Goal: Task Accomplishment & Management: Complete application form

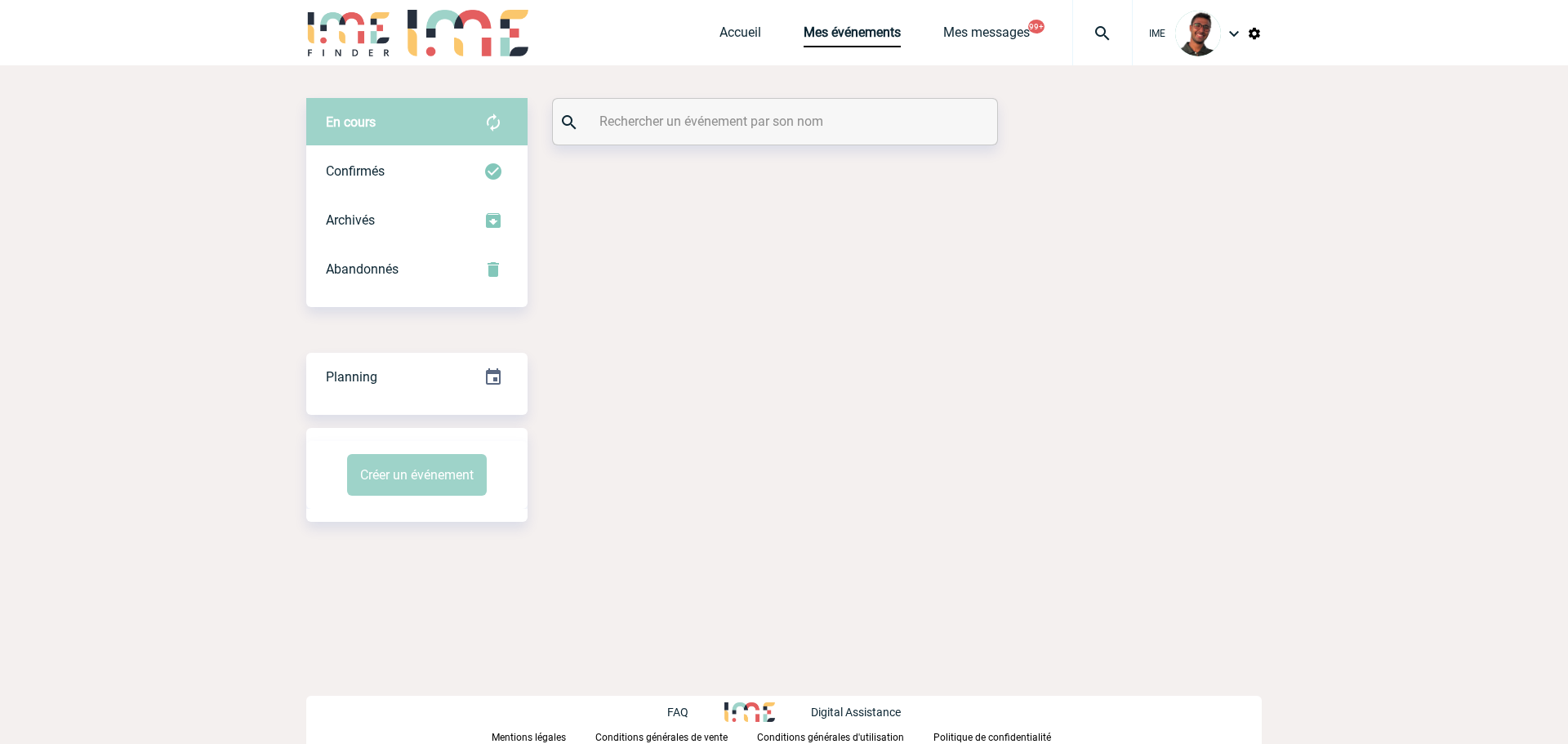
click at [739, 115] on input "text" at bounding box center [776, 121] width 363 height 24
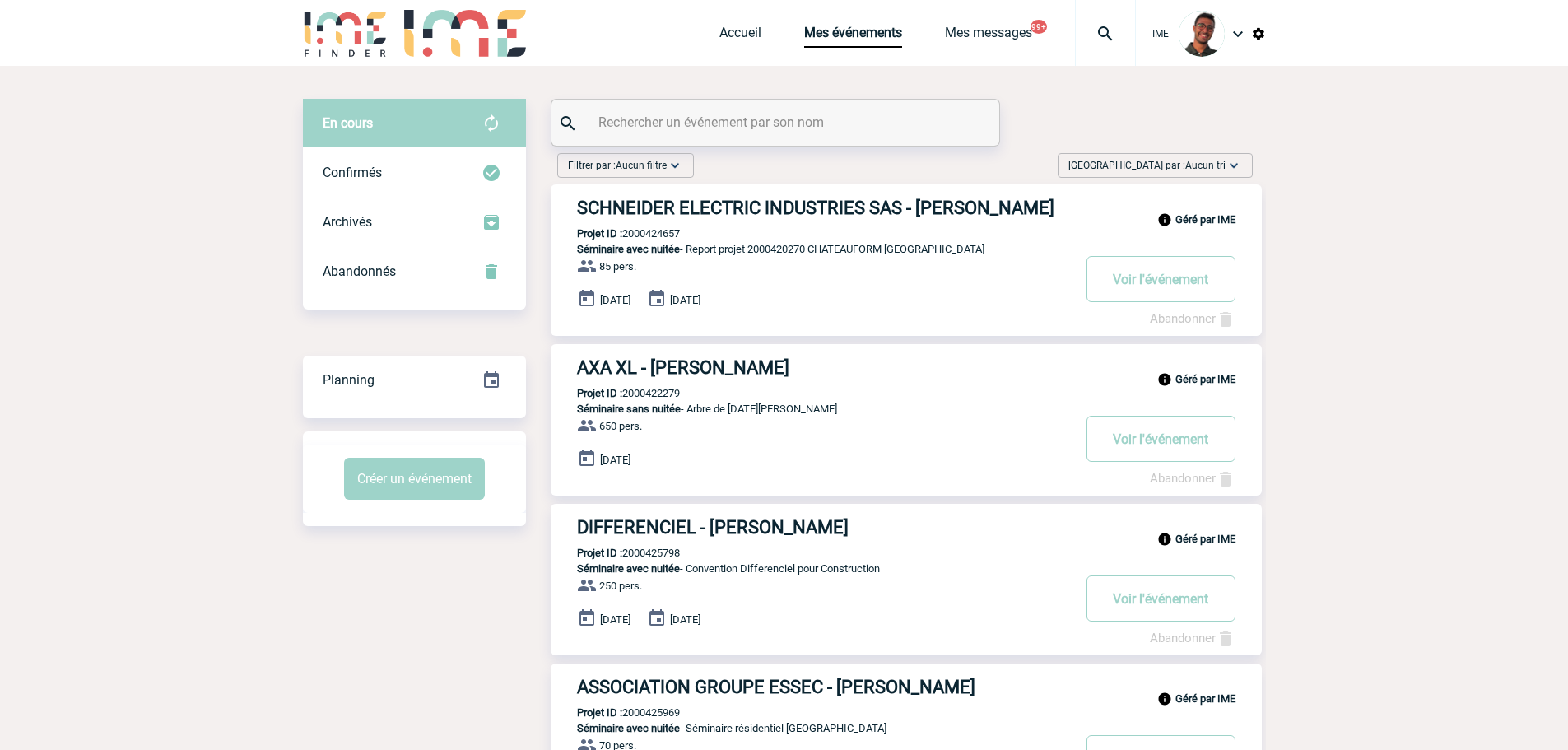
click at [1084, 24] on img at bounding box center [1105, 34] width 59 height 19
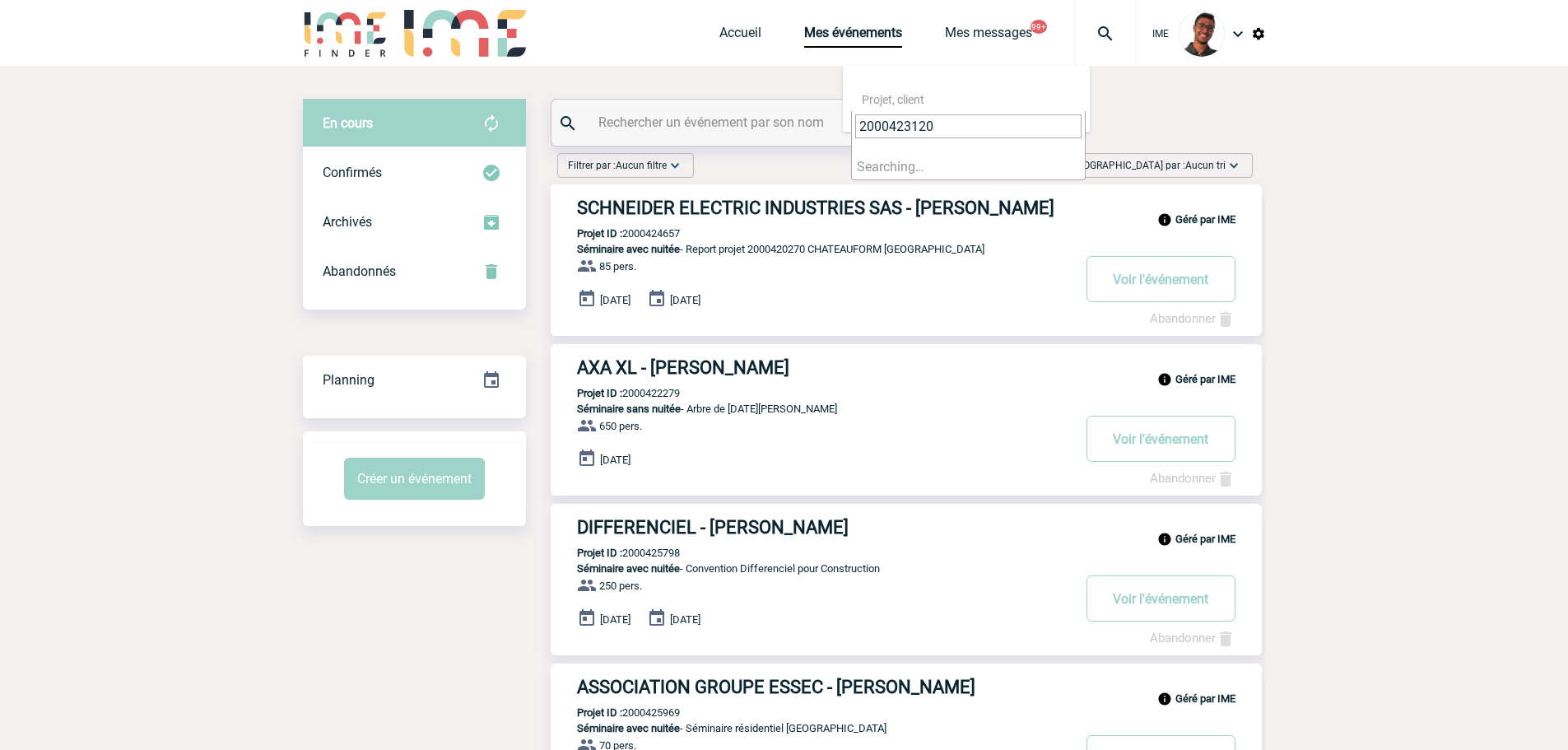
type input "2000423120"
select select "22621"
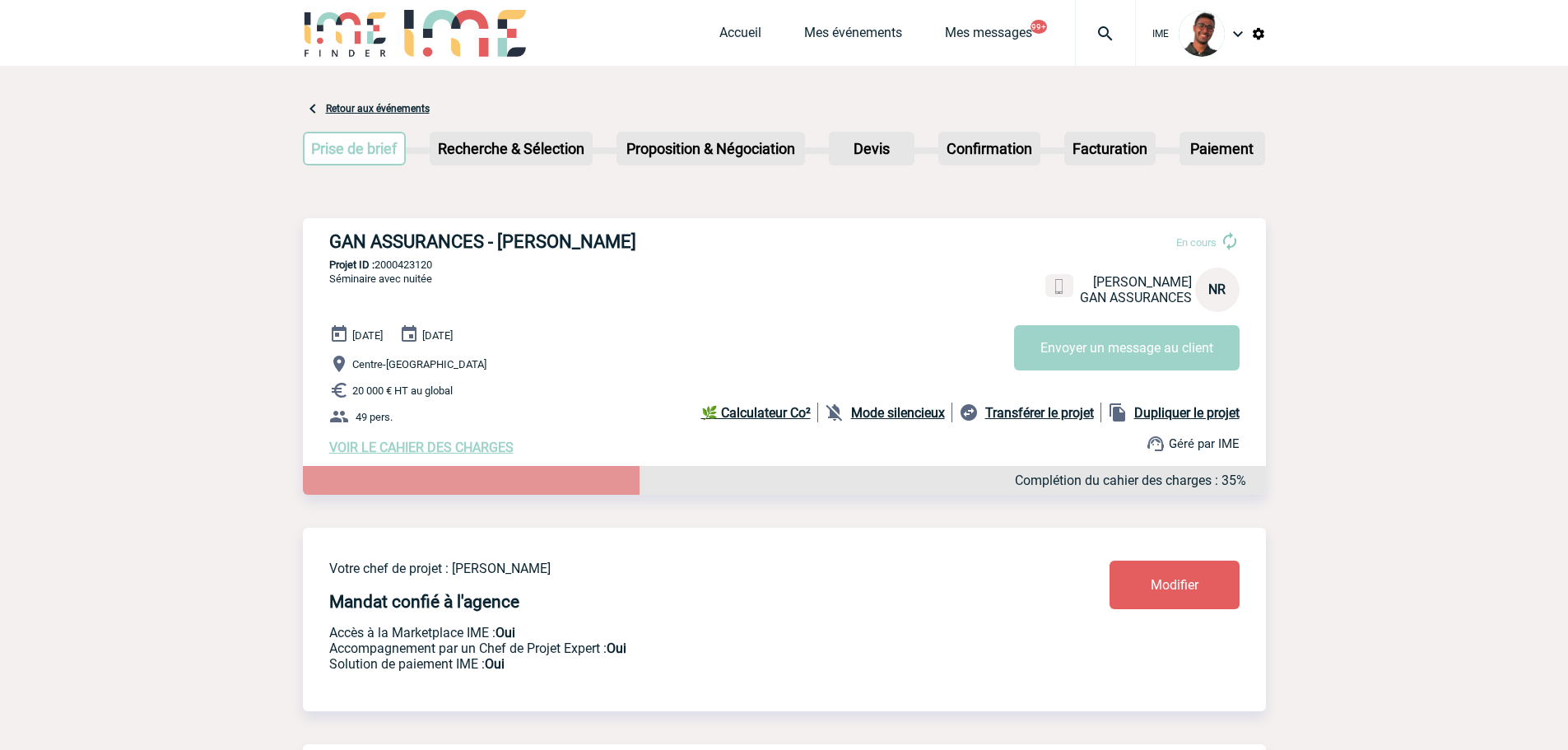
click at [407, 269] on p "Projet ID : 2000423120" at bounding box center [784, 264] width 963 height 13
copy p "2000423120"
click at [474, 270] on p "Projet ID : 2000423120" at bounding box center [784, 264] width 963 height 13
click at [1126, 39] on img at bounding box center [1105, 34] width 59 height 19
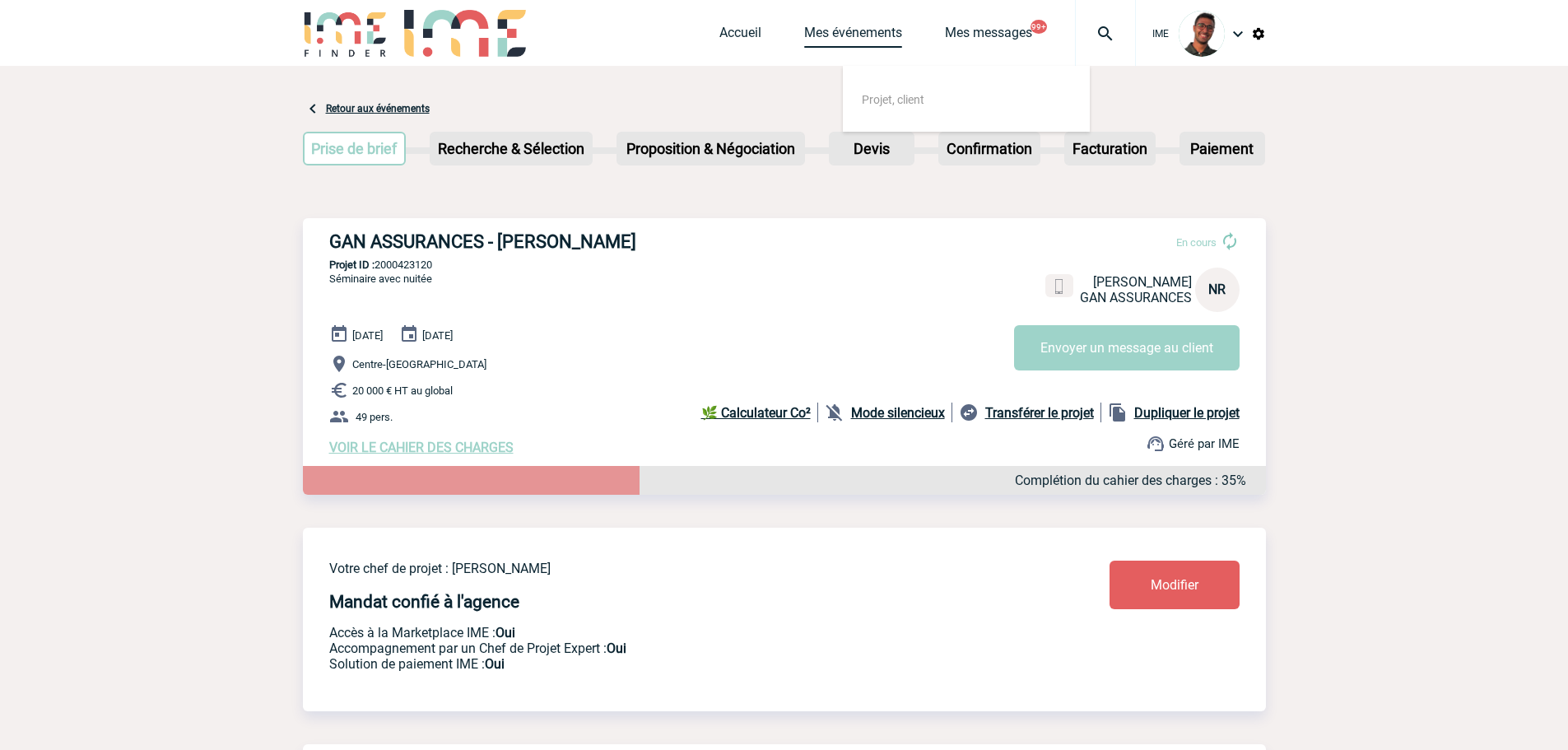
click at [851, 40] on link "Mes événements" at bounding box center [853, 37] width 98 height 23
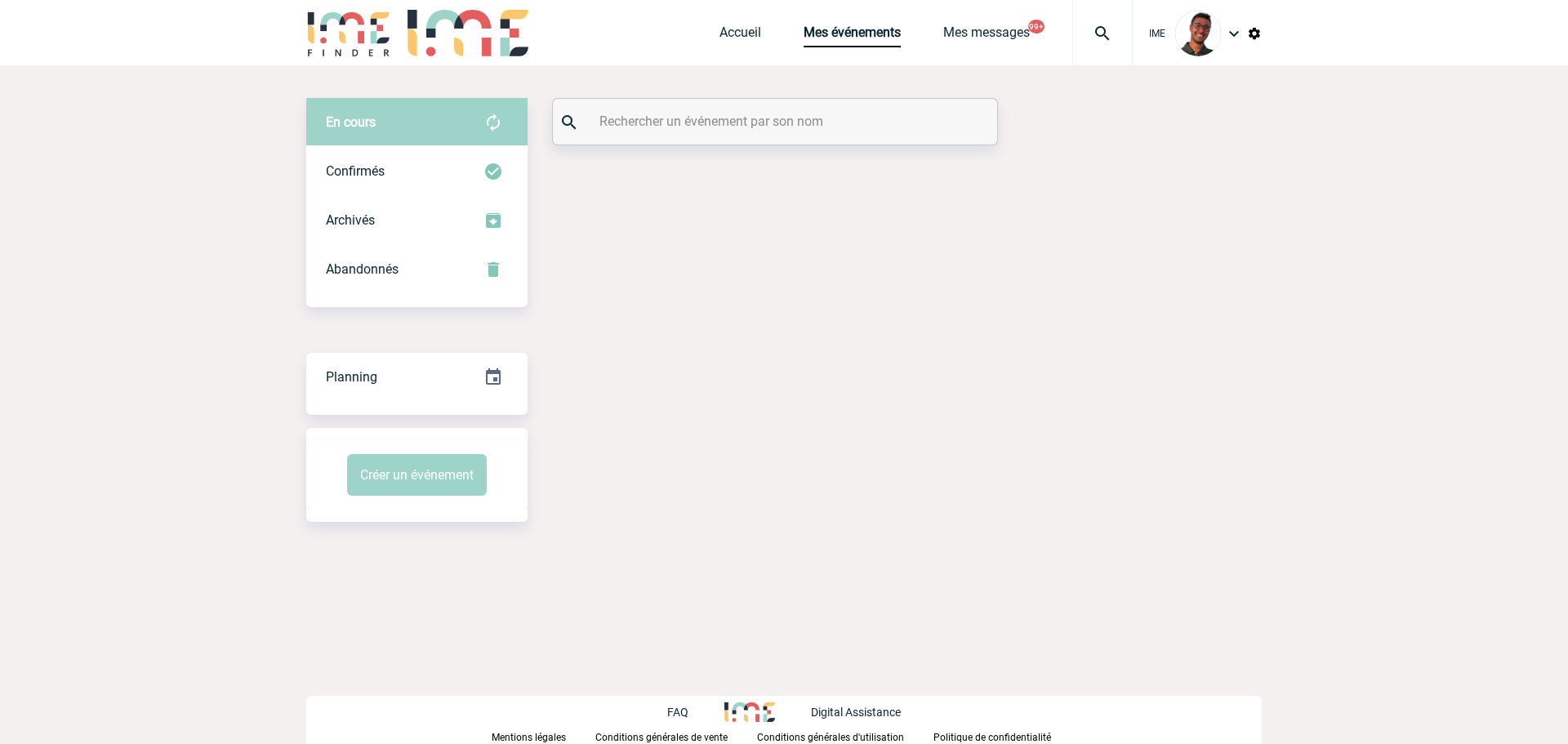
click at [750, 139] on div at bounding box center [775, 122] width 444 height 46
click at [752, 127] on input "text" at bounding box center [776, 121] width 363 height 24
paste input "VALERA"
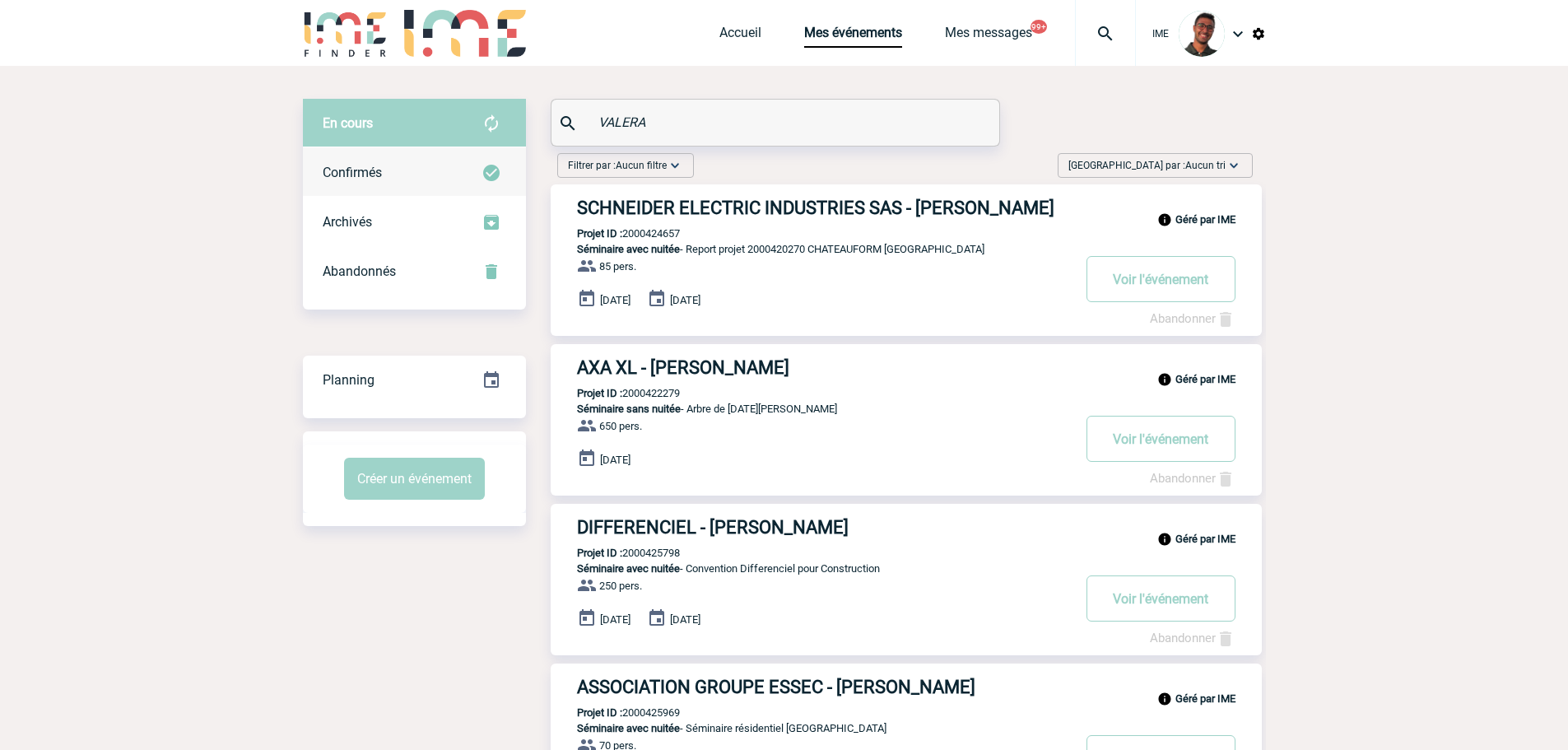
type input "VALERA"
click at [490, 184] on div "Confirmés" at bounding box center [414, 172] width 223 height 49
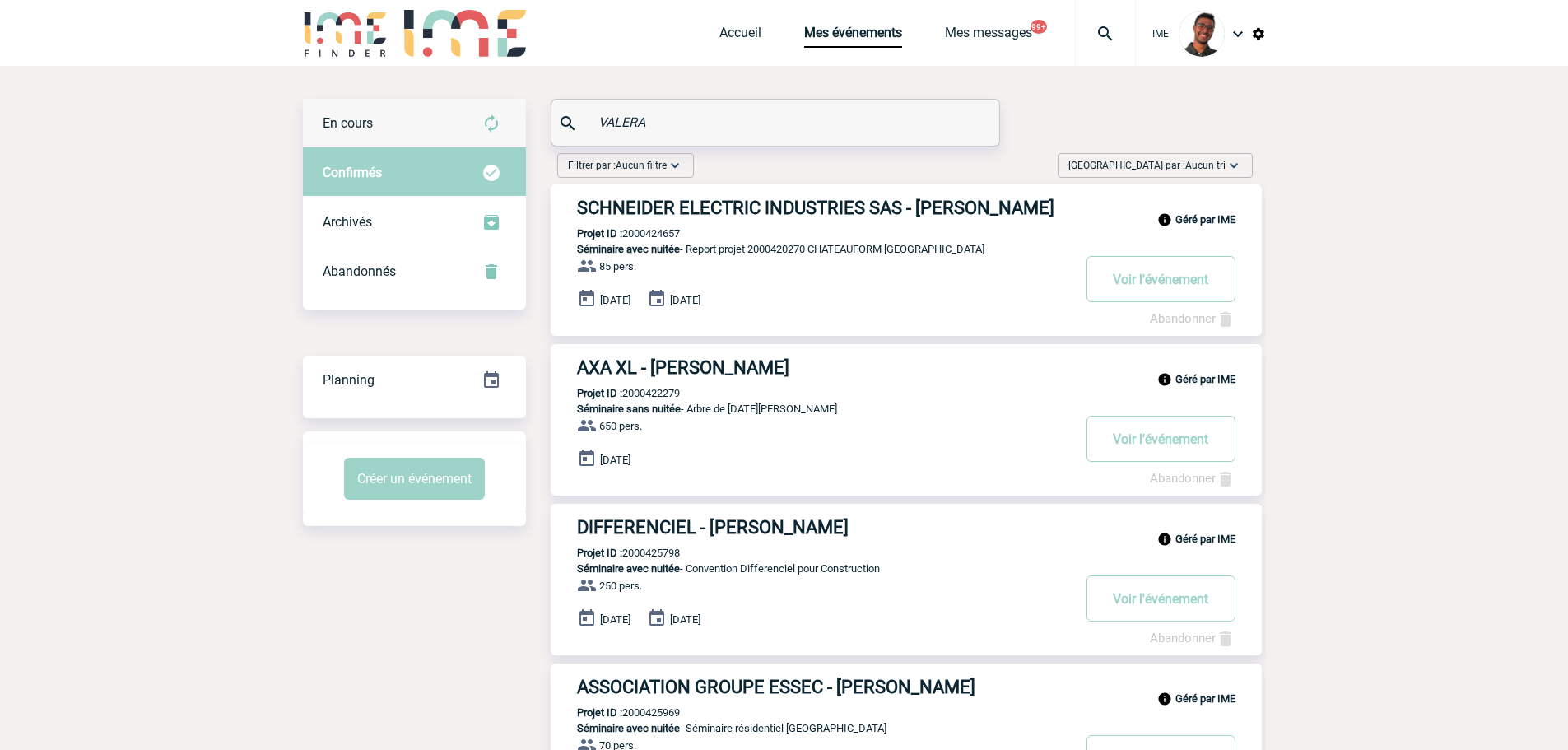
click at [505, 113] on div "En cours" at bounding box center [414, 123] width 223 height 49
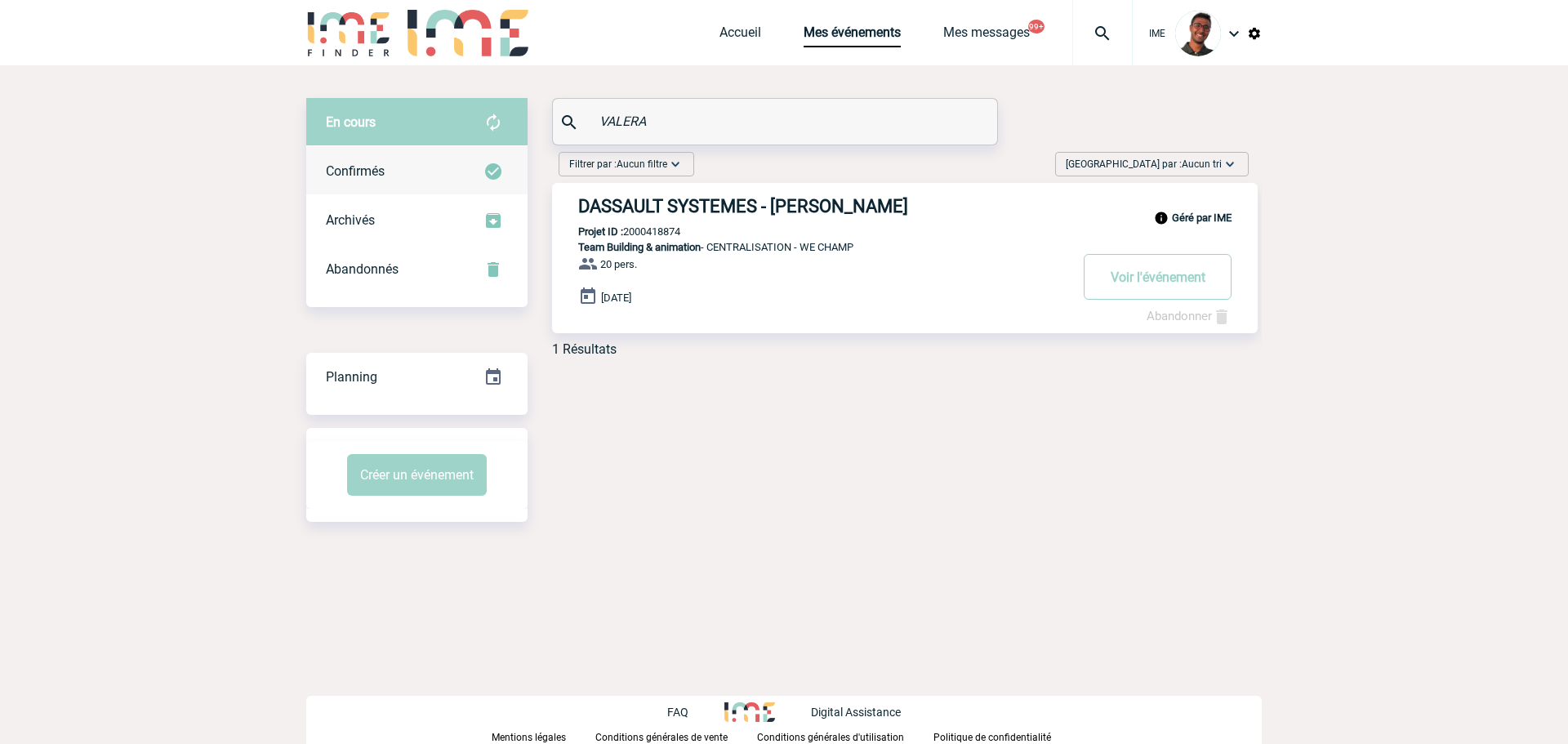
click at [500, 151] on div "Confirmés" at bounding box center [417, 170] width 221 height 49
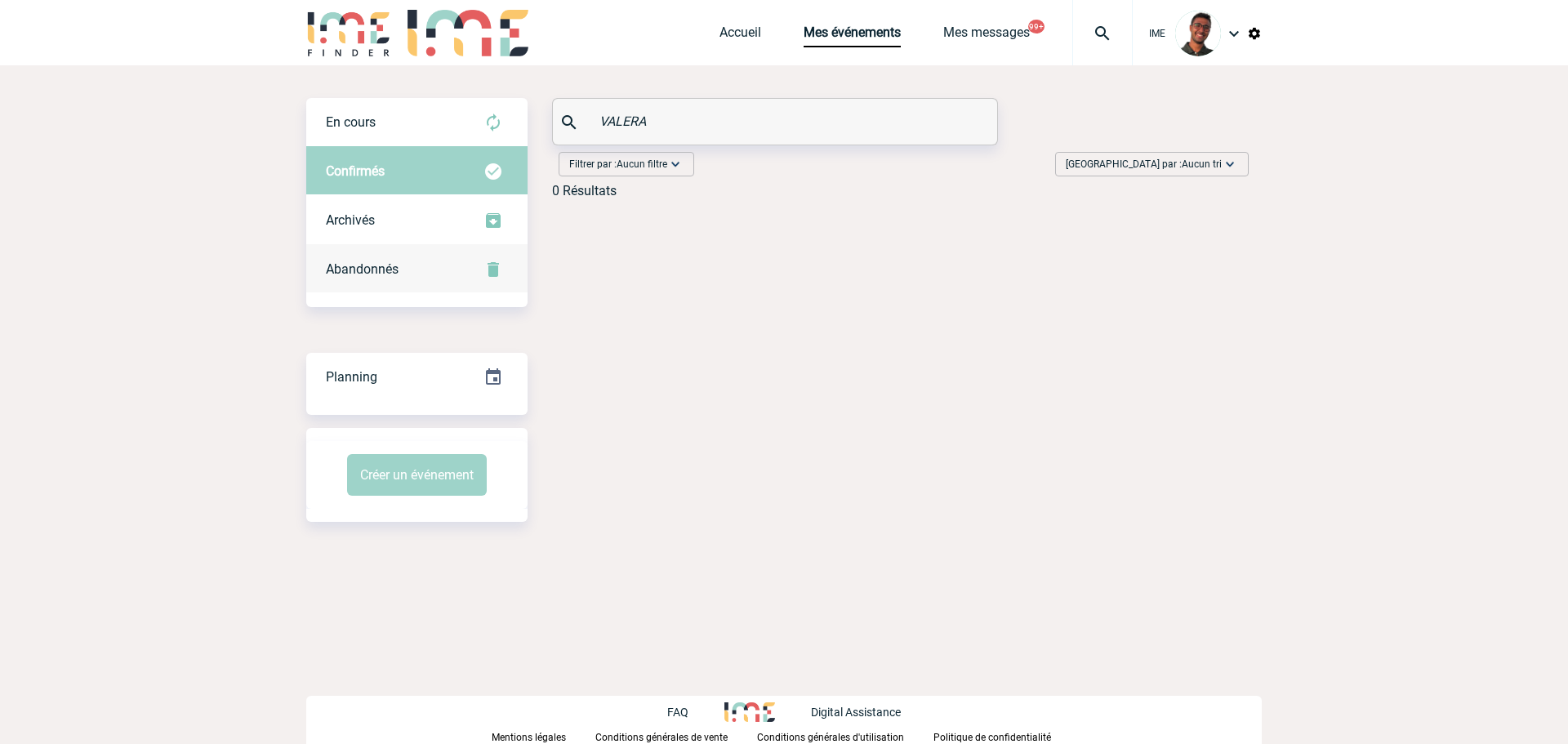
click at [493, 268] on img at bounding box center [493, 269] width 19 height 19
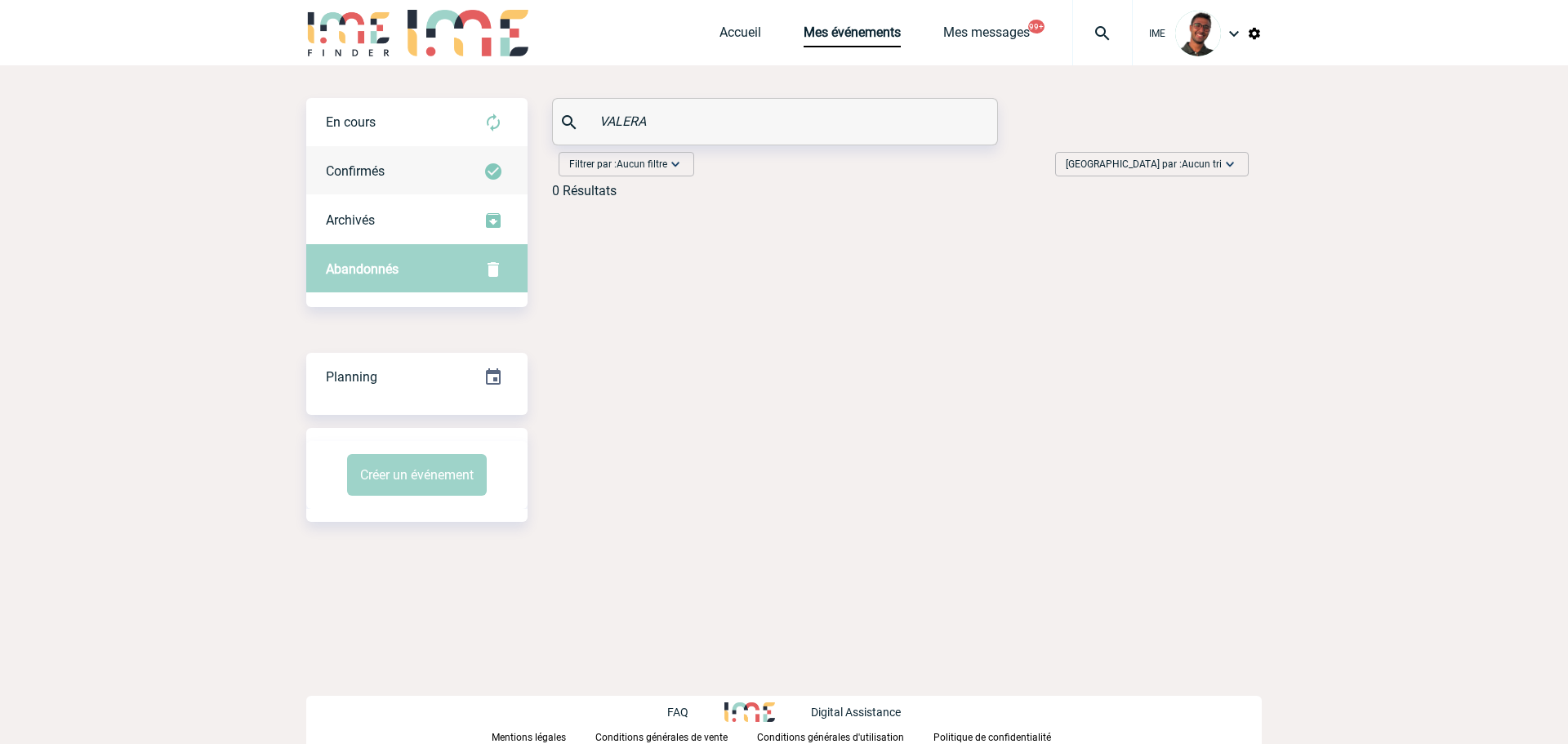
click at [494, 170] on img at bounding box center [493, 171] width 19 height 19
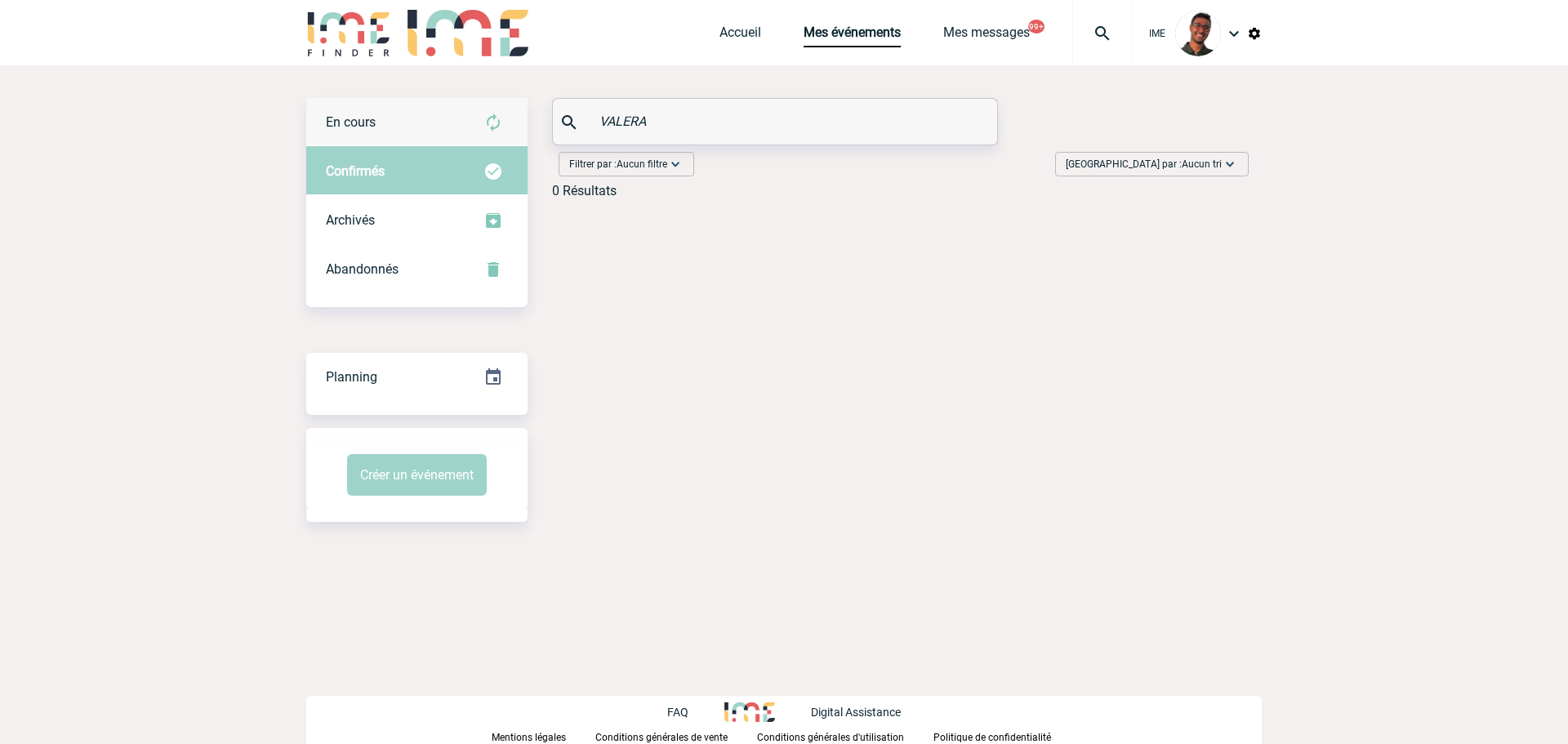
drag, startPoint x: 522, startPoint y: 127, endPoint x: 495, endPoint y: 129, distance: 27.1
click at [495, 129] on div "En cours En cours Confirmés Archivés Abandonnés En cours Confirmés Archivés Aba…" at bounding box center [784, 154] width 955 height 113
click at [495, 129] on img at bounding box center [493, 123] width 19 height 19
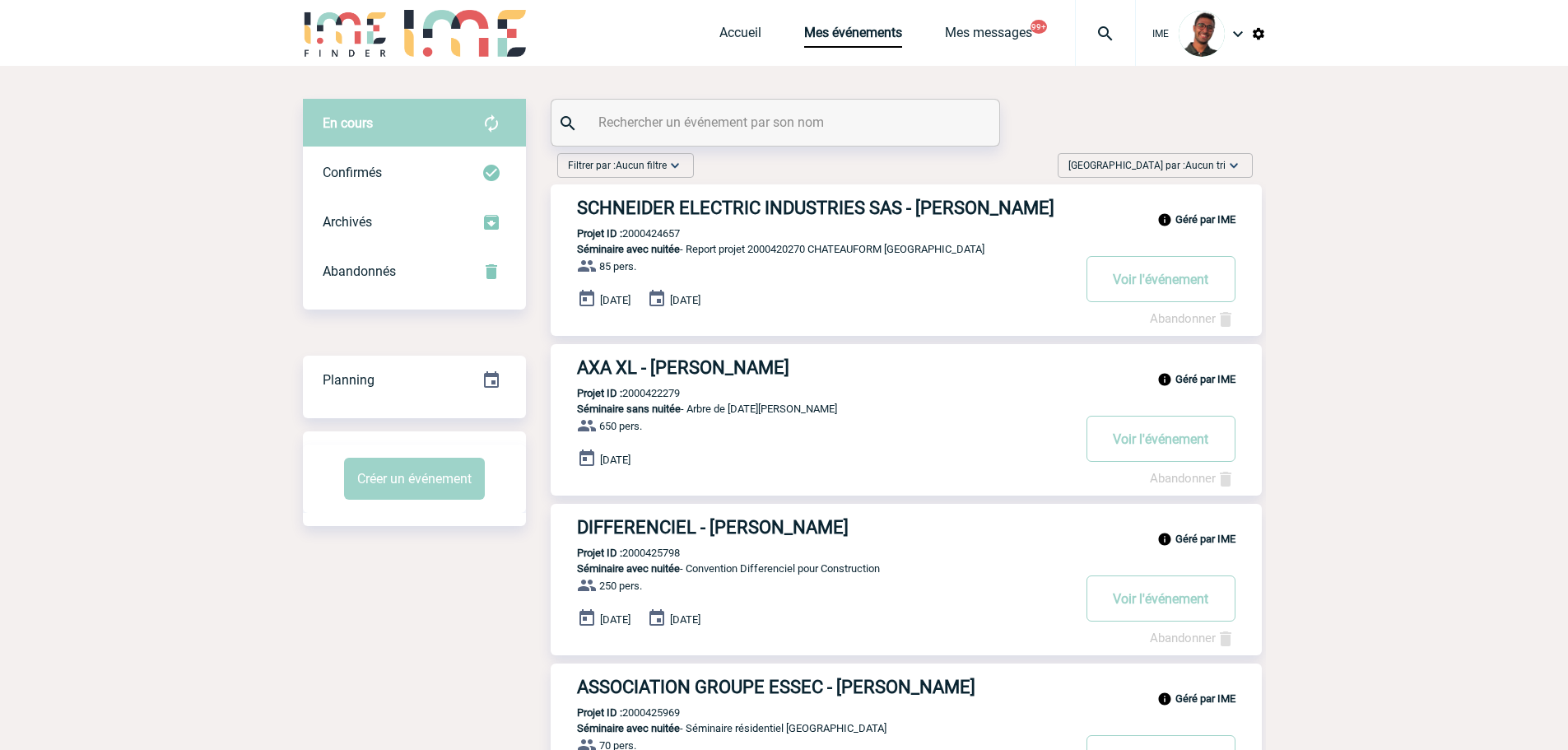
drag, startPoint x: 688, startPoint y: 117, endPoint x: 698, endPoint y: 110, distance: 12.2
click at [688, 117] on input "text" at bounding box center [776, 122] width 366 height 24
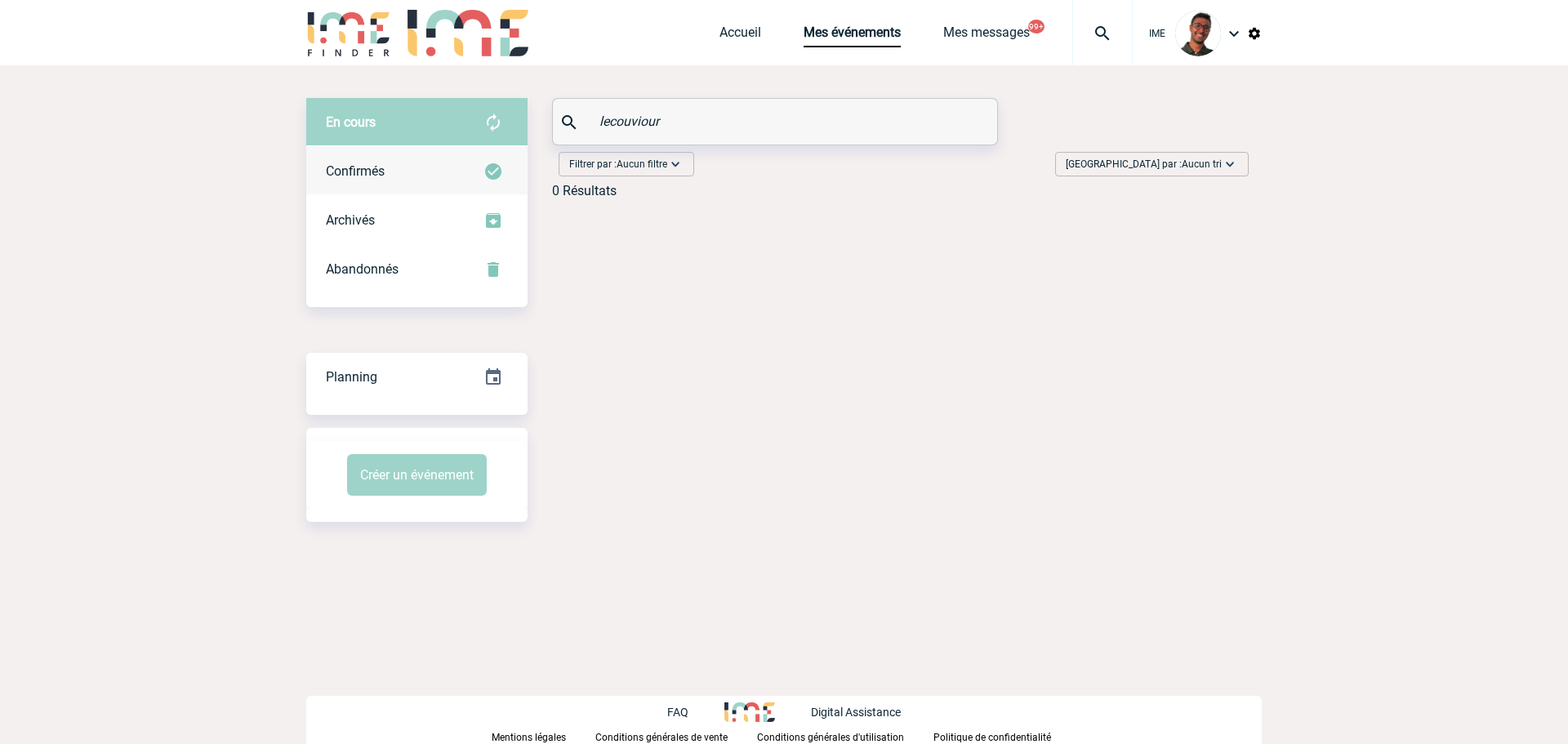
click at [470, 167] on div "Confirmés" at bounding box center [417, 170] width 221 height 49
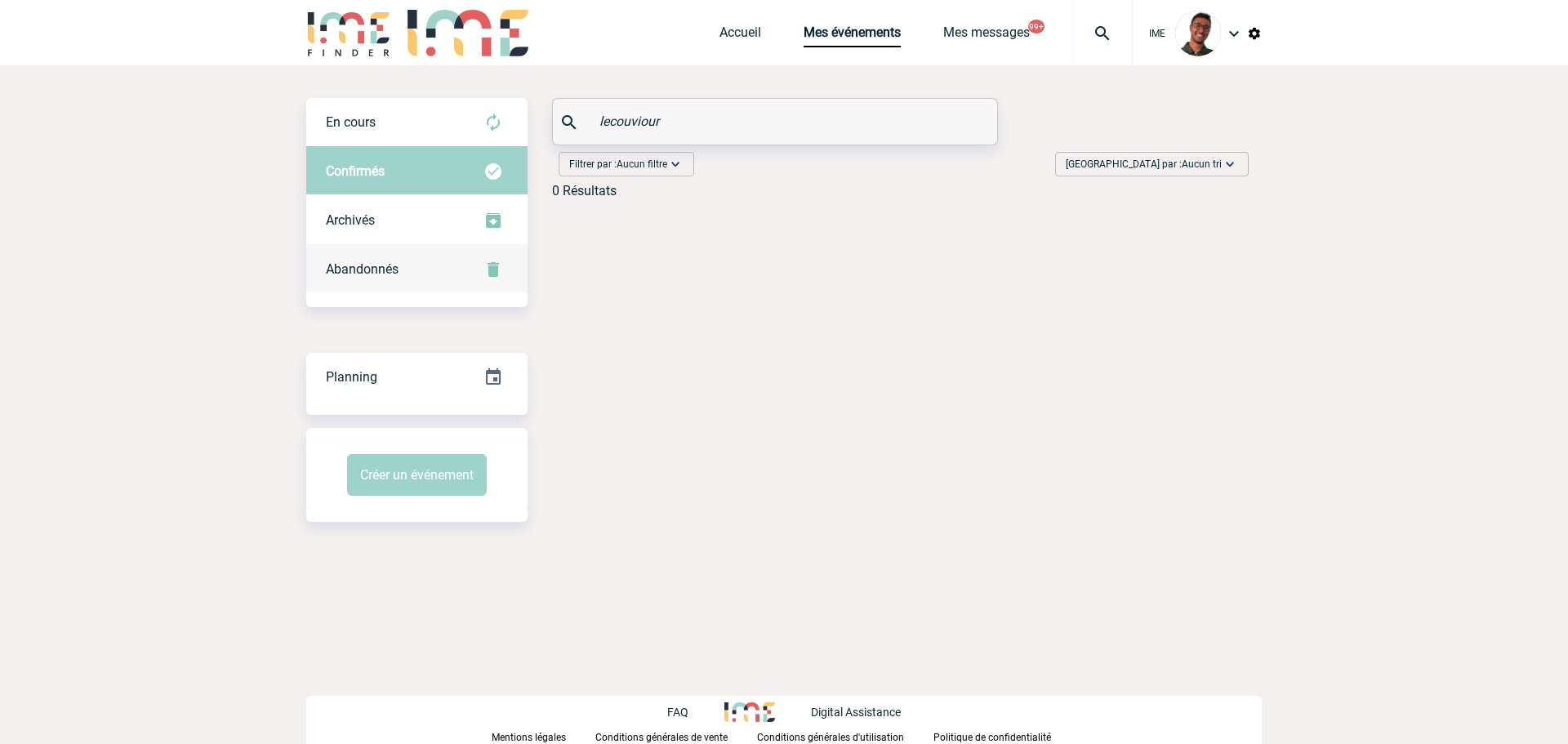
click at [457, 274] on div "Abandonnés" at bounding box center [417, 269] width 221 height 49
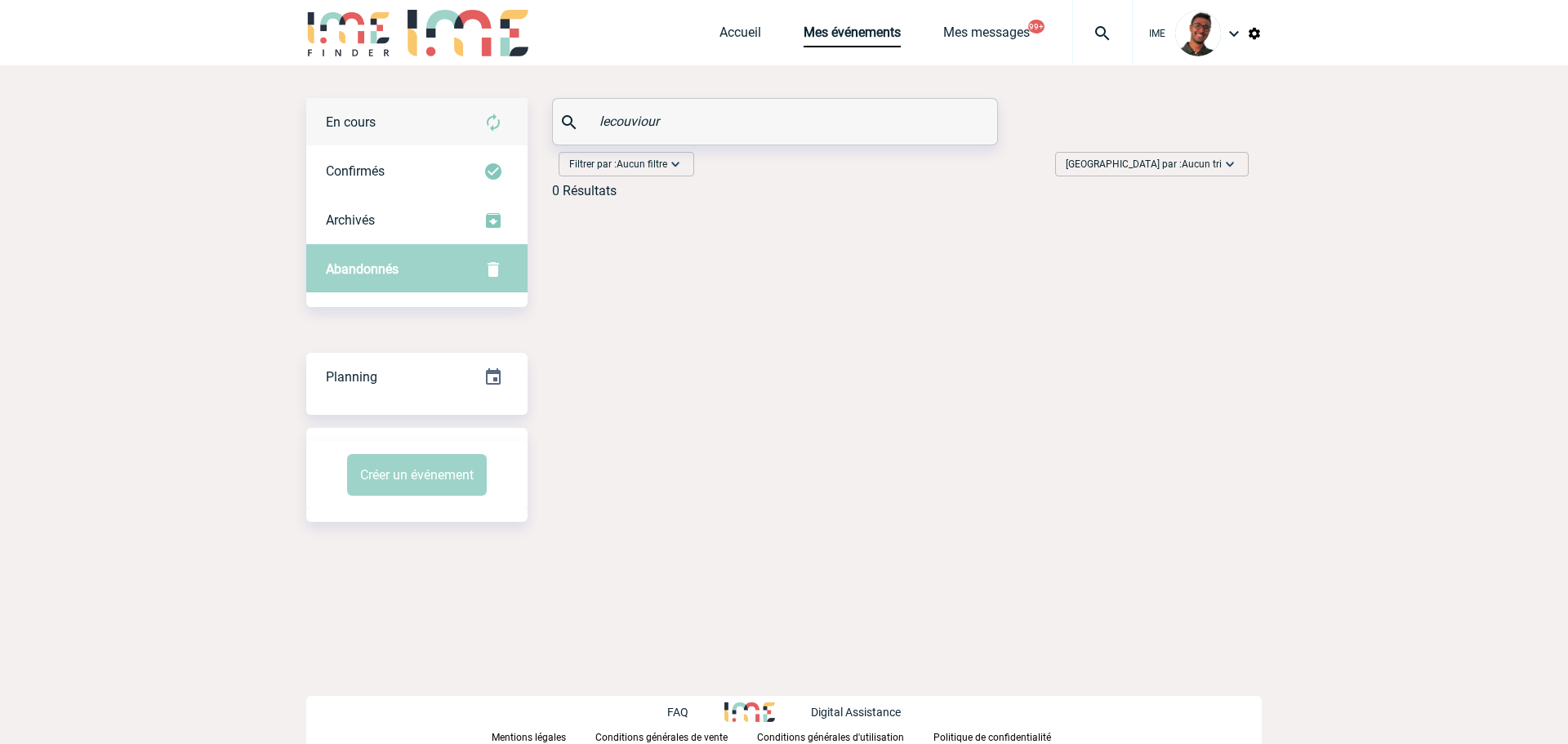
click at [465, 124] on div "En cours" at bounding box center [417, 122] width 221 height 49
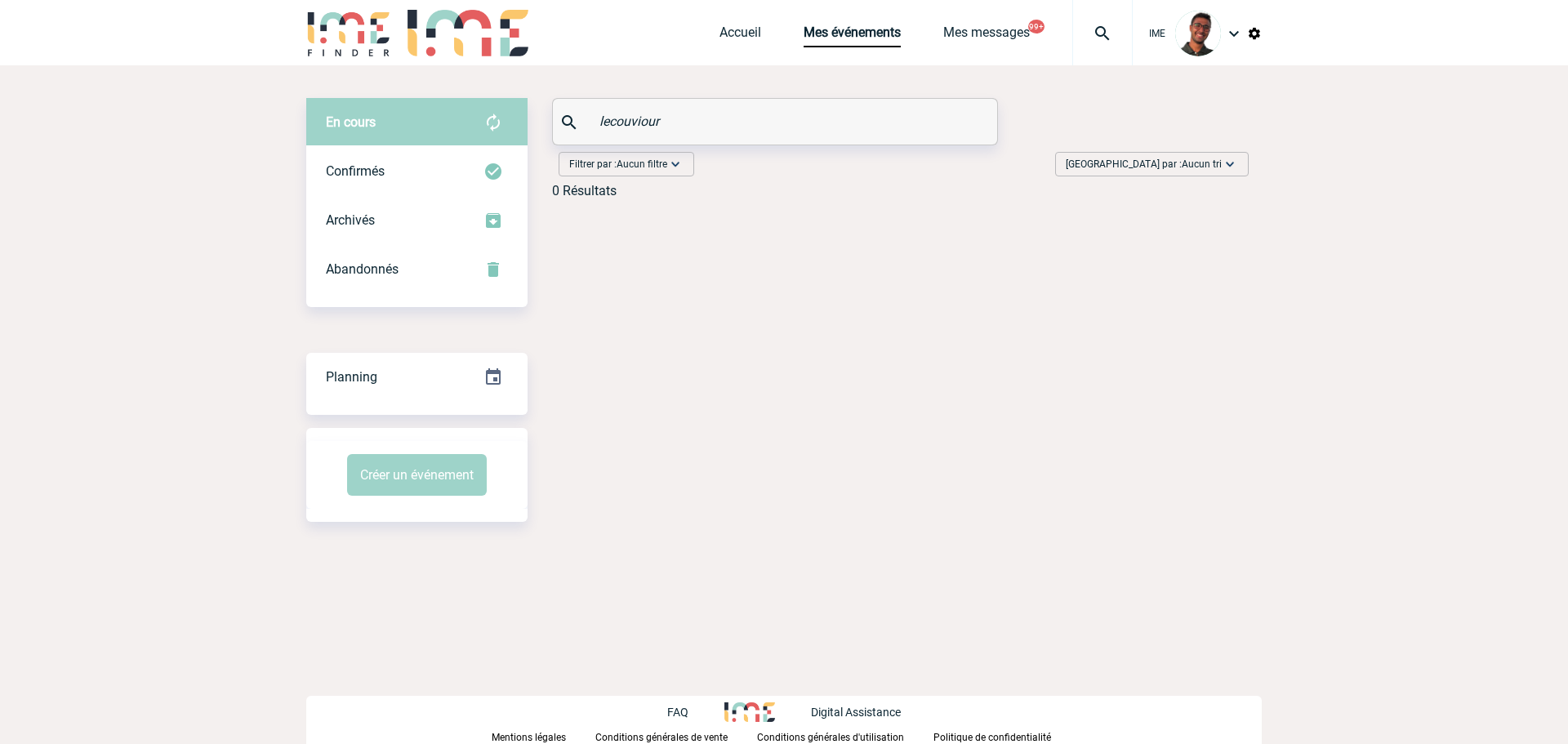
click at [611, 123] on input "lecouviour" at bounding box center [776, 121] width 363 height 24
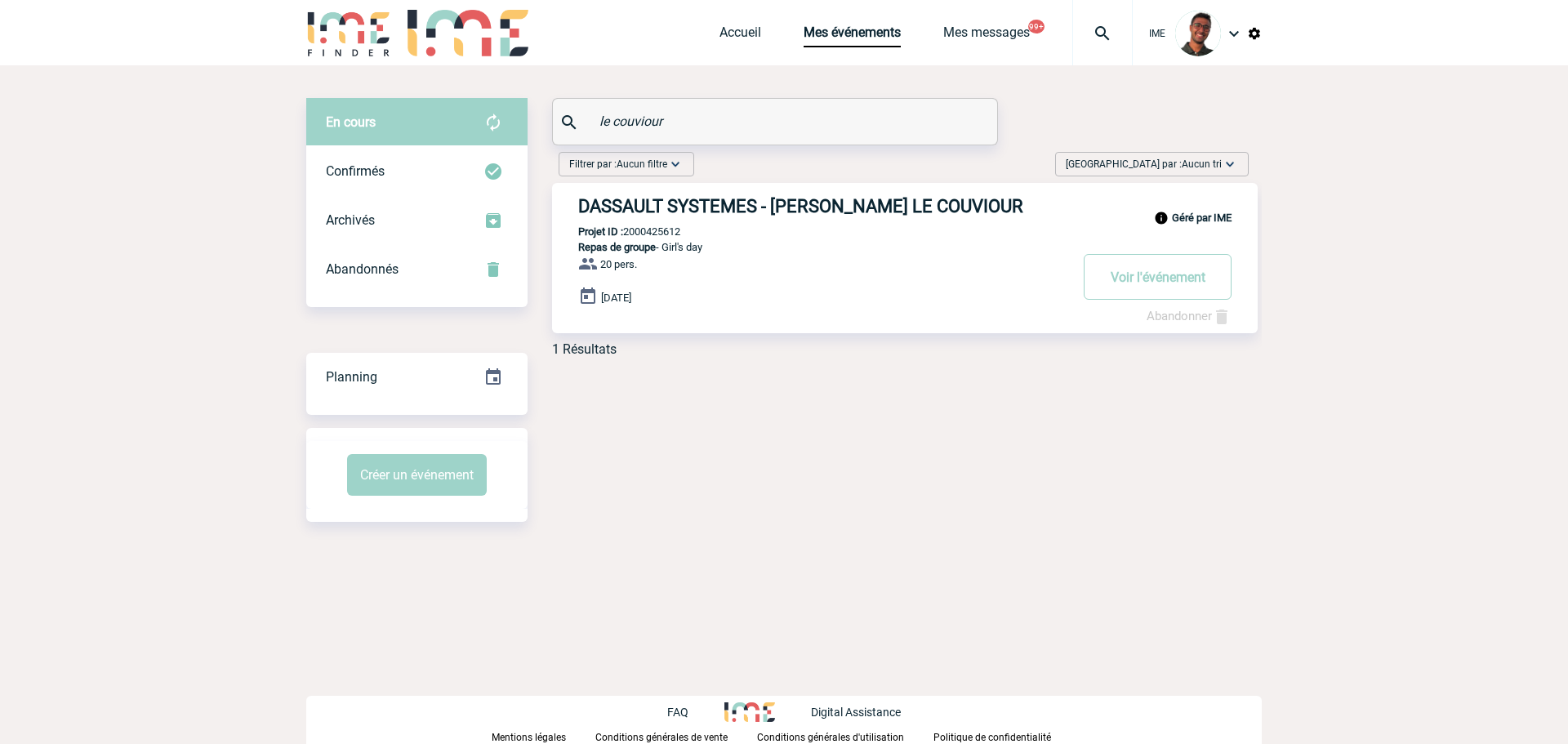
click at [636, 241] on div "Géré par IME DASSAULT SYSTEMES - Caroline LE COUVIOUR Projet ID : 2000425612 Re…" at bounding box center [904, 258] width 705 height 150
click at [649, 230] on p "Projet ID : 2000425612" at bounding box center [616, 231] width 128 height 12
copy p "2000425612"
click at [649, 230] on p "Projet ID : 2000425612" at bounding box center [616, 231] width 128 height 12
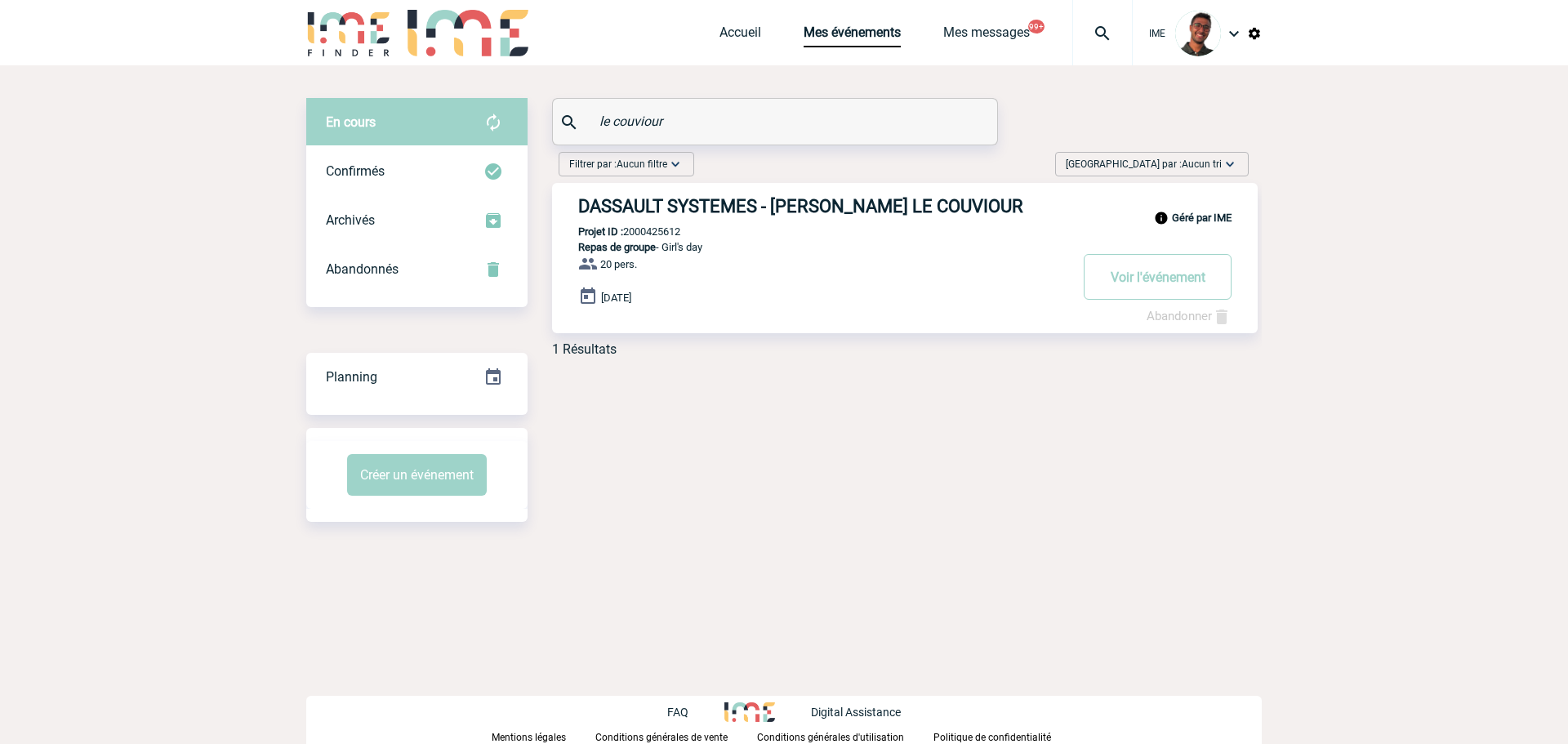
click at [649, 230] on p "Projet ID : 2000425612" at bounding box center [616, 231] width 128 height 12
copy p "2000425612"
drag, startPoint x: 686, startPoint y: 108, endPoint x: 489, endPoint y: 116, distance: 197.2
click at [489, 116] on div "En cours En cours Confirmés Archivés Abandonnés En cours Confirmés Archivés Aba…" at bounding box center [784, 234] width 955 height 272
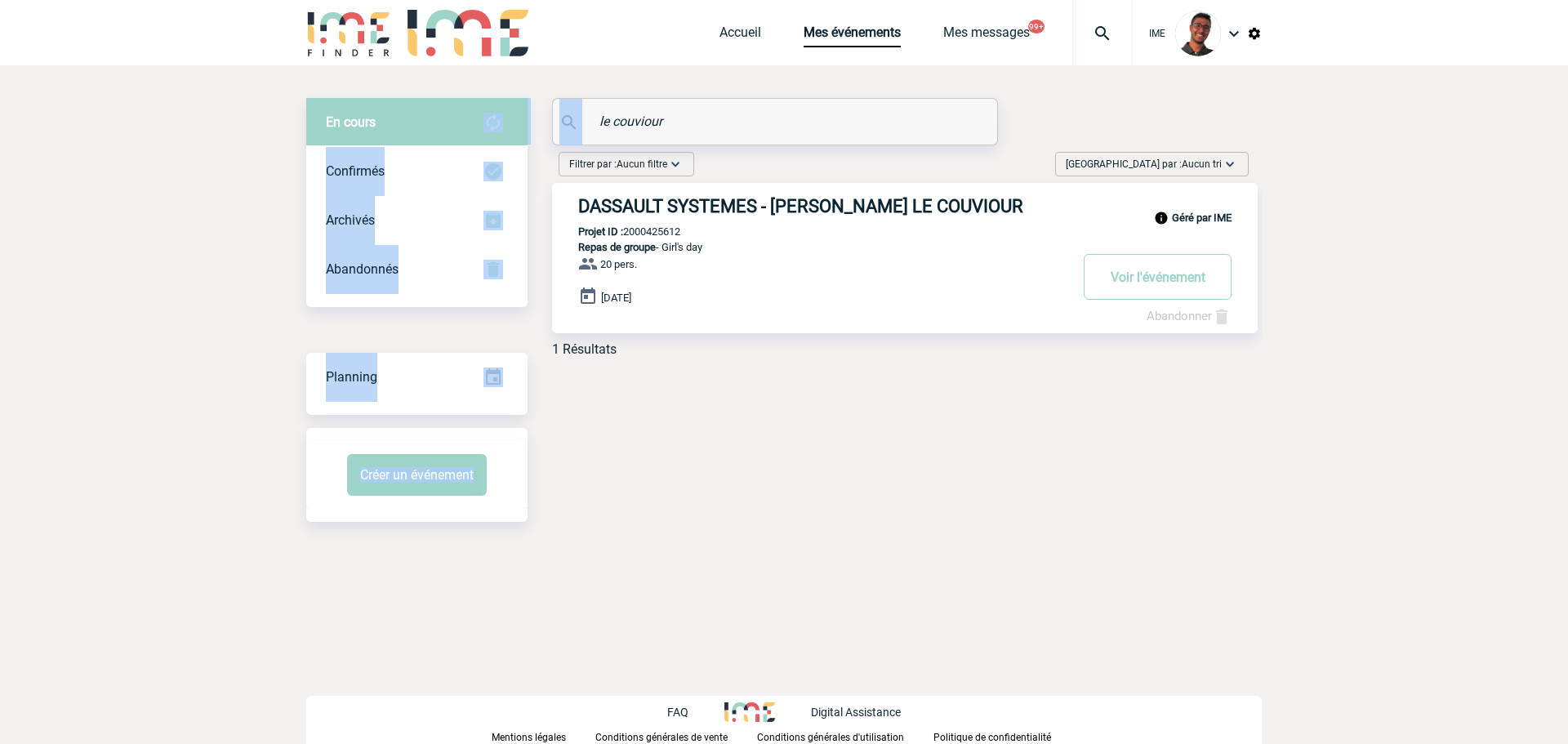
click at [628, 119] on input "le couviour" at bounding box center [776, 121] width 363 height 24
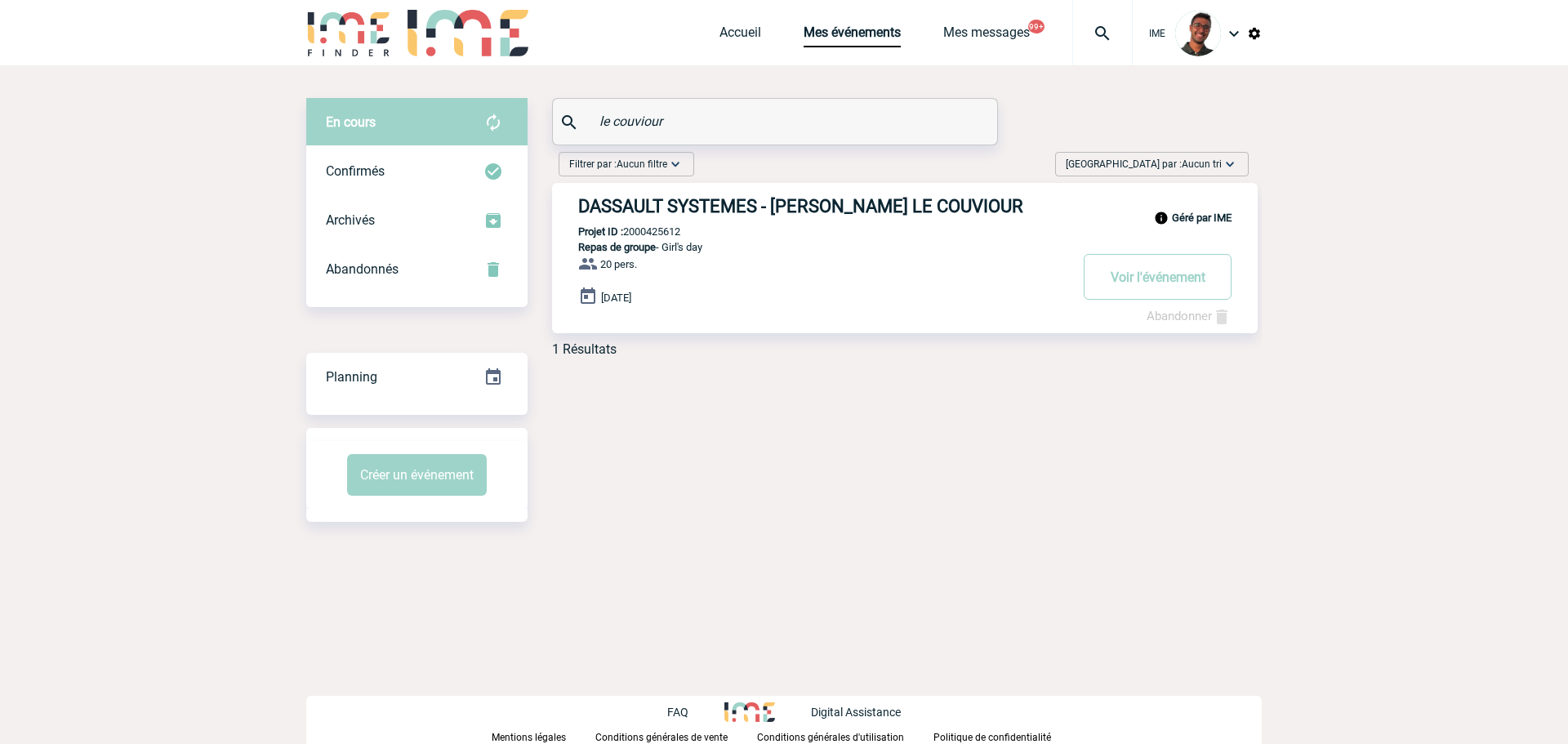
click at [628, 119] on input "le couviour" at bounding box center [776, 121] width 363 height 24
type input "i"
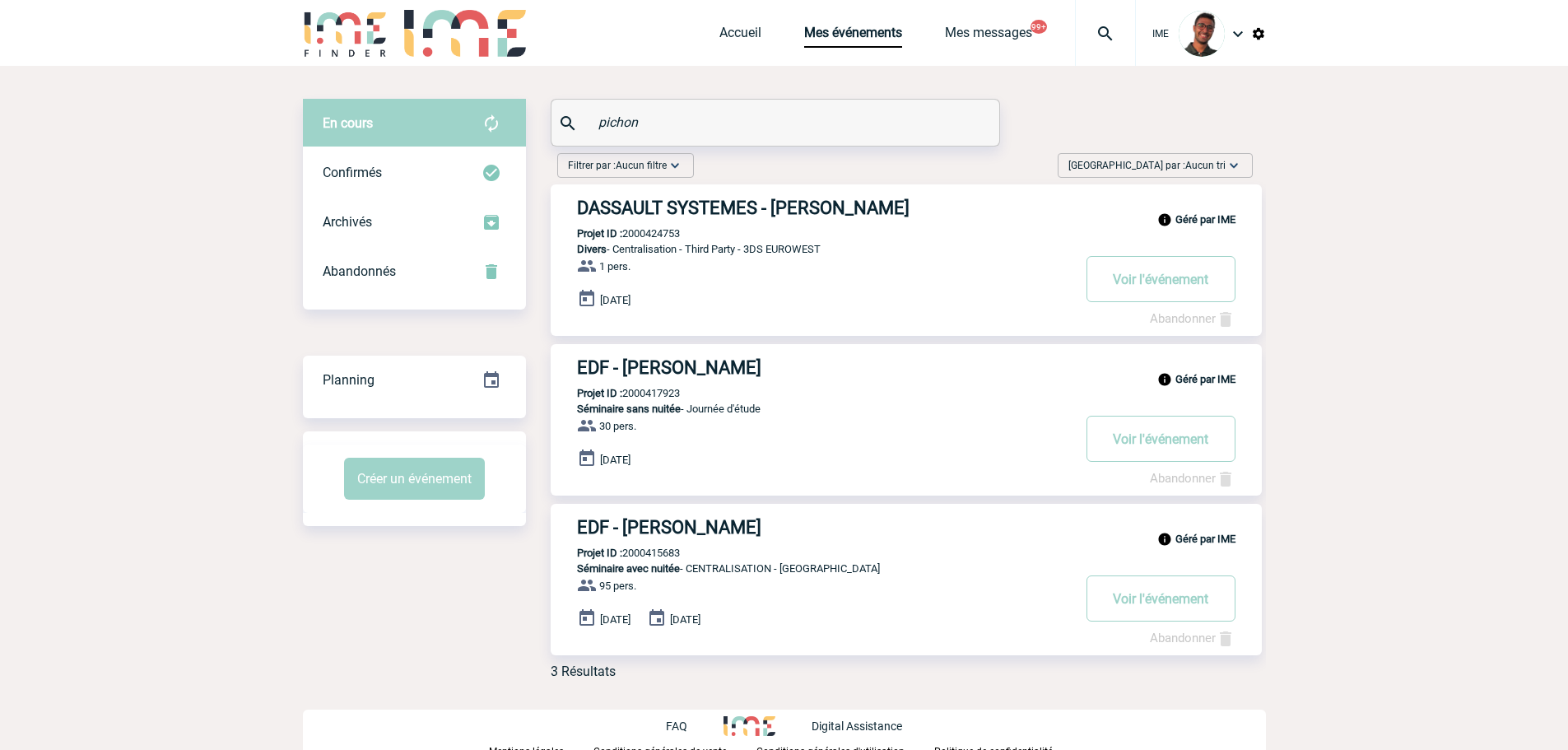
drag, startPoint x: 686, startPoint y: 130, endPoint x: 512, endPoint y: 141, distance: 174.3
click at [512, 141] on div "En cours En cours Confirmés Archivés Abandonnés En cours Confirmés Archivés Aba…" at bounding box center [784, 395] width 963 height 594
paste input "v"
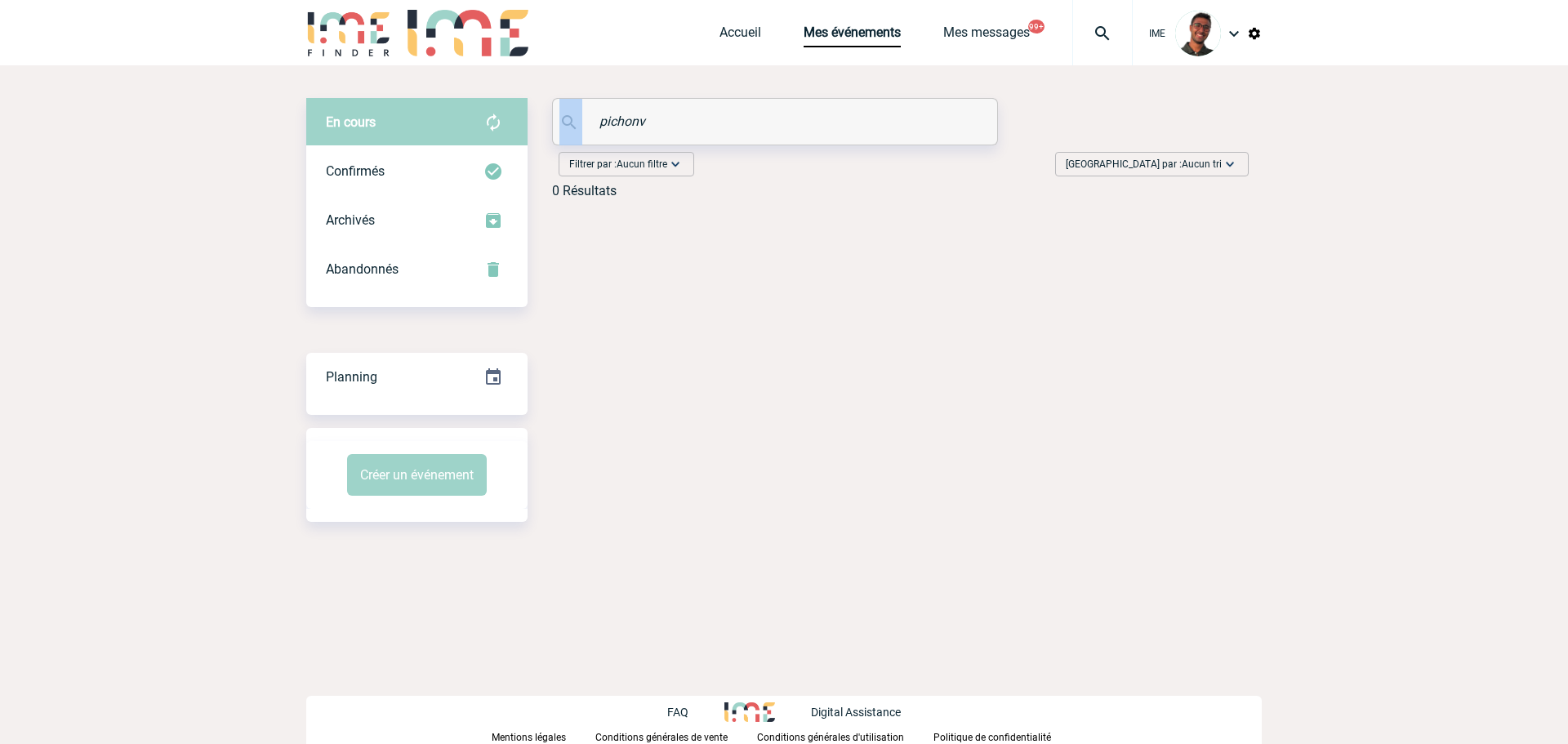
drag, startPoint x: 672, startPoint y: 97, endPoint x: 652, endPoint y: 113, distance: 25.6
click at [652, 113] on div "En cours En cours Confirmés Archivés Abandonnés En cours Confirmés Archivés Aba…" at bounding box center [784, 309] width 955 height 489
click at [652, 113] on input "pichonv" at bounding box center [776, 121] width 363 height 24
paste input "pichon"
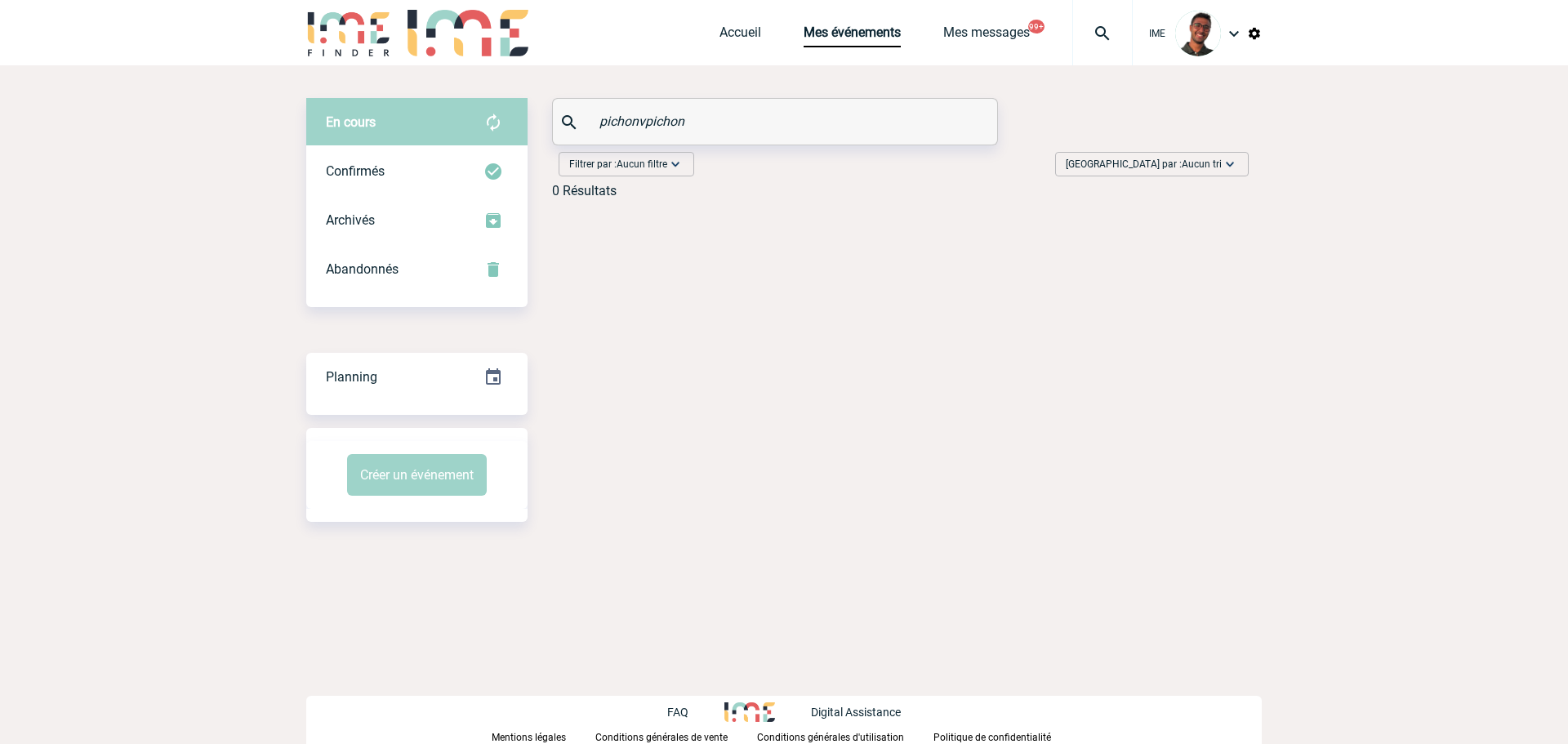
click at [651, 115] on input "pichonvpichon" at bounding box center [776, 121] width 363 height 24
click at [625, 124] on input "pichonvpichon" at bounding box center [776, 121] width 363 height 24
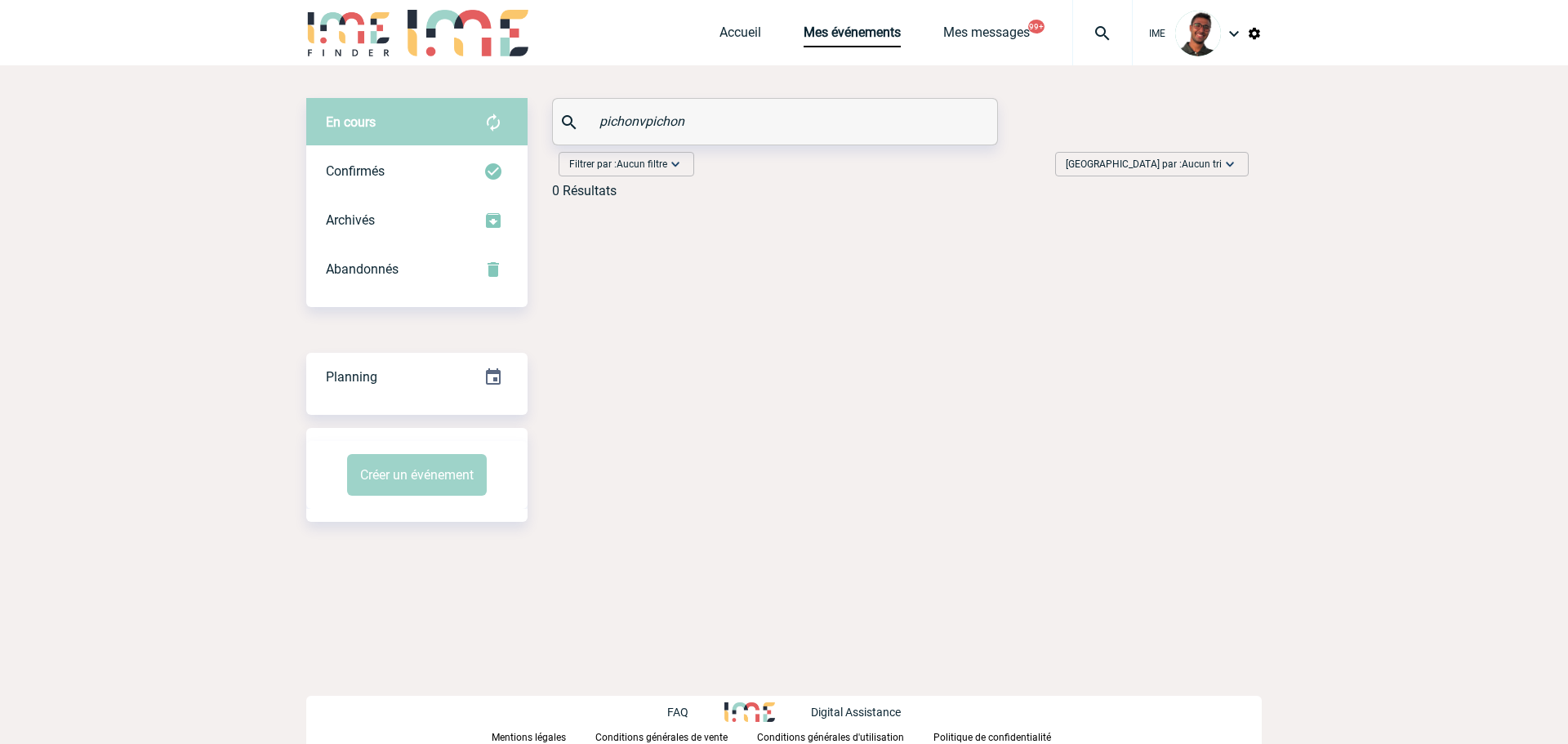
click at [625, 124] on input "pichonvpichon" at bounding box center [776, 121] width 363 height 24
paste input "CHAIB CHERIF"
click at [476, 129] on div "En cours" at bounding box center [417, 122] width 221 height 49
click at [464, 147] on div "Confirmés" at bounding box center [417, 170] width 221 height 49
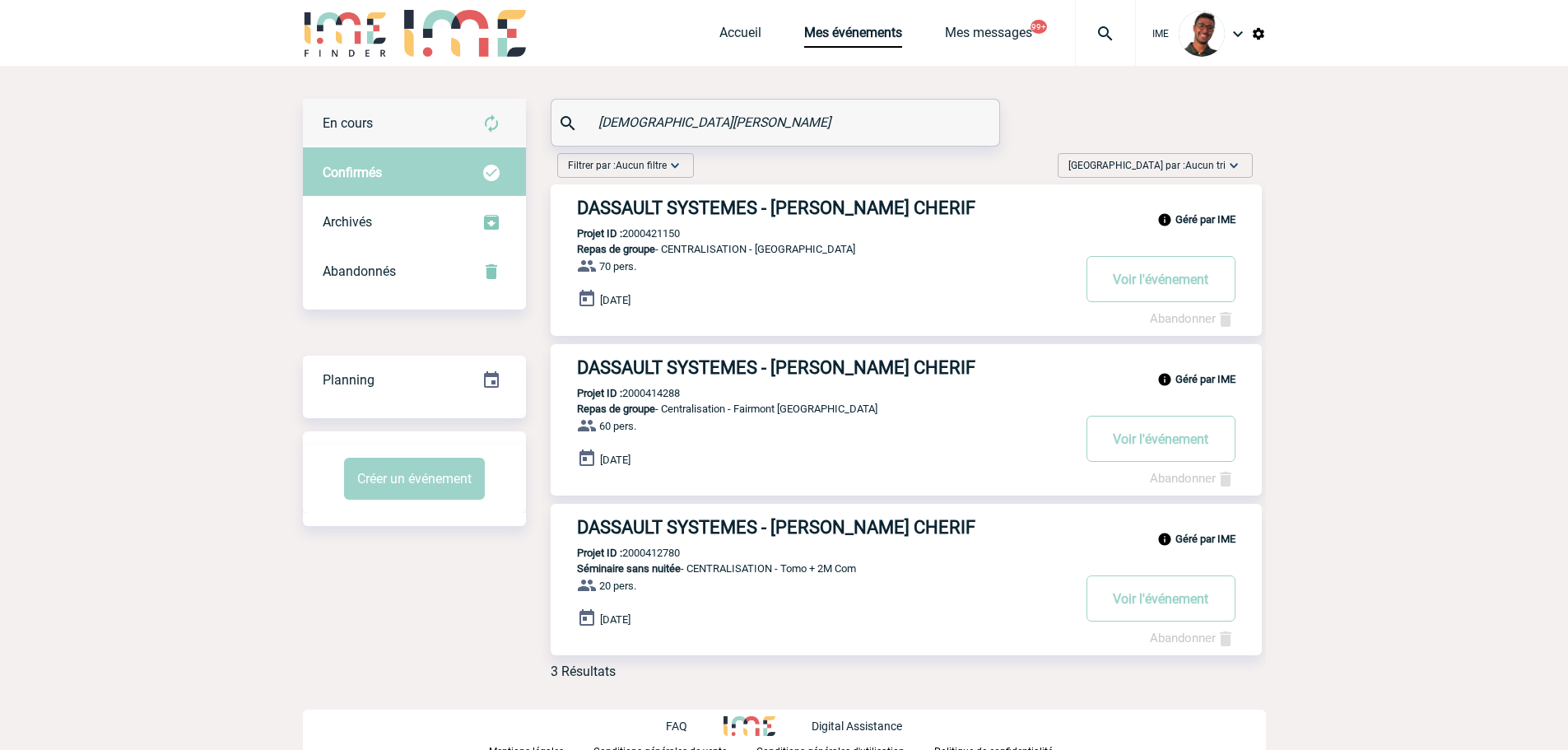
click at [440, 120] on div "En cours" at bounding box center [414, 123] width 223 height 49
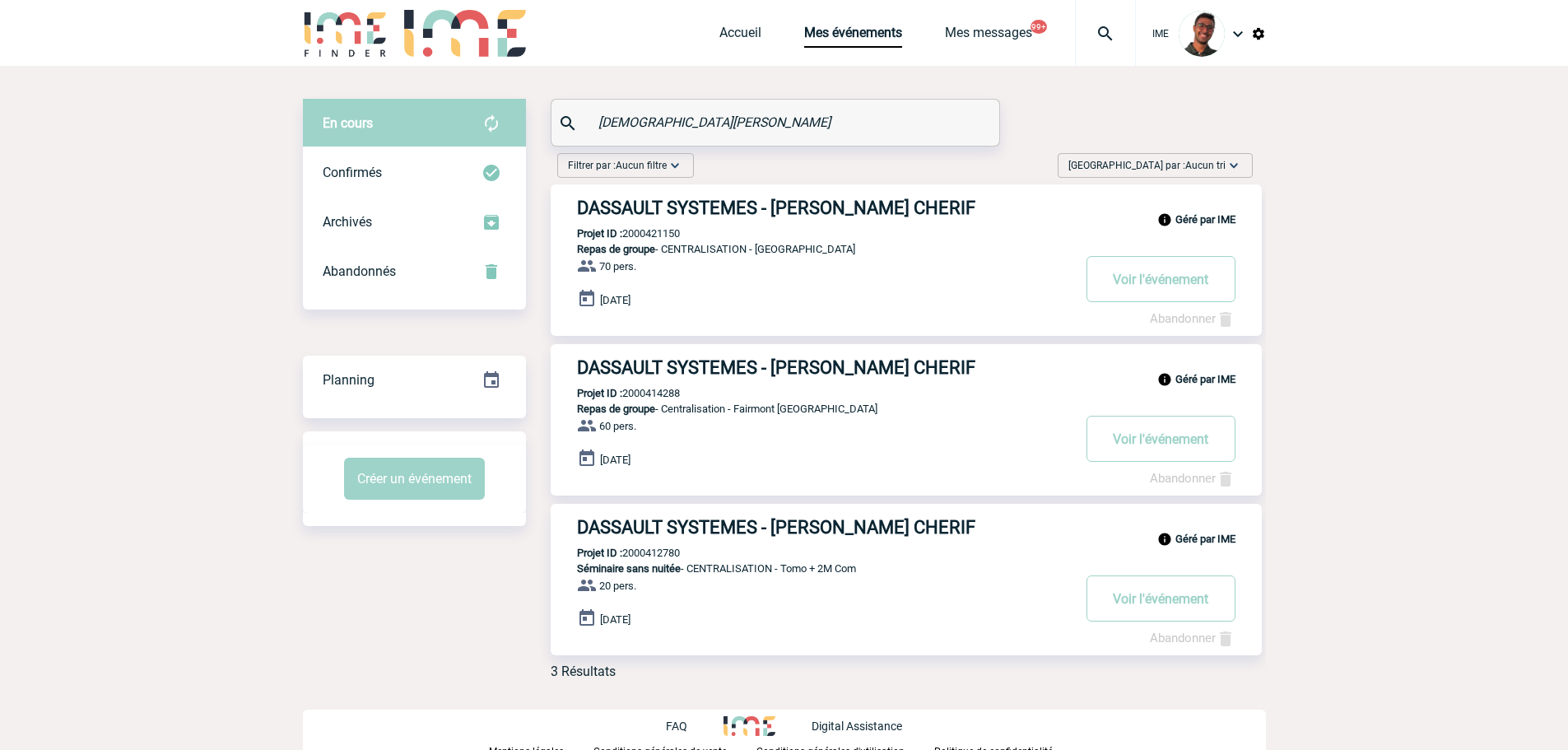
drag, startPoint x: 739, startPoint y: 123, endPoint x: 592, endPoint y: 108, distance: 147.8
click at [592, 108] on div "CHAIB CHERIF" at bounding box center [775, 123] width 448 height 46
paste input "LE NADAN"
click at [436, 151] on div "Confirmés" at bounding box center [414, 172] width 223 height 49
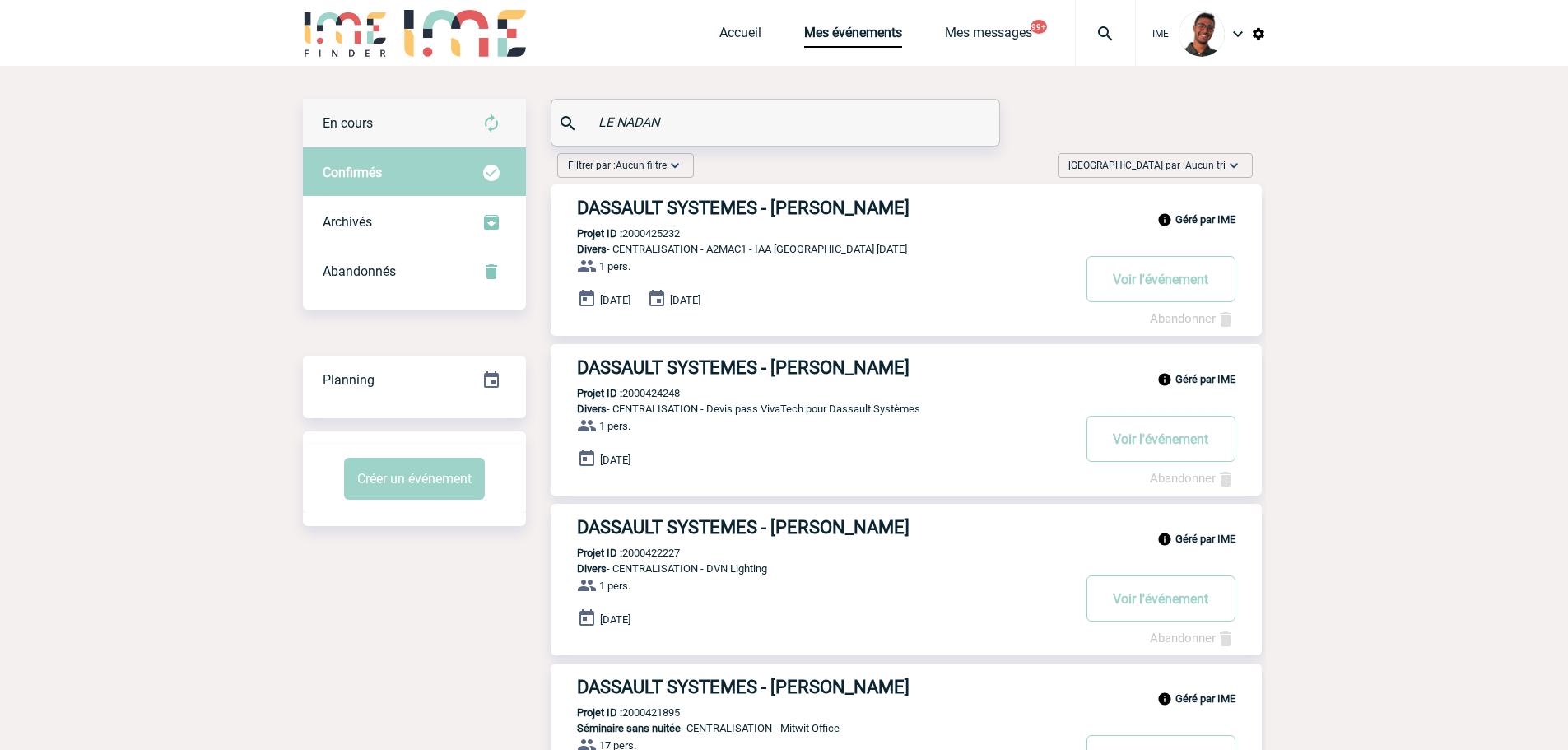
click at [454, 109] on div "En cours" at bounding box center [414, 123] width 223 height 49
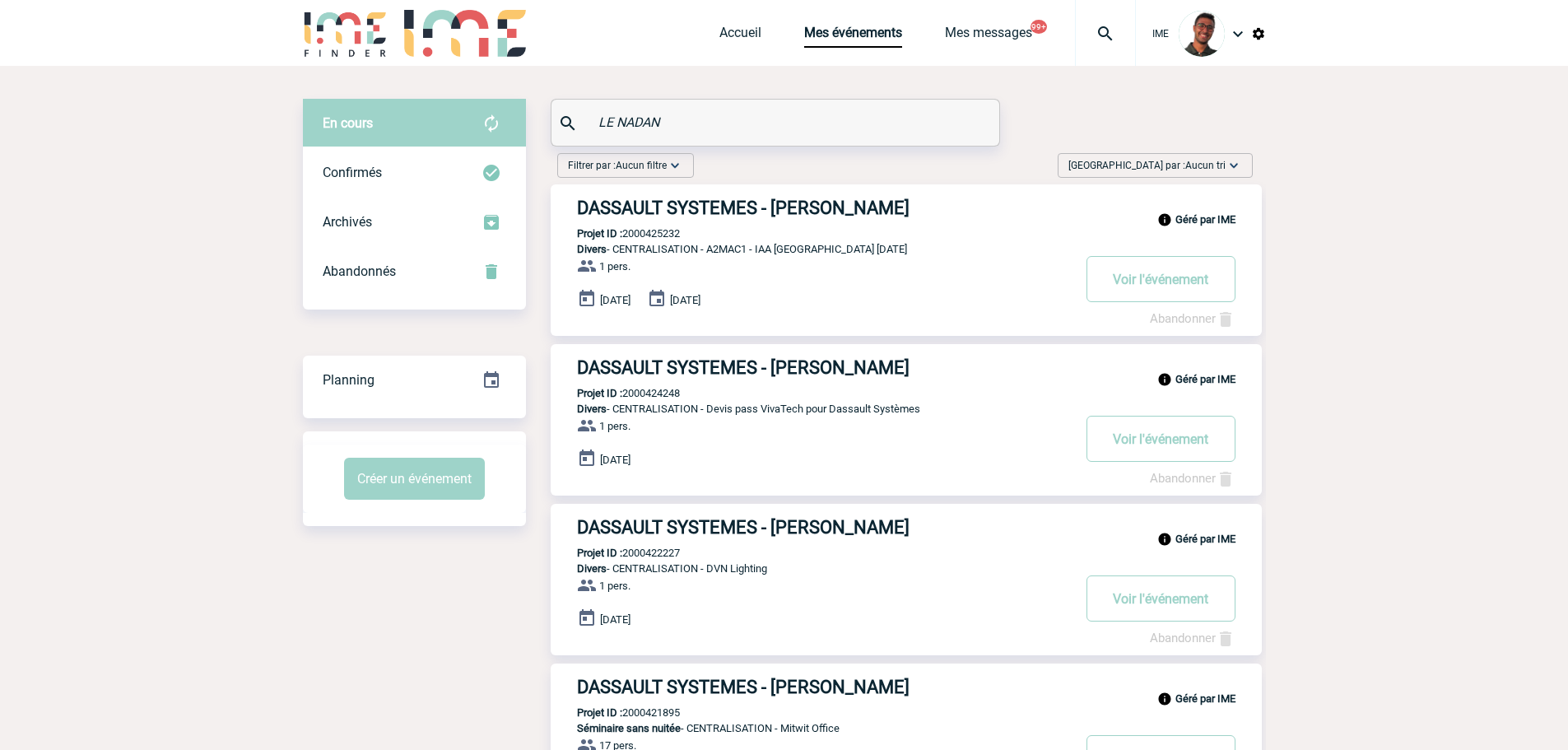
click at [533, 105] on div "En cours En cours Confirmés Archivés Abandonnés En cours Confirmés Archivés Aba…" at bounding box center [784, 554] width 963 height 912
paste input "AMAR-SUROVETCHI"
click at [430, 166] on div "Confirmés" at bounding box center [414, 172] width 223 height 49
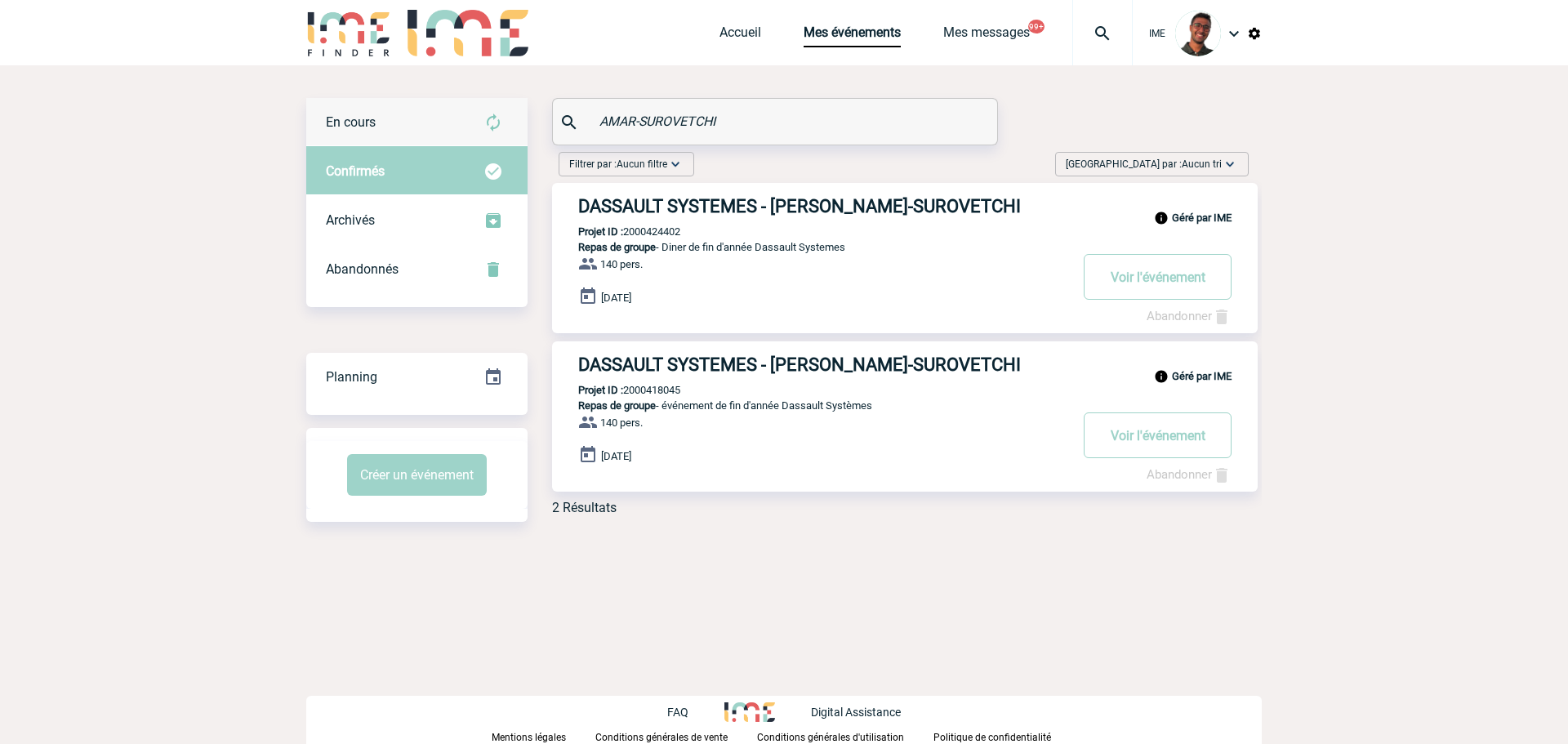
click at [405, 128] on div "En cours" at bounding box center [417, 122] width 221 height 49
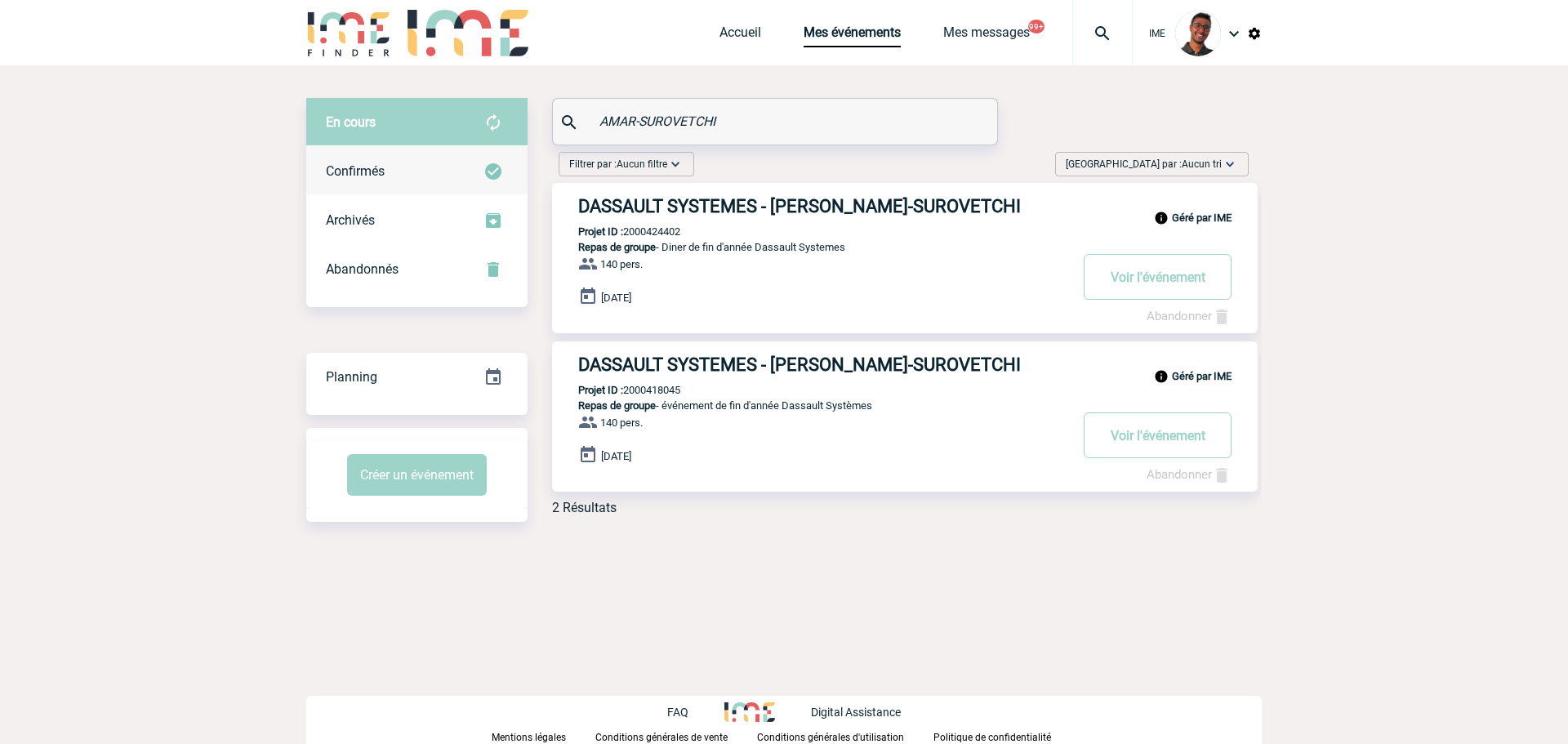
click at [418, 158] on div "Confirmés" at bounding box center [417, 170] width 221 height 49
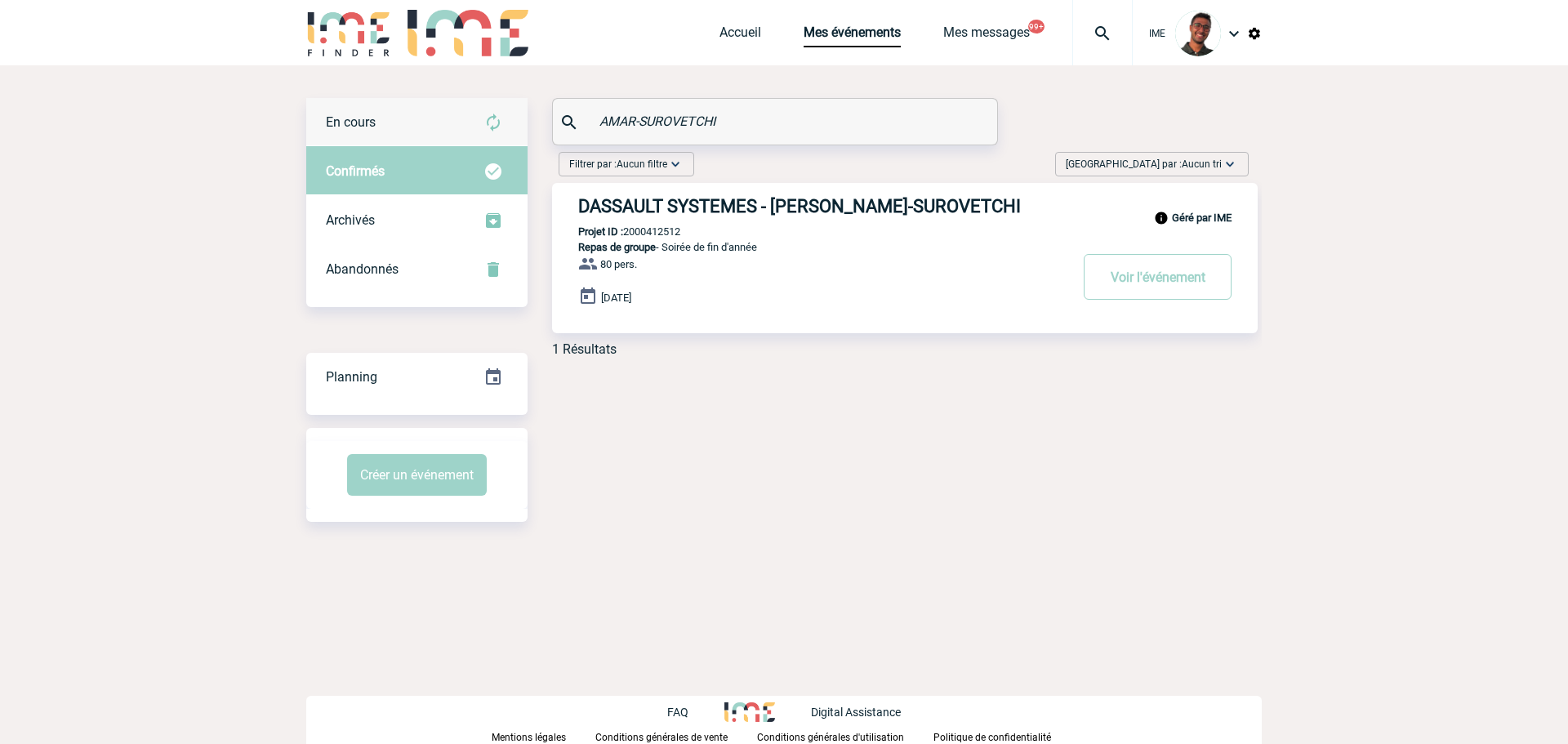
click at [443, 98] on div "En cours" at bounding box center [417, 122] width 221 height 49
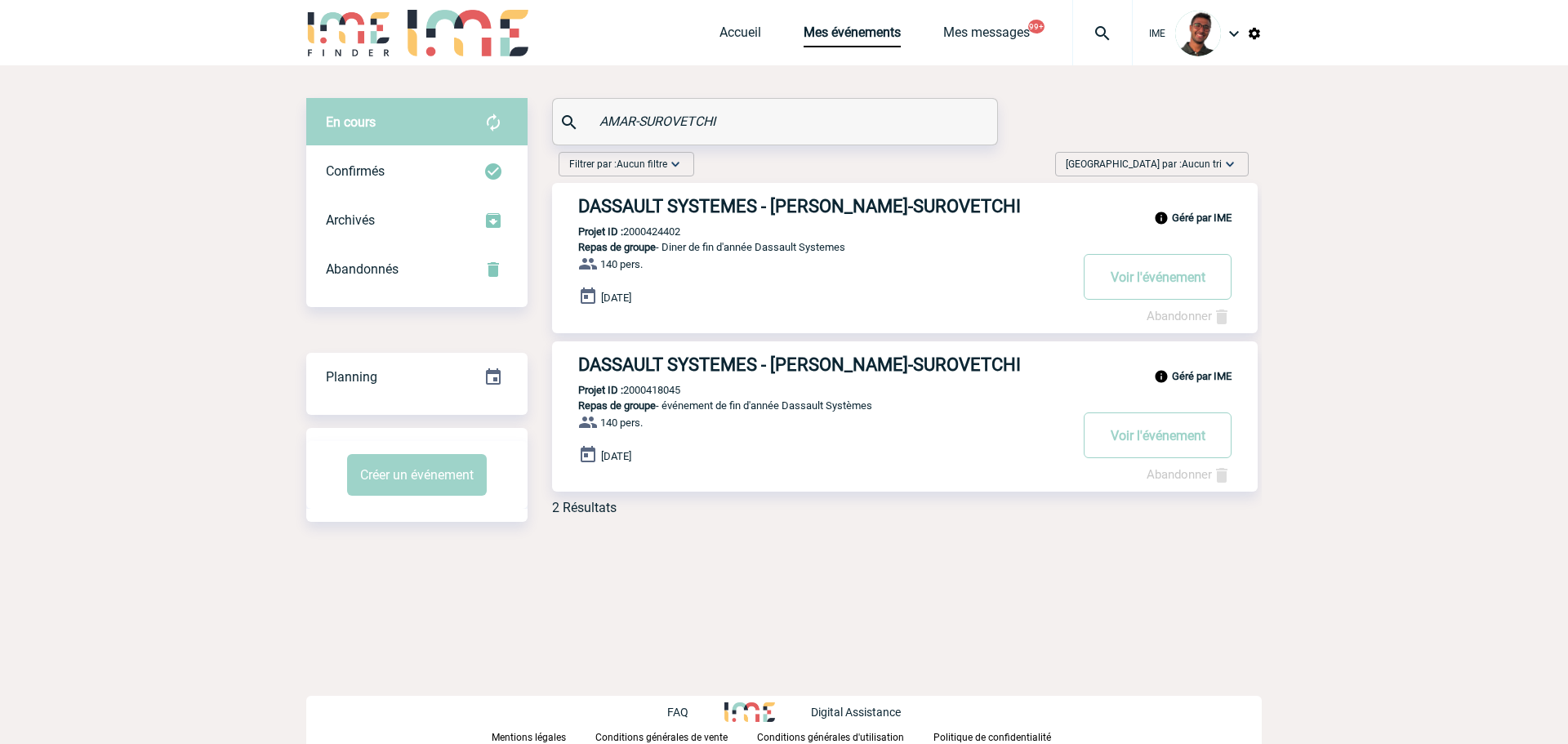
drag, startPoint x: 741, startPoint y: 113, endPoint x: 501, endPoint y: 113, distance: 240.0
click at [501, 113] on div "En cours En cours Confirmés Archivés Abandonnés En cours Confirmés Archivés Aba…" at bounding box center [784, 312] width 955 height 430
paste input "GERIN"
click at [401, 160] on div "Confirmés" at bounding box center [417, 170] width 221 height 49
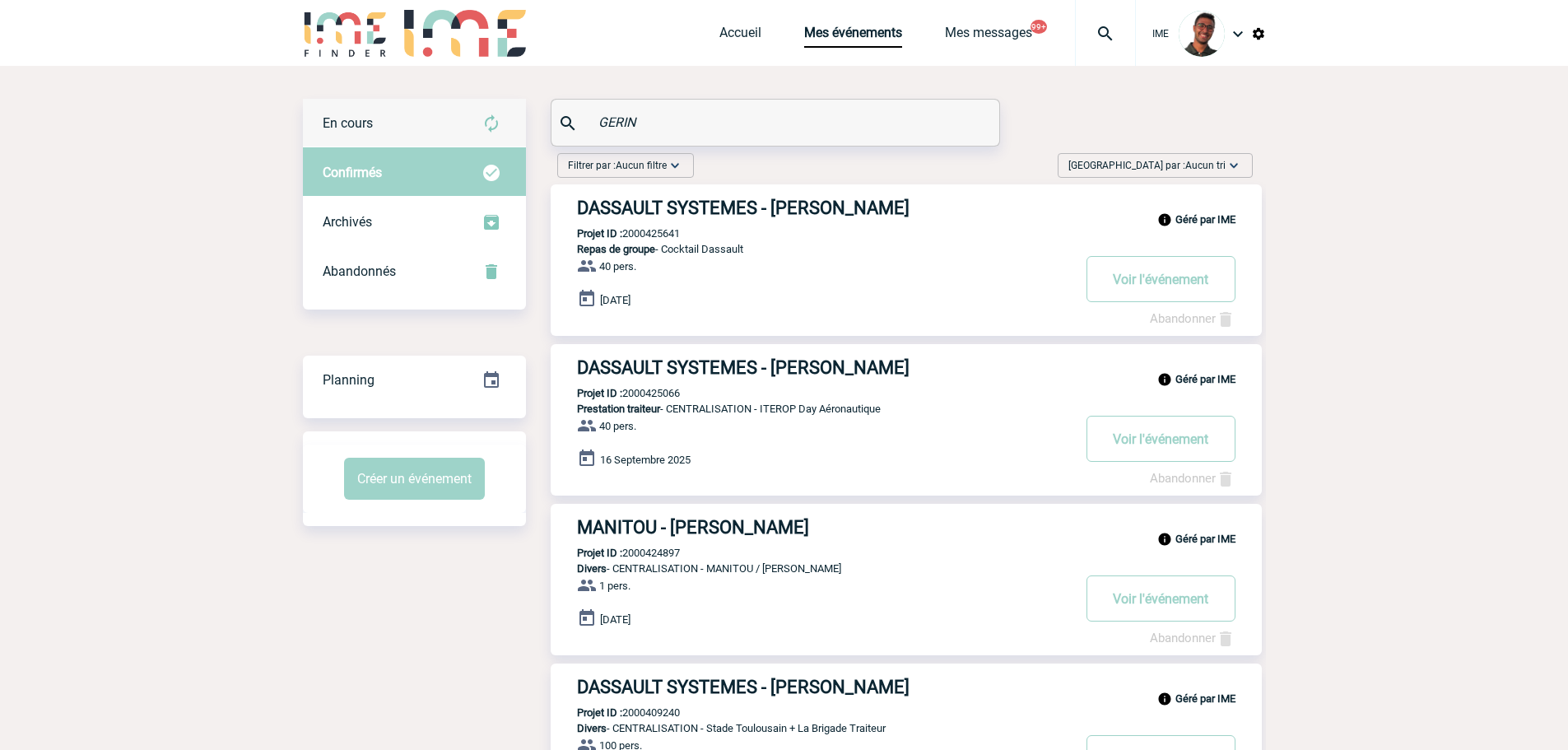
click at [429, 132] on div "En cours" at bounding box center [414, 123] width 223 height 49
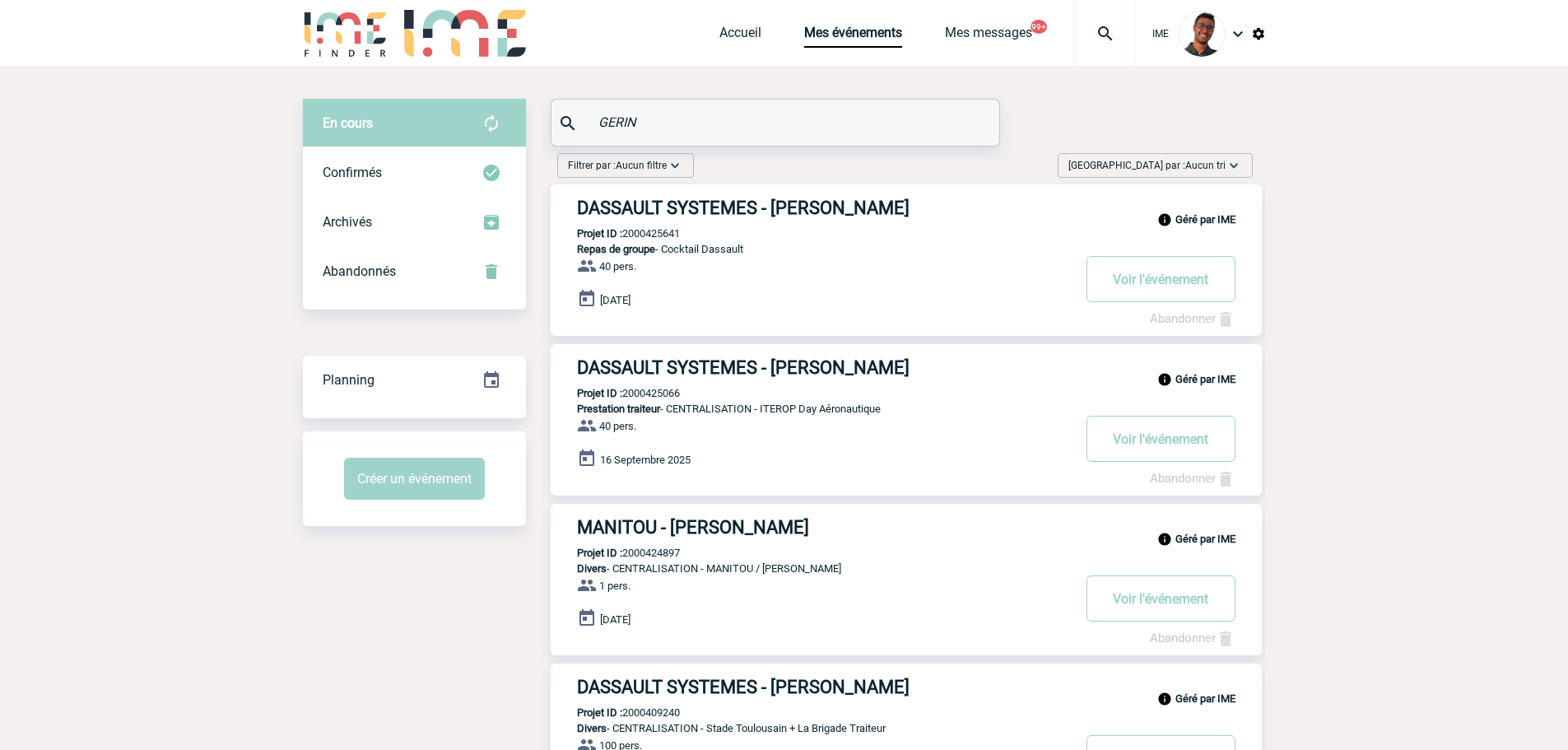
drag, startPoint x: 782, startPoint y: 193, endPoint x: 744, endPoint y: 207, distance: 40.5
drag, startPoint x: 744, startPoint y: 207, endPoint x: 669, endPoint y: 235, distance: 80.1
click at [669, 235] on p "Projet ID : 2000425641" at bounding box center [615, 233] width 129 height 13
copy p "2000425641"
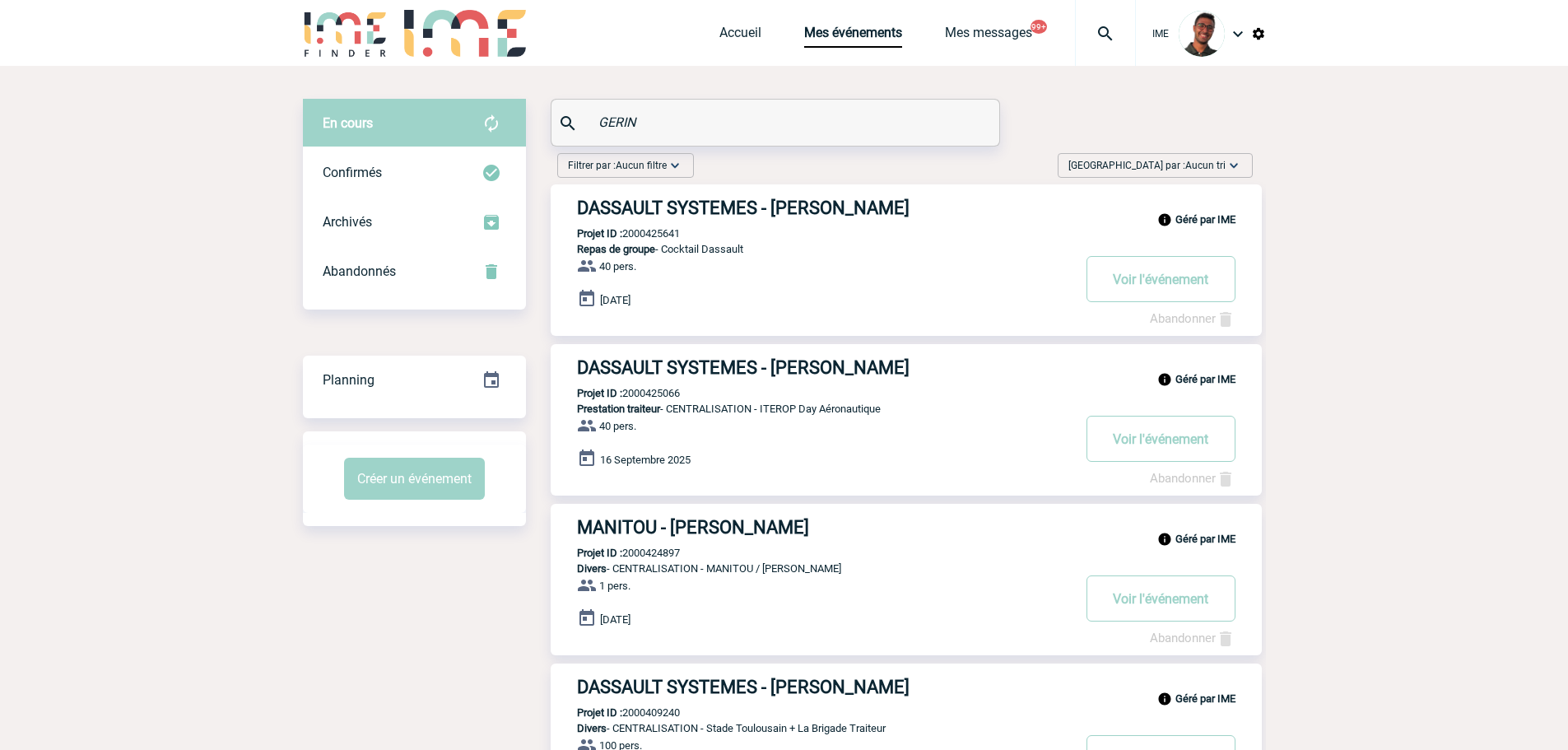
click at [541, 395] on div "Filtrer par : Aucun filtre Aucun filtre Prise de brief Recherche & Sélection Pr…" at bounding box center [896, 499] width 740 height 705
drag, startPoint x: 655, startPoint y: 127, endPoint x: 549, endPoint y: 125, distance: 106.0
click at [549, 125] on div "En cours En cours Confirmés Archivés Abandonnés En cours Confirmés Archivés Aba…" at bounding box center [784, 475] width 963 height 753
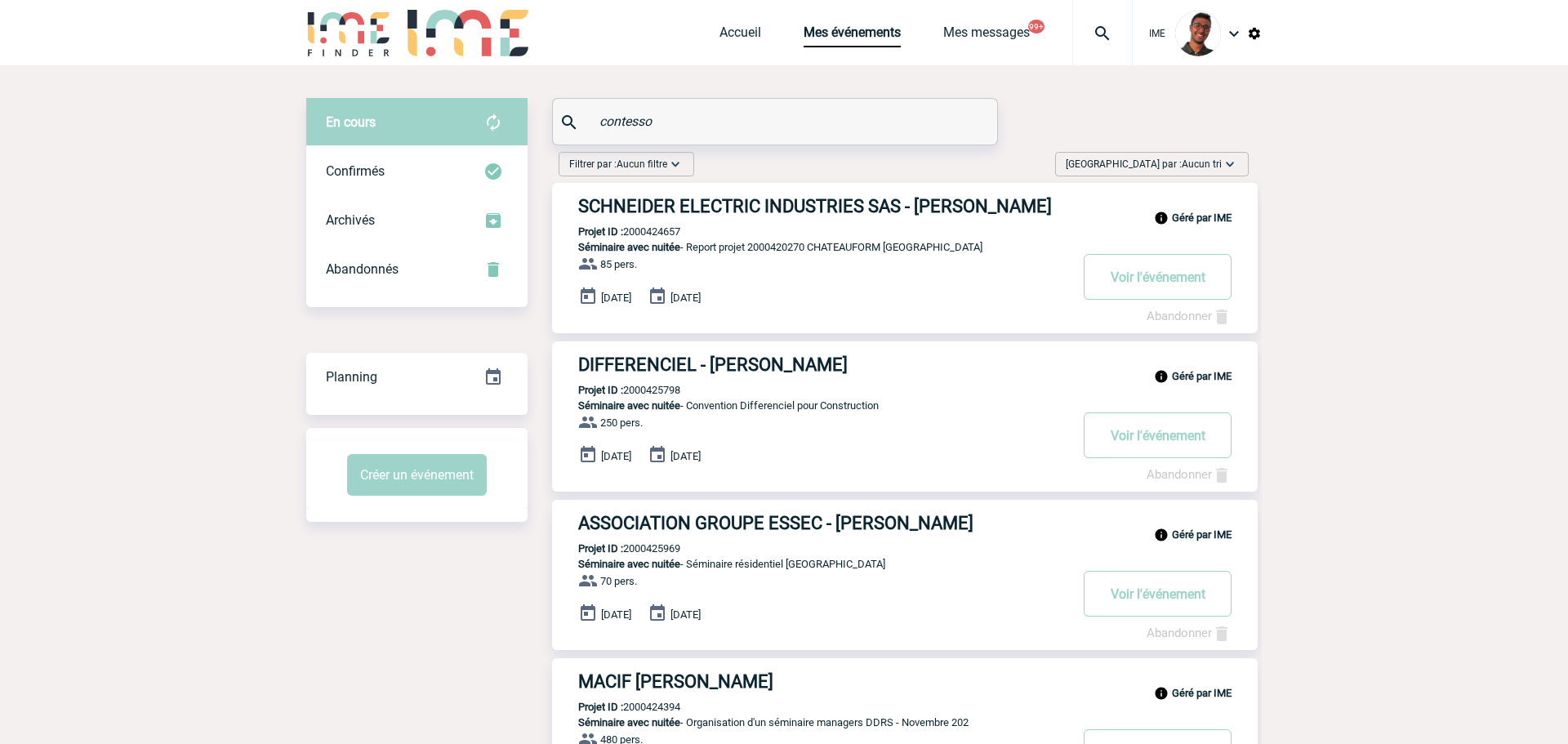
click at [517, 138] on div "En cours" at bounding box center [417, 122] width 221 height 49
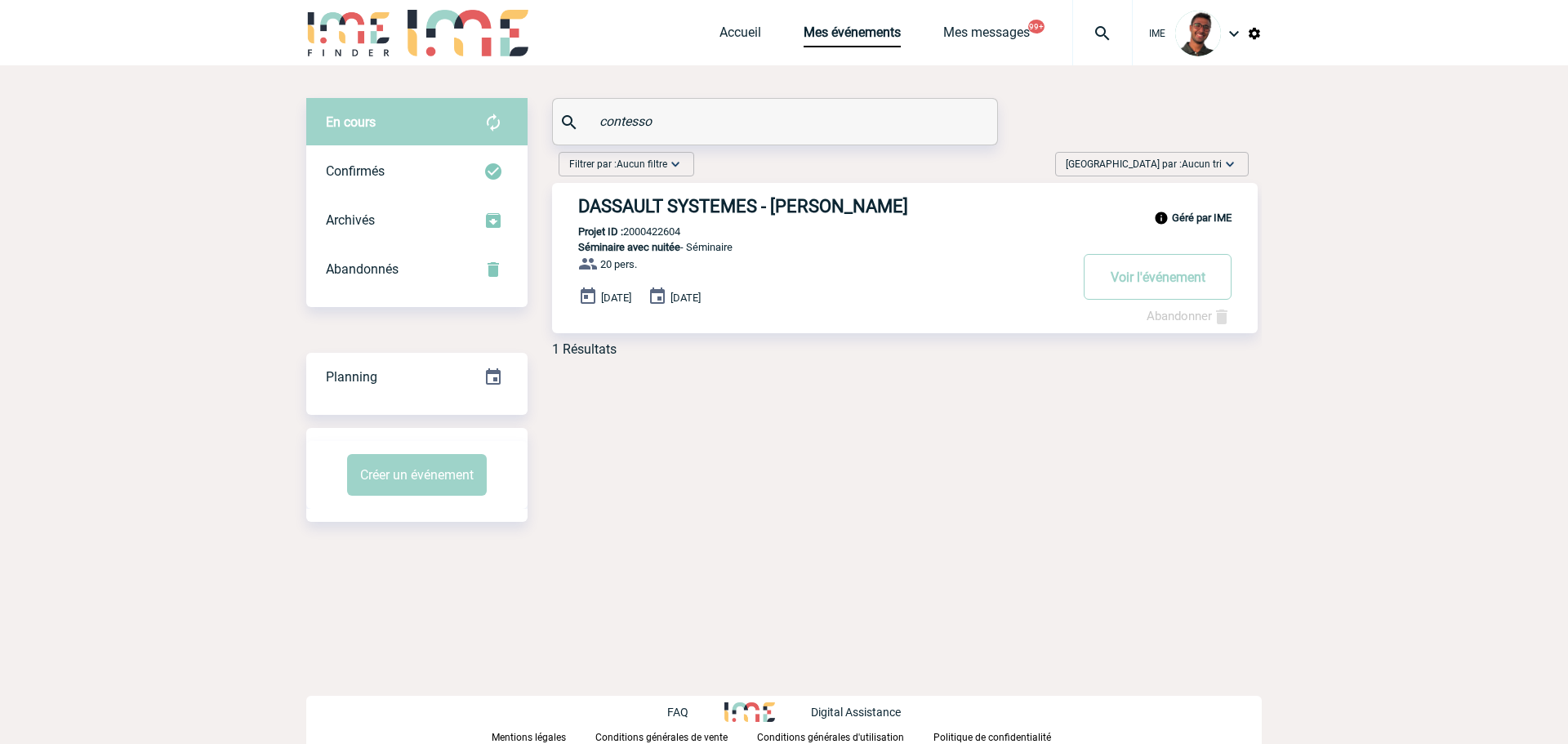
drag, startPoint x: 665, startPoint y: 131, endPoint x: 544, endPoint y: 122, distance: 121.3
click at [544, 122] on div "En cours En cours Confirmés Archivés Abandonnés En cours Confirmés Archivés Aba…" at bounding box center [784, 234] width 955 height 272
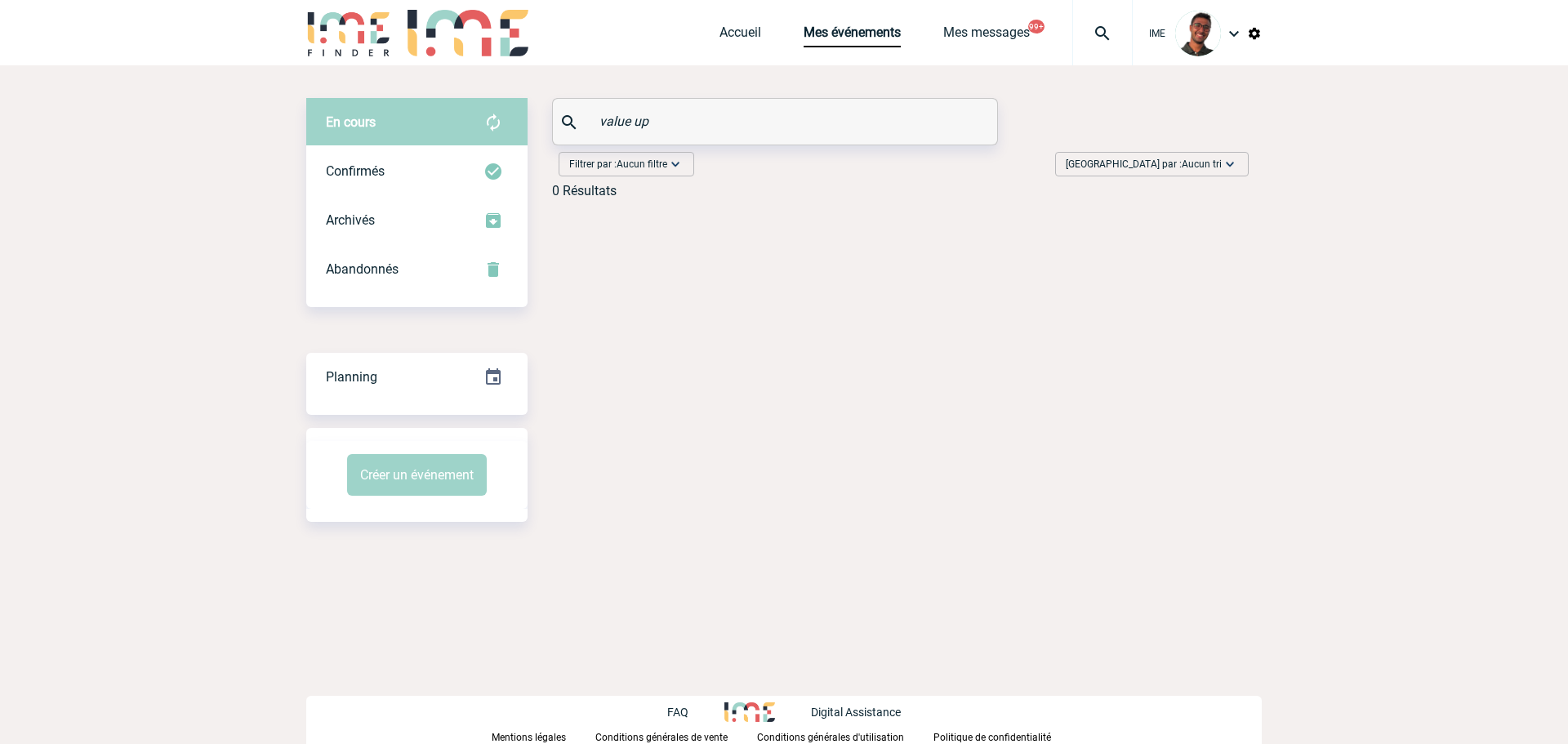
drag, startPoint x: 623, startPoint y: 124, endPoint x: 672, endPoint y: 124, distance: 49.0
click at [672, 124] on input "value up" at bounding box center [776, 121] width 363 height 24
type input "v"
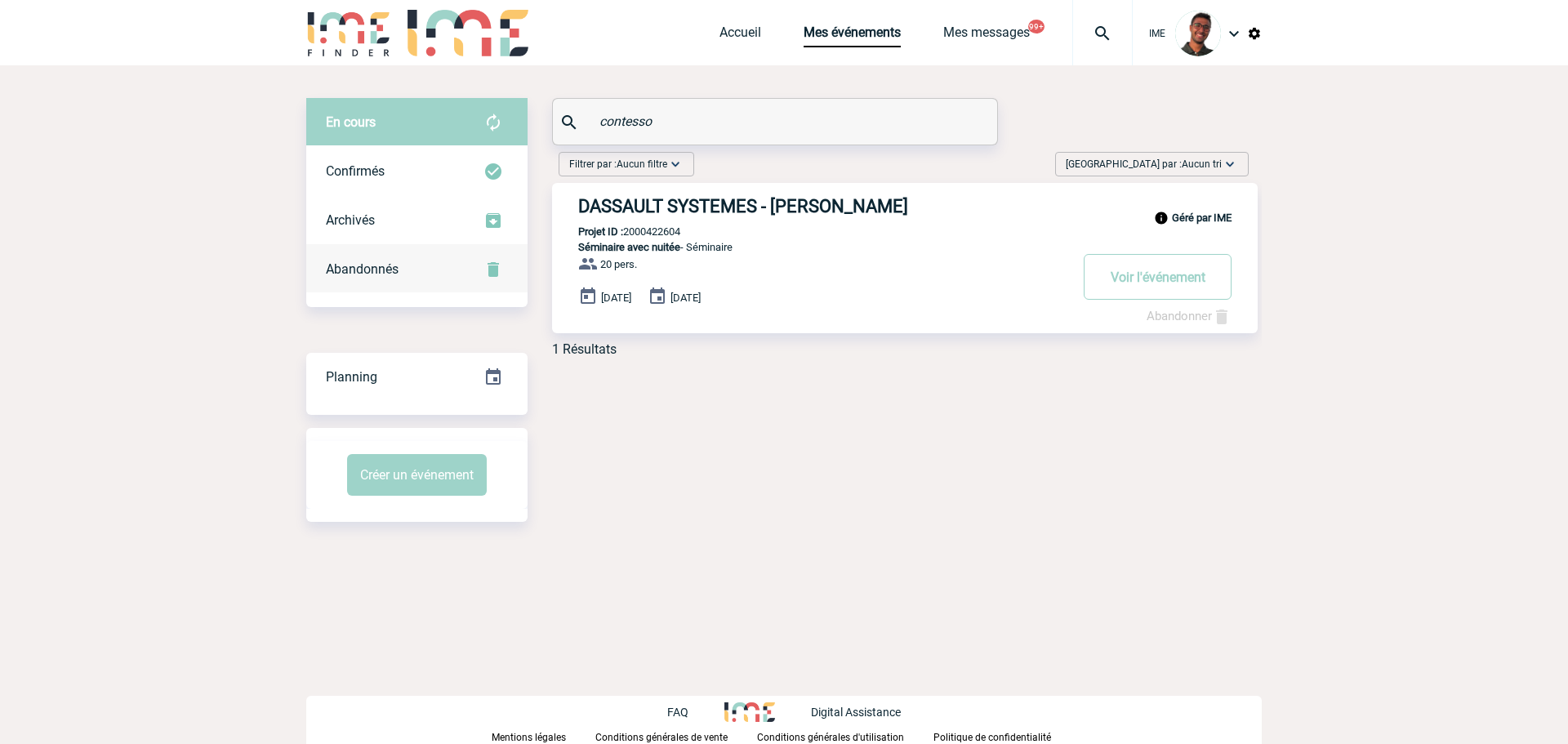
click at [443, 258] on div "Abandonnés" at bounding box center [417, 269] width 221 height 49
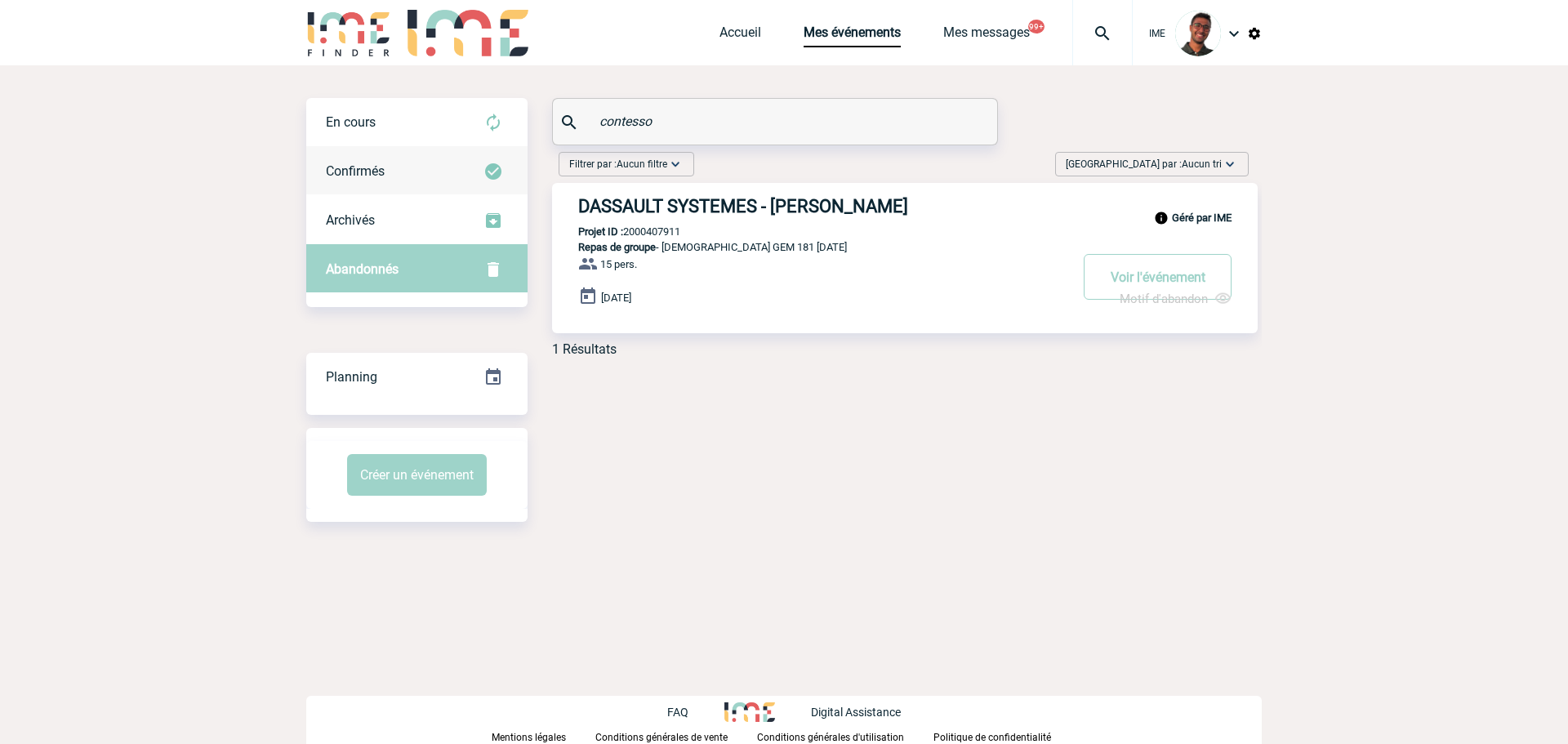
click at [446, 183] on div "Confirmés" at bounding box center [417, 170] width 221 height 49
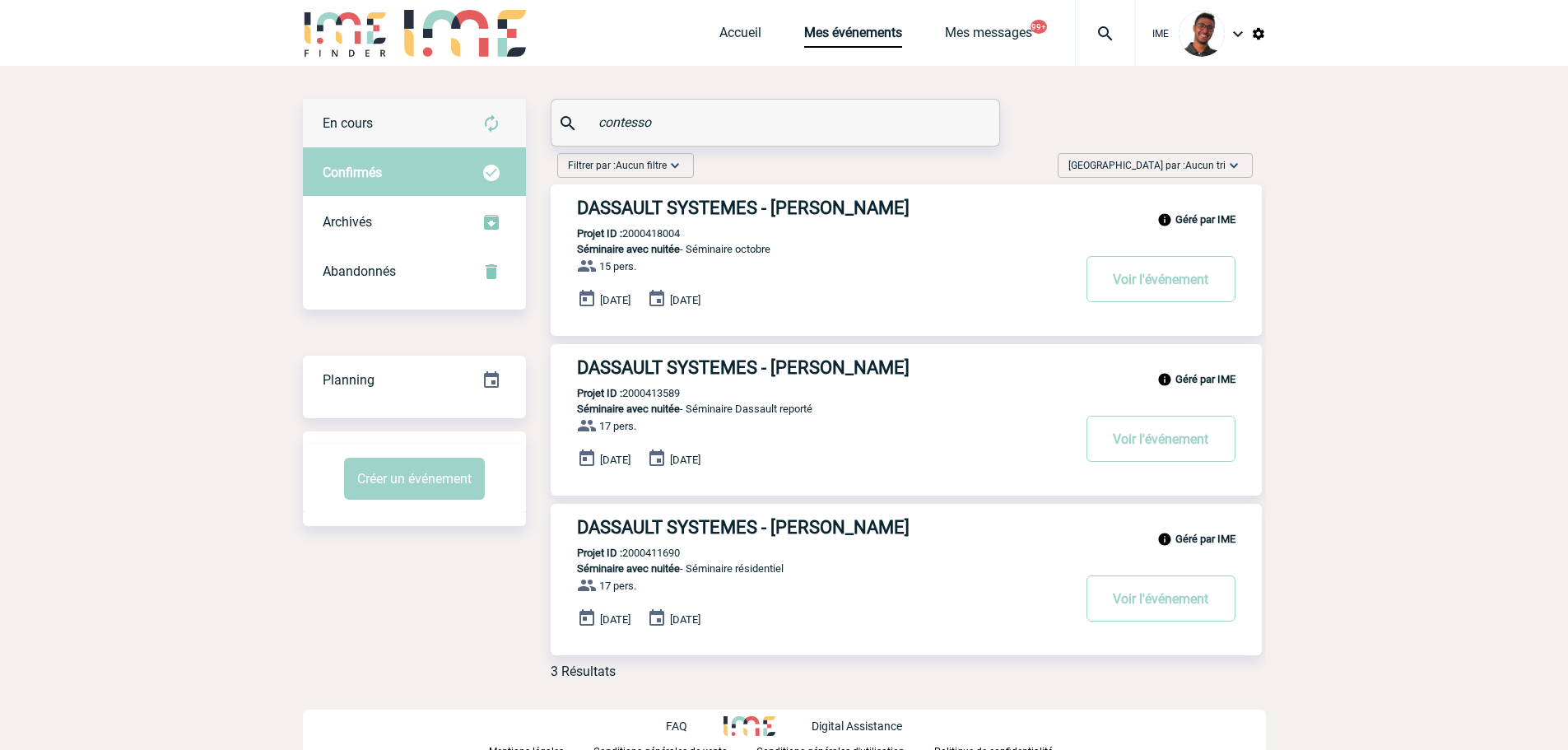
click at [463, 125] on div "En cours" at bounding box center [414, 123] width 223 height 49
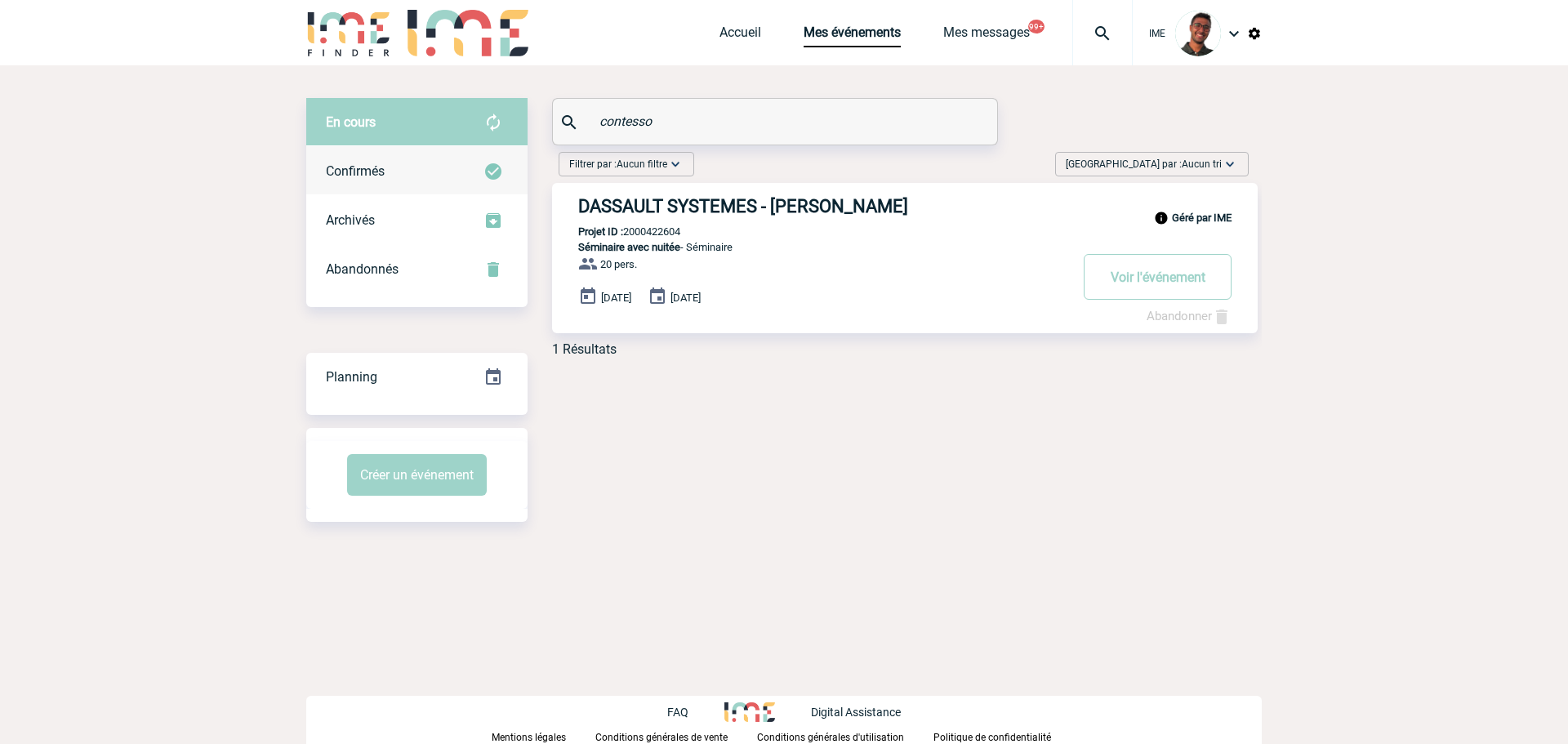
click at [440, 177] on div "Confirmés" at bounding box center [417, 170] width 221 height 49
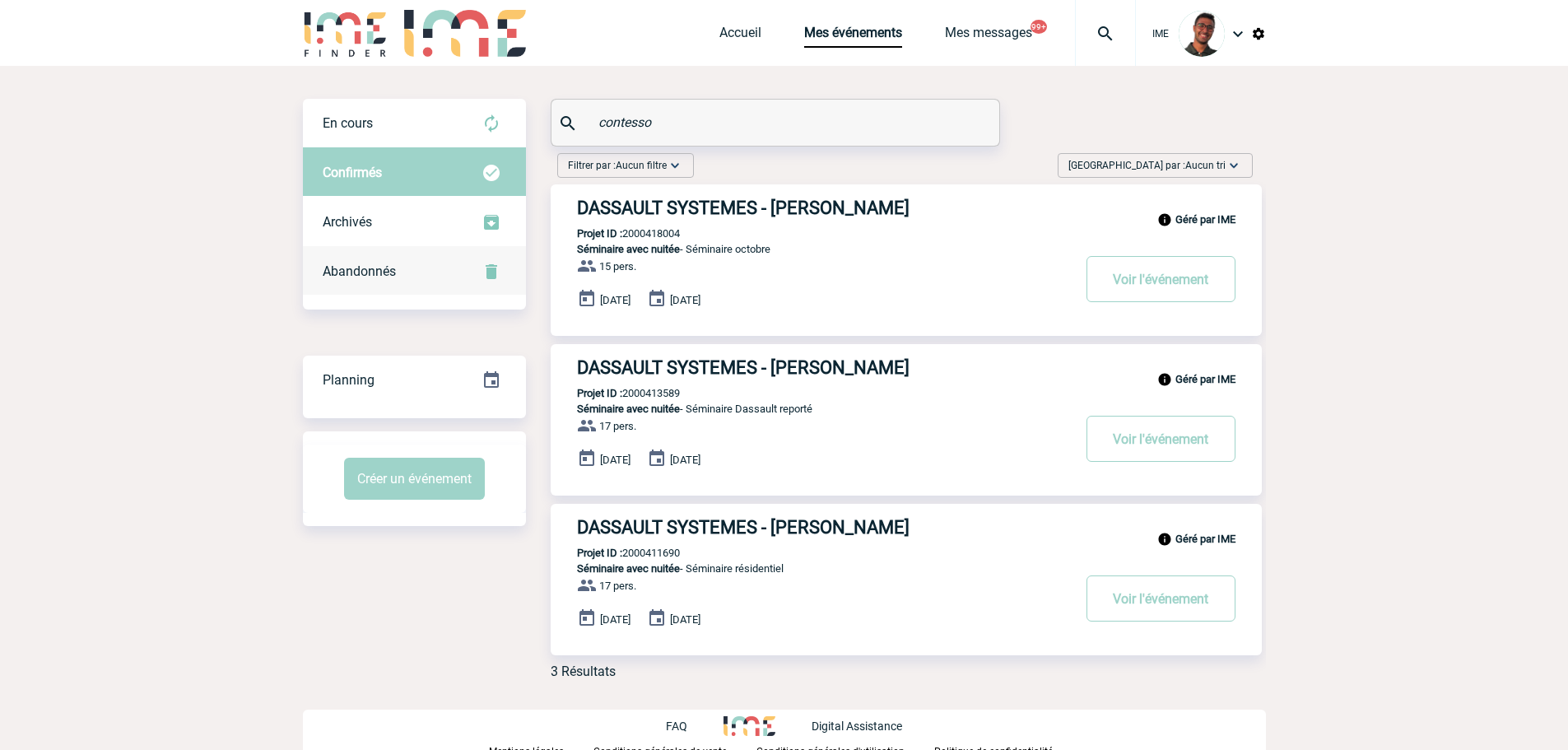
click at [415, 268] on div "Abandonnés" at bounding box center [414, 271] width 223 height 49
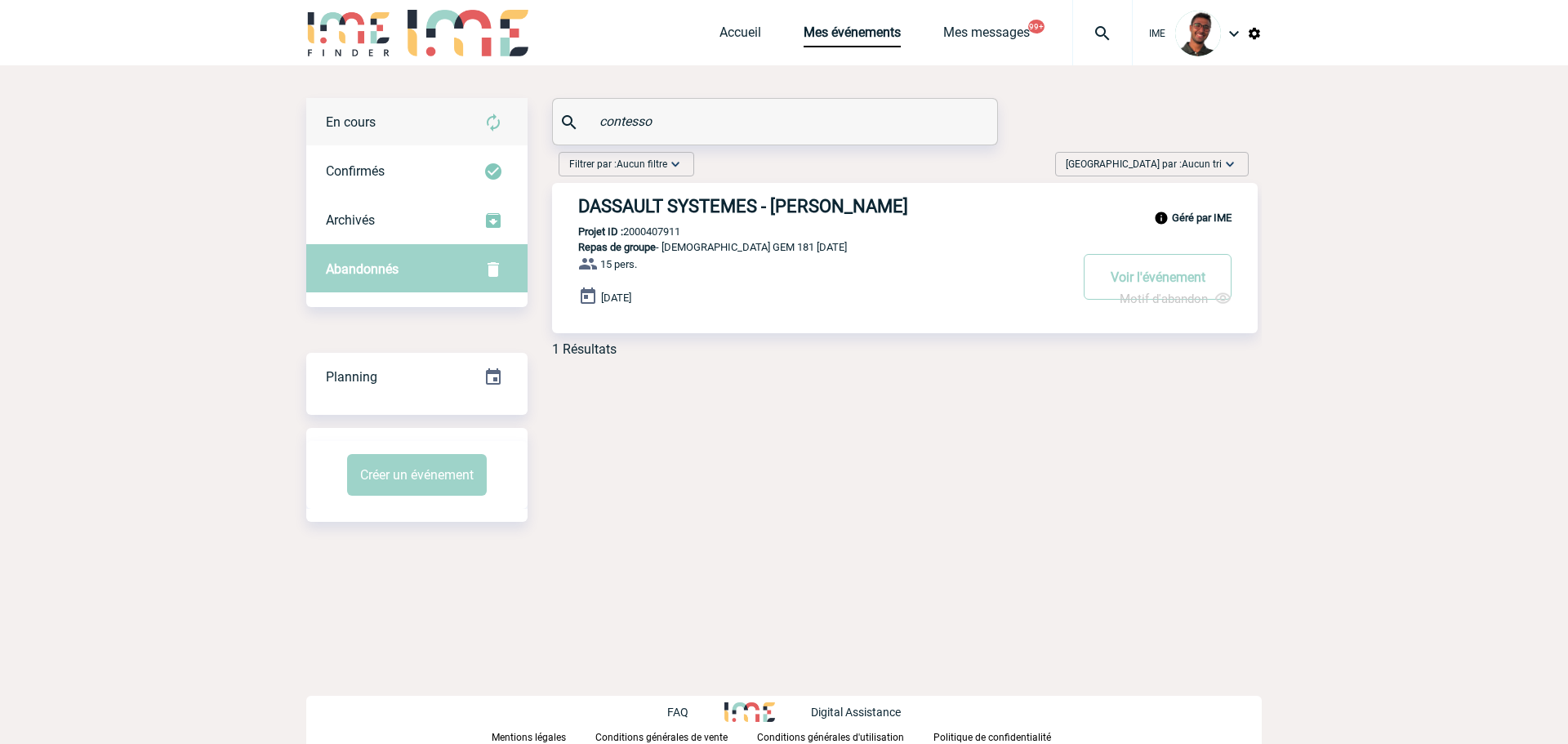
click at [429, 146] on div "En cours" at bounding box center [417, 122] width 221 height 49
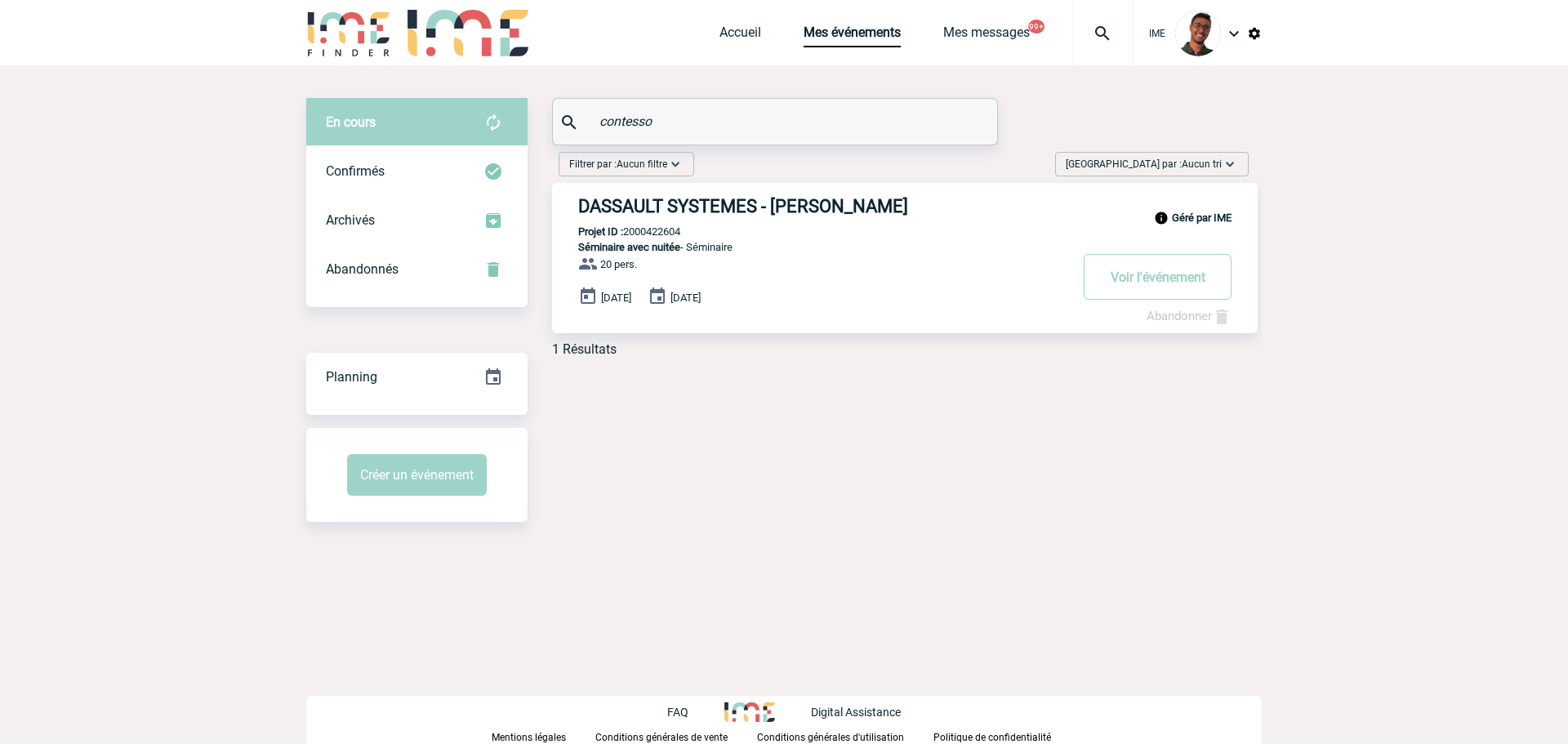
click at [667, 111] on input "contesso" at bounding box center [776, 121] width 363 height 24
drag, startPoint x: 687, startPoint y: 128, endPoint x: 581, endPoint y: 130, distance: 106.0
click at [581, 130] on div "contesso" at bounding box center [775, 122] width 444 height 46
click at [621, 120] on input "contesso" at bounding box center [776, 121] width 363 height 24
click at [619, 121] on input "contesso" at bounding box center [776, 121] width 363 height 24
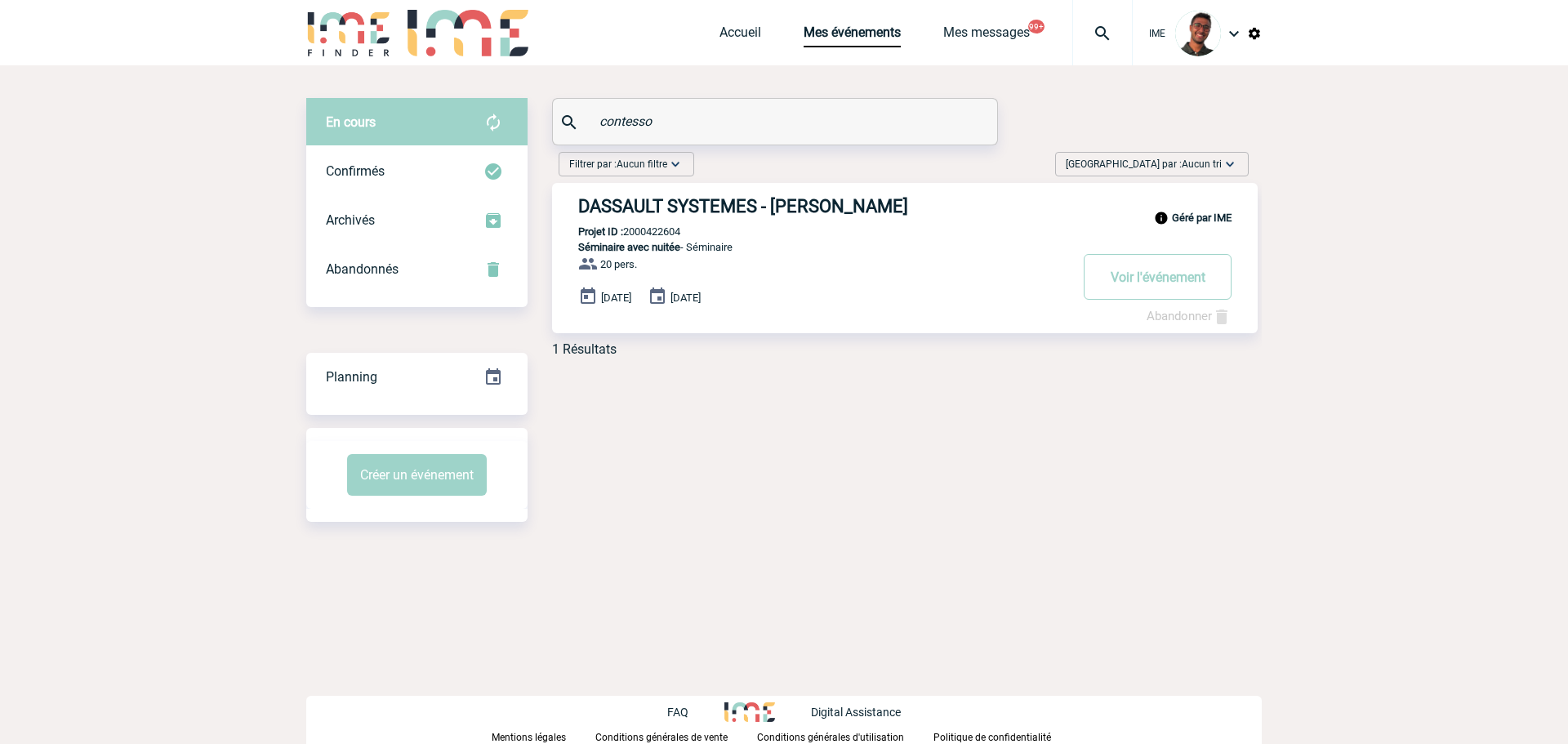
click at [619, 121] on input "contesso" at bounding box center [776, 121] width 363 height 24
type input "="
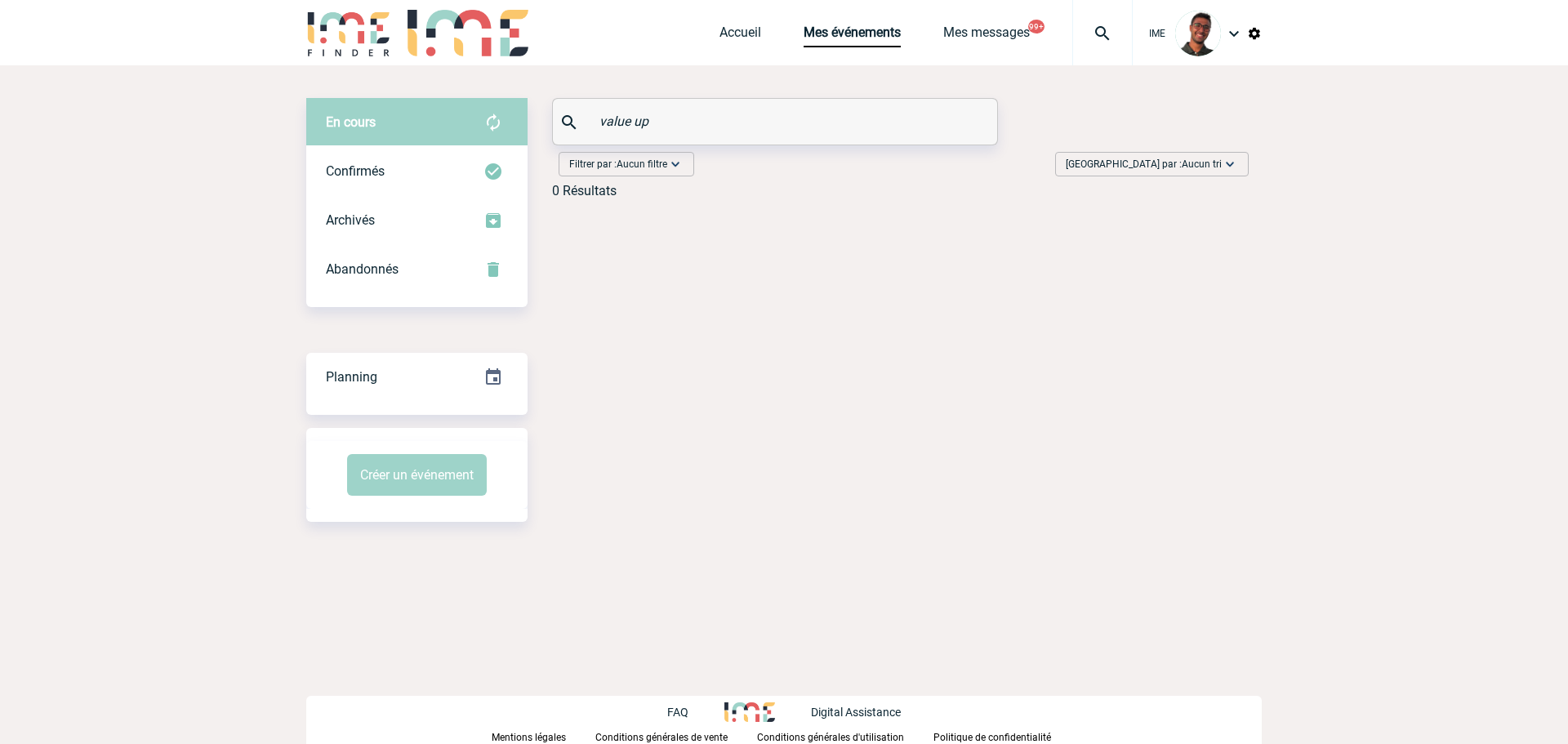
drag, startPoint x: 655, startPoint y: 121, endPoint x: 532, endPoint y: 116, distance: 123.1
click at [532, 116] on div "En cours En cours Confirmés Archivés Abandonnés En cours Confirmés Archivés Aba…" at bounding box center [784, 154] width 955 height 113
type input "leaders"
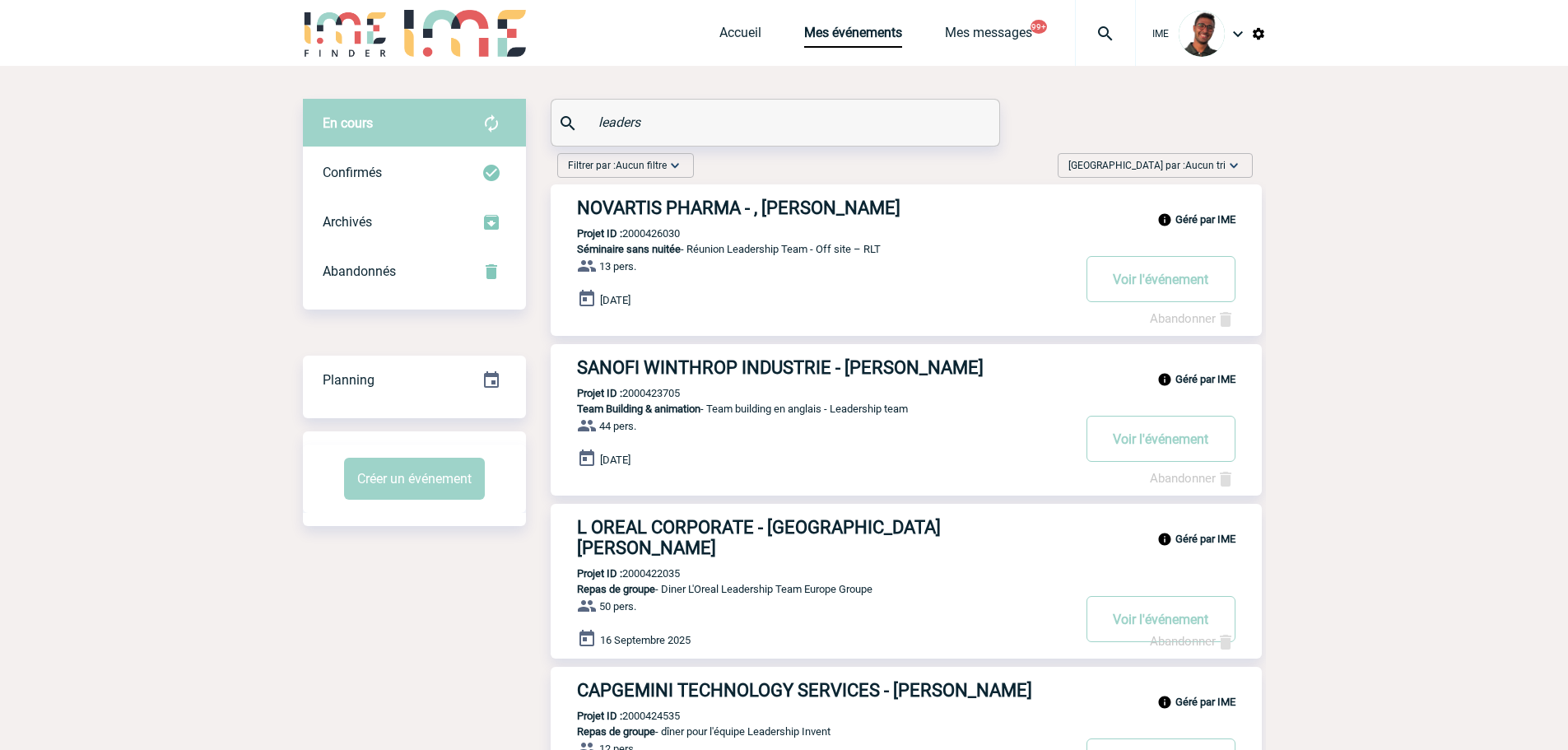
drag, startPoint x: 676, startPoint y: 126, endPoint x: 563, endPoint y: 122, distance: 113.1
click at [563, 122] on div "leaders" at bounding box center [775, 123] width 448 height 46
click at [521, 162] on div "Confirmés" at bounding box center [414, 172] width 223 height 49
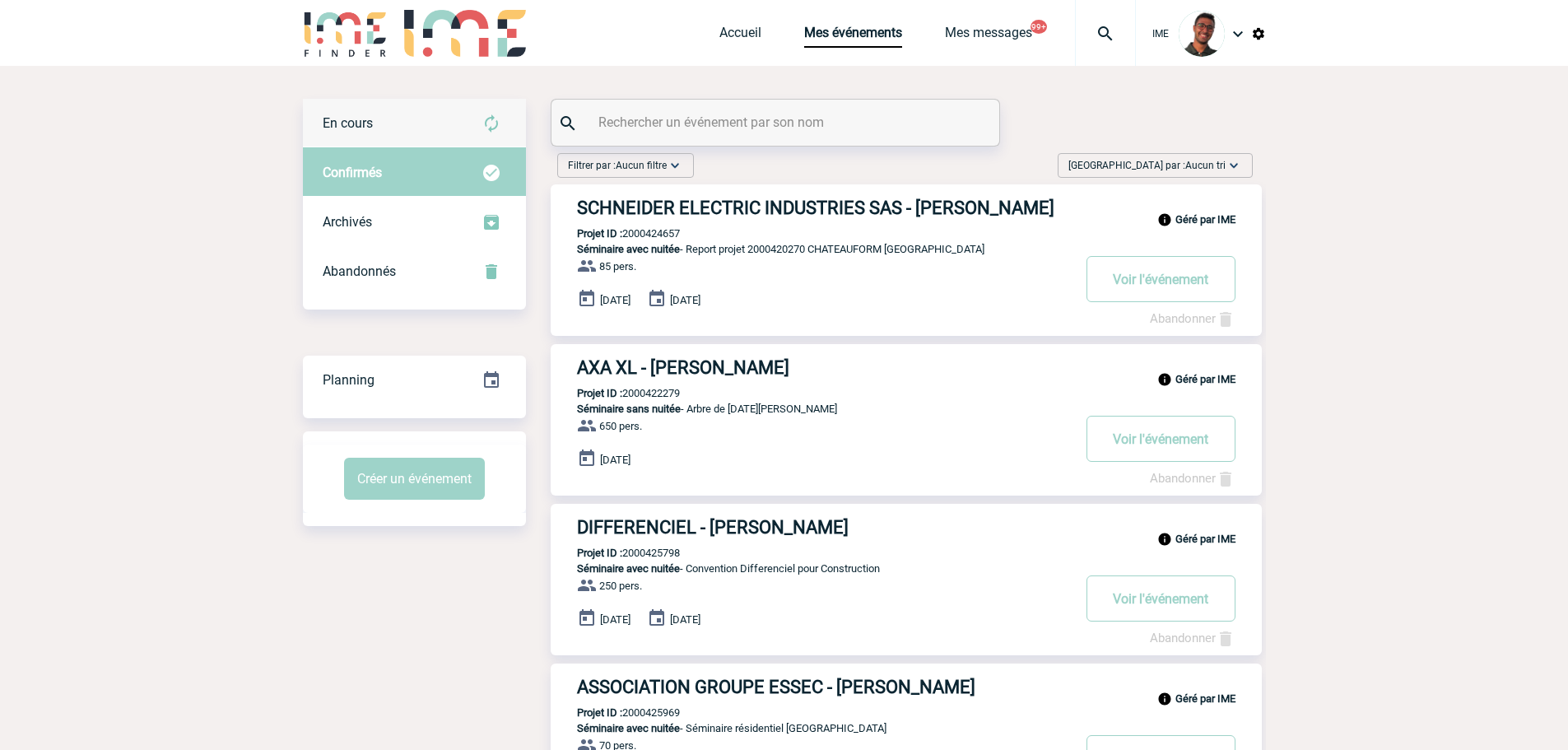
click at [492, 130] on img at bounding box center [491, 124] width 19 height 19
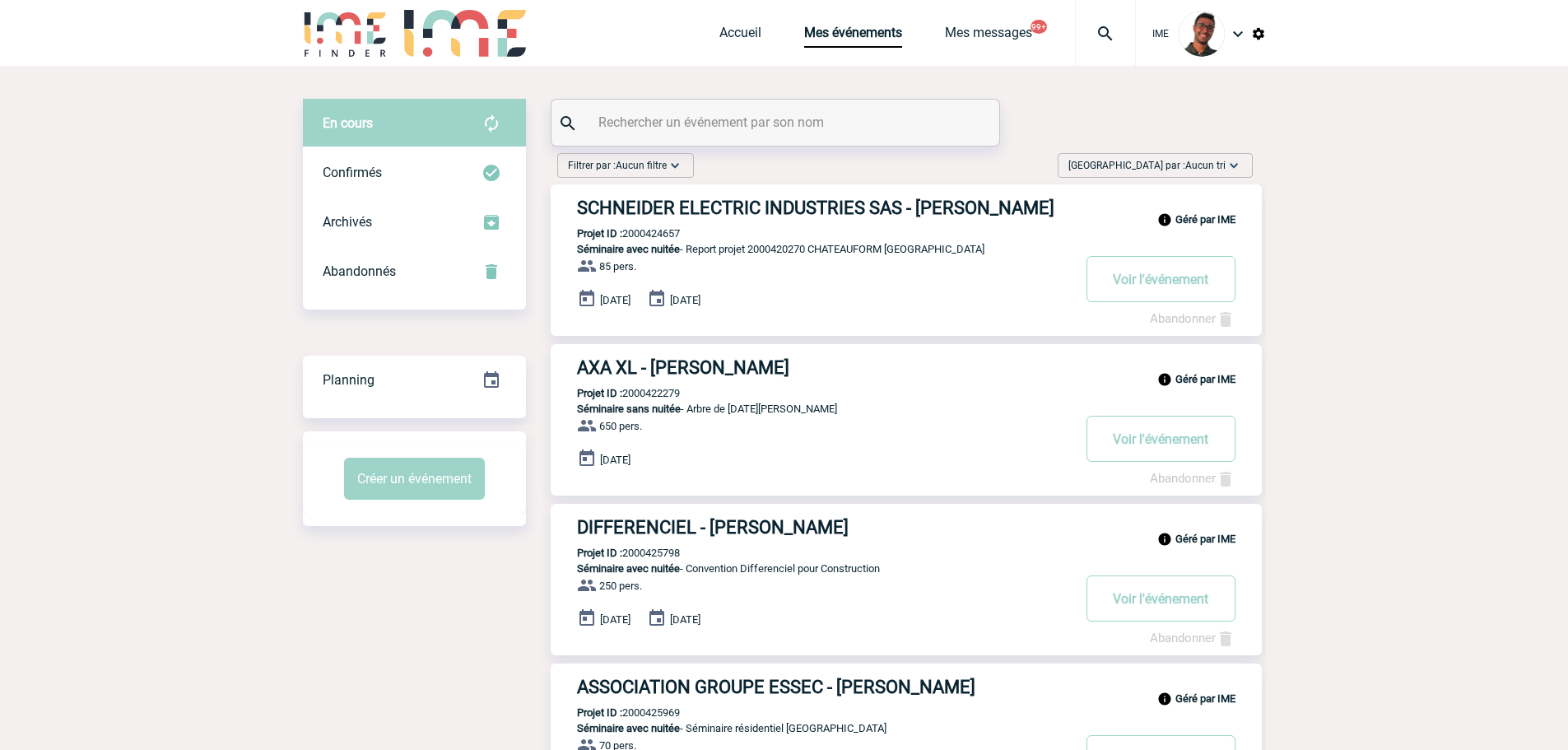
click at [1202, 165] on span "Aucun tri" at bounding box center [1205, 165] width 41 height 12
click at [1181, 171] on span "Trier par : Aucun tri" at bounding box center [1146, 165] width 157 height 16
click at [1170, 214] on div "Date d'événement" at bounding box center [1182, 216] width 140 height 25
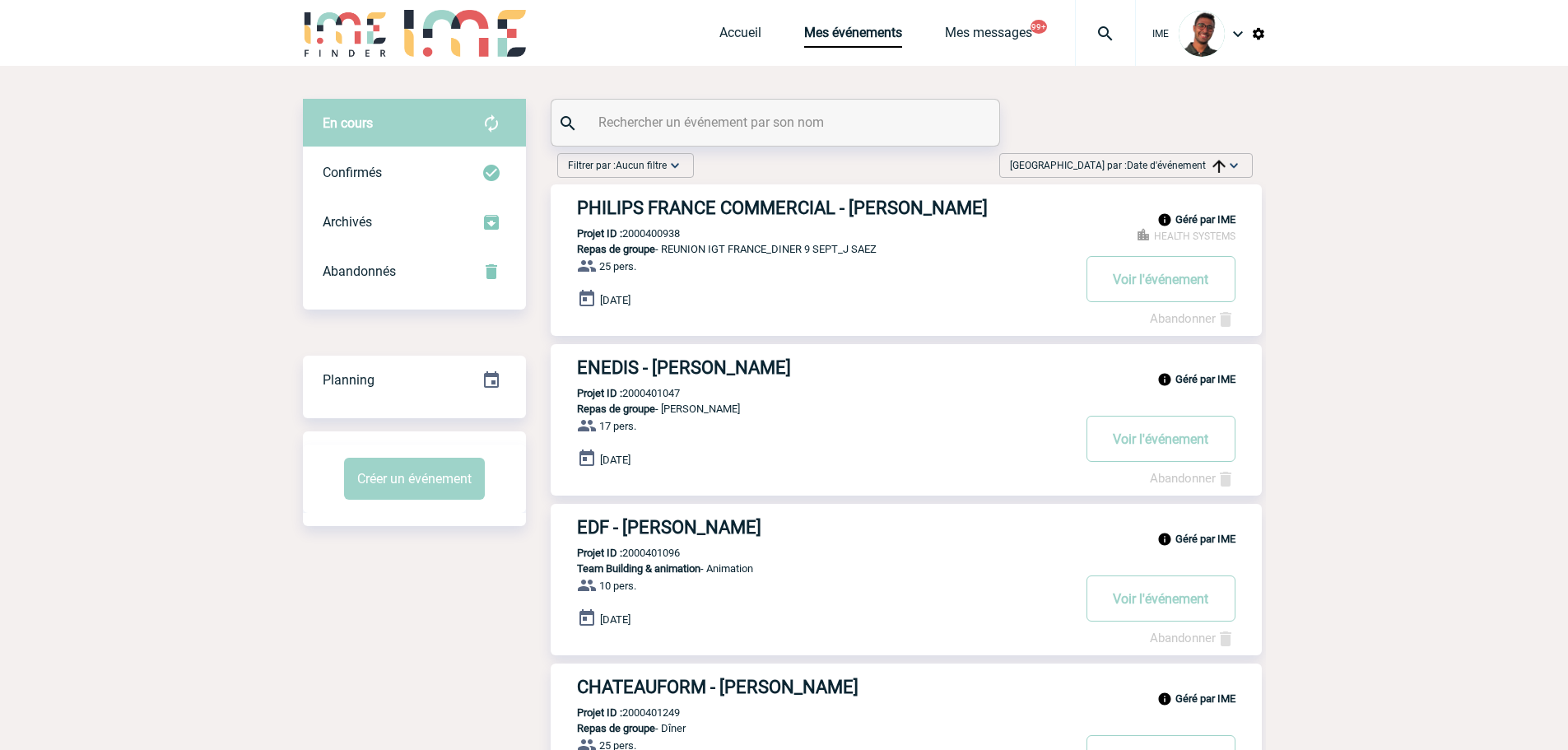
click at [1232, 169] on img at bounding box center [1233, 165] width 16 height 16
click at [1173, 233] on div "Date d'événement" at bounding box center [1182, 240] width 140 height 25
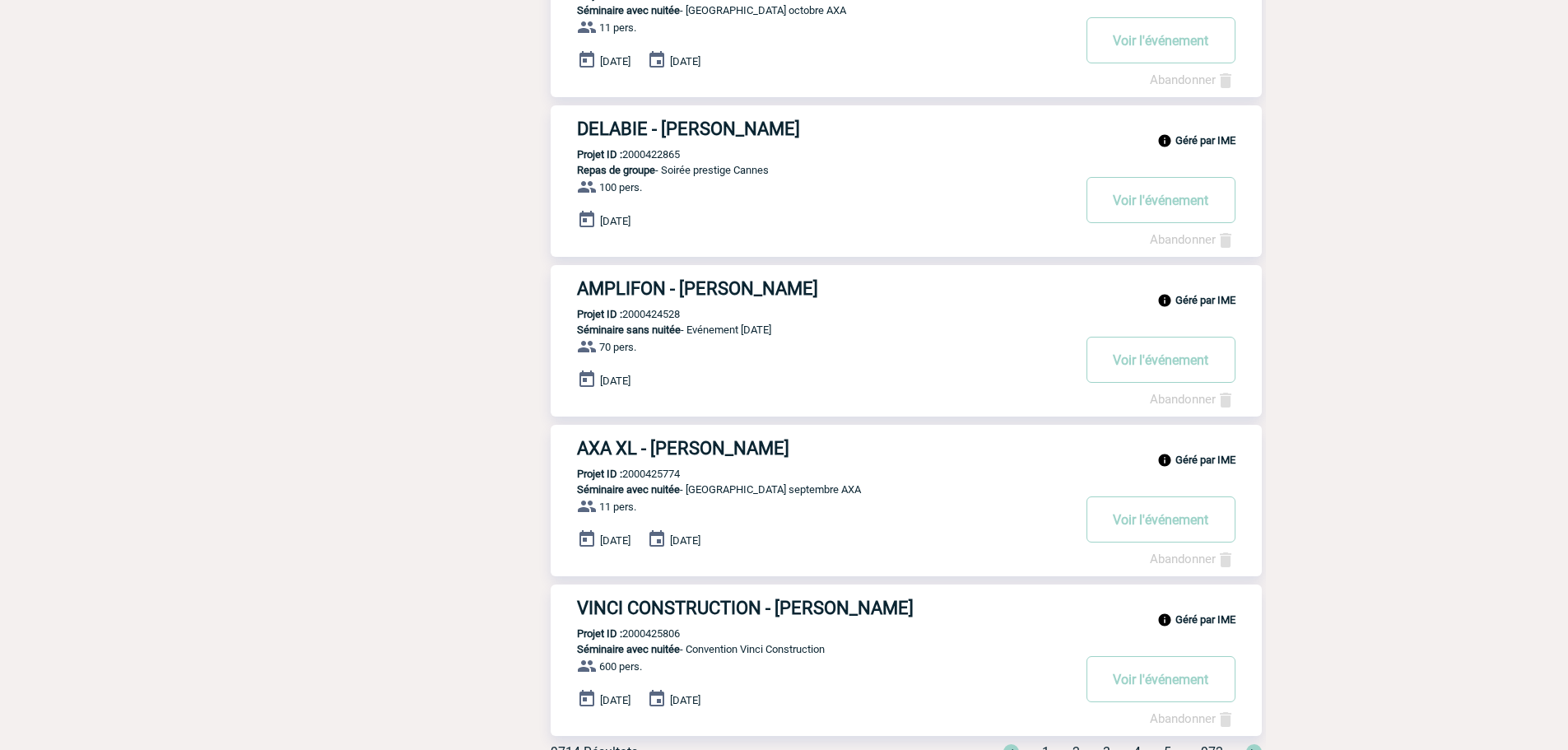
scroll to position [1124, 0]
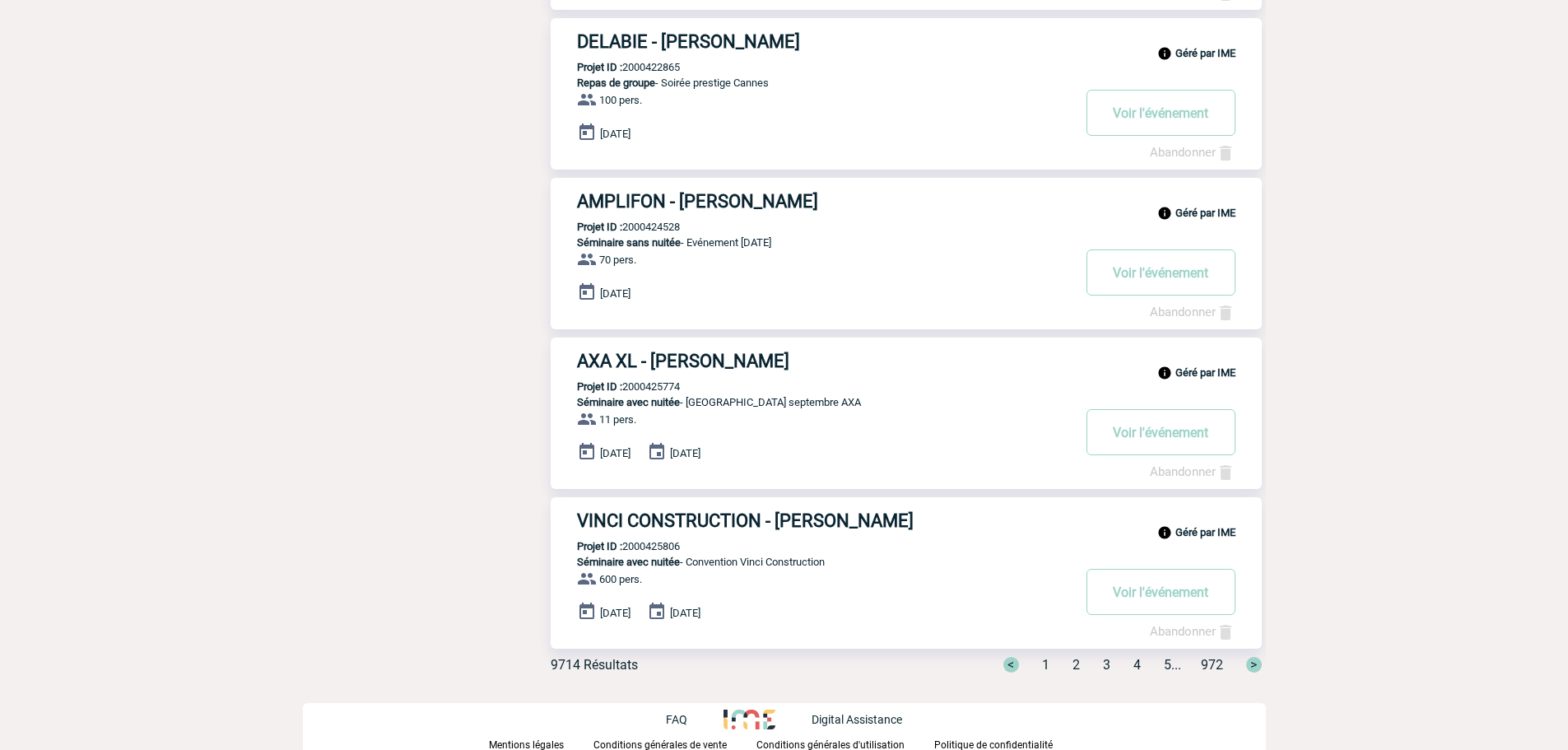
click at [1134, 663] on span "4" at bounding box center [1137, 664] width 8 height 15
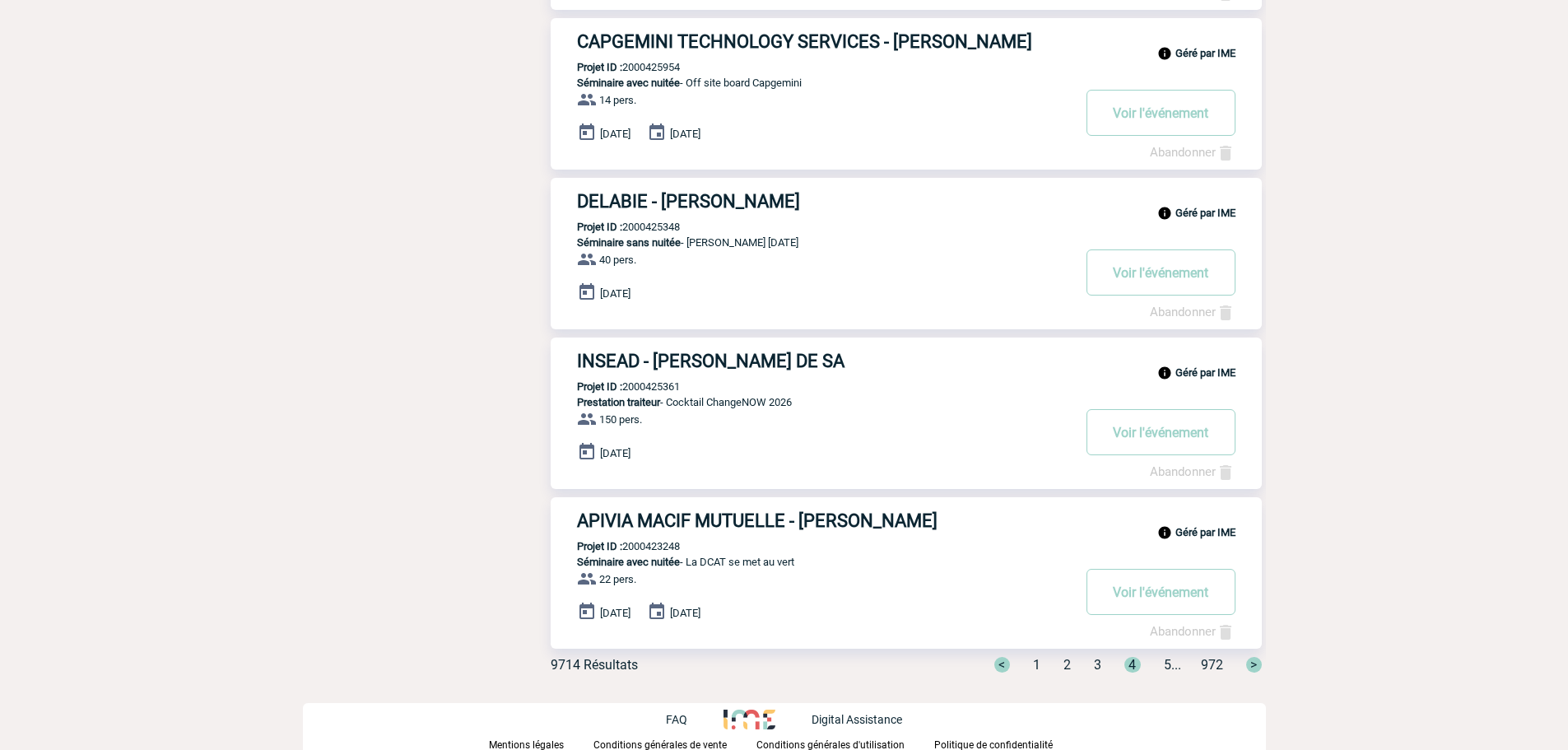
click at [1169, 663] on div "< 1 2 3 4 5 ... 972 >" at bounding box center [1117, 664] width 287 height 15
click at [1163, 663] on span "5" at bounding box center [1167, 664] width 8 height 15
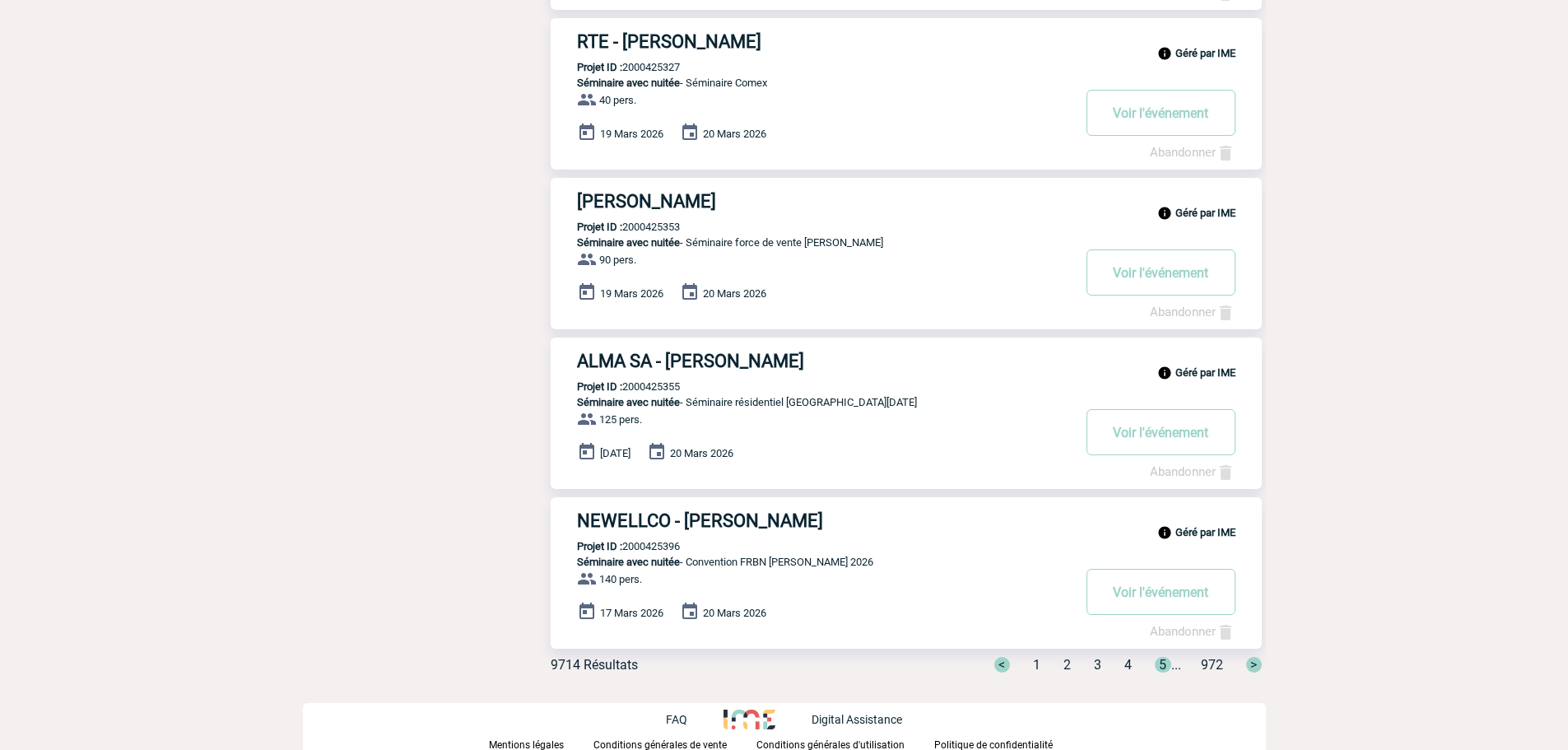
click at [1161, 663] on span "5" at bounding box center [1162, 664] width 16 height 15
click at [1247, 665] on span ">" at bounding box center [1254, 664] width 15 height 15
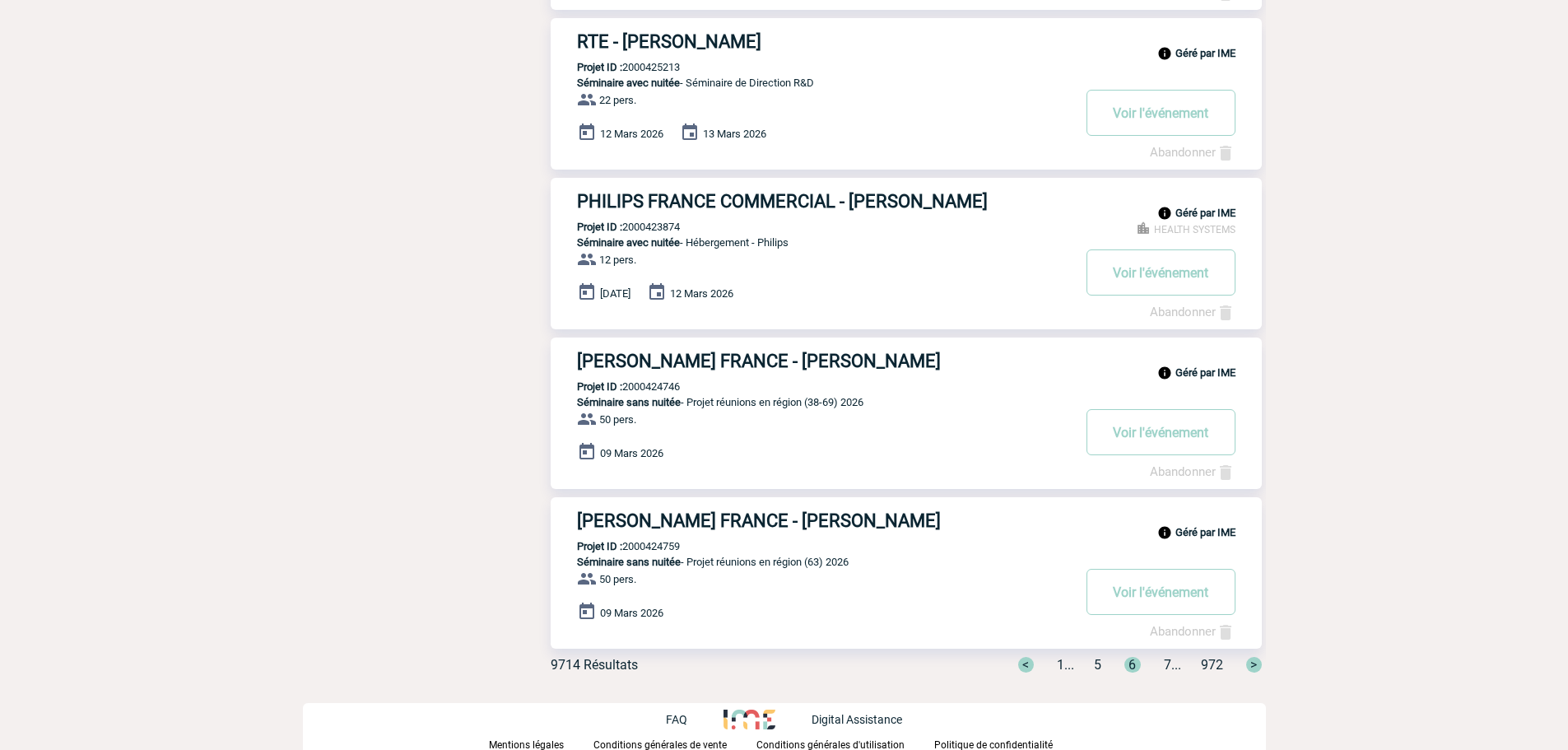
click at [1253, 665] on span ">" at bounding box center [1254, 664] width 15 height 15
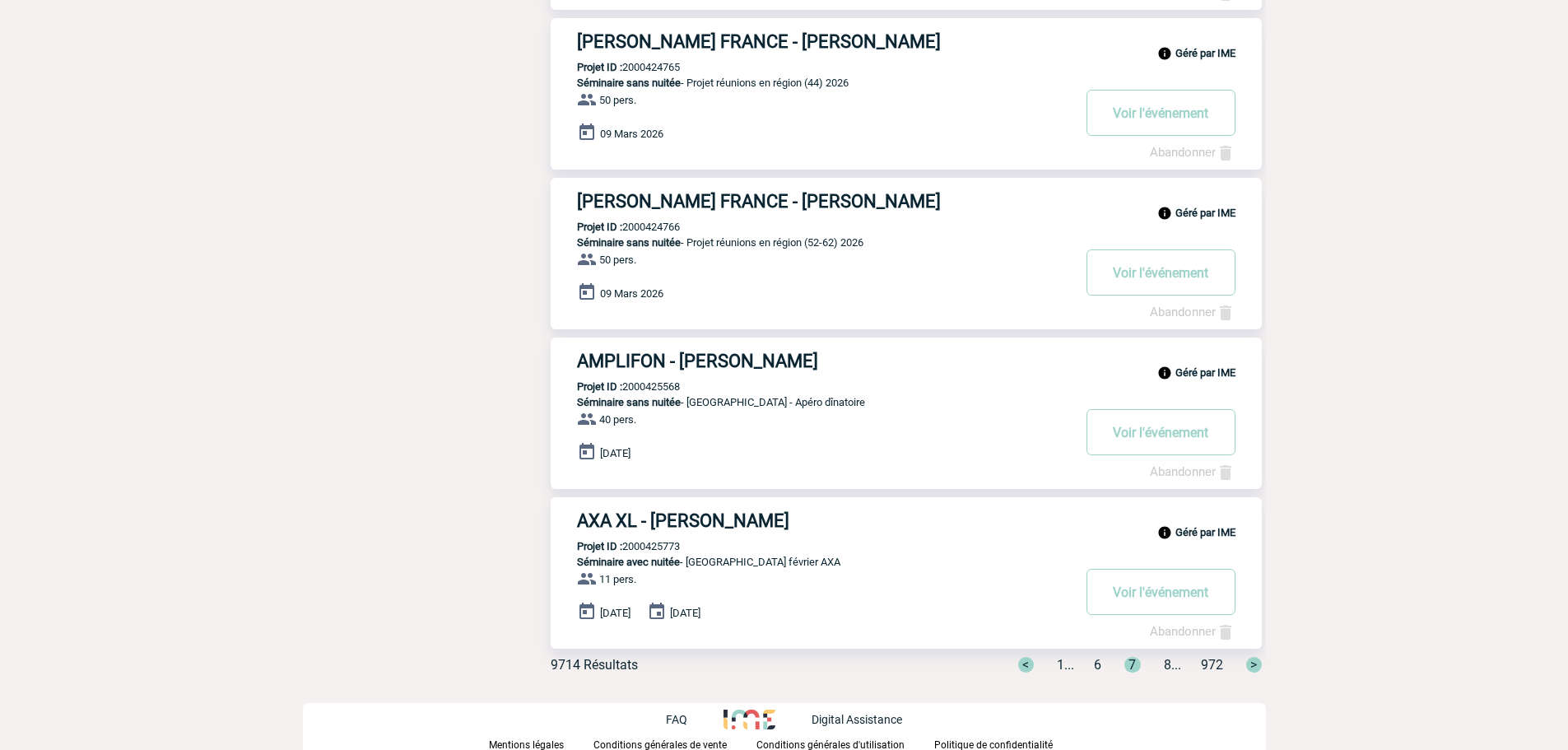
click at [1252, 666] on span ">" at bounding box center [1254, 664] width 15 height 15
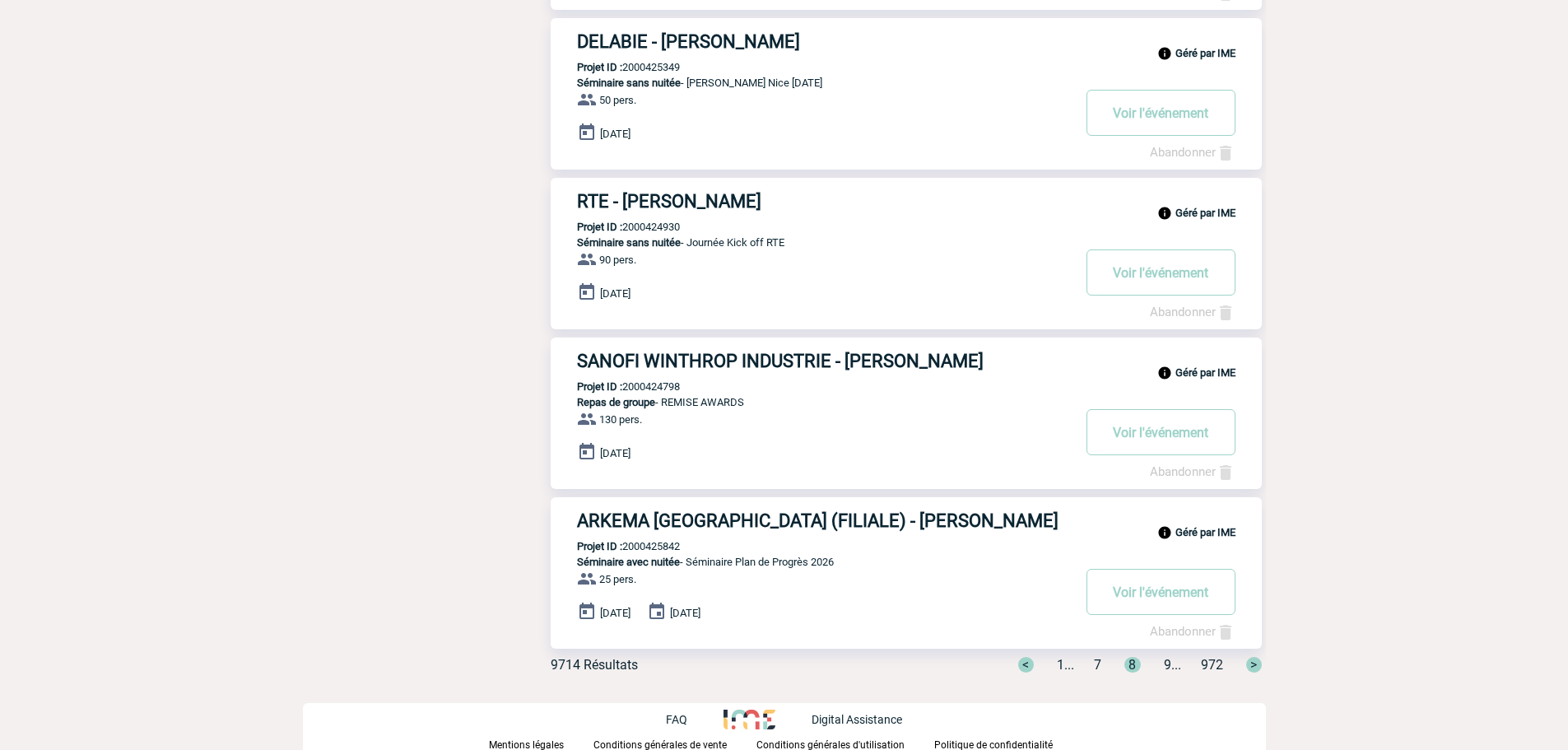
click at [1252, 666] on span ">" at bounding box center [1254, 664] width 15 height 15
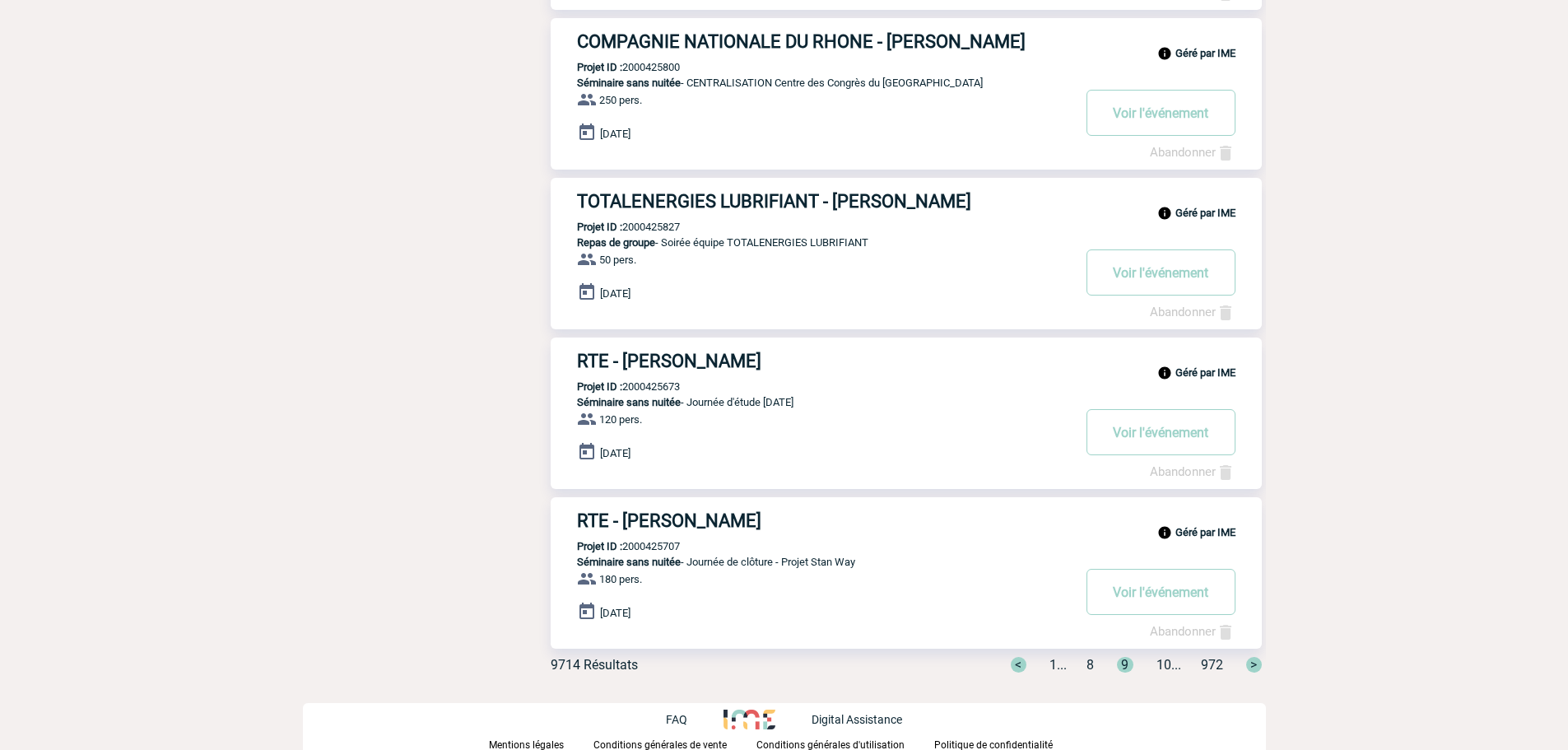
click at [1252, 666] on span ">" at bounding box center [1254, 664] width 15 height 15
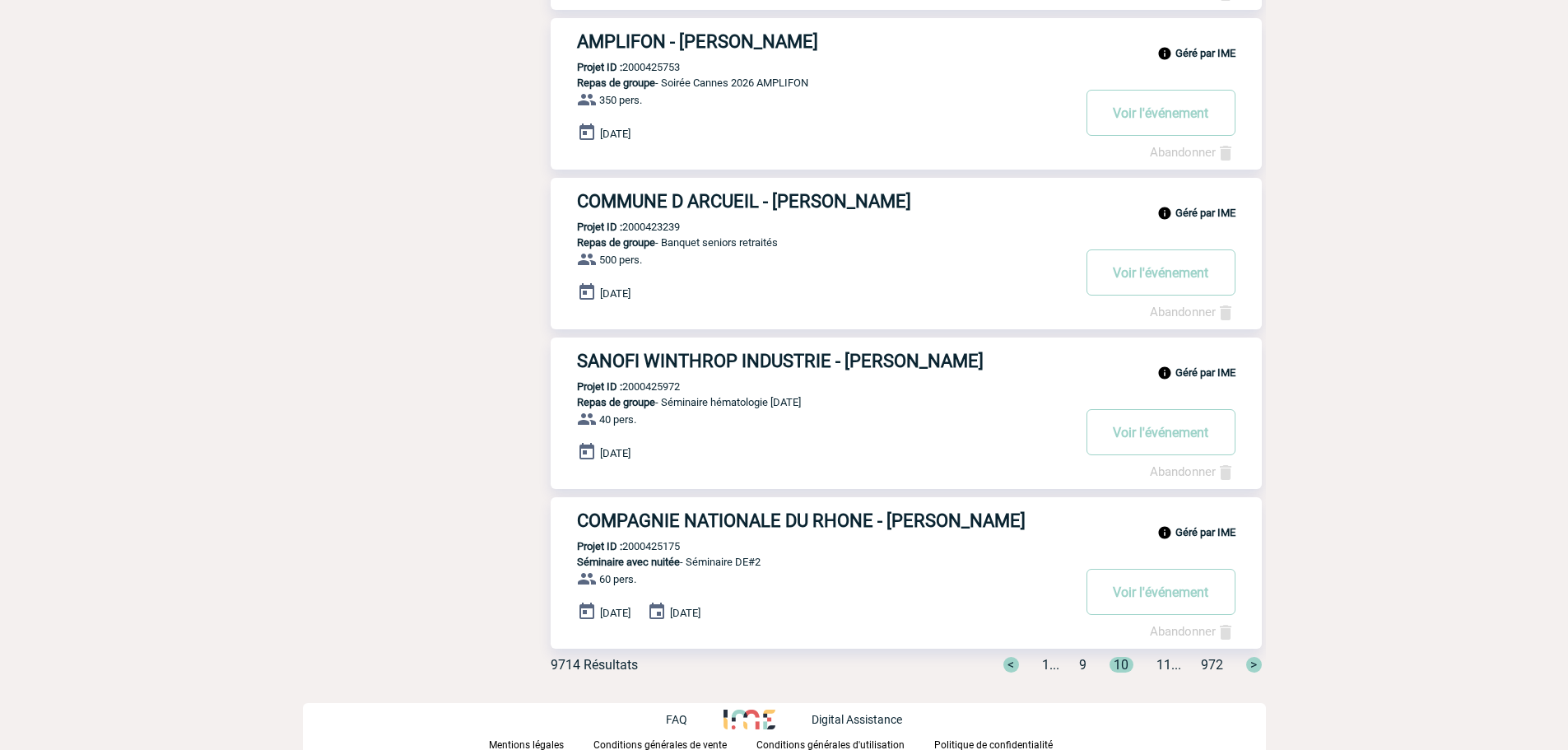
click at [1255, 672] on span ">" at bounding box center [1254, 664] width 15 height 15
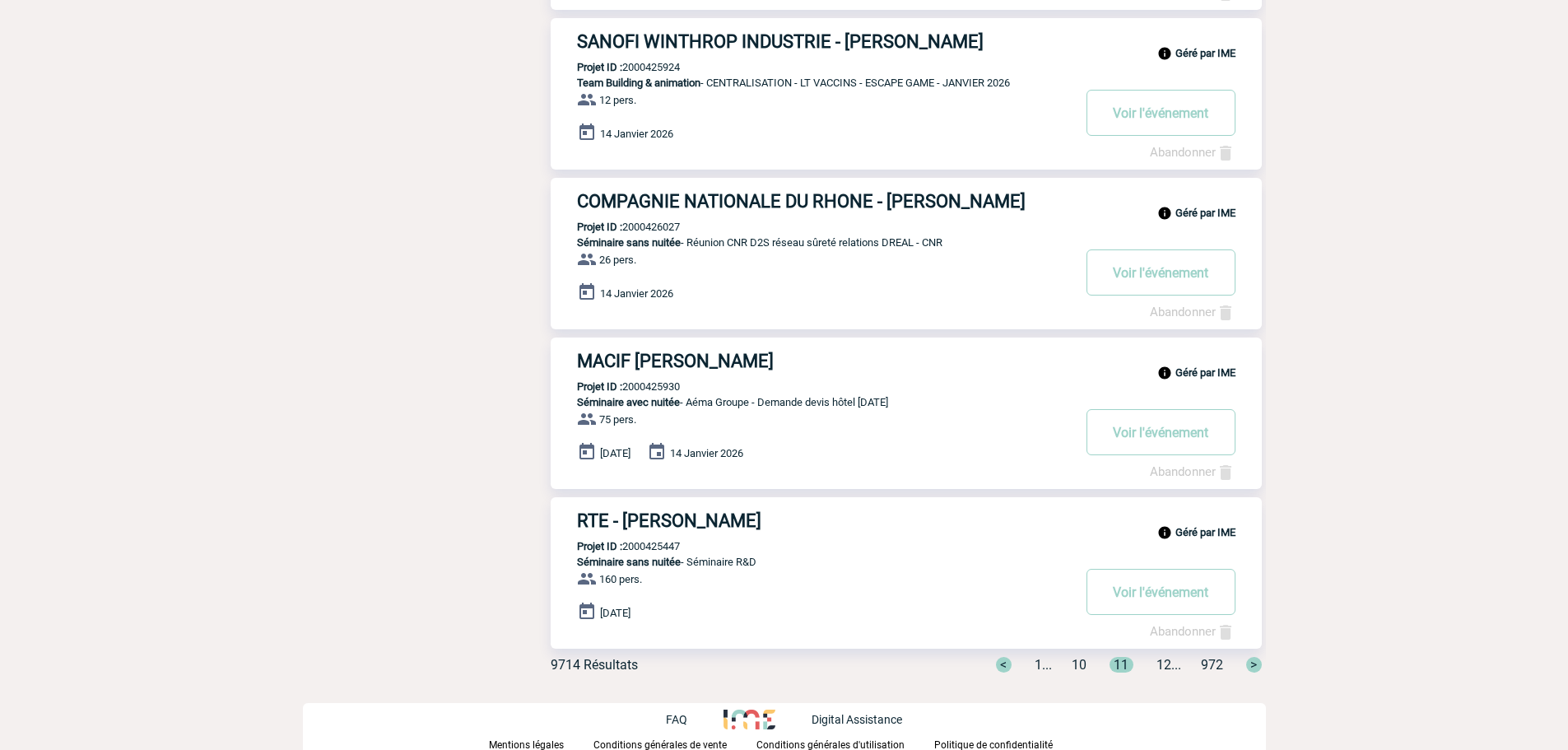
click at [1252, 660] on span ">" at bounding box center [1254, 664] width 15 height 15
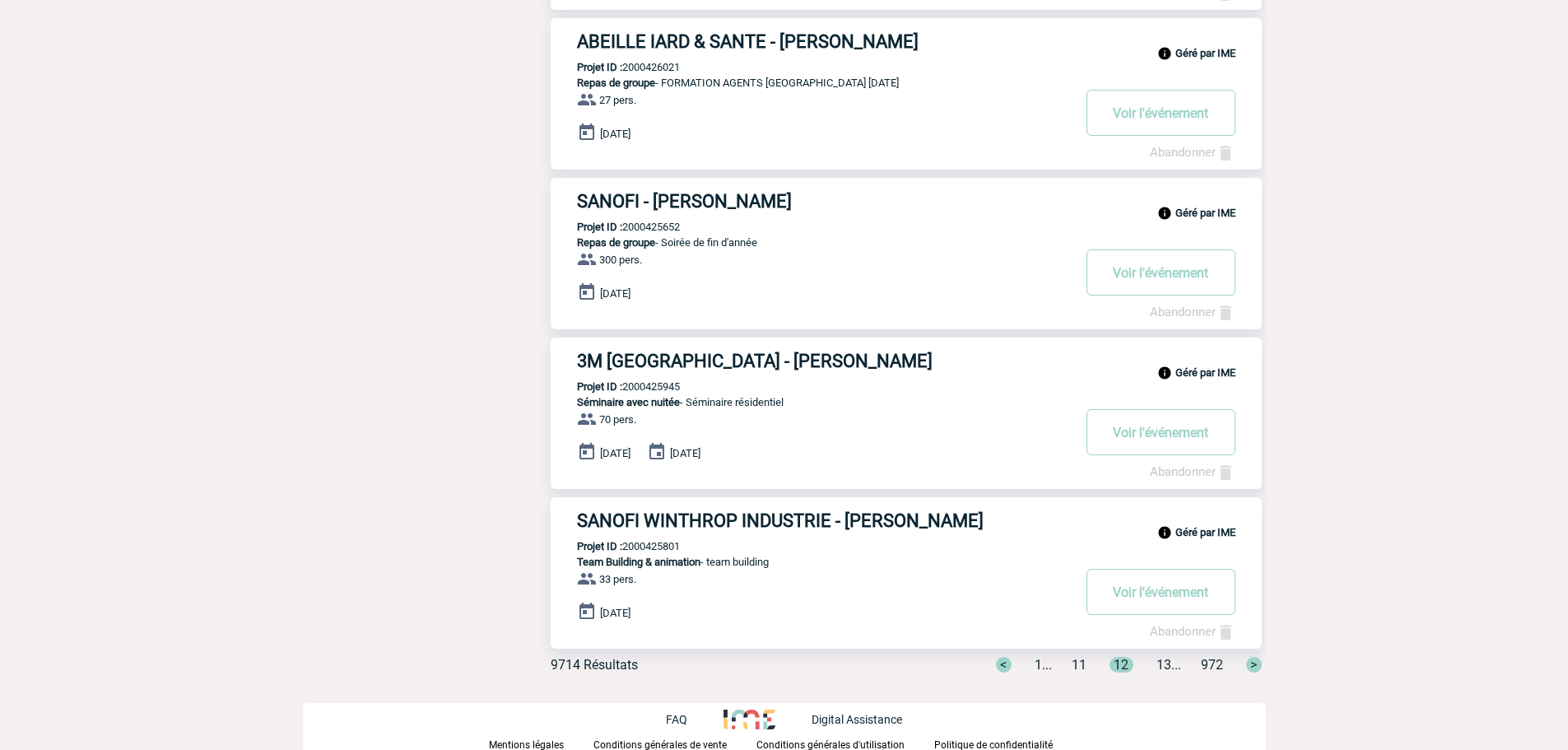
click at [1072, 667] on span "11" at bounding box center [1078, 664] width 14 height 15
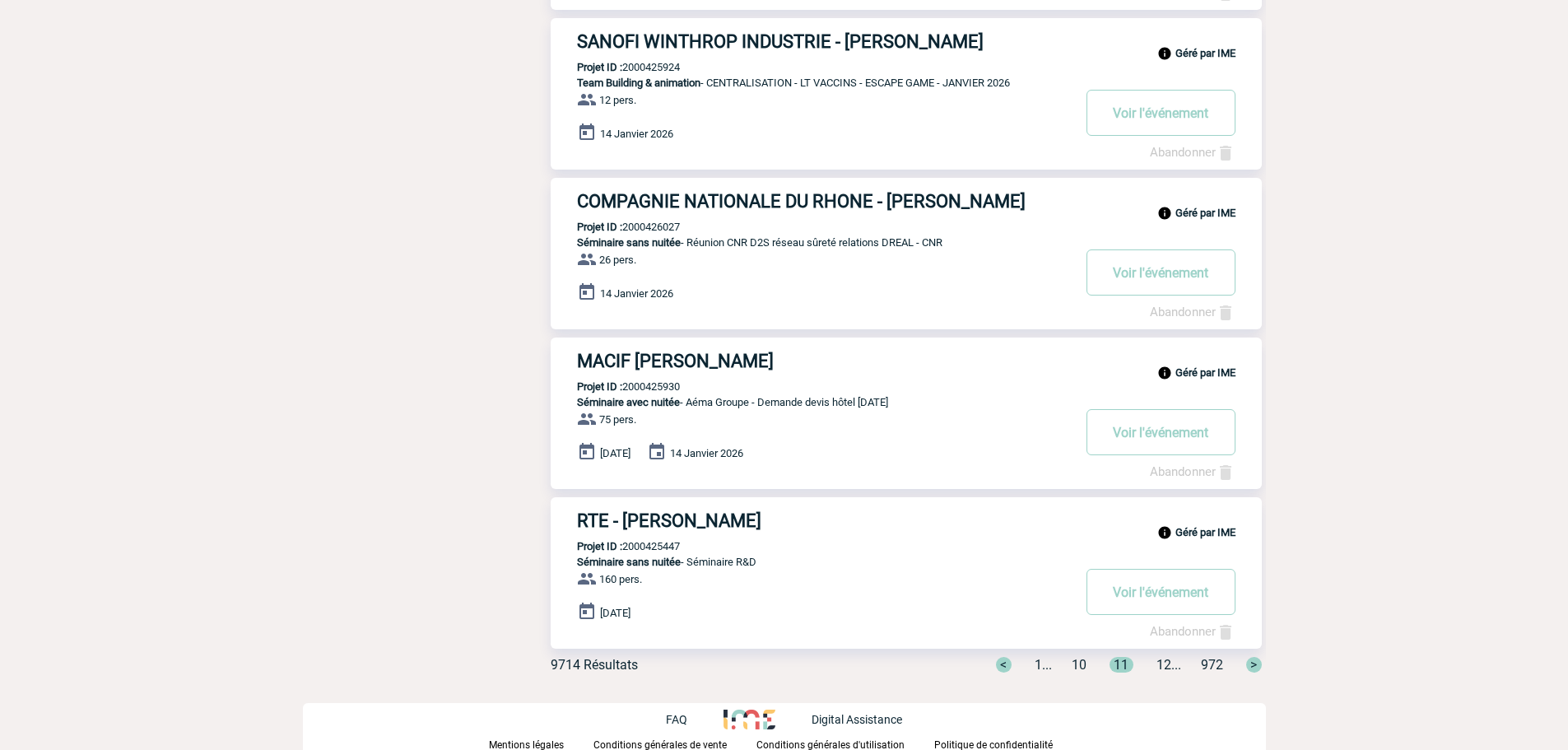
click at [1072, 662] on span "10" at bounding box center [1078, 664] width 14 height 15
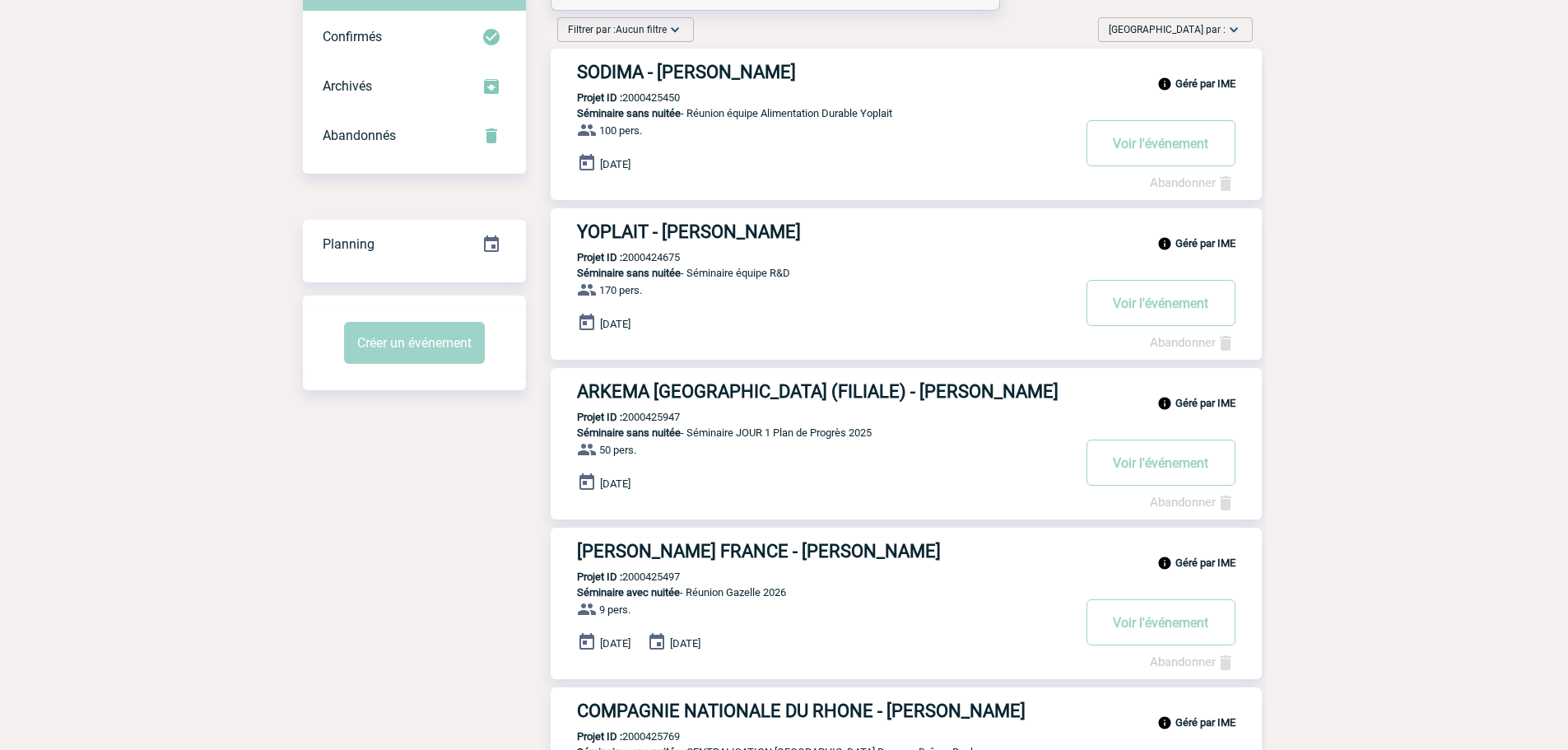
scroll to position [0, 0]
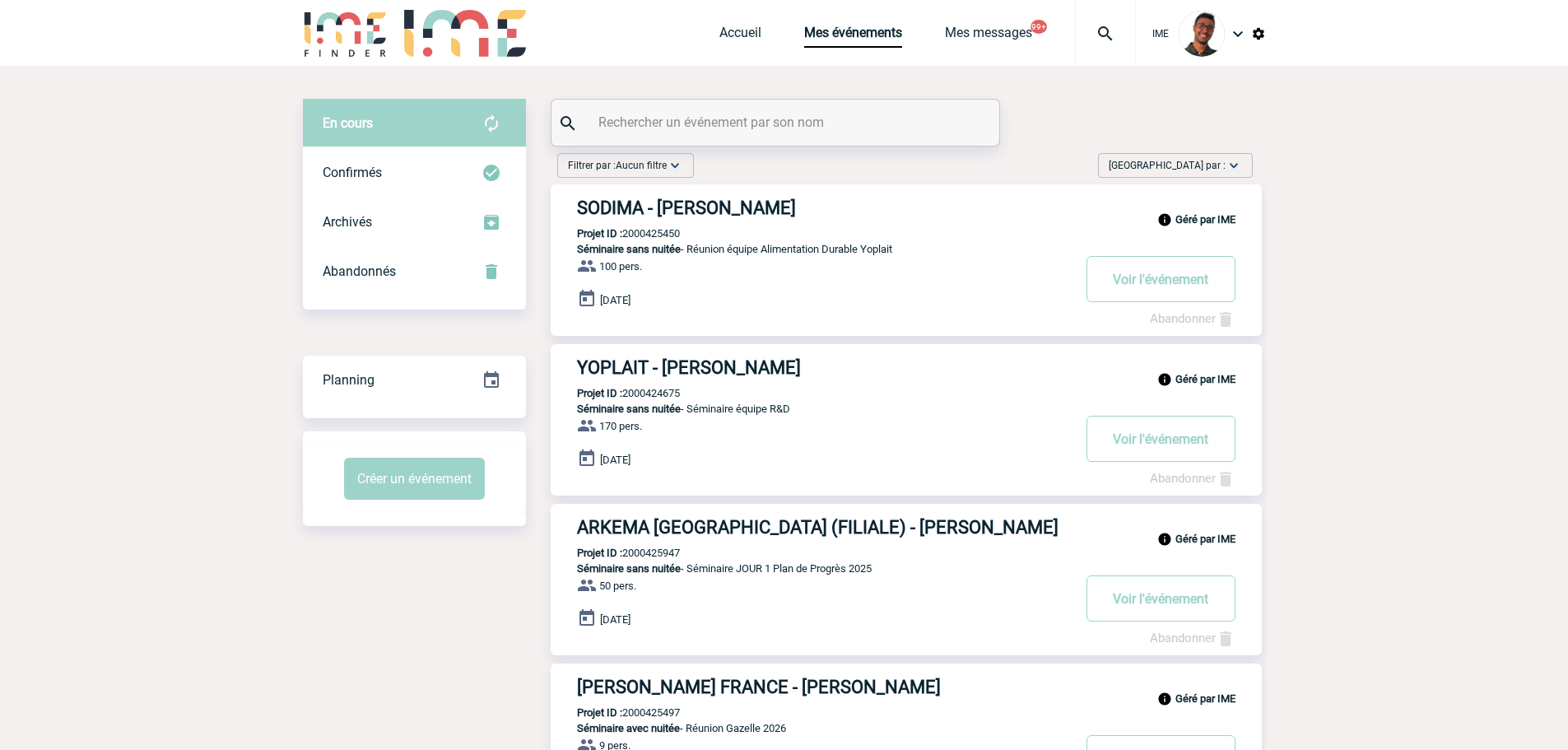
click at [1213, 157] on span "Trier par :" at bounding box center [1166, 165] width 117 height 16
click at [1086, 166] on div "Filtrer par : Aucun filtre Aucun filtre Prise de brief Recherche & Sélection Pr…" at bounding box center [905, 169] width 709 height 31
click at [693, 164] on div "Filtrer par : Aucun filtre Aucun filtre Prise de brief Recherche & Sélection Pr…" at bounding box center [625, 166] width 136 height 25
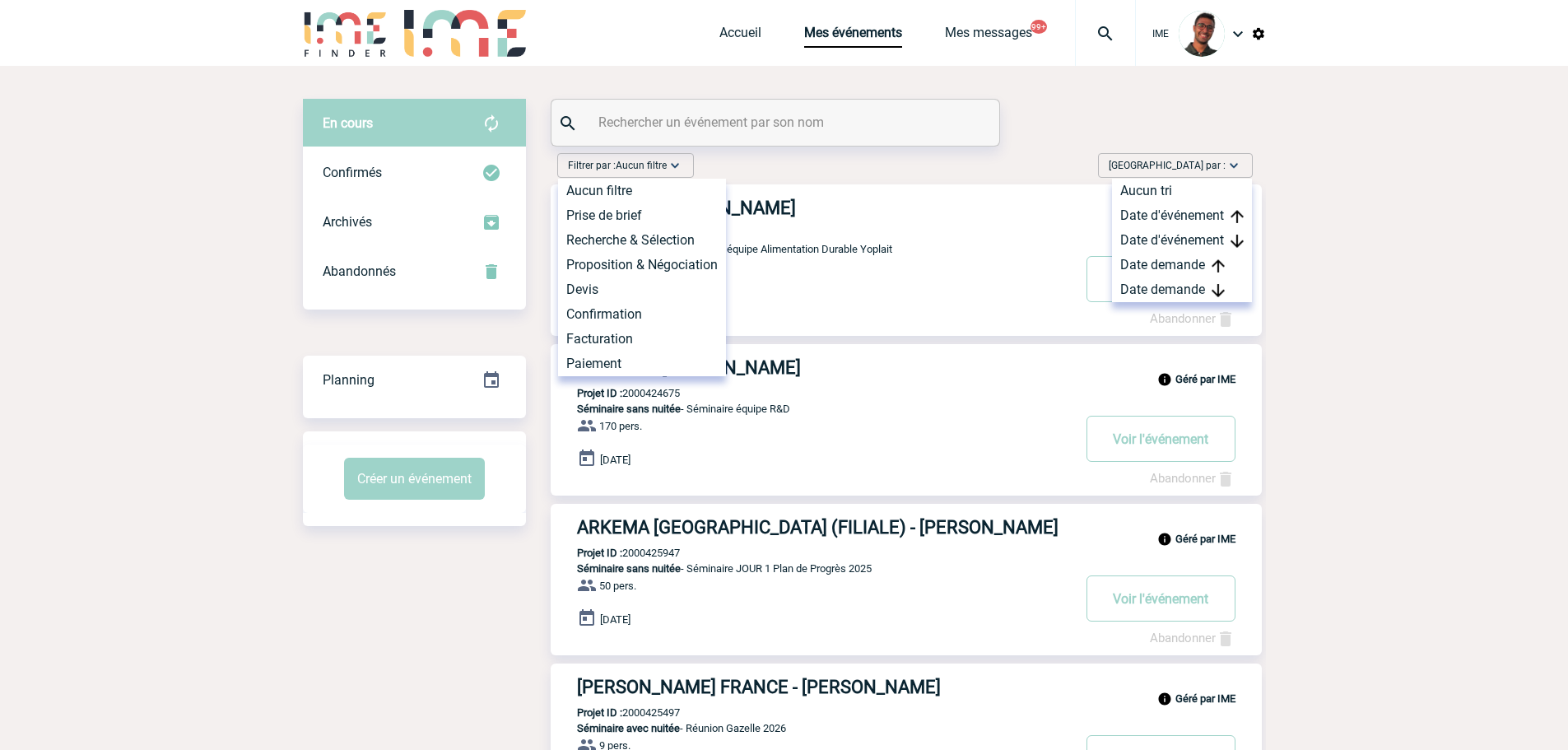
click at [715, 162] on div "Filtrer par : Aucun filtre Aucun filtre Prise de brief Recherche & Sélection Pr…" at bounding box center [905, 169] width 709 height 31
click at [887, 174] on div "Filtrer par : Aucun filtre Aucun filtre Prise de brief Recherche & Sélection Pr…" at bounding box center [905, 169] width 709 height 31
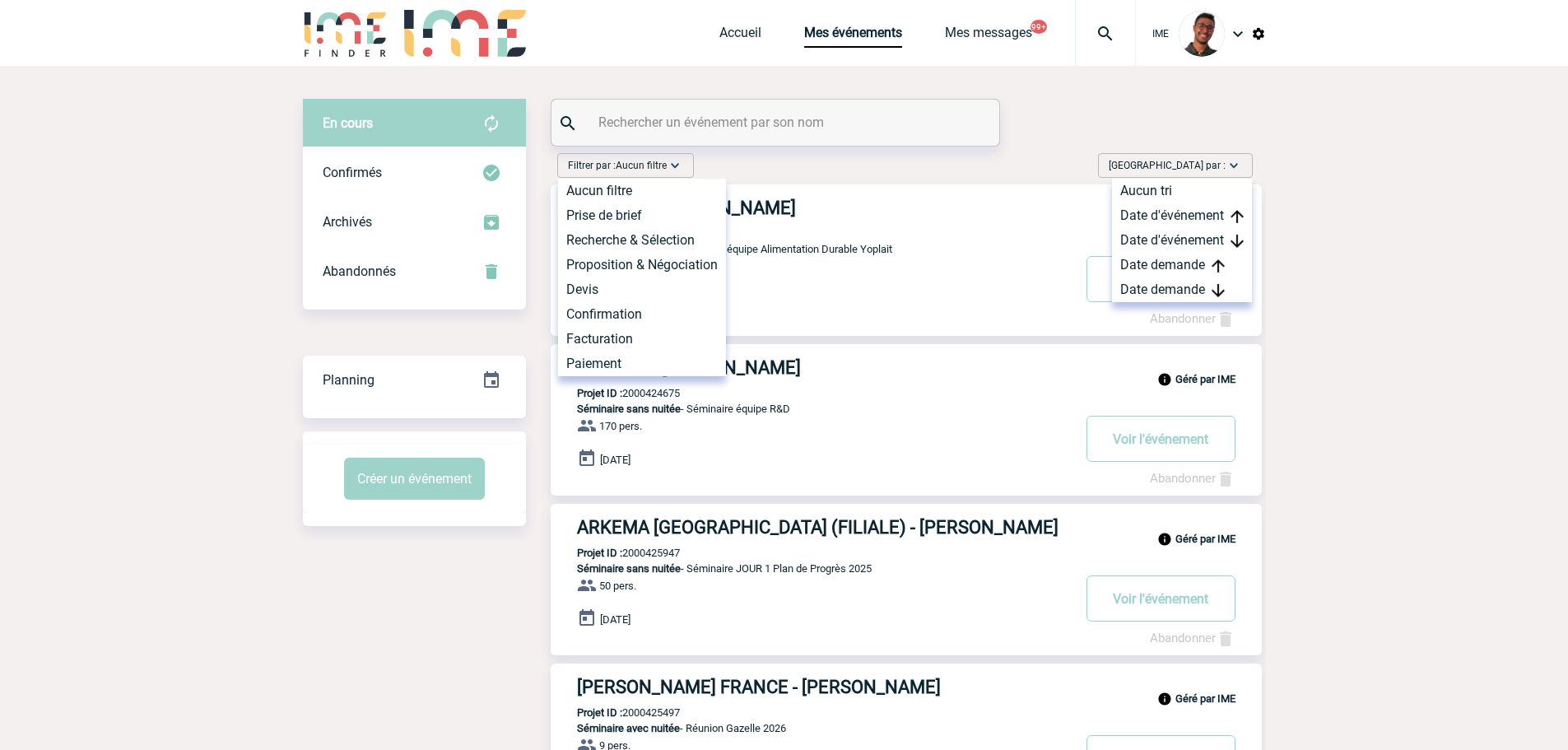
click at [1263, 31] on img at bounding box center [1258, 33] width 14 height 14
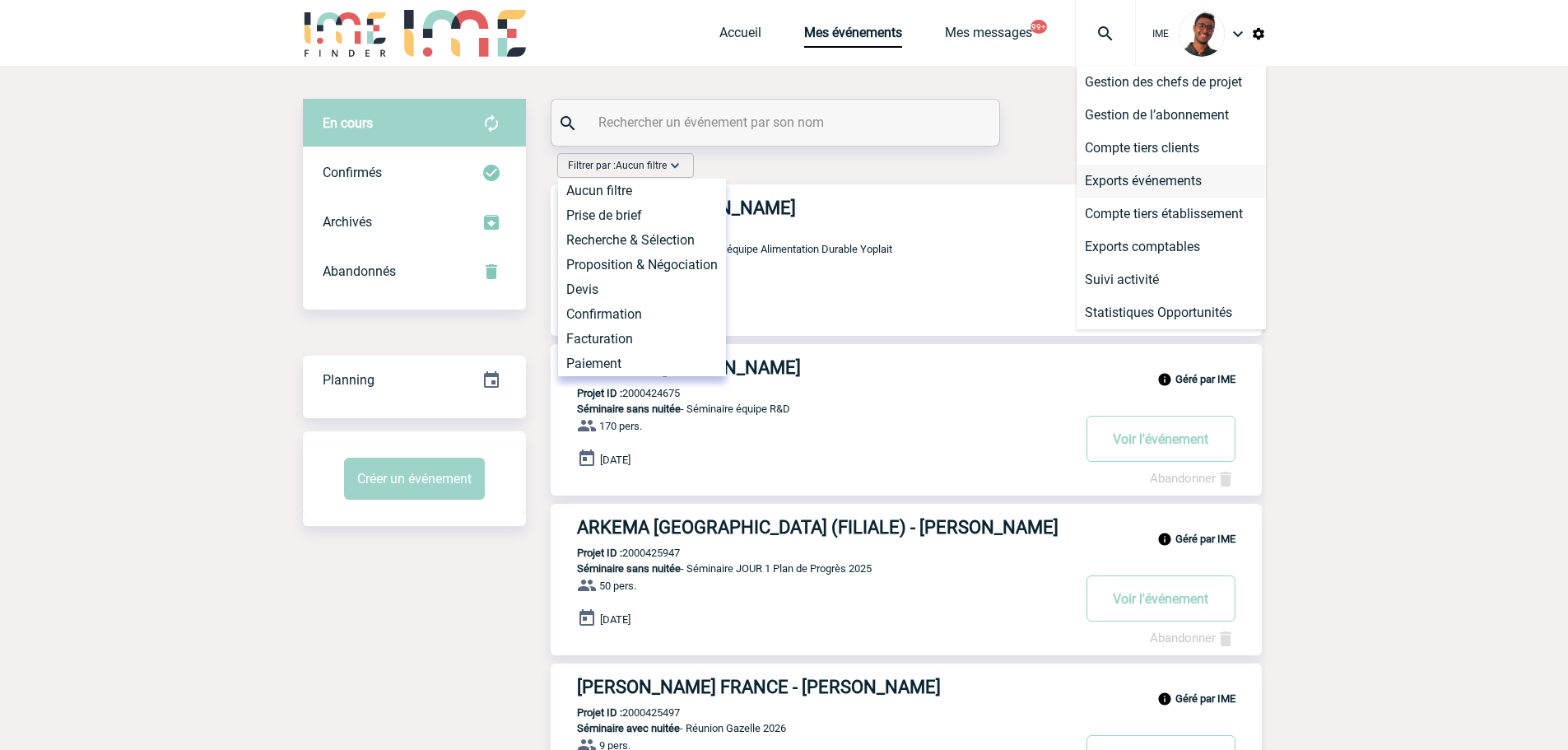
click at [1198, 181] on li "Exports événements" at bounding box center [1171, 181] width 189 height 33
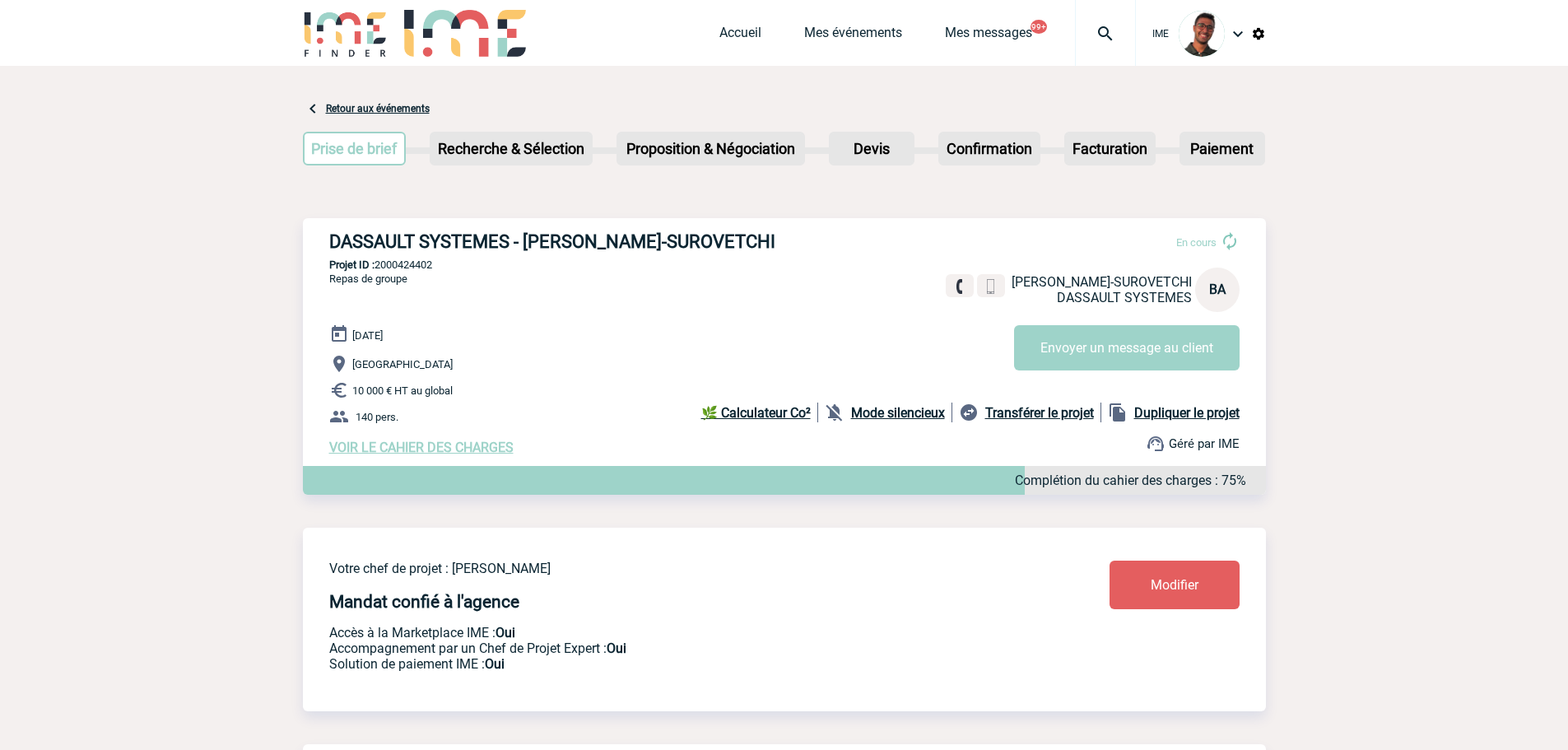
click at [406, 252] on h3 "DASSAULT SYSTEMES - Béatrice AMAR-SUROVETCHI" at bounding box center [575, 241] width 493 height 20
click at [406, 257] on div "DASSAULT SYSTEMES - Béatrice AMAR-SUROVETCHI En cours Béatrice AMAR-SUROVETCHI …" at bounding box center [784, 343] width 963 height 250
copy p "2000424402"
click at [426, 260] on div "DASSAULT SYSTEMES - Béatrice AMAR-SUROVETCHI En cours Béatrice AMAR-SUROVETCHI …" at bounding box center [784, 343] width 963 height 250
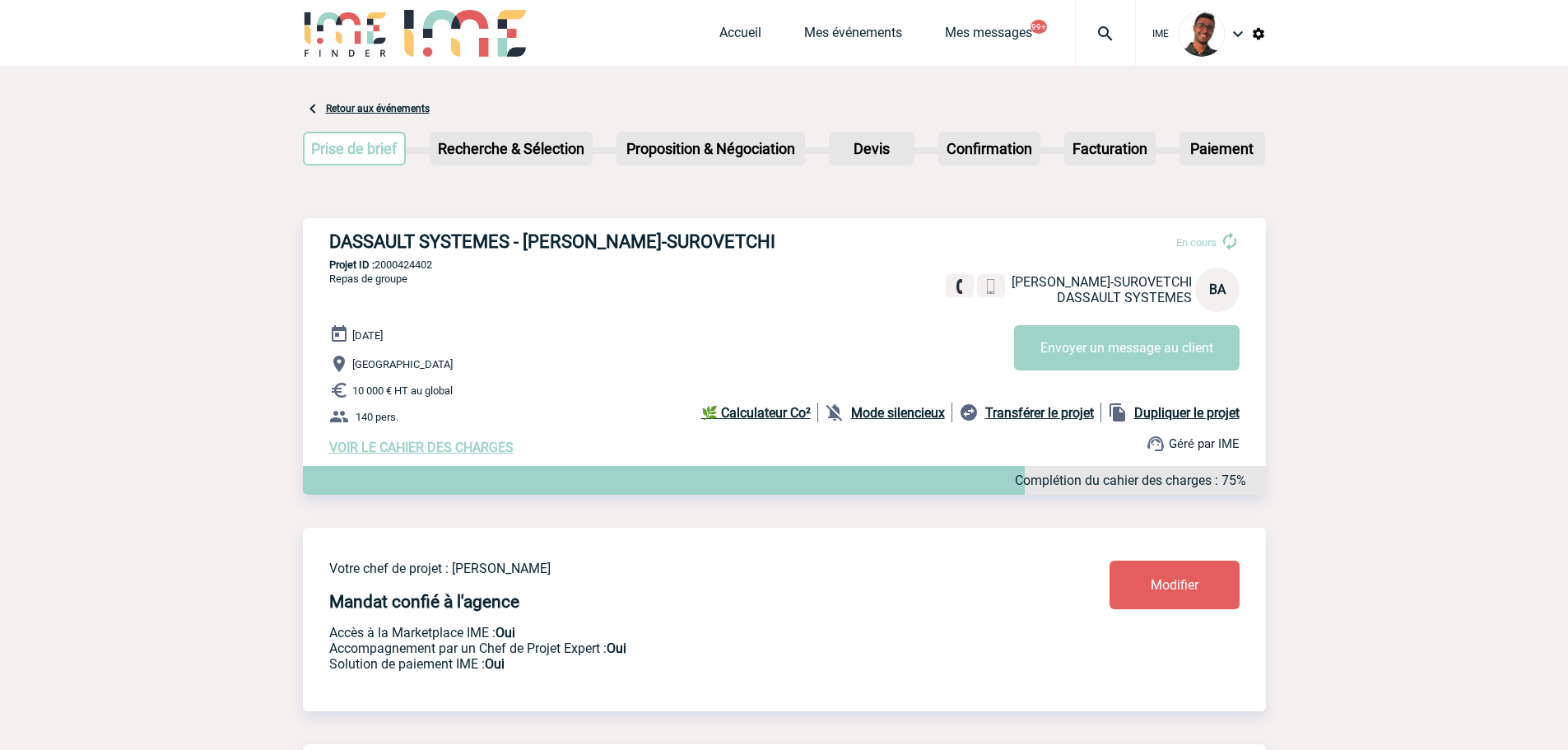
click at [426, 260] on div "DASSAULT SYSTEMES - Béatrice AMAR-SUROVETCHI En cours Béatrice AMAR-SUROVETCHI …" at bounding box center [784, 343] width 963 height 250
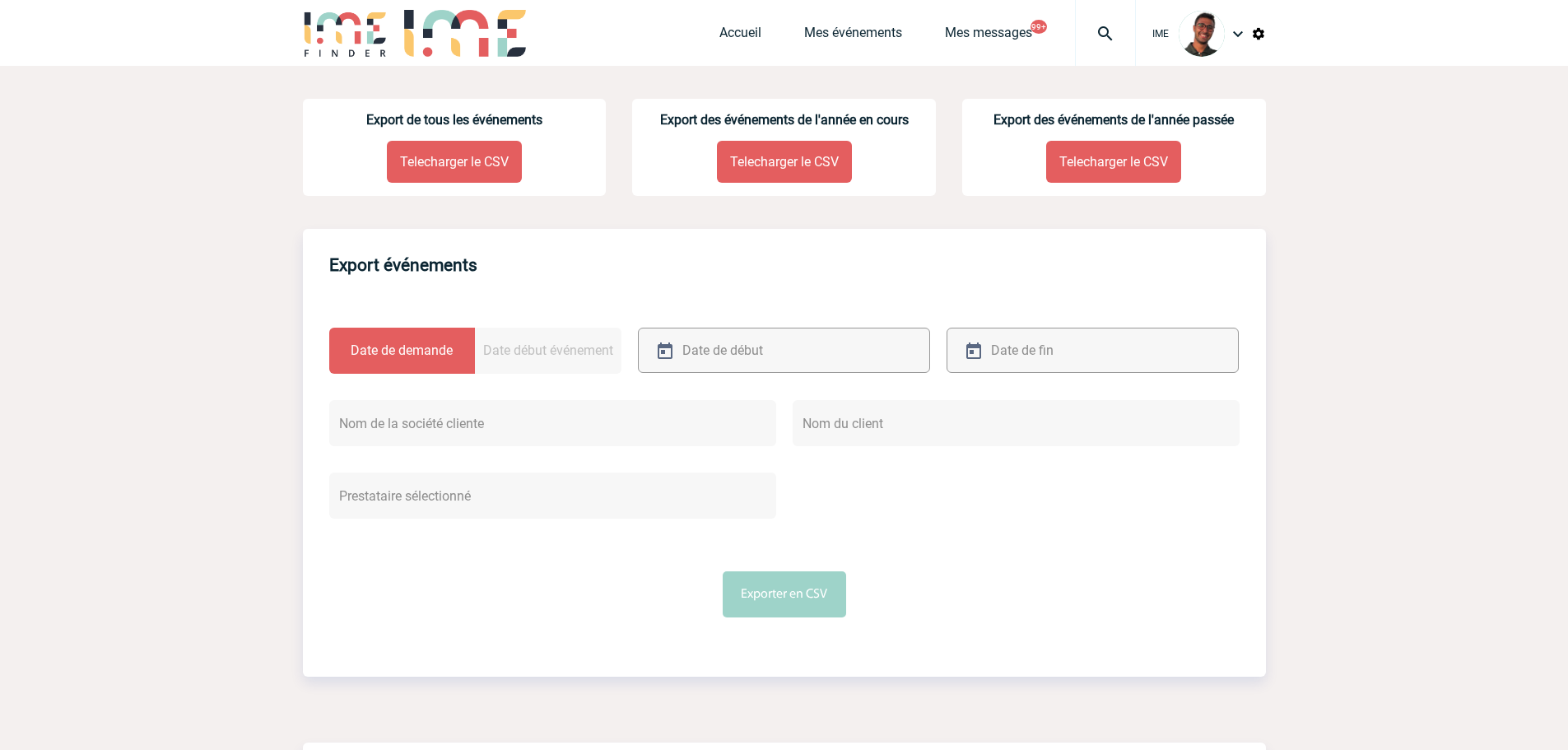
click at [539, 362] on label "Date début événement" at bounding box center [548, 350] width 147 height 46
click at [0, 0] on input "Date début événement" at bounding box center [0, 0] width 0 height 0
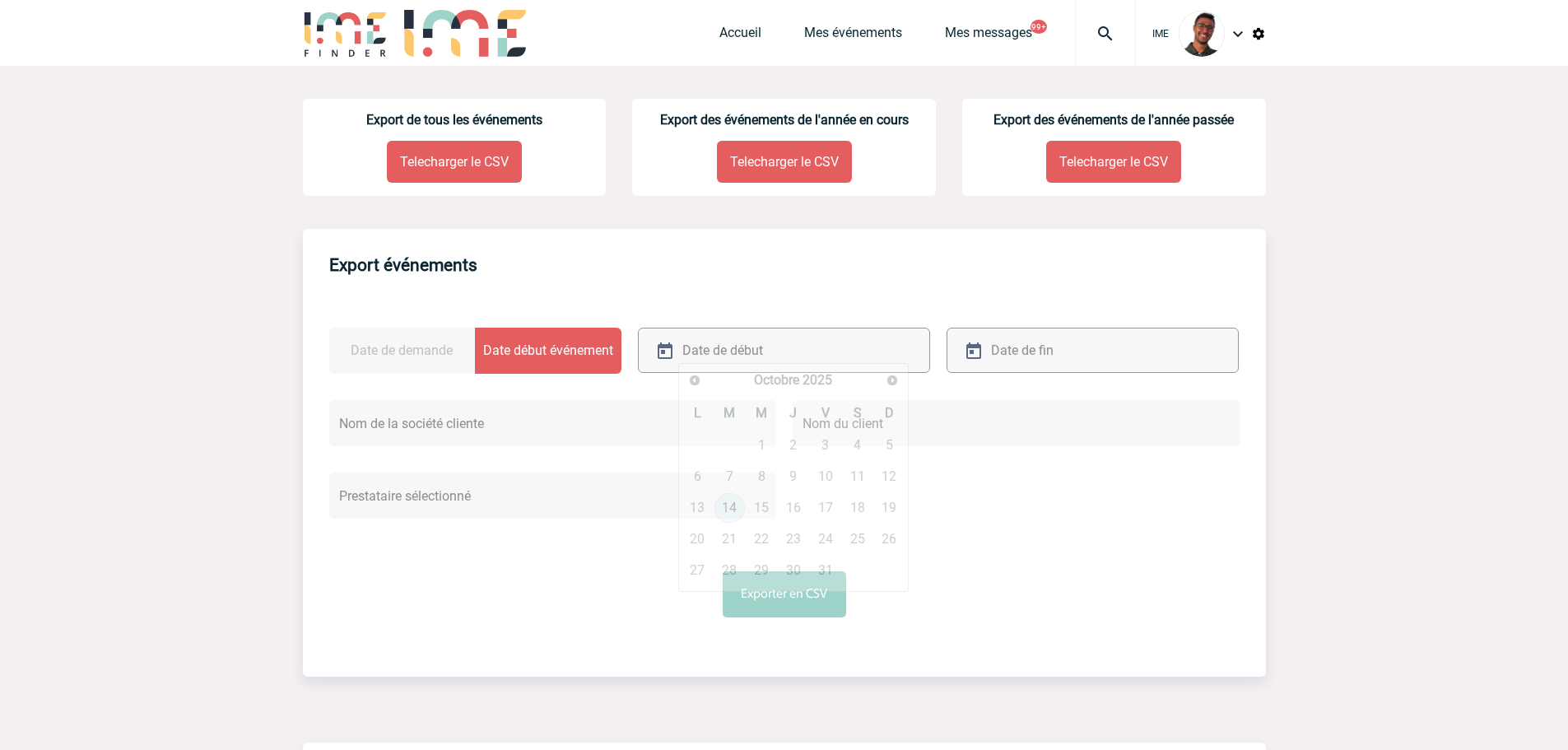
click at [679, 347] on input "text" at bounding box center [765, 349] width 175 height 24
click at [686, 375] on link "Précédent" at bounding box center [695, 379] width 25 height 25
click at [686, 376] on link "Précédent" at bounding box center [695, 379] width 25 height 25
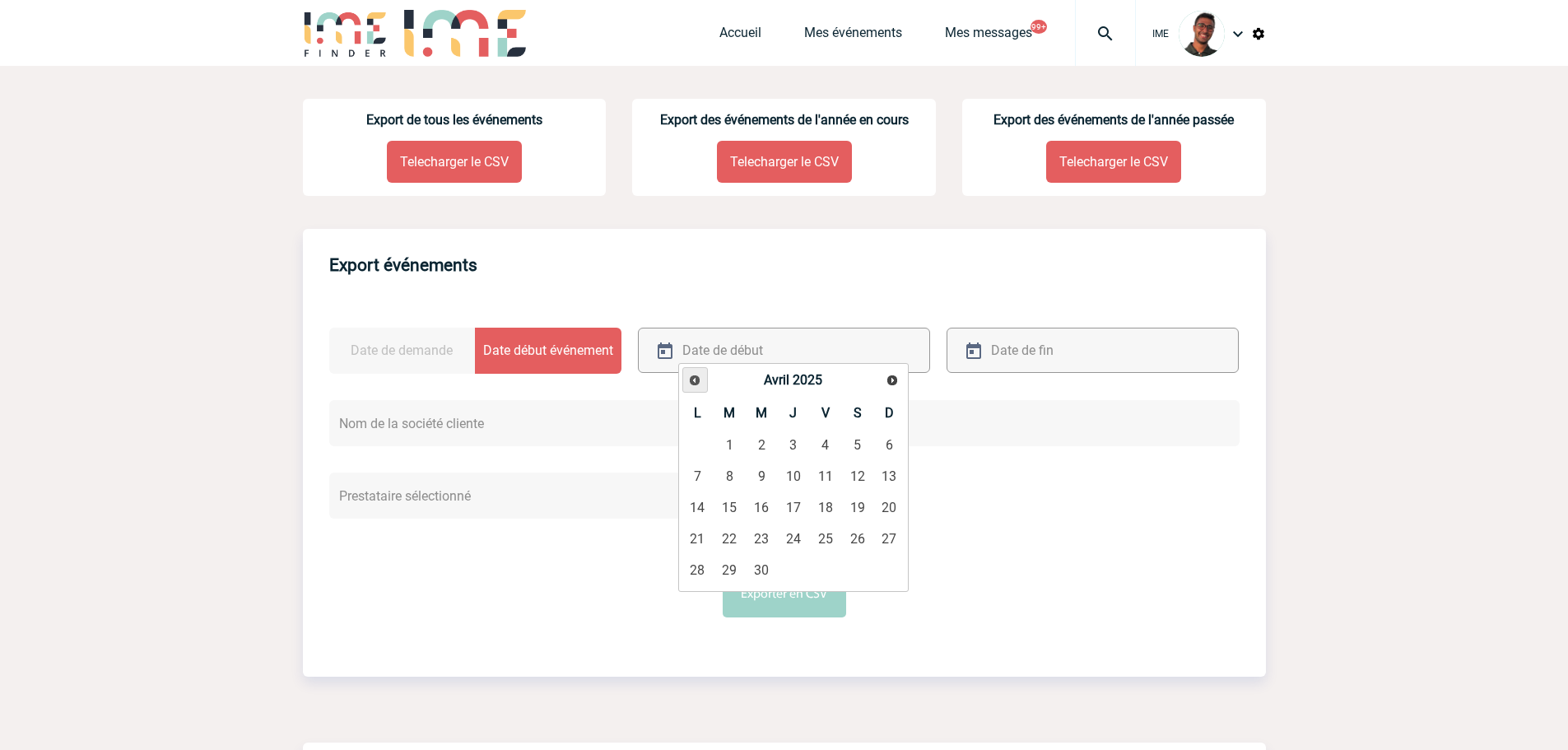
click at [686, 376] on link "Précédent" at bounding box center [695, 379] width 25 height 25
drag, startPoint x: 686, startPoint y: 375, endPoint x: 686, endPoint y: 365, distance: 10.0
click at [684, 368] on link "Précédent" at bounding box center [695, 379] width 25 height 25
click at [686, 365] on div "Précédent Suivant Février 2025 L M M J V S D 1 2 3 4 5 6 7 8 9 10 11 12 13 14 1…" at bounding box center [793, 477] width 231 height 229
click at [693, 375] on span "Précédent" at bounding box center [695, 380] width 14 height 14
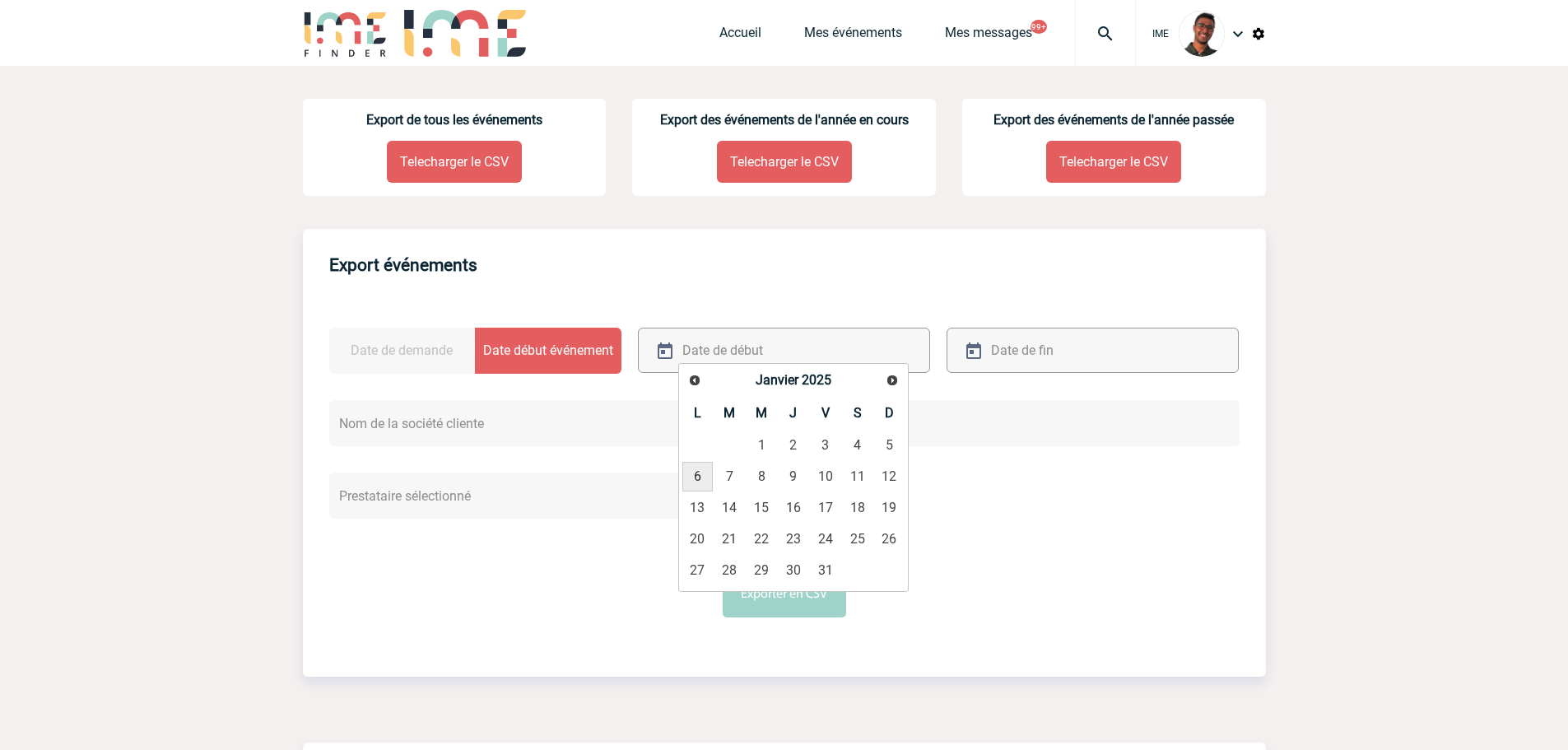
click at [702, 475] on link "6" at bounding box center [698, 476] width 31 height 30
type input "06-01-2025"
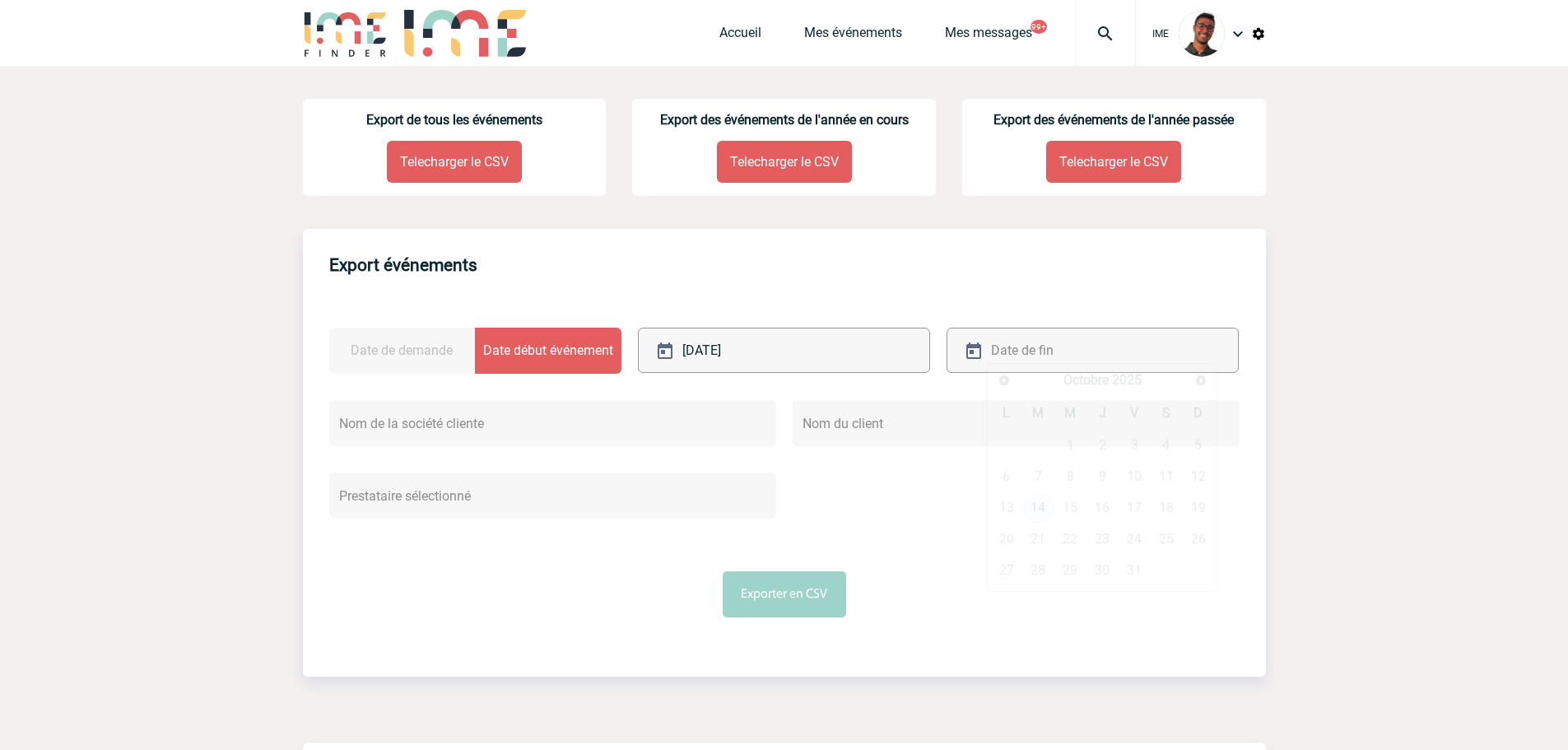
click at [1022, 354] on input "text" at bounding box center [1074, 349] width 175 height 24
click at [1009, 547] on link "20" at bounding box center [1006, 539] width 31 height 30
type input "20-10-2025"
click at [796, 580] on button "Exporter en CSV" at bounding box center [784, 595] width 124 height 46
click at [532, 411] on input "text" at bounding box center [552, 423] width 447 height 46
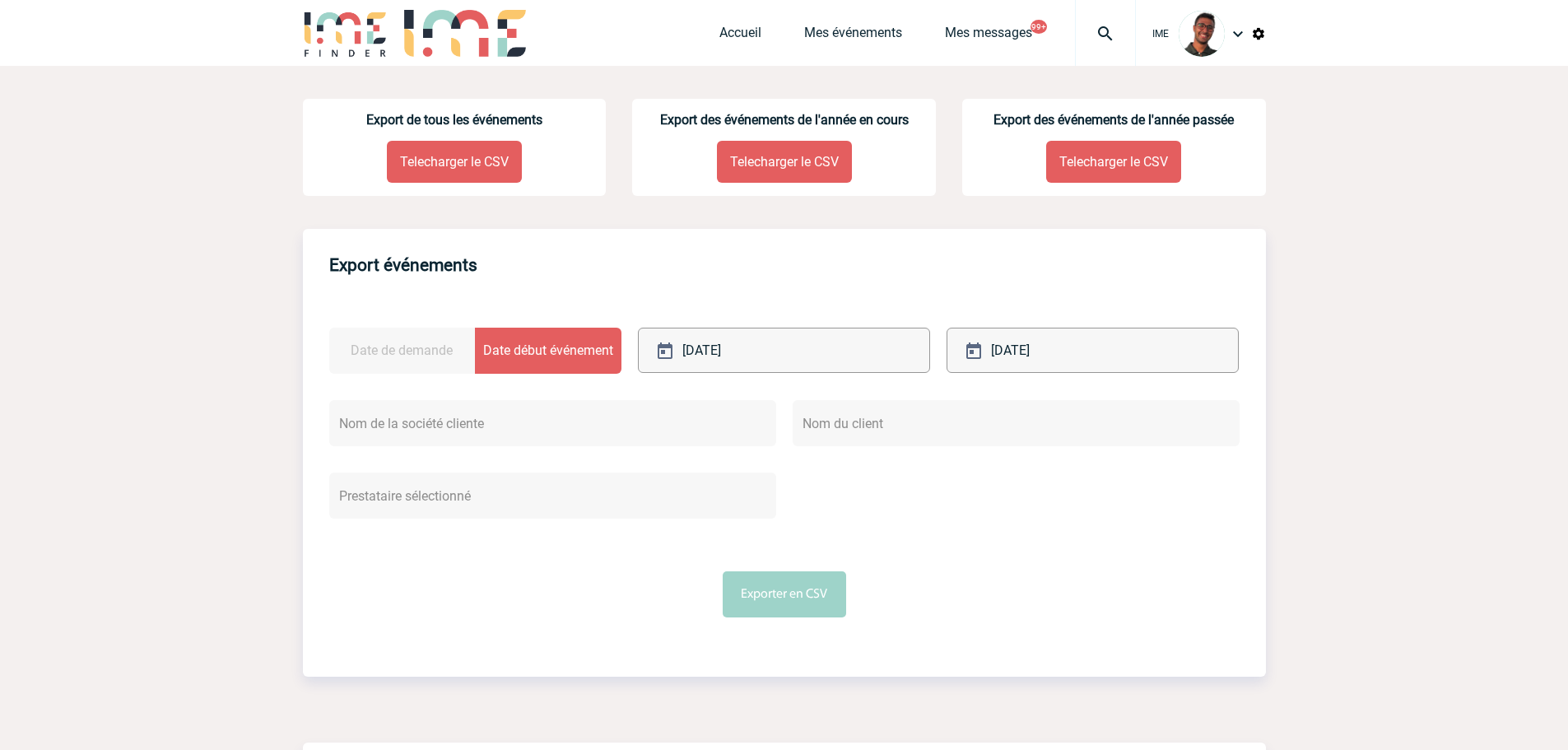
click at [509, 414] on input "text" at bounding box center [552, 423] width 447 height 46
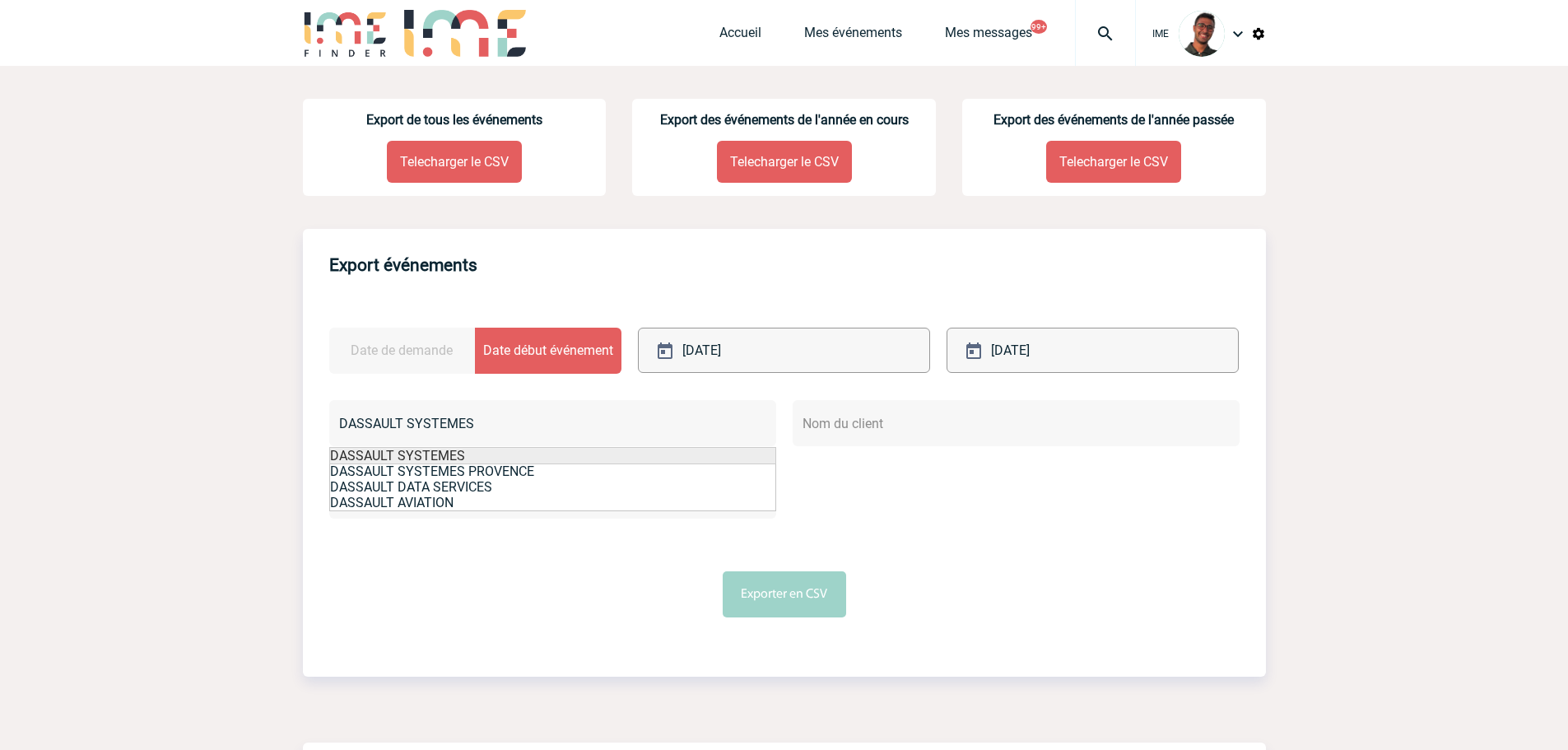
click at [517, 449] on li "DASSAULT SYSTEMES" at bounding box center [552, 456] width 447 height 17
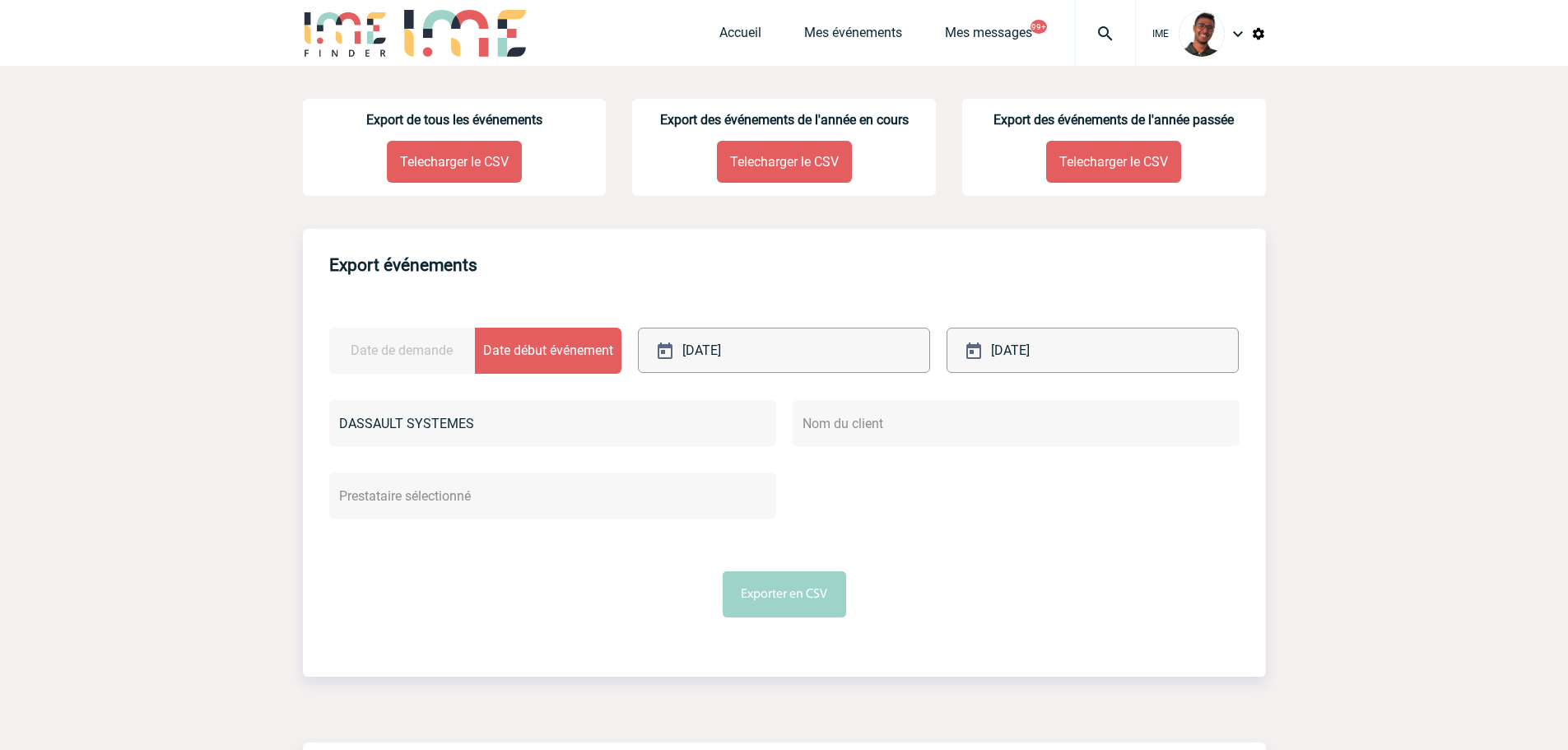
type input "DASSAULT SYSTEMES"
click at [758, 600] on button "Exporter en CSV" at bounding box center [784, 595] width 124 height 46
click at [822, 307] on div "Date de demande Date début événement 06-01-2025 20-10-2025 DASSAULT SYSTEMES" at bounding box center [784, 472] width 963 height 355
click at [878, 26] on link "Mes événements" at bounding box center [853, 37] width 98 height 23
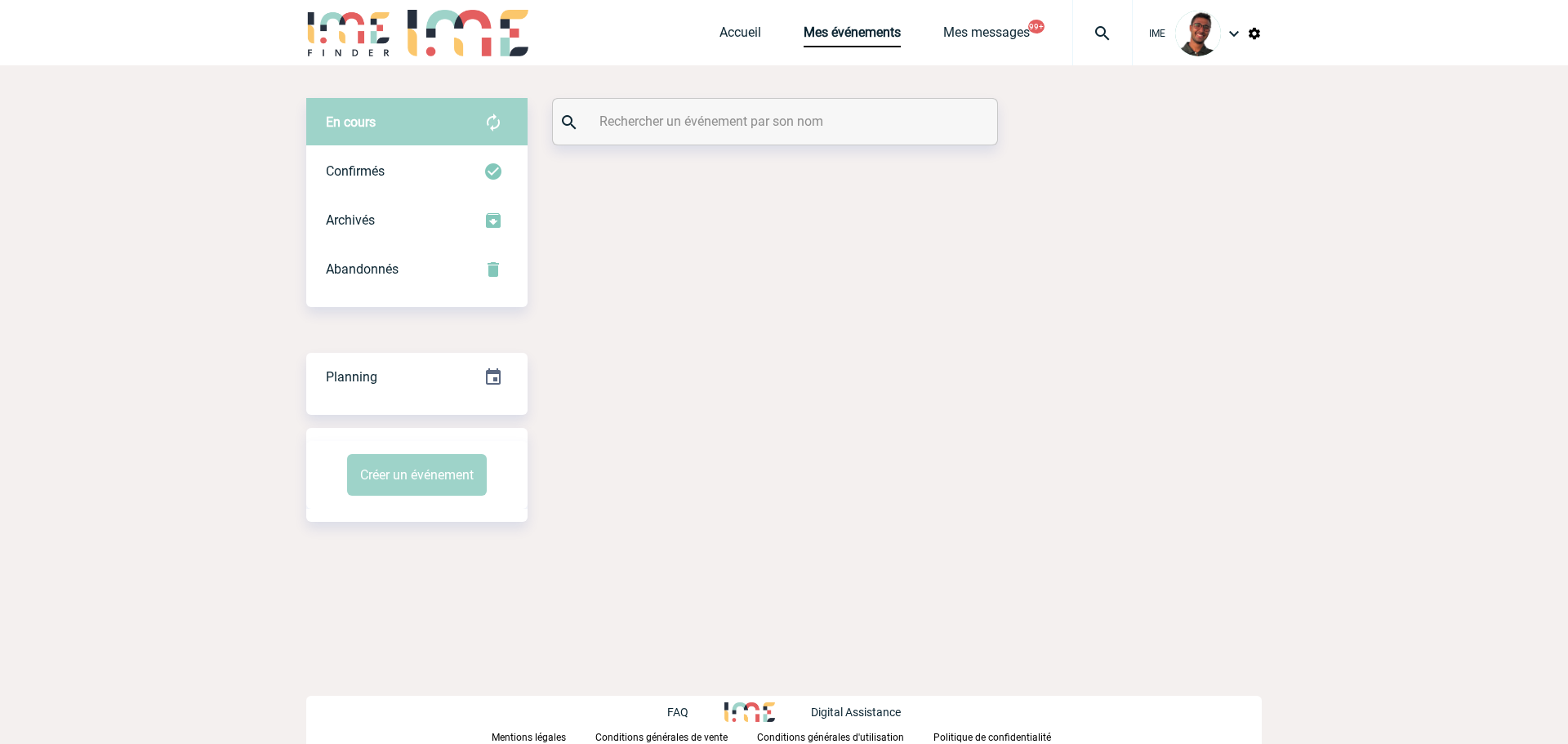
drag, startPoint x: 0, startPoint y: 0, endPoint x: 826, endPoint y: 118, distance: 834.4
click at [826, 118] on input "text" at bounding box center [776, 121] width 363 height 24
paste input "TAMHOUA"
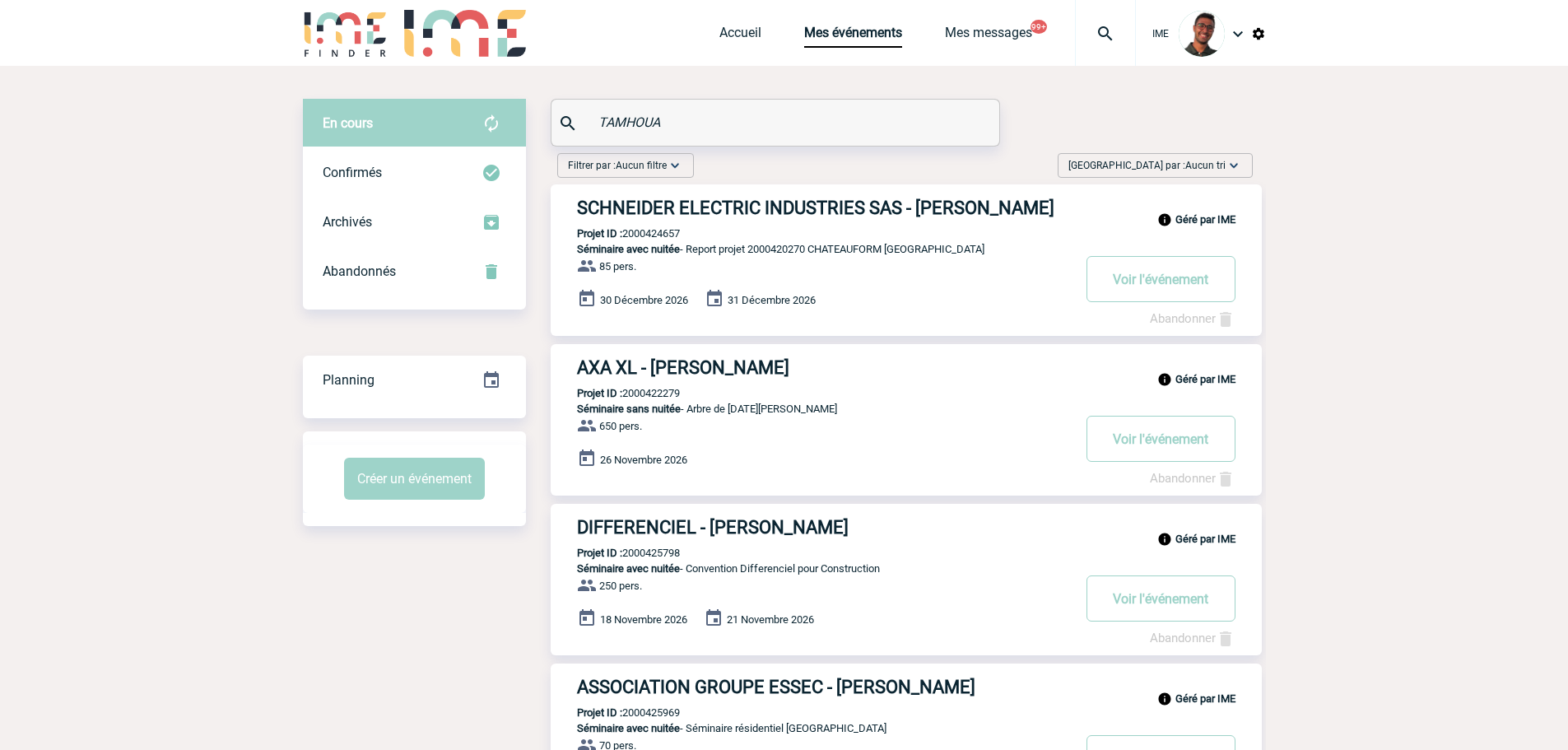
click at [856, 162] on div "Filtrer par : Aucun filtre Aucun filtre Prise de brief Recherche & Sélection Pr…" at bounding box center [905, 169] width 709 height 31
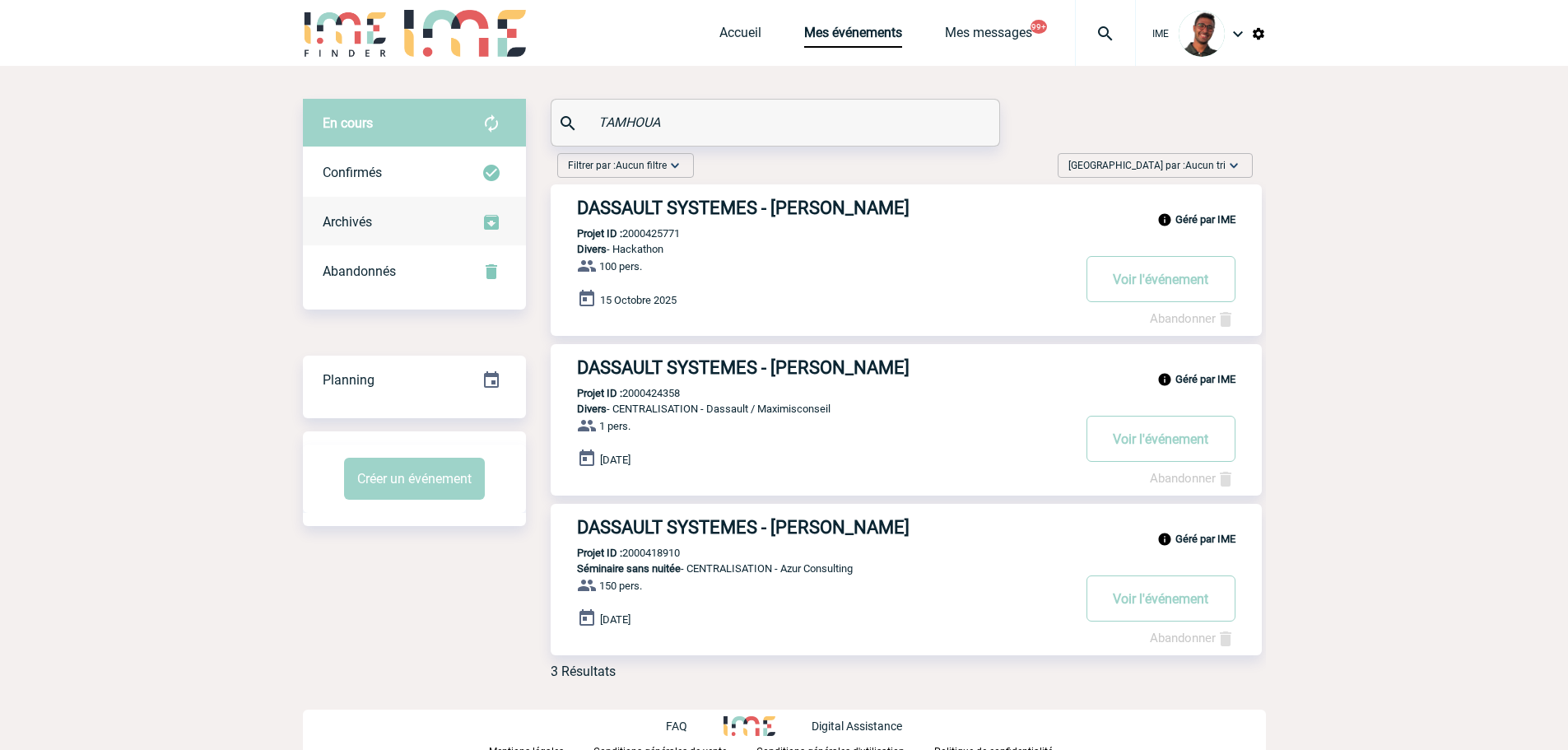
click at [519, 214] on div "Archivés" at bounding box center [414, 222] width 223 height 49
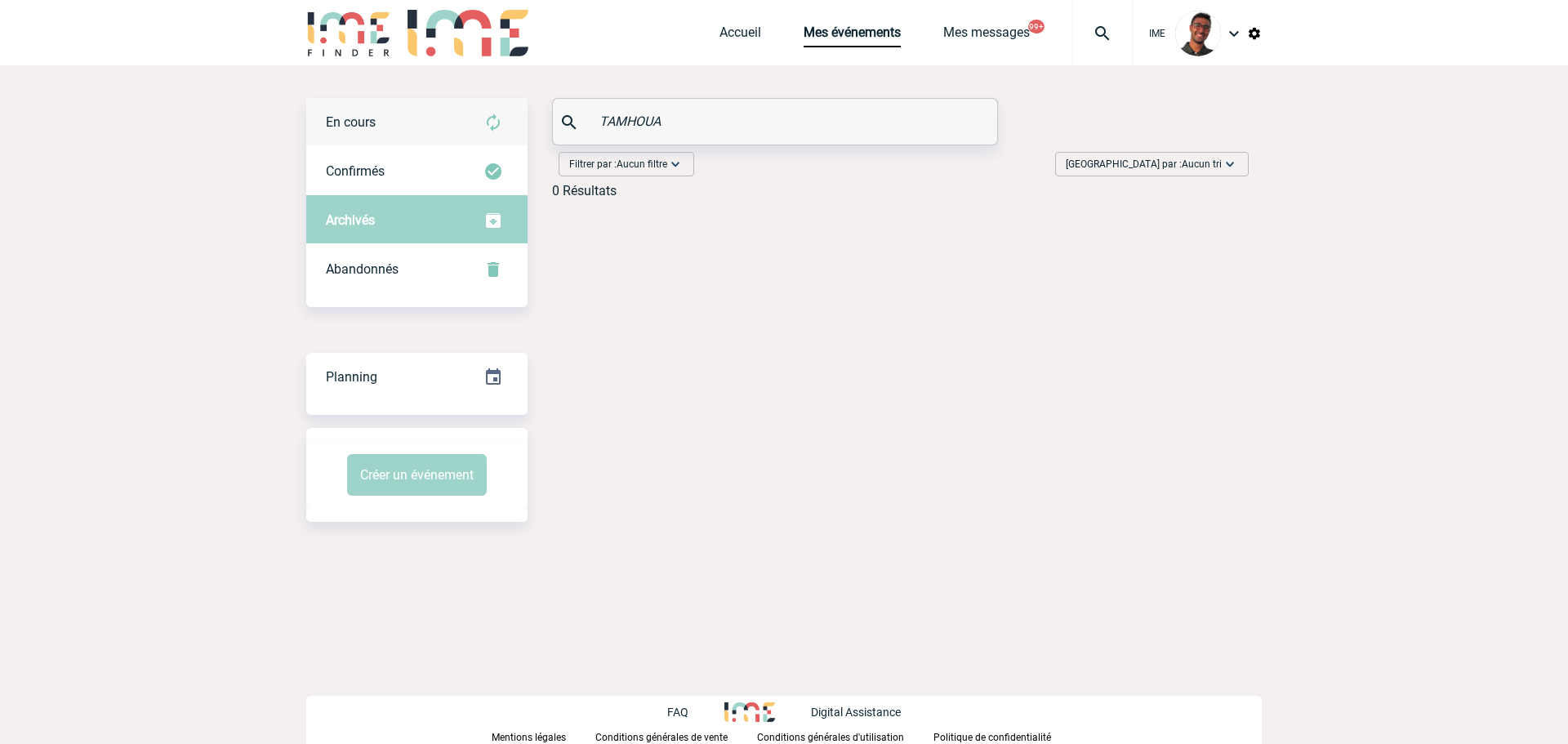
click at [496, 136] on div "En cours" at bounding box center [417, 122] width 221 height 49
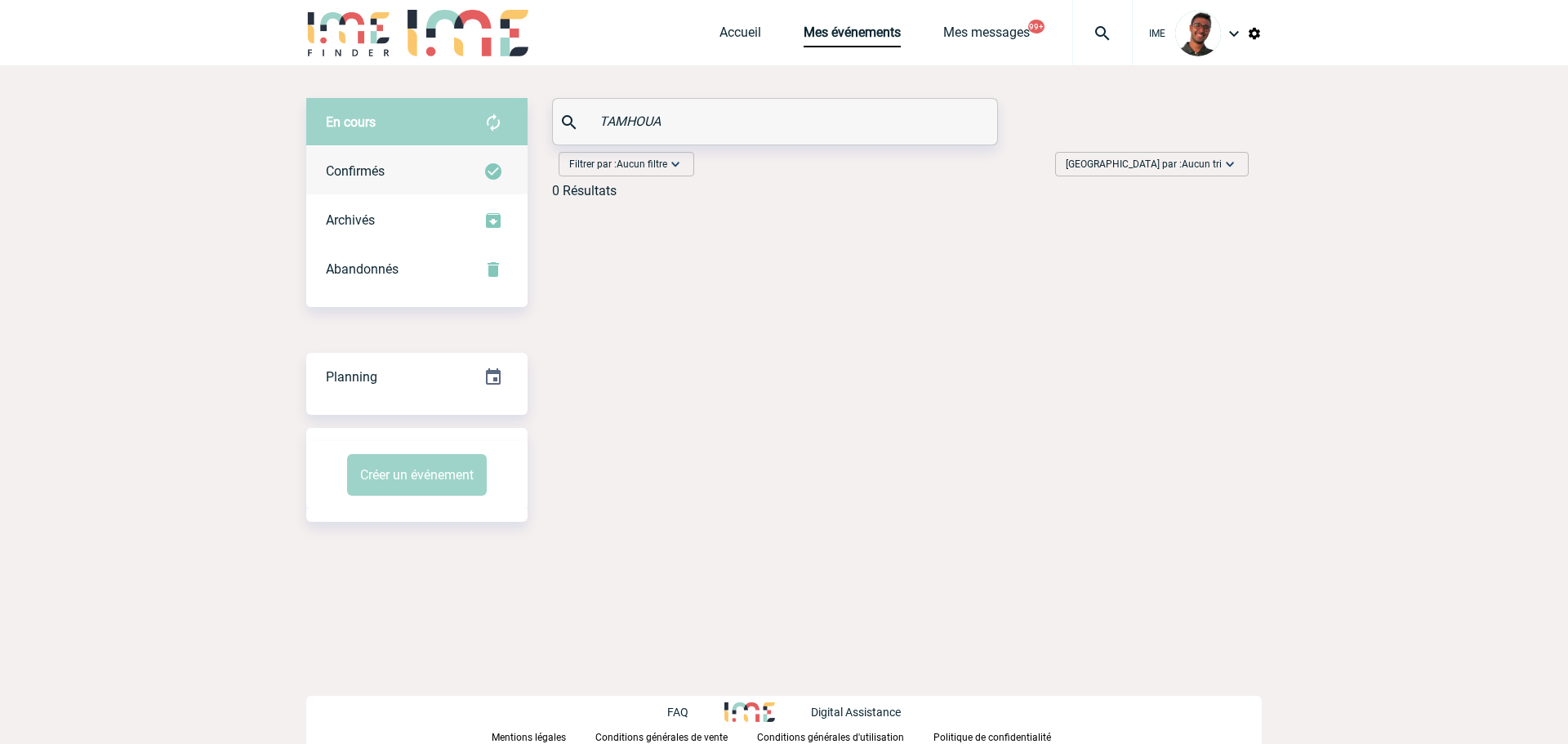
click at [489, 174] on img at bounding box center [493, 171] width 19 height 19
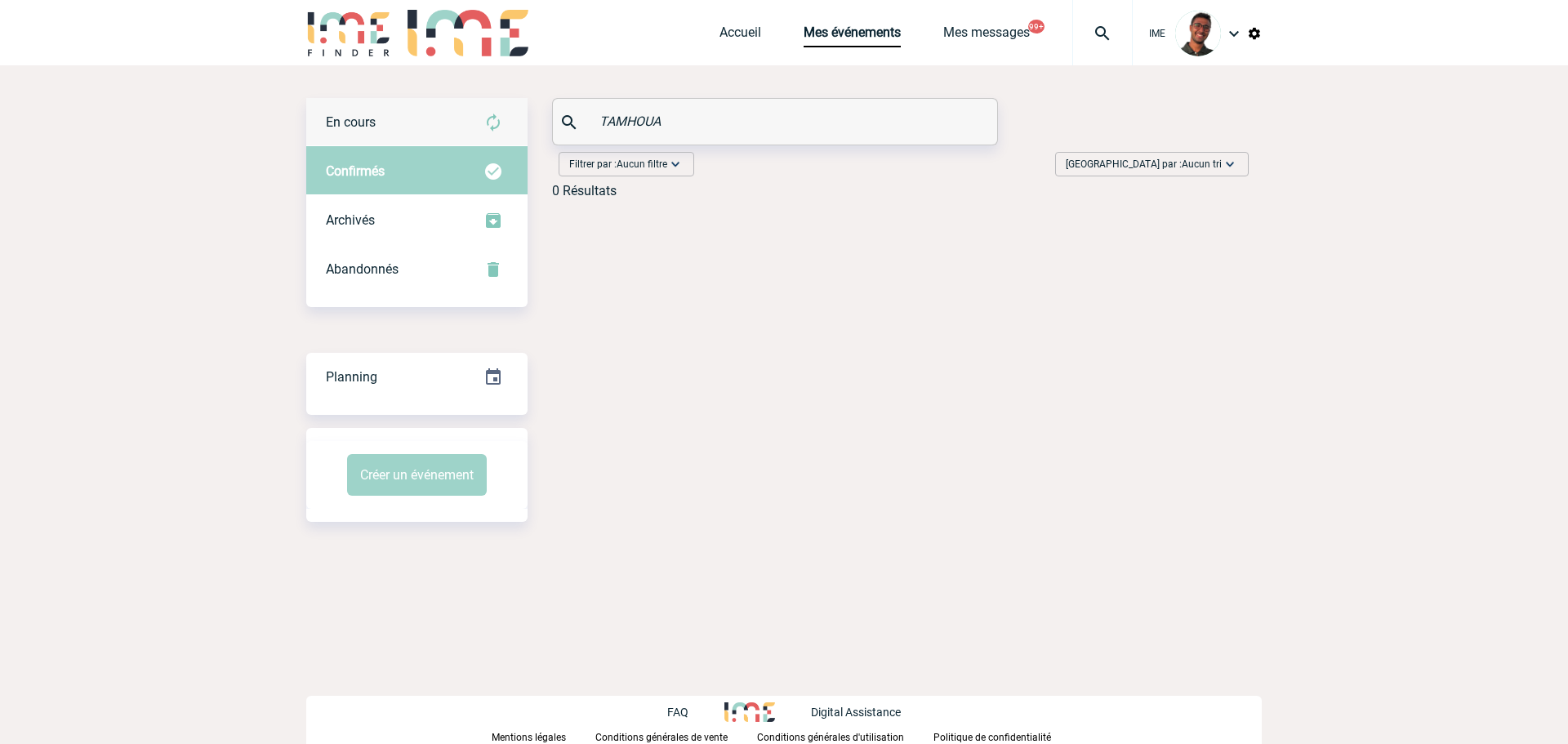
click at [494, 124] on img at bounding box center [493, 123] width 19 height 19
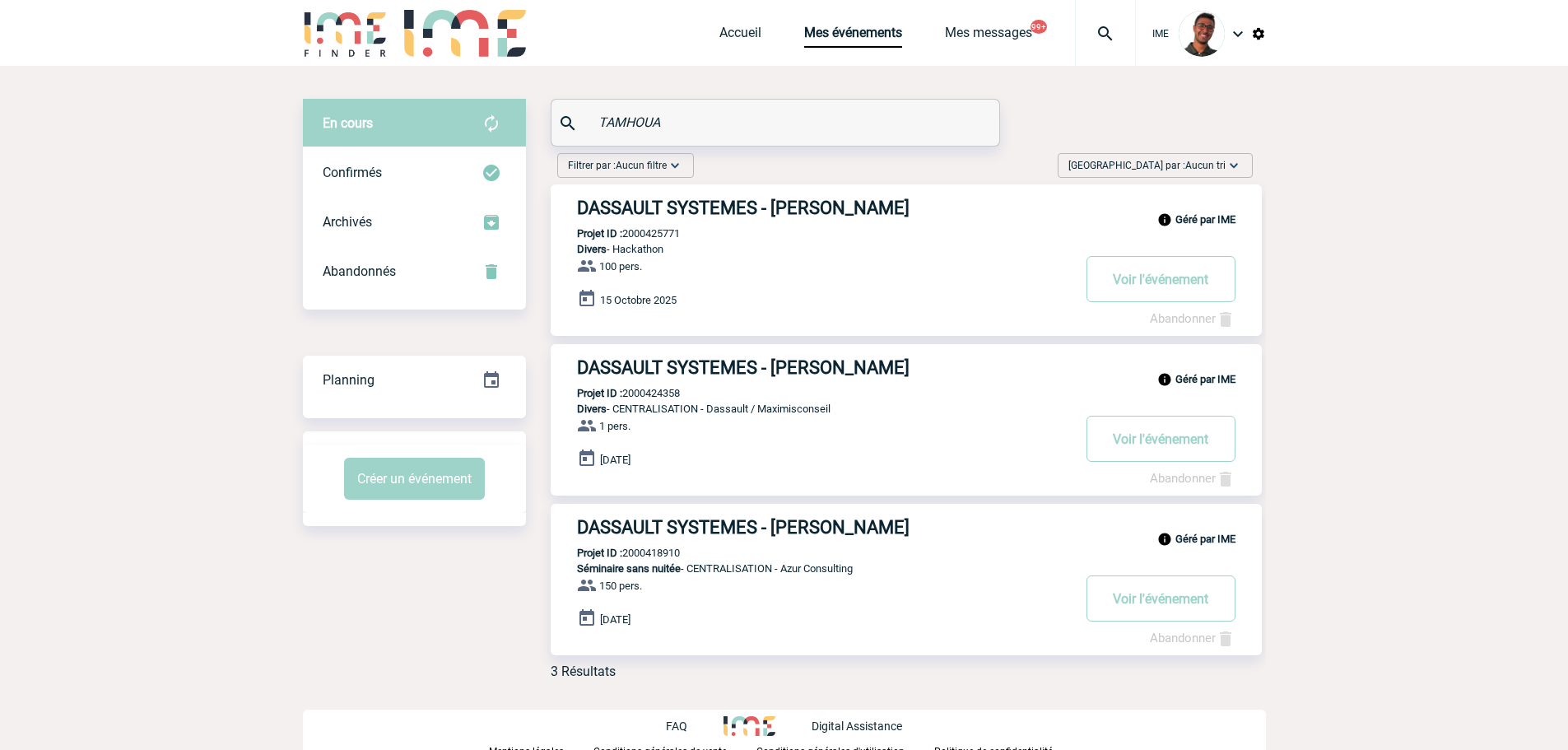
paste input "BESSARD"
drag, startPoint x: 658, startPoint y: 119, endPoint x: 576, endPoint y: 125, distance: 82.2
click at [576, 125] on div "BESSARD" at bounding box center [775, 123] width 448 height 46
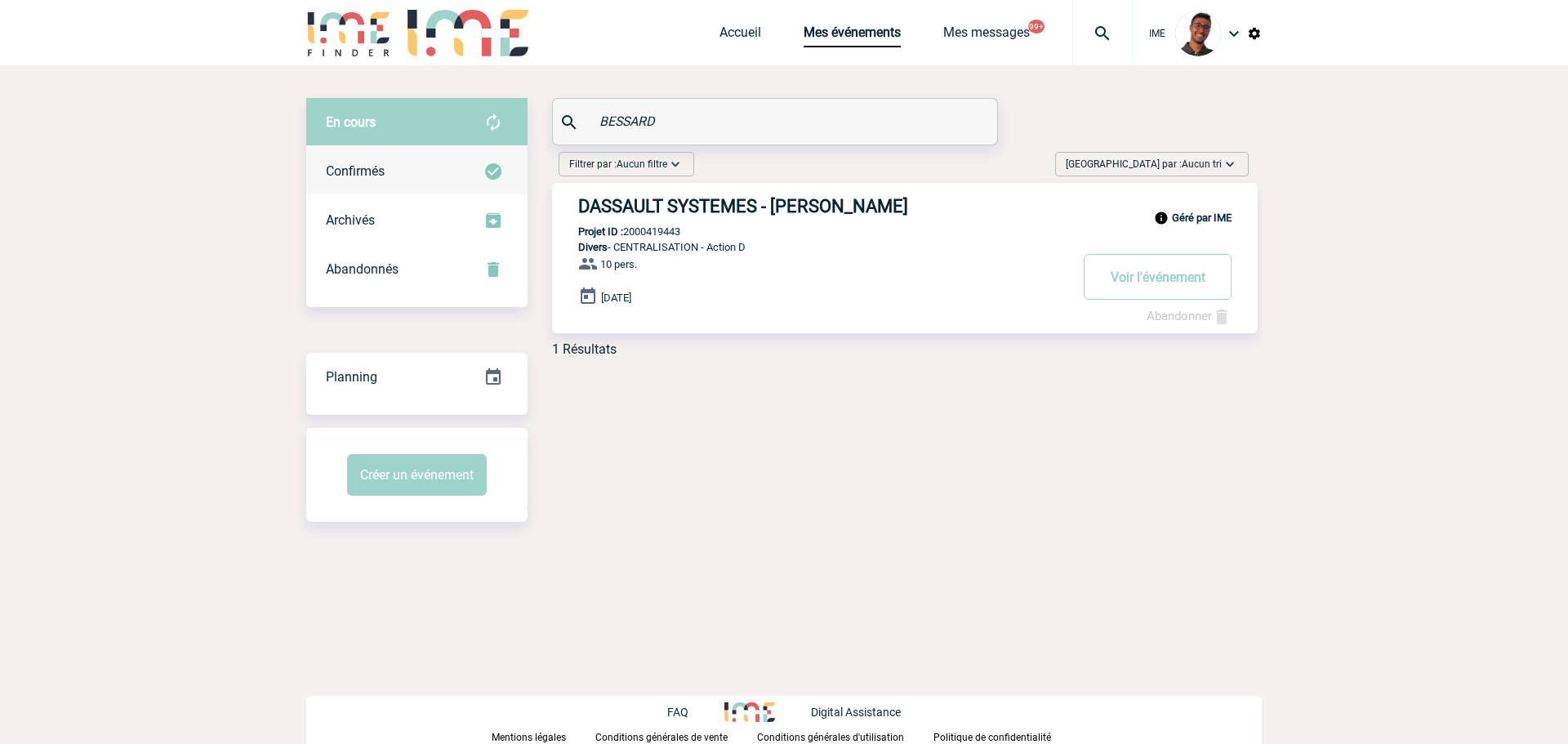
type input "BESSARD"
click at [444, 161] on div "Confirmés" at bounding box center [417, 170] width 221 height 49
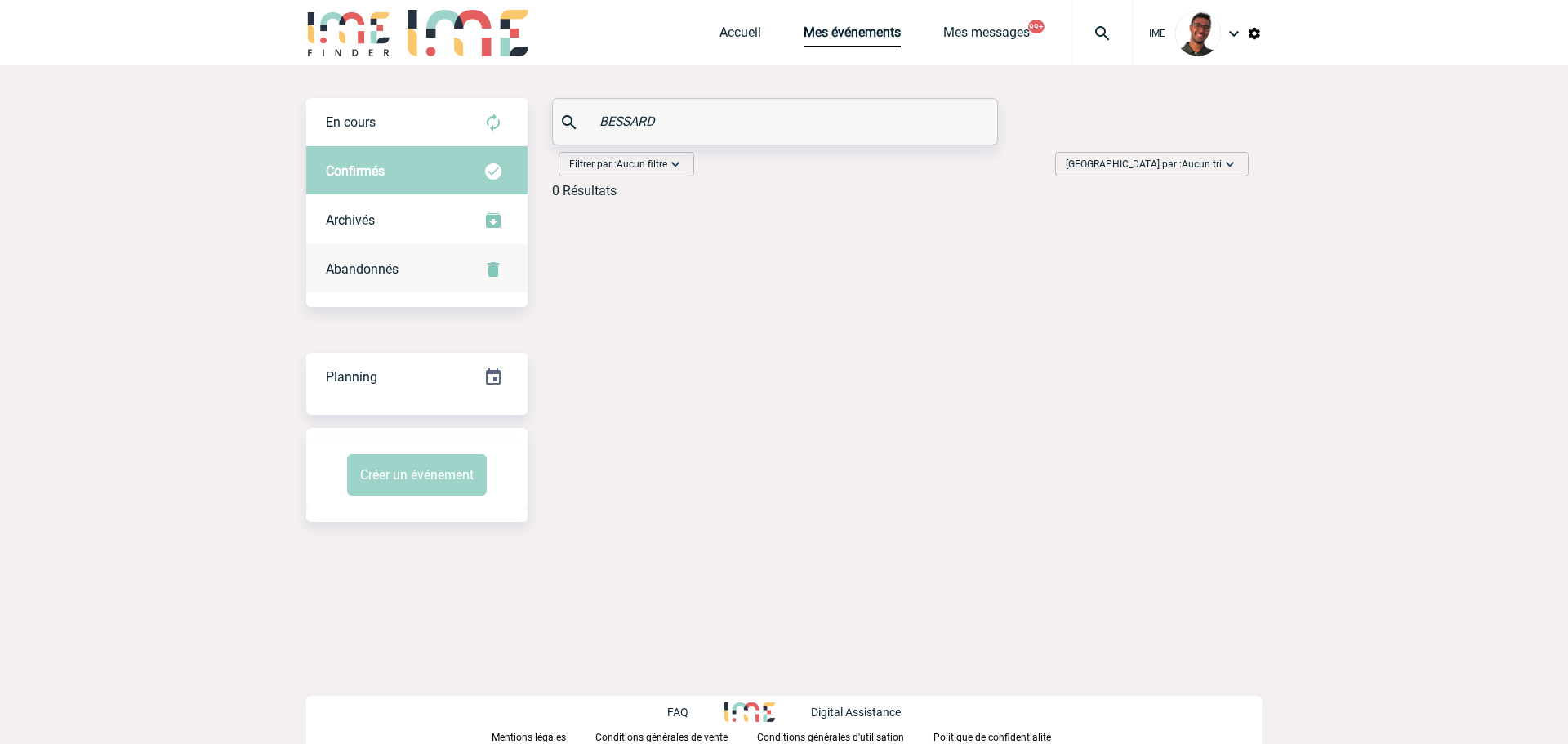
click at [408, 279] on div "Abandonnés" at bounding box center [417, 269] width 221 height 49
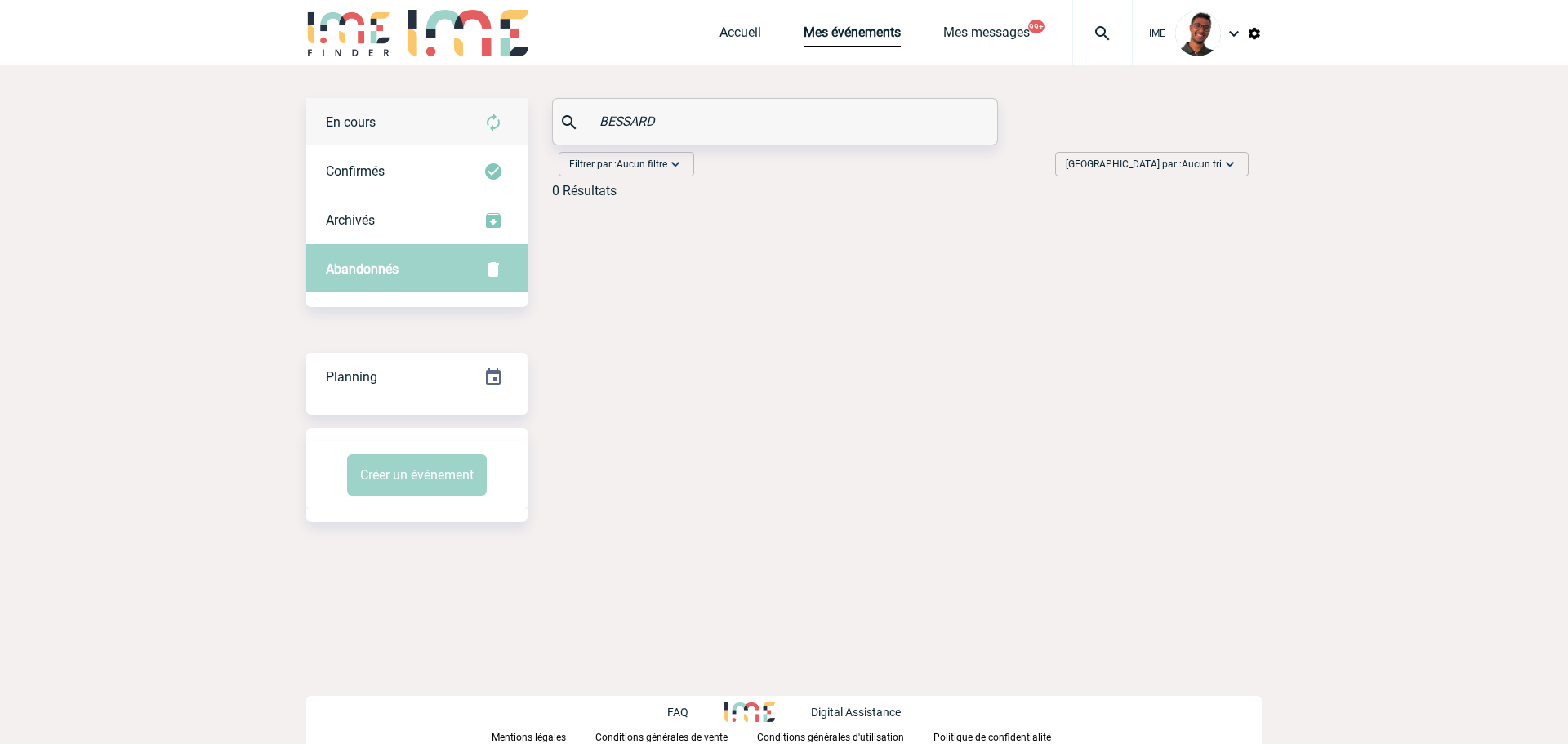
click at [454, 128] on div "En cours" at bounding box center [417, 122] width 221 height 49
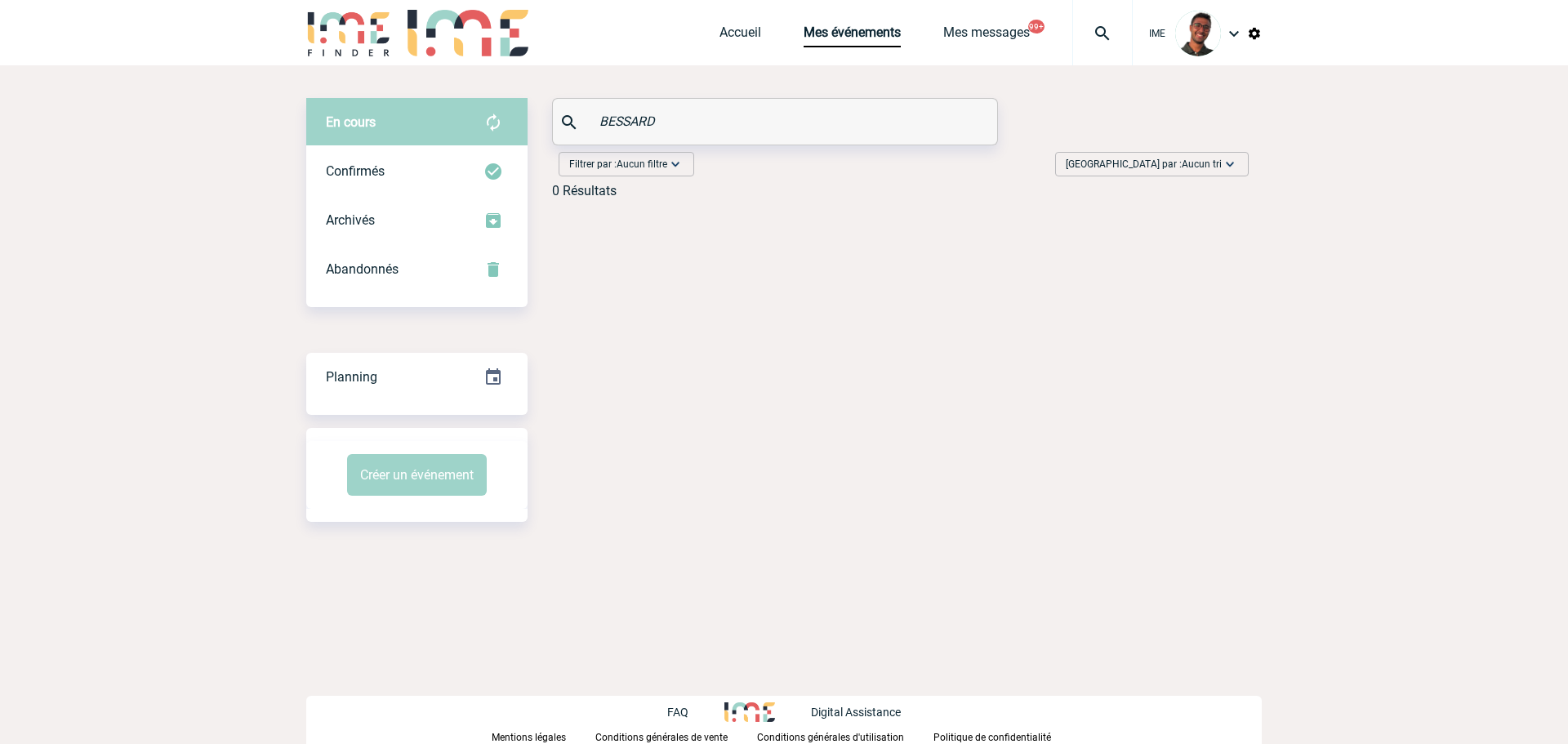
drag, startPoint x: 689, startPoint y: 124, endPoint x: 555, endPoint y: 119, distance: 134.1
click at [555, 119] on div "BESSARD" at bounding box center [775, 122] width 444 height 46
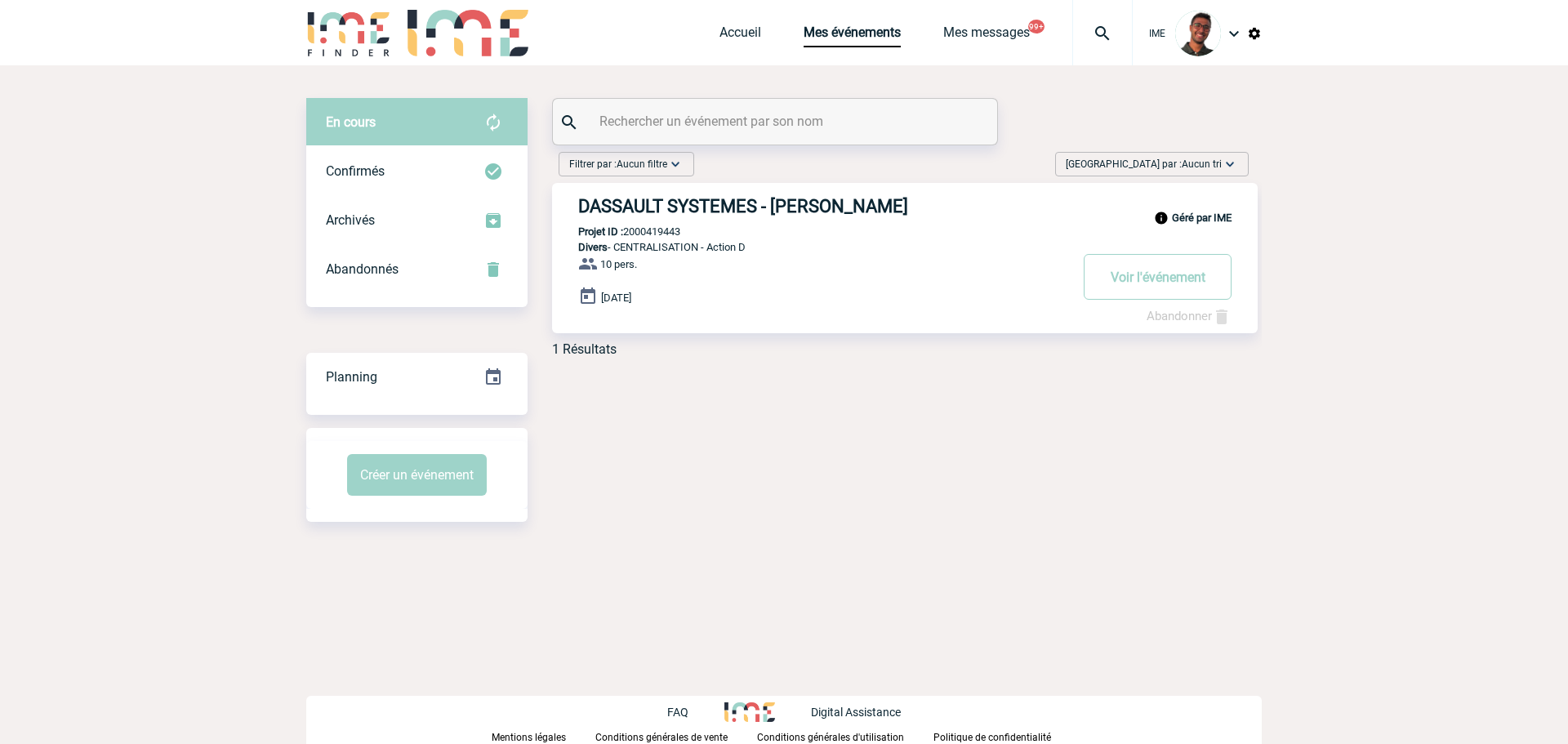
click at [639, 278] on p "10 pers." at bounding box center [645, 270] width 186 height 33
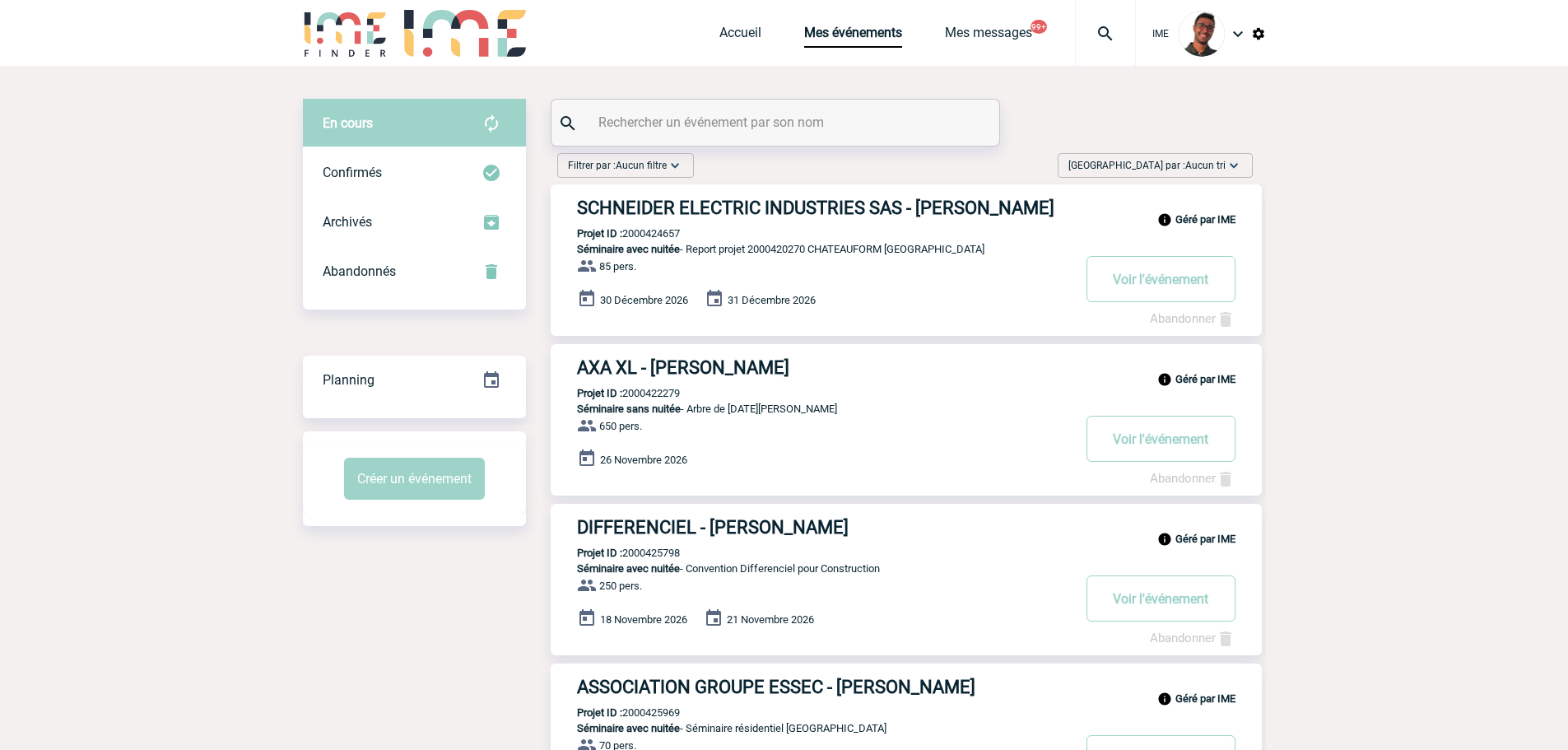
click at [668, 129] on input "text" at bounding box center [776, 122] width 366 height 24
paste input "BLANCO"
click at [450, 186] on div "Confirmés" at bounding box center [414, 172] width 223 height 49
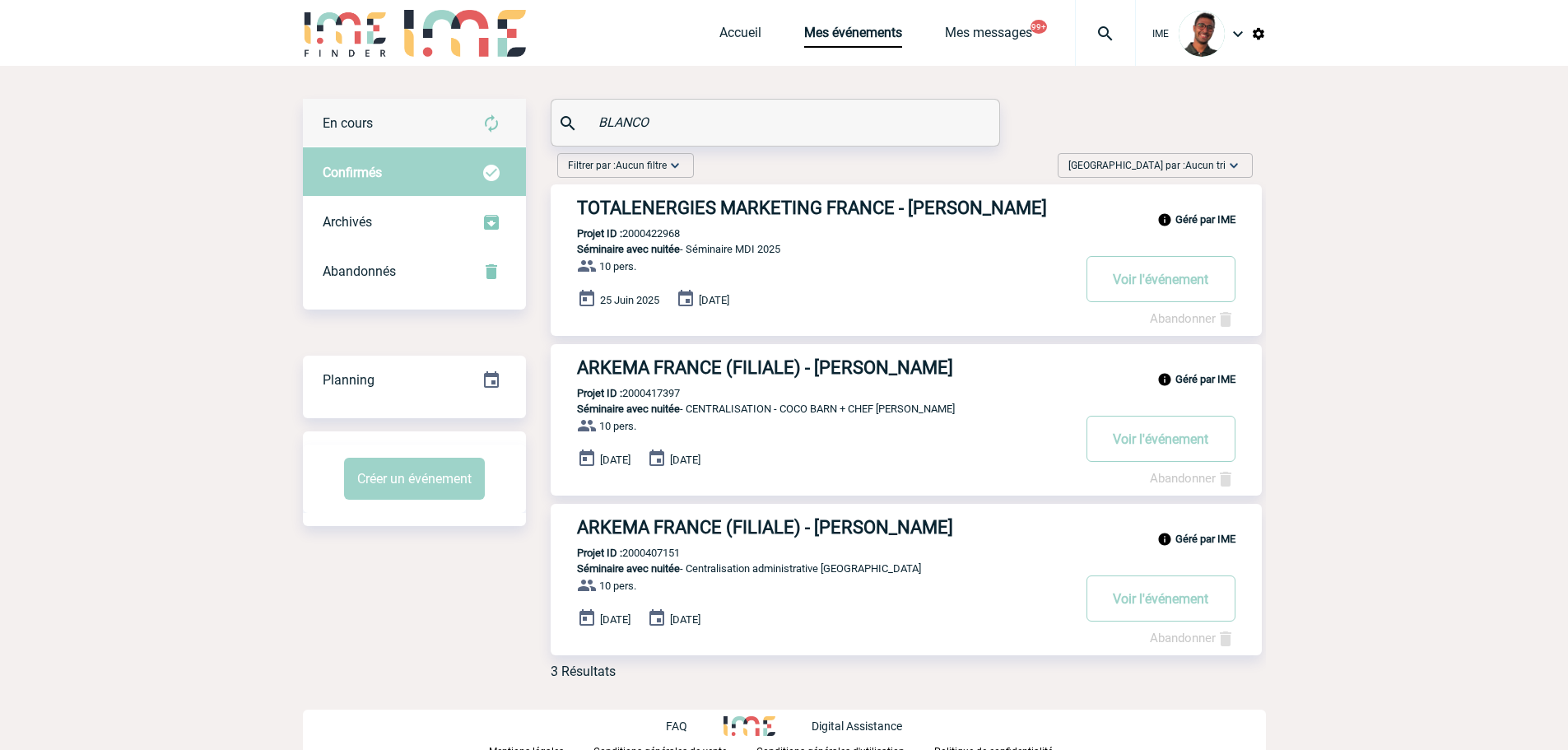
click at [498, 120] on img at bounding box center [491, 124] width 19 height 19
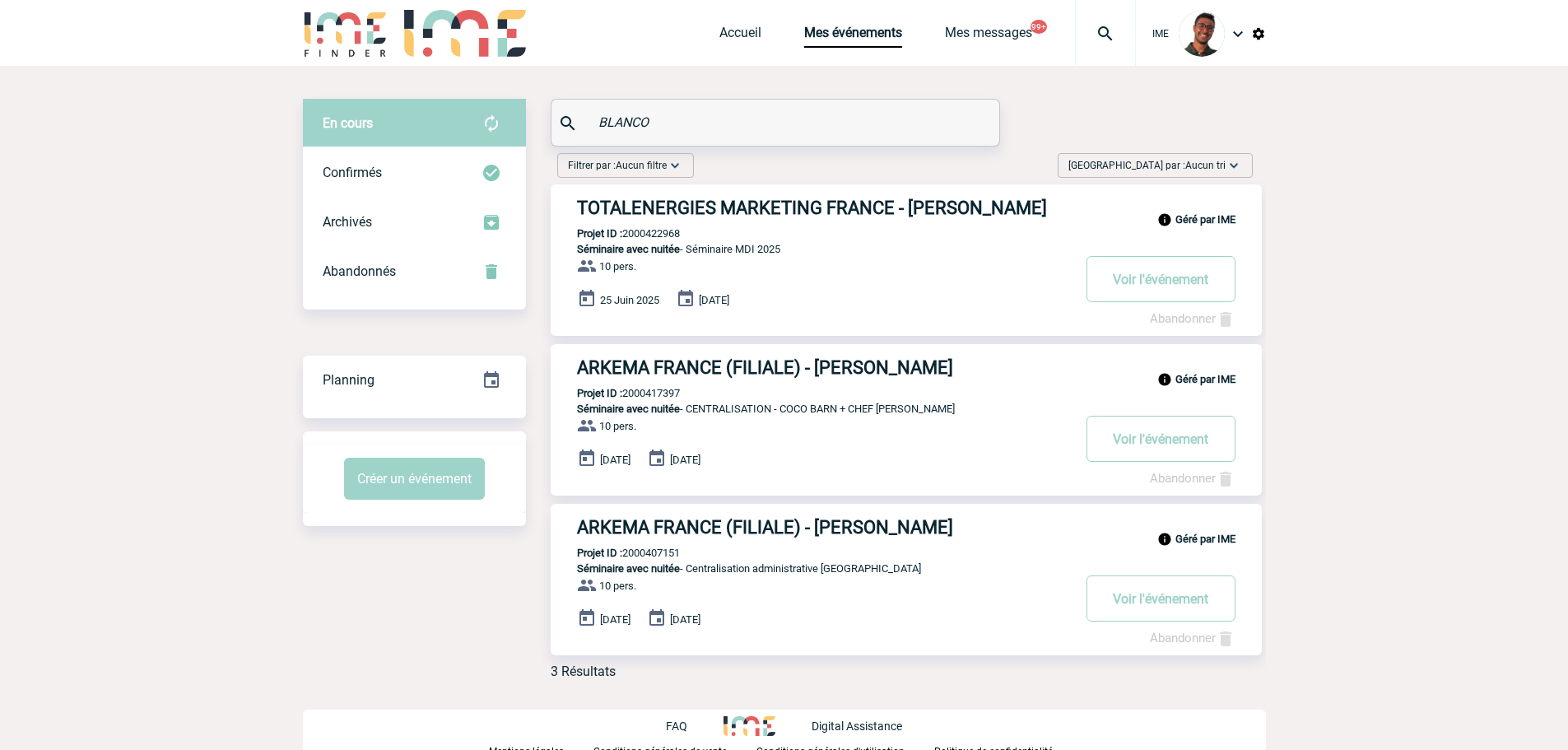
paste input "CROUZET"
drag, startPoint x: 653, startPoint y: 125, endPoint x: 566, endPoint y: 130, distance: 87.1
click at [566, 130] on div "CROUZET" at bounding box center [775, 123] width 448 height 46
click at [437, 161] on div "Confirmés" at bounding box center [414, 172] width 223 height 49
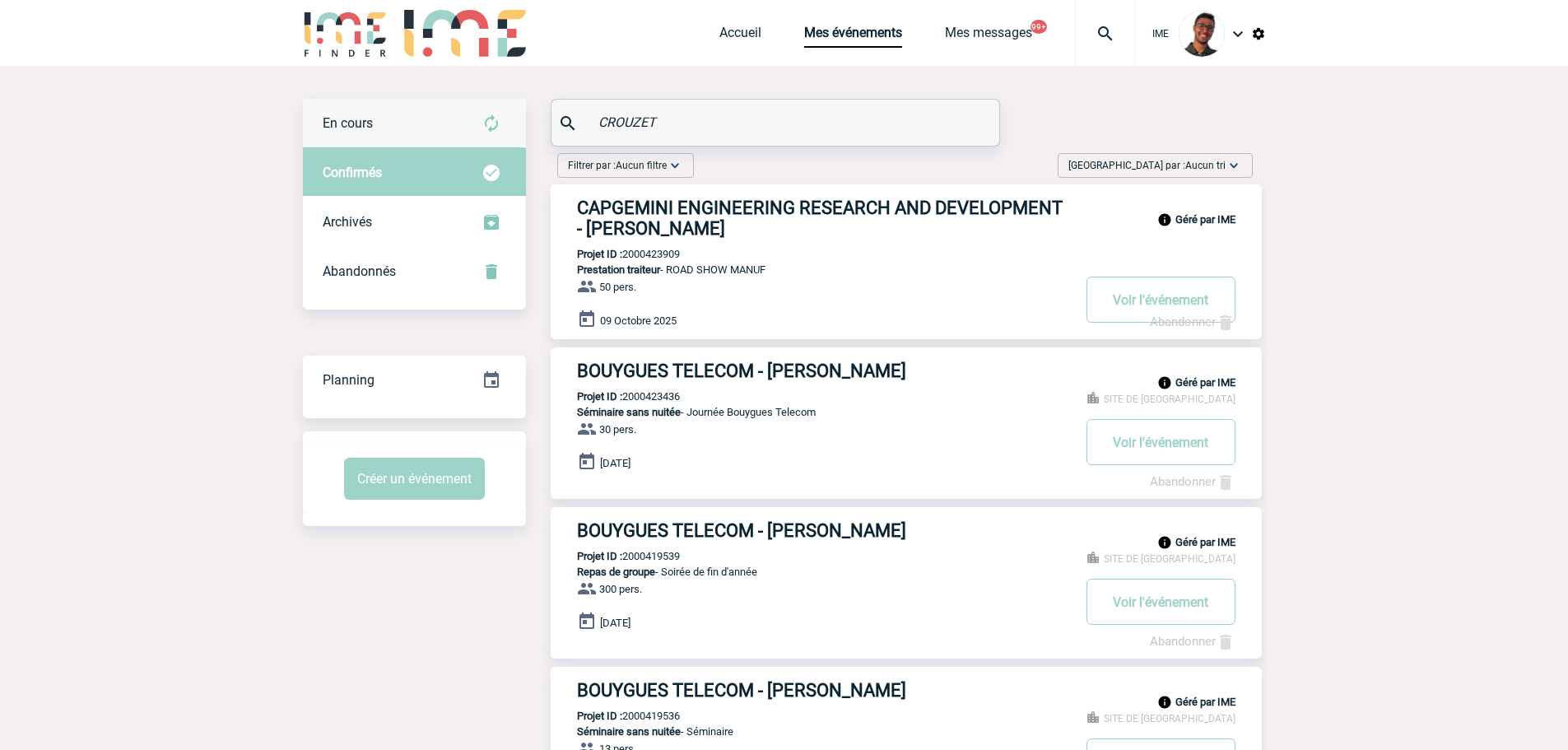
click at [441, 115] on div "En cours" at bounding box center [414, 123] width 223 height 49
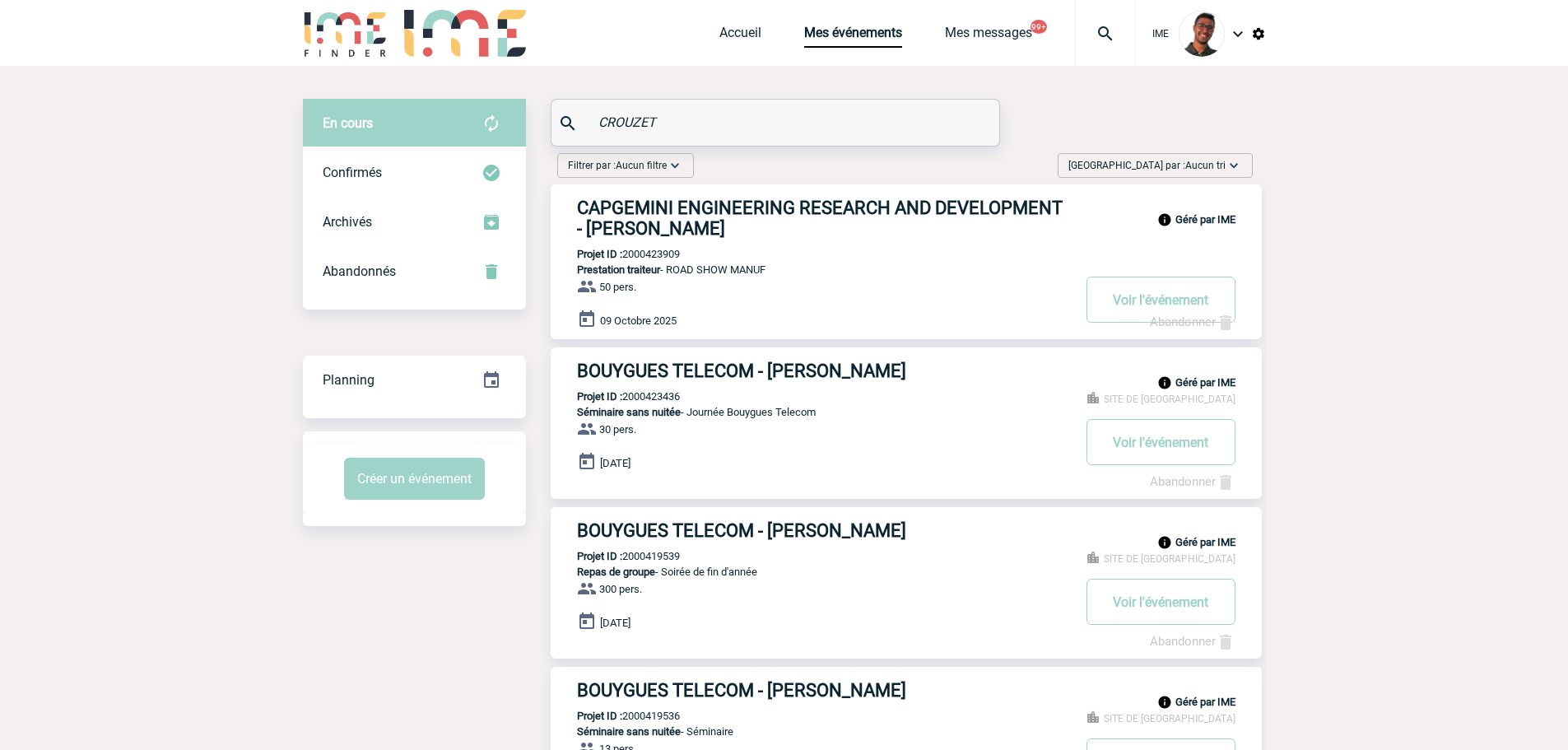
drag, startPoint x: 447, startPoint y: 78, endPoint x: 385, endPoint y: 69, distance: 62.6
click at [385, 69] on div "En cours En cours Confirmés Archivés Abandonnés En cours Confirmés Archivés Aba…" at bounding box center [784, 737] width 963 height 1344
paste input "GUILLEMETTE"
click at [359, 157] on div "Confirmés" at bounding box center [414, 172] width 223 height 49
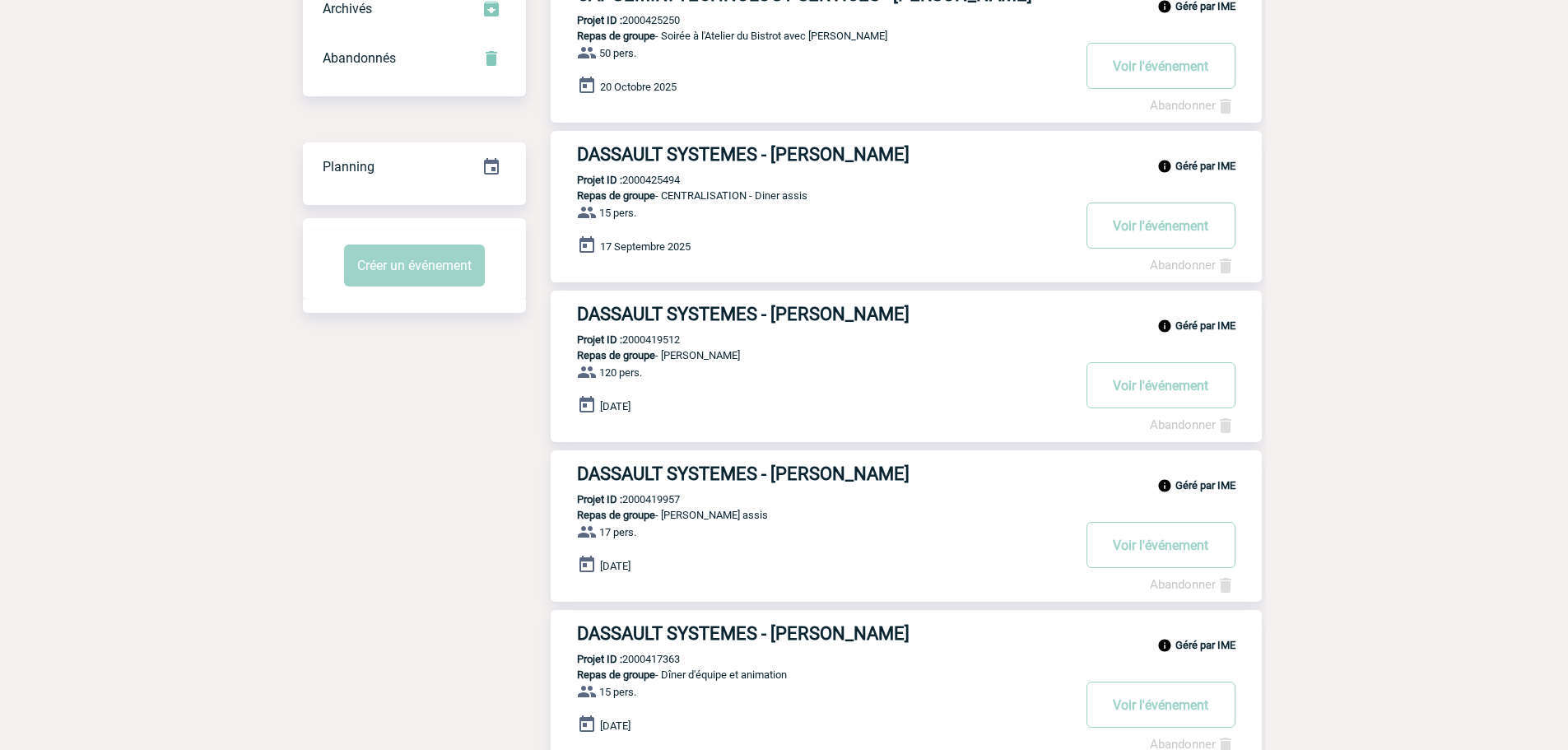
scroll to position [326, 0]
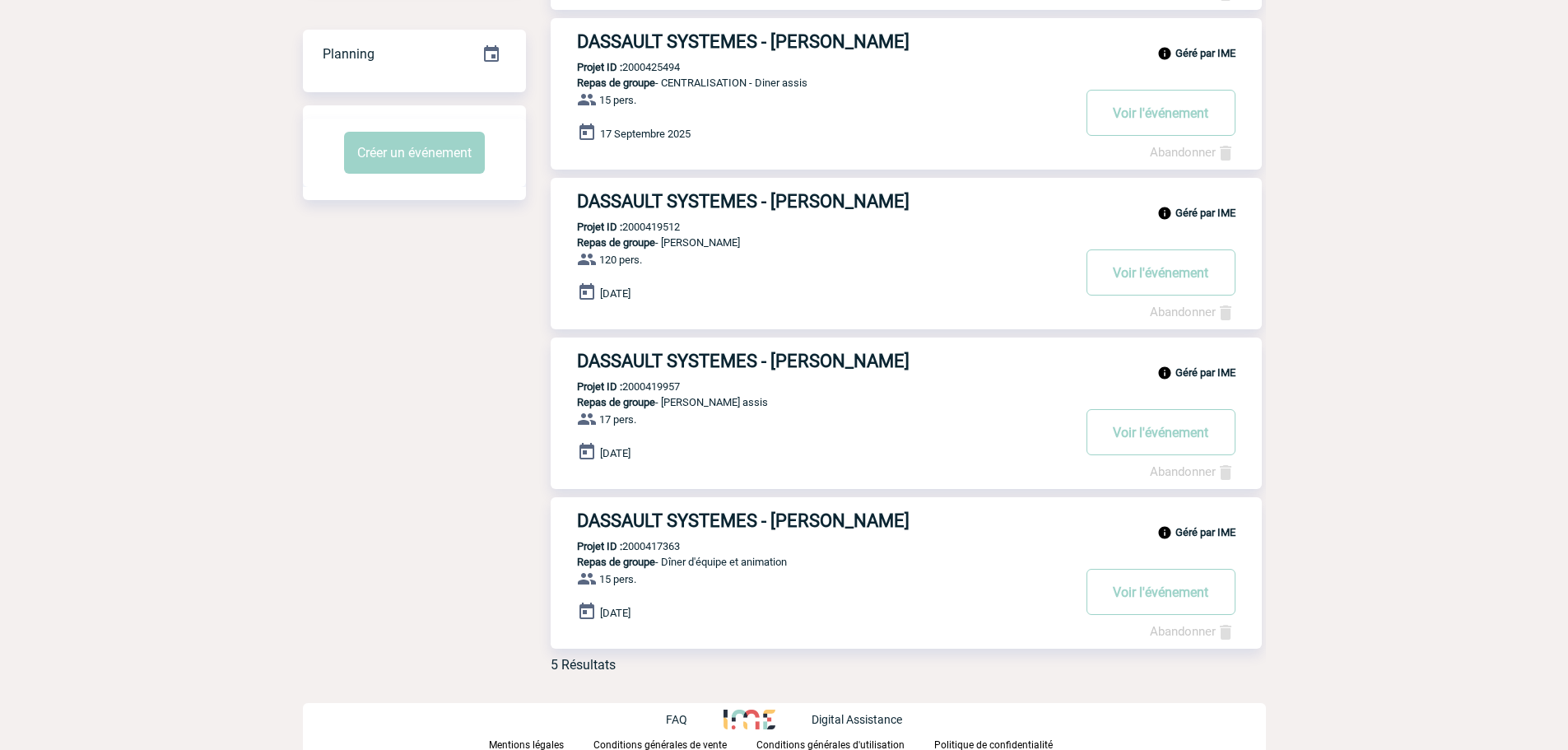
click at [655, 227] on p "Projet ID : 2000419512" at bounding box center [615, 226] width 129 height 13
copy p "2000419512"
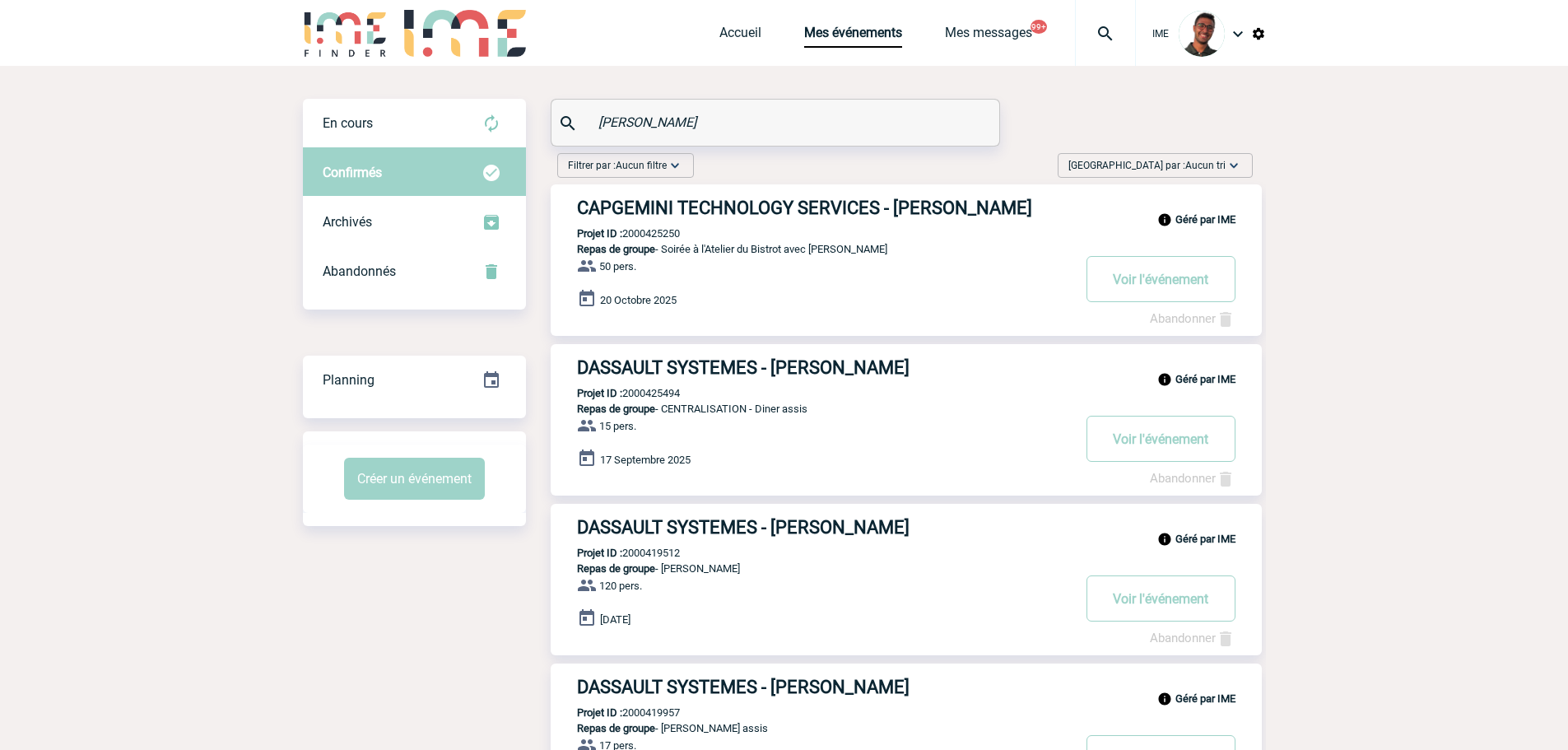
click at [546, 119] on div "En cours En cours Confirmés Archivés Abandonnés En cours Confirmés Archivés Aba…" at bounding box center [784, 554] width 963 height 912
paste input "ESTRABOLS"
type input "ESTRABOLS"
click at [430, 114] on div "En cours" at bounding box center [414, 123] width 223 height 49
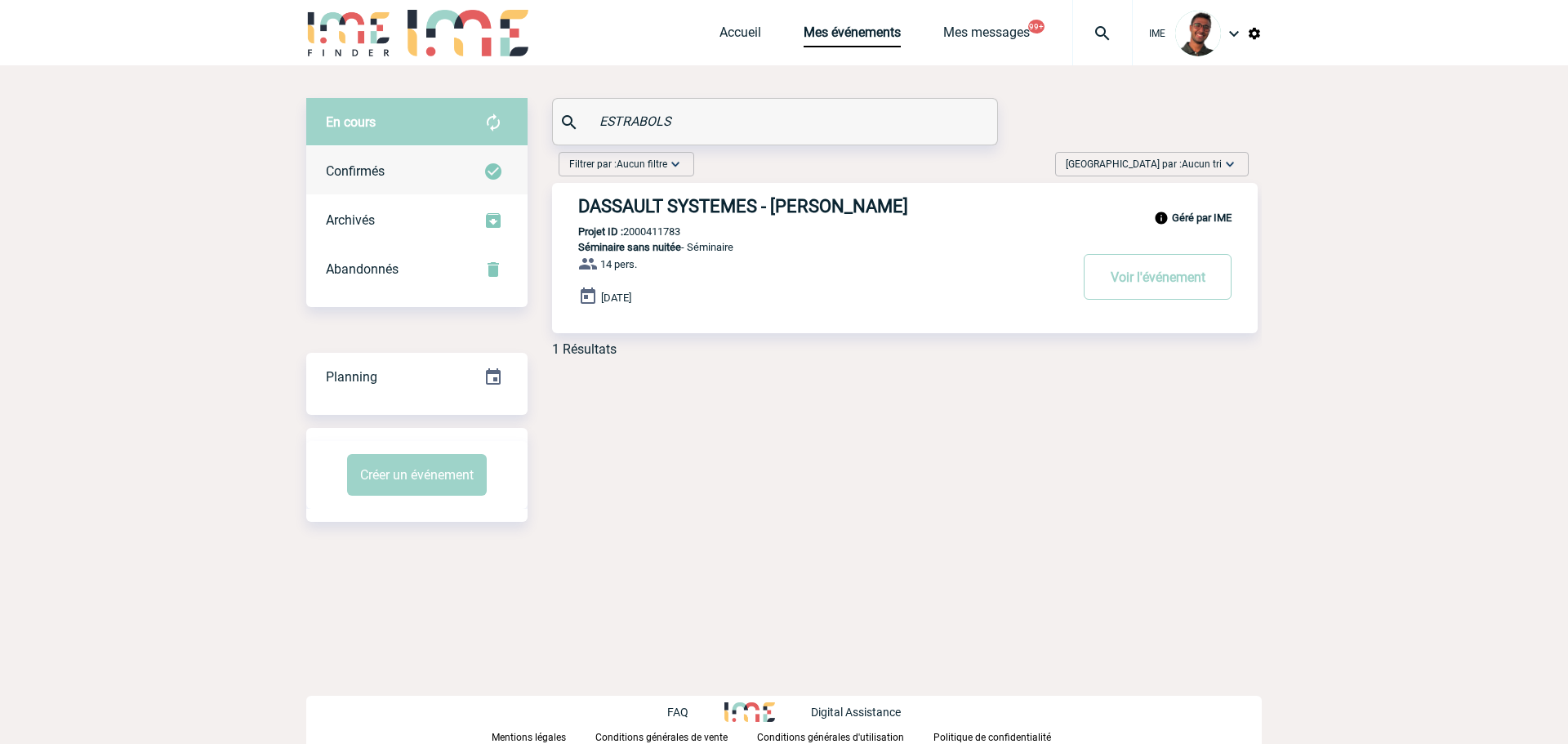
click at [410, 171] on div "Confirmés" at bounding box center [417, 170] width 221 height 49
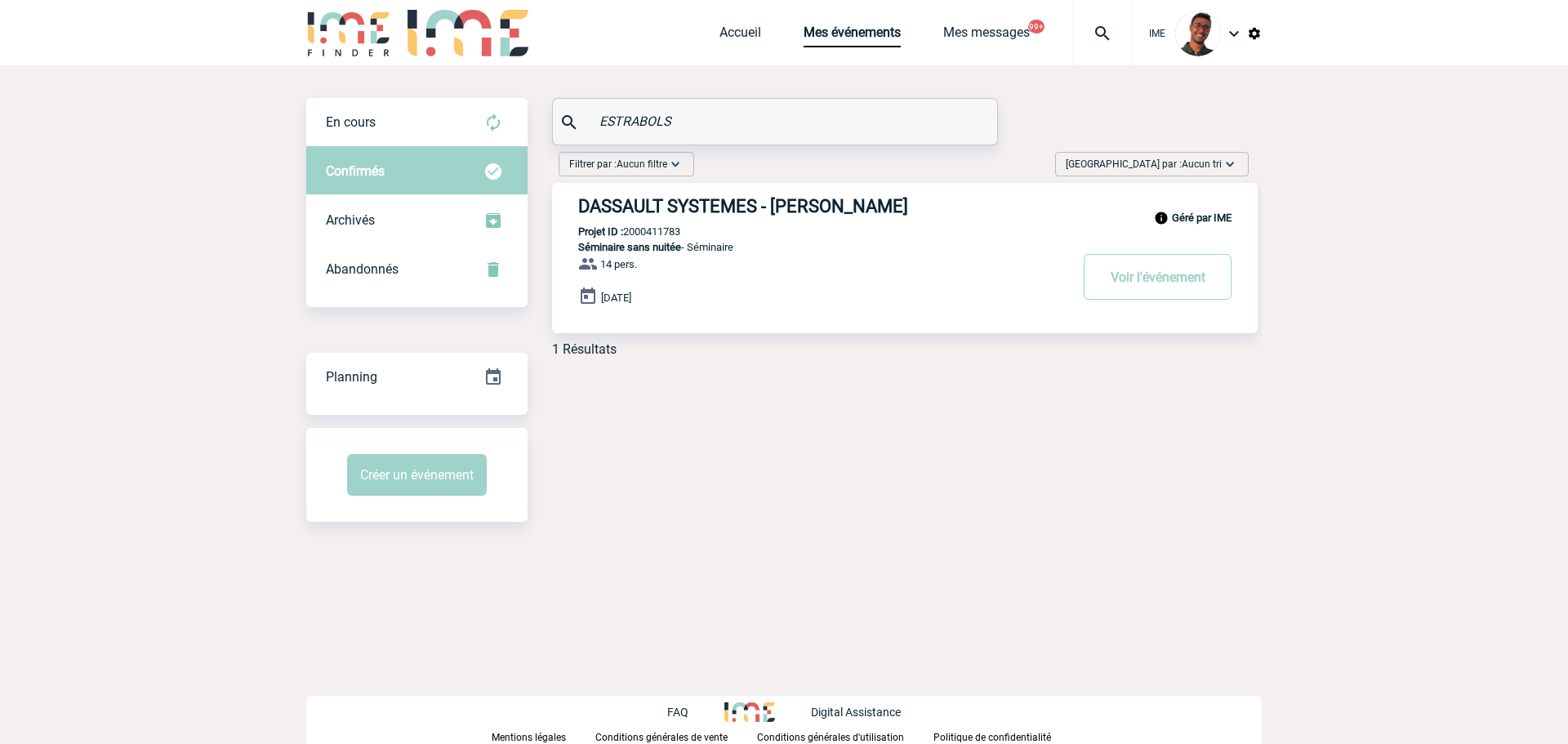
click at [413, 149] on div "Confirmés" at bounding box center [417, 170] width 221 height 49
click at [413, 145] on div "En cours" at bounding box center [417, 122] width 221 height 49
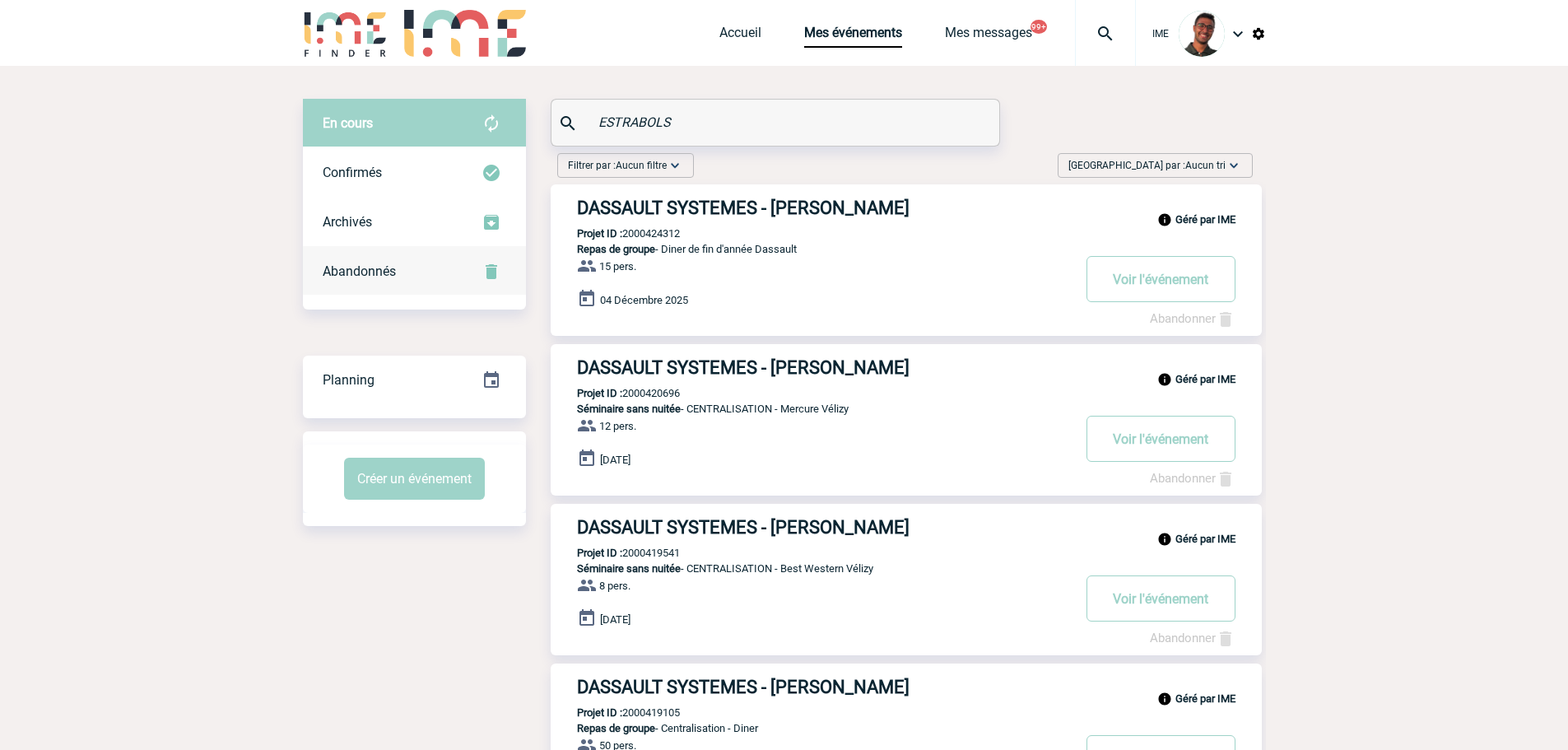
click at [372, 261] on div "Abandonnés" at bounding box center [414, 271] width 223 height 49
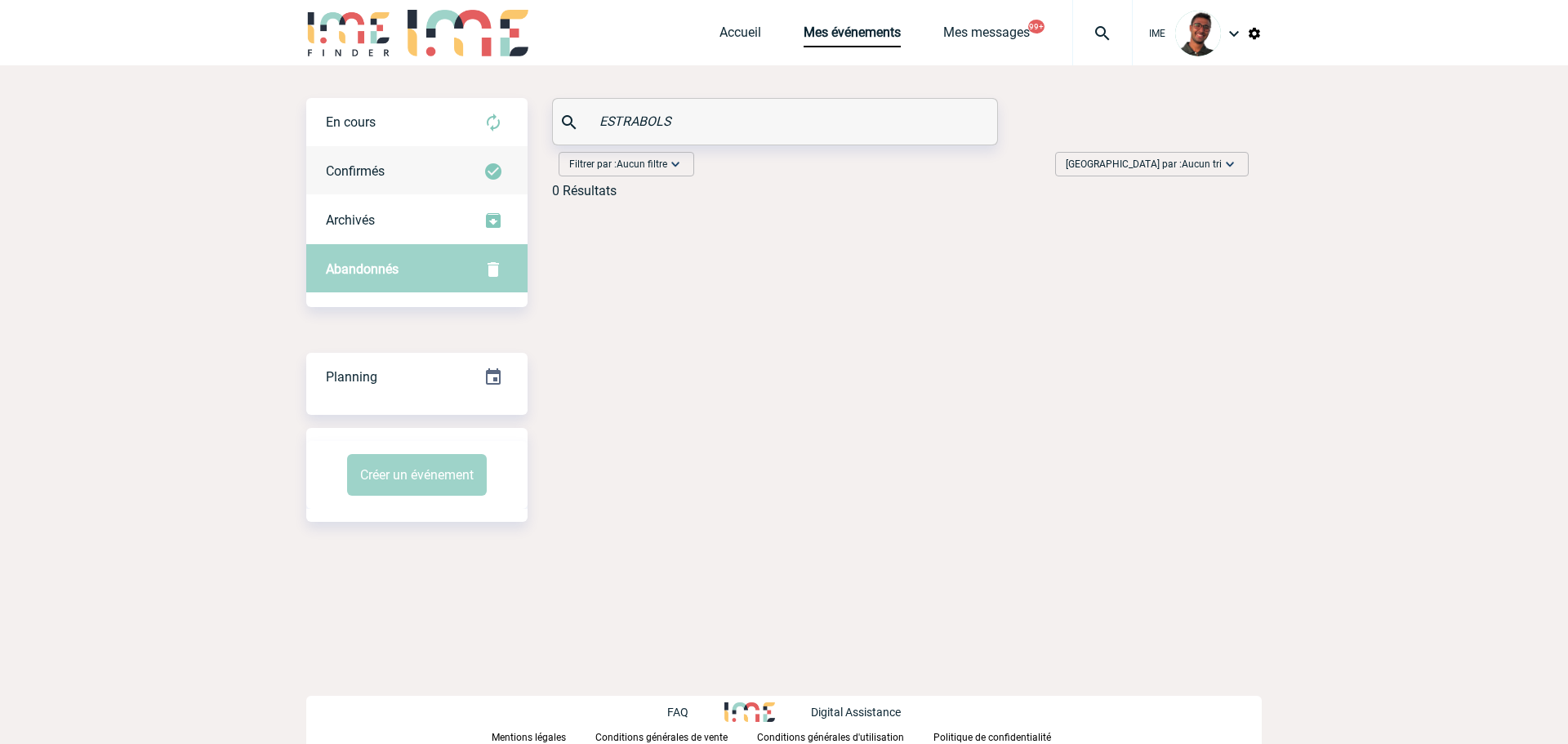
click at [364, 163] on div "Confirmés" at bounding box center [417, 170] width 221 height 49
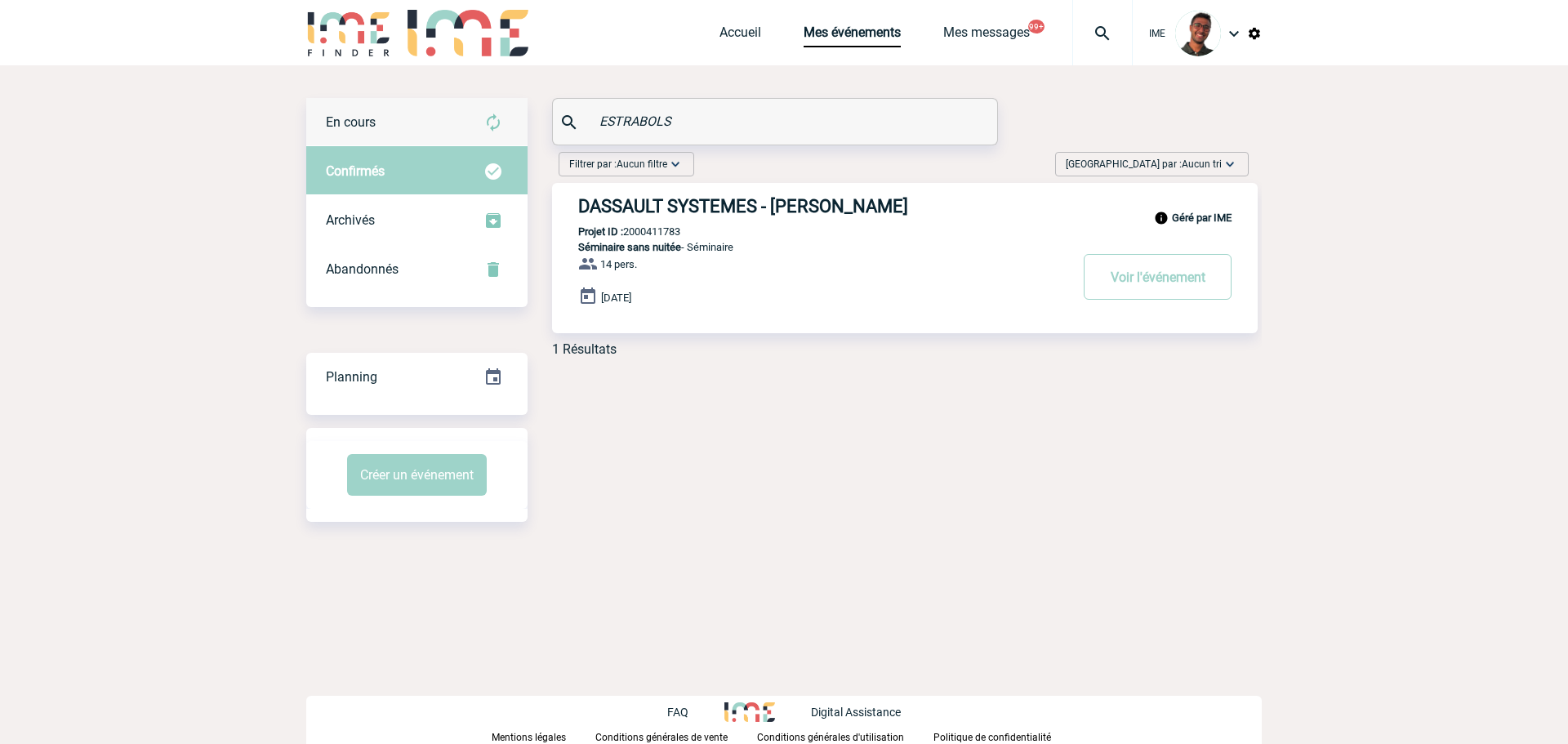
click at [374, 121] on span "En cours" at bounding box center [351, 122] width 50 height 15
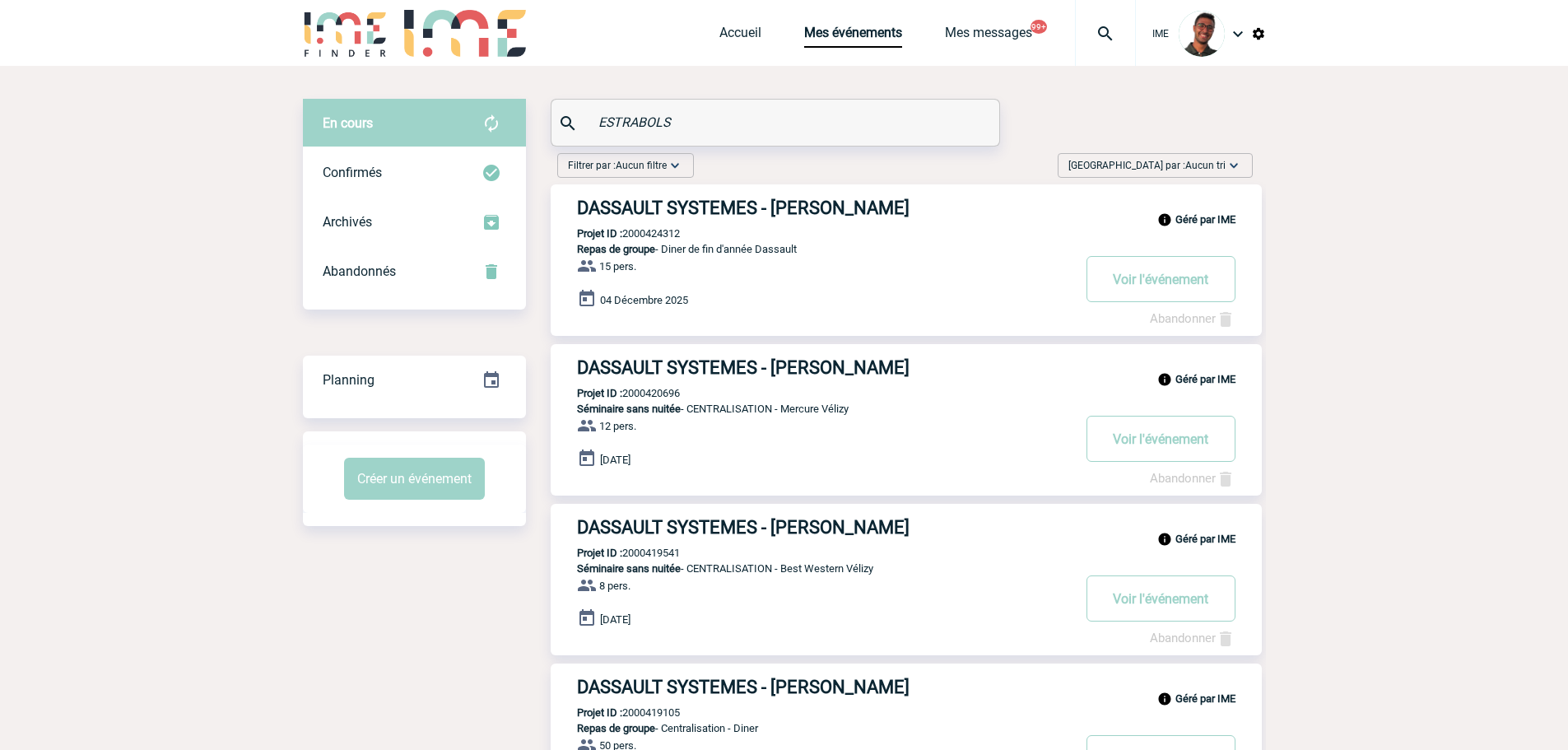
click at [215, 158] on body "IME Accueil Mes événements" at bounding box center [784, 698] width 1568 height 1396
click at [210, 268] on body "IME Accueil Mes événements" at bounding box center [784, 698] width 1568 height 1396
drag, startPoint x: 672, startPoint y: 109, endPoint x: 560, endPoint y: 107, distance: 112.0
click at [560, 107] on div "ESTRABOLS" at bounding box center [775, 123] width 448 height 46
click at [627, 109] on div "ESTRABOLS" at bounding box center [775, 123] width 448 height 46
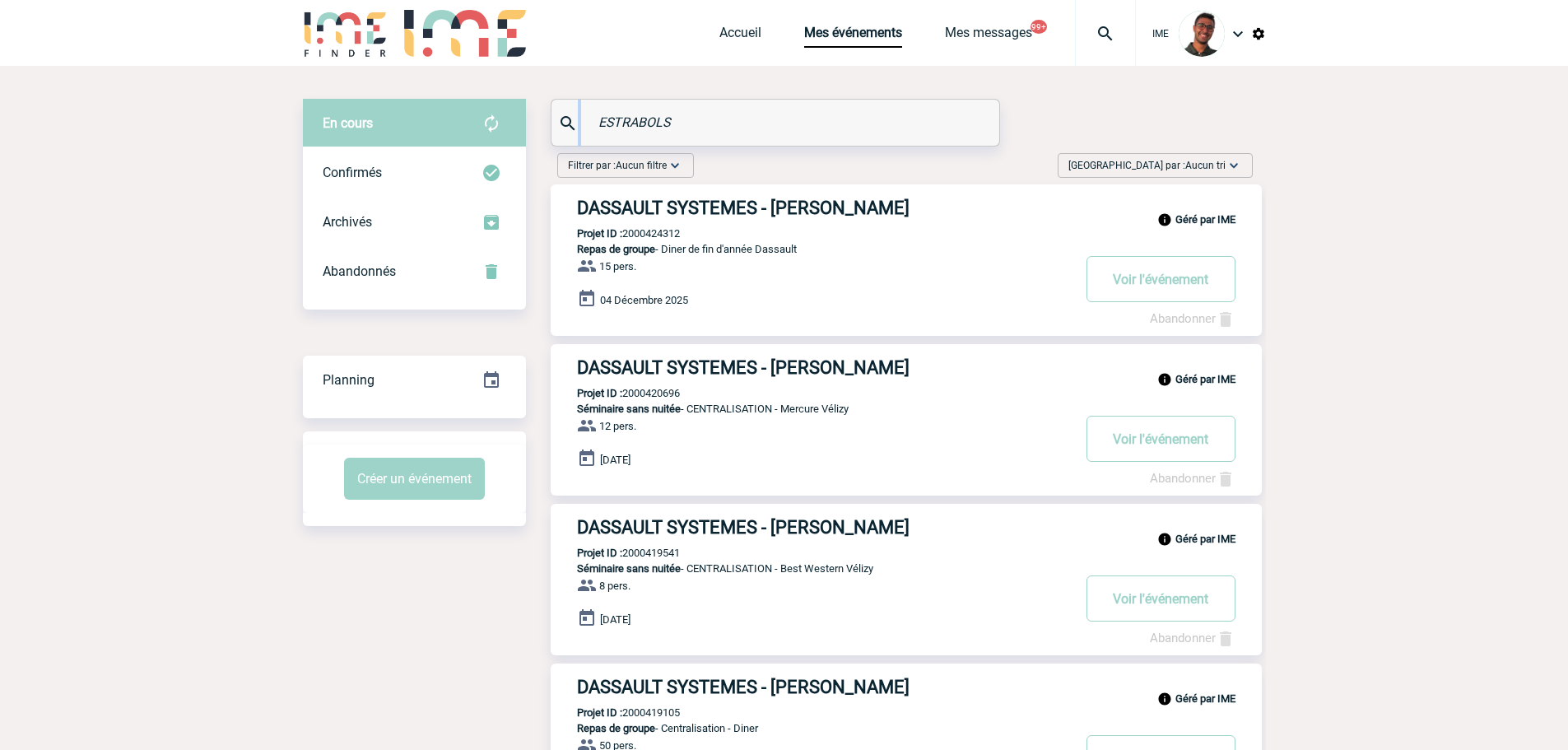
click at [627, 109] on div "ESTRABOLS" at bounding box center [775, 123] width 448 height 46
click at [630, 114] on input "ESTRABOLS" at bounding box center [776, 122] width 366 height 24
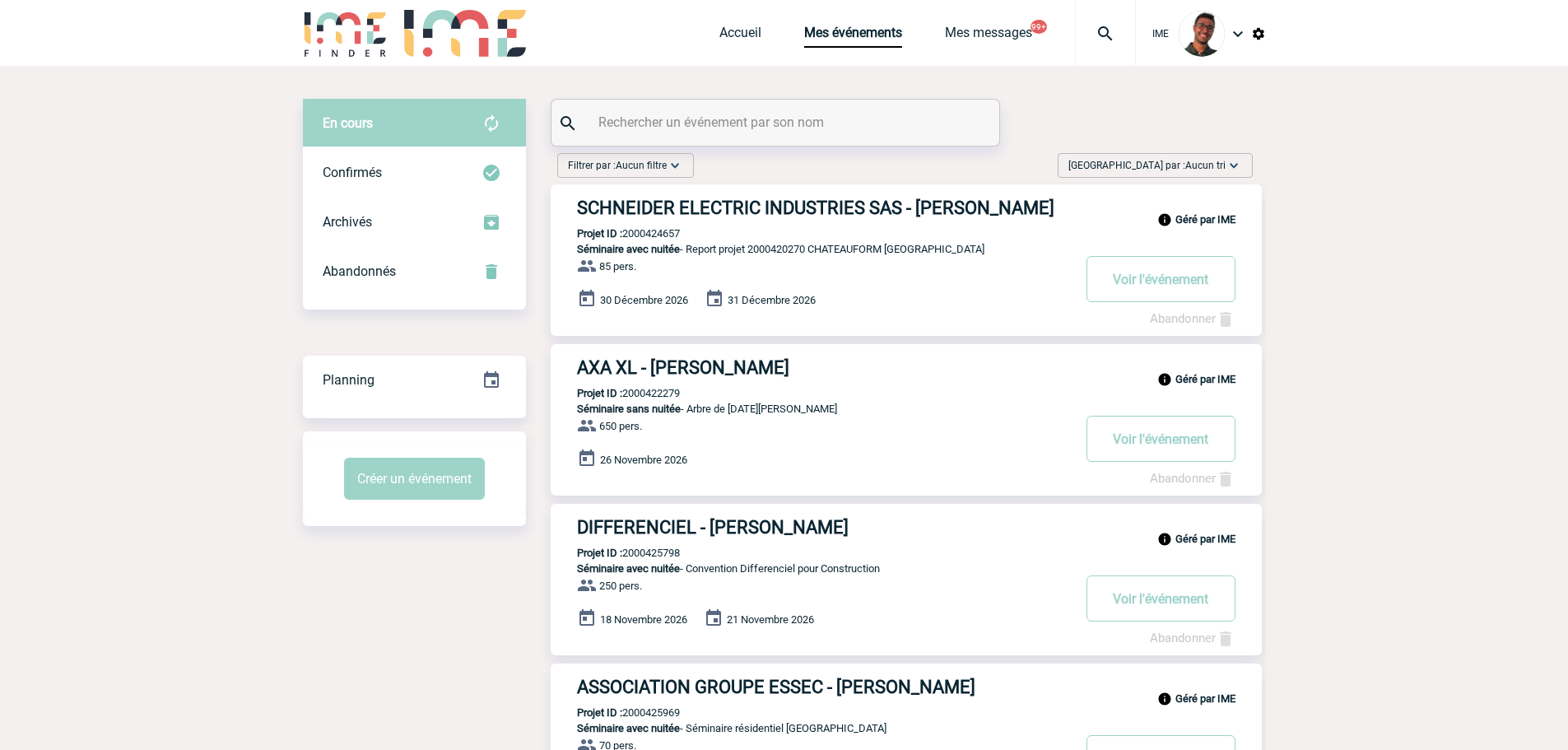
click at [342, 40] on img at bounding box center [346, 33] width 86 height 47
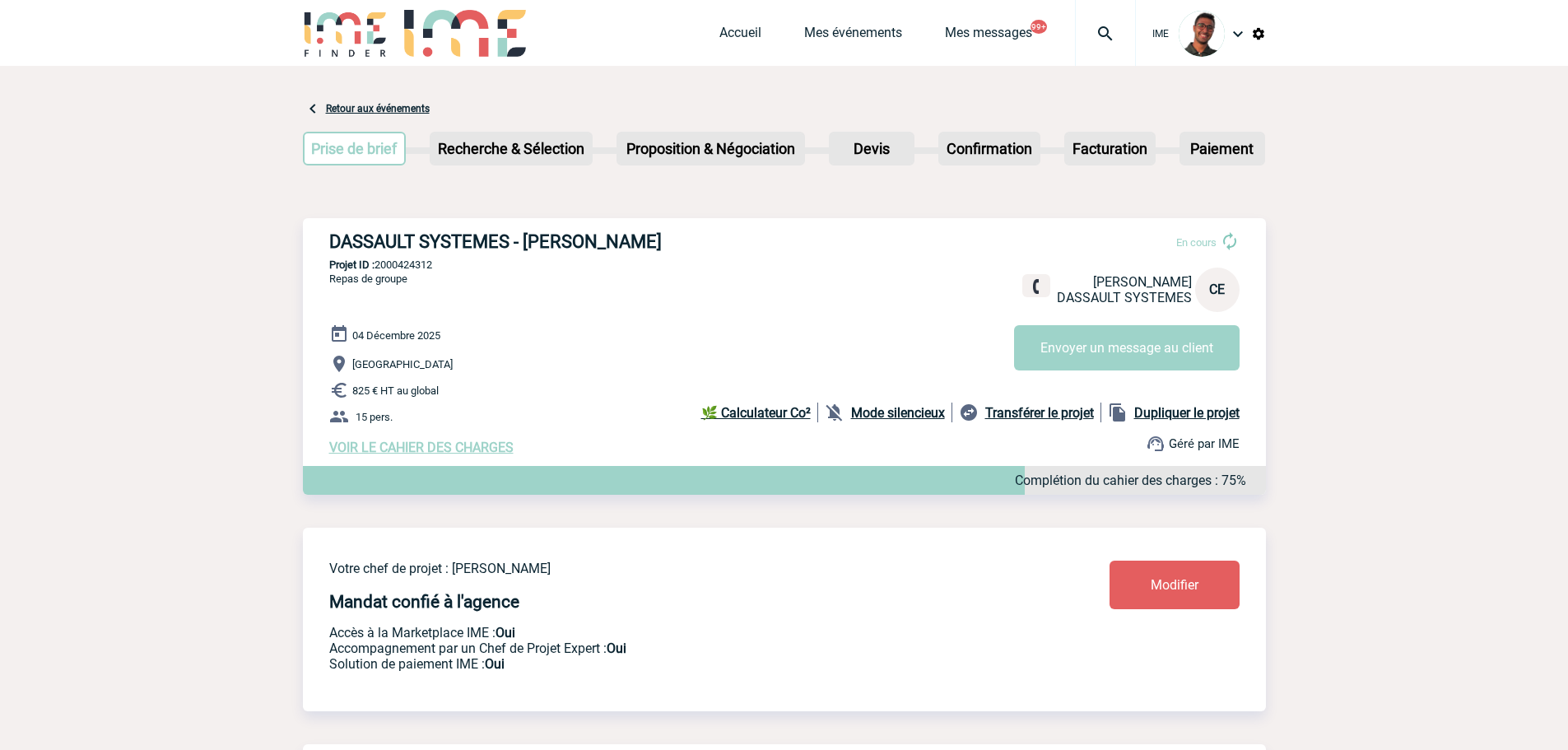
click at [381, 264] on p "Projet ID : 2000424312" at bounding box center [784, 264] width 963 height 13
copy p "2000424312"
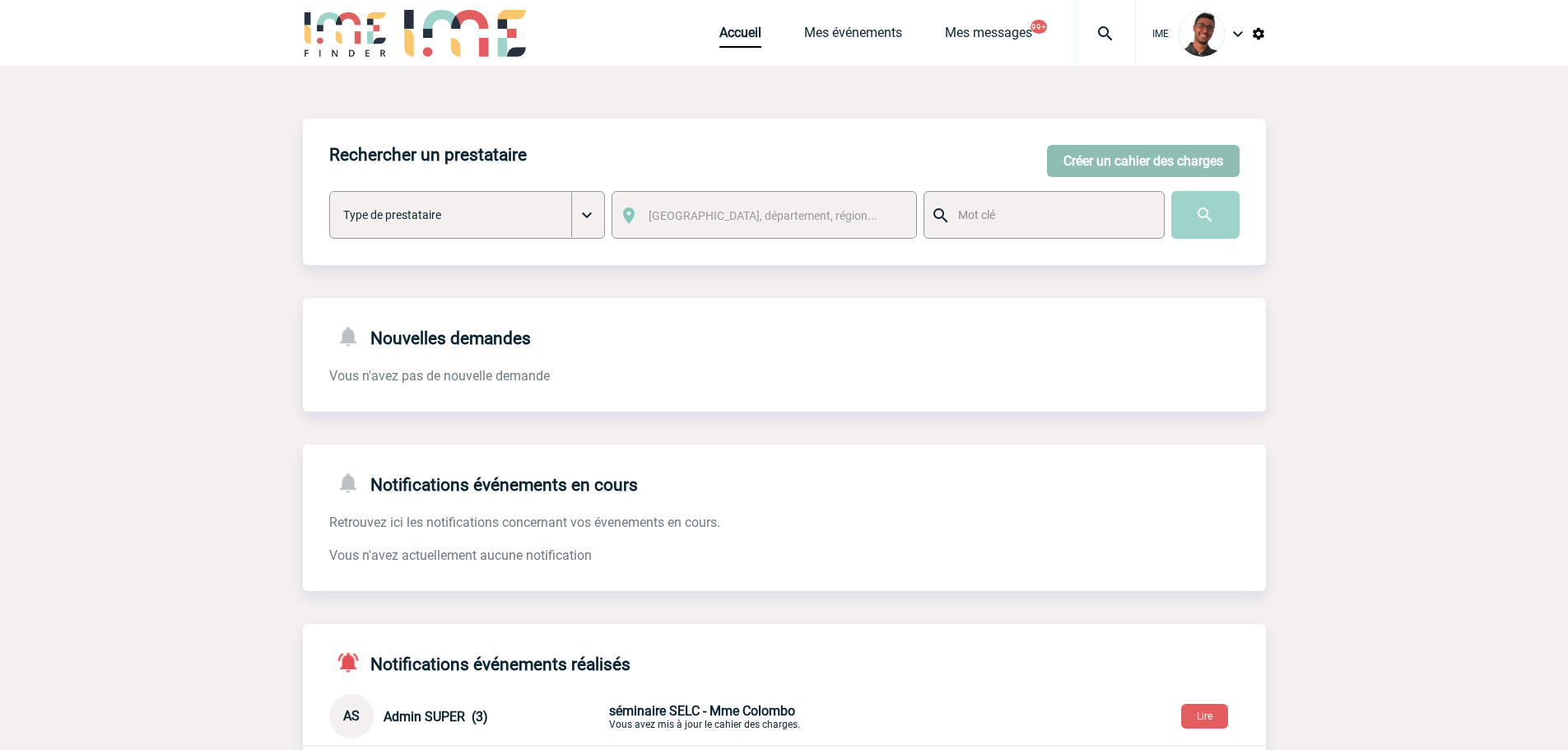
click at [1138, 155] on button "Créer un cahier des charges" at bounding box center [1142, 160] width 192 height 32
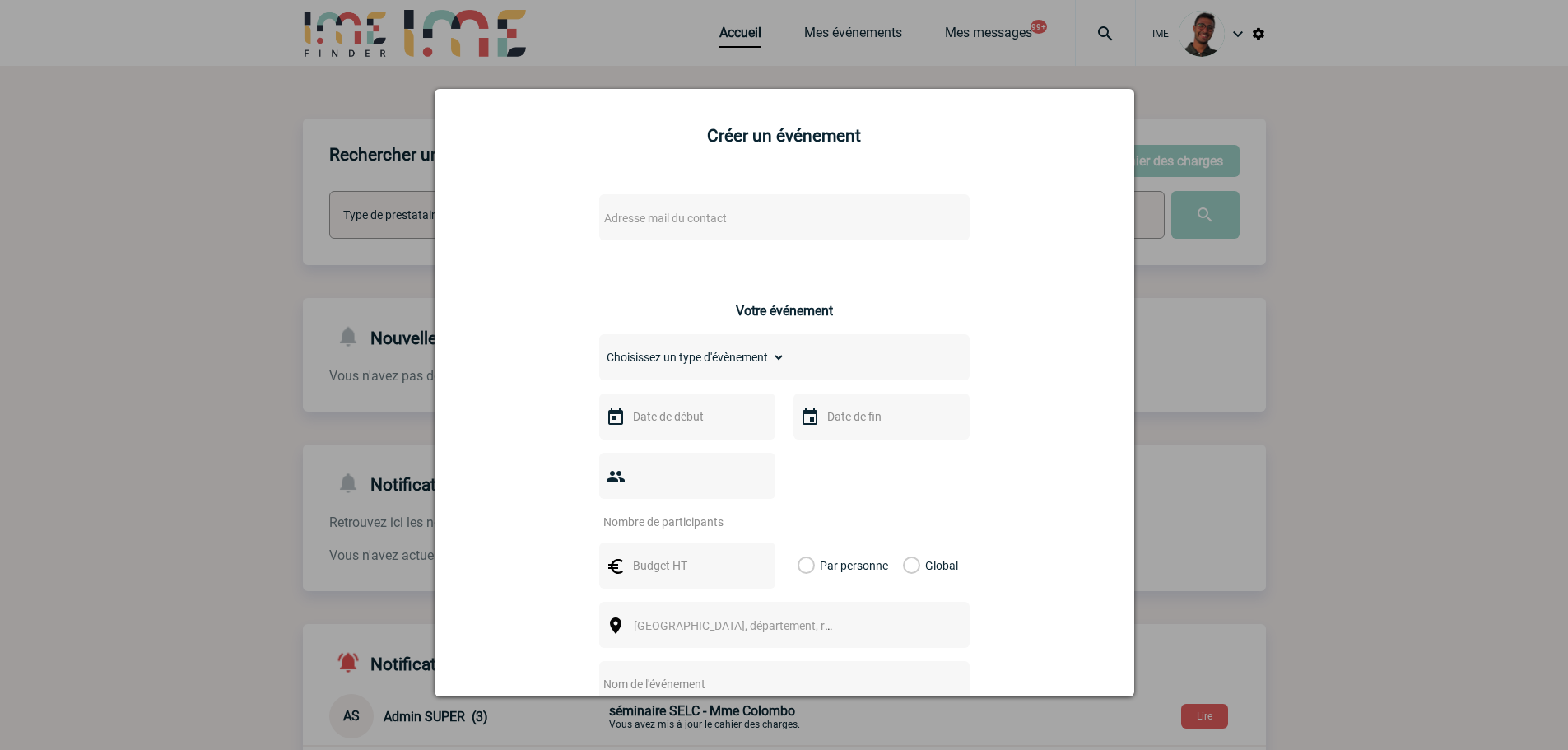
click at [765, 209] on span "Adresse mail du contact" at bounding box center [742, 218] width 288 height 23
click at [811, 243] on input "anne.devaux@abeille-assurances.f" at bounding box center [735, 245] width 280 height 24
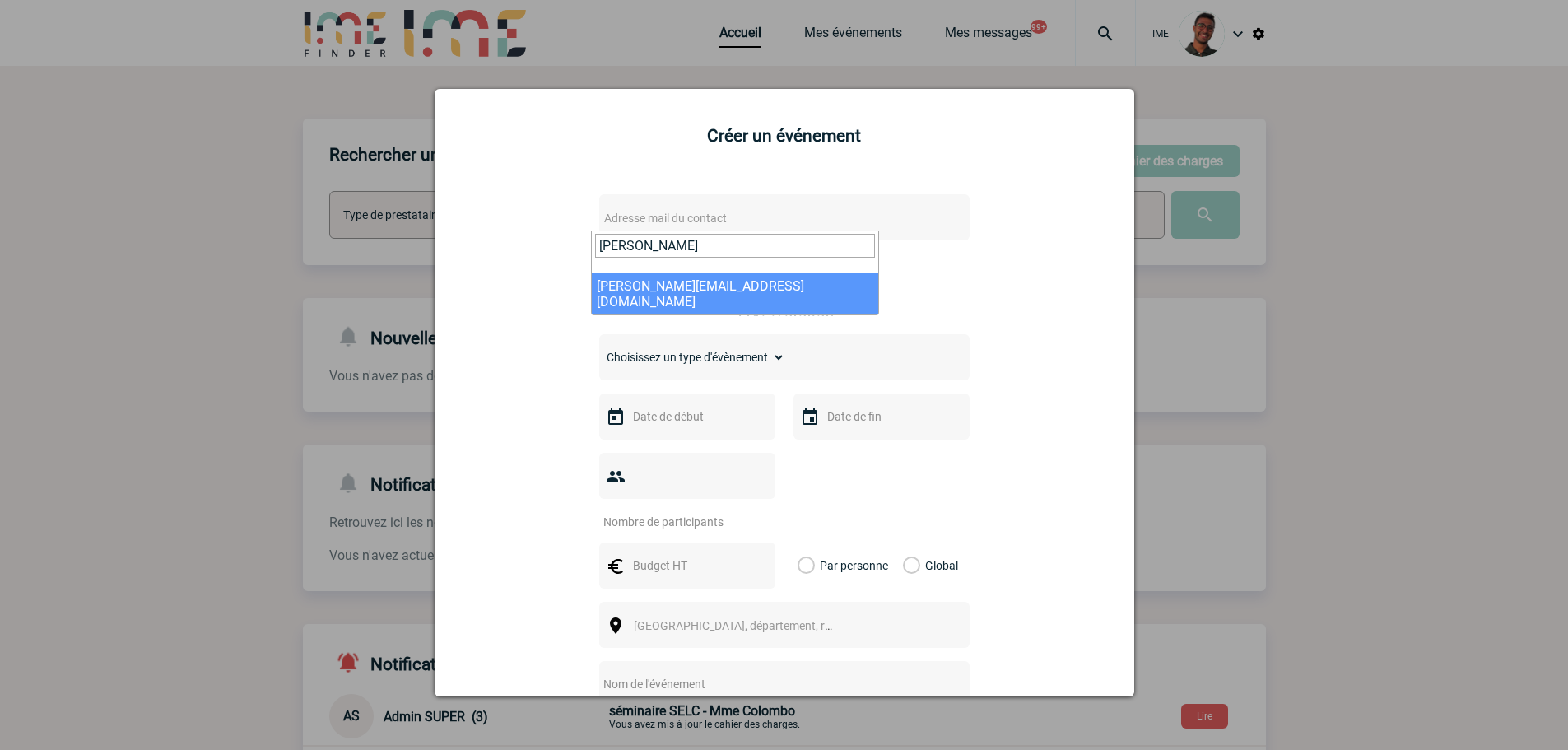
type input "anne.devaux@abeille-assurances.f"
select select "133191"
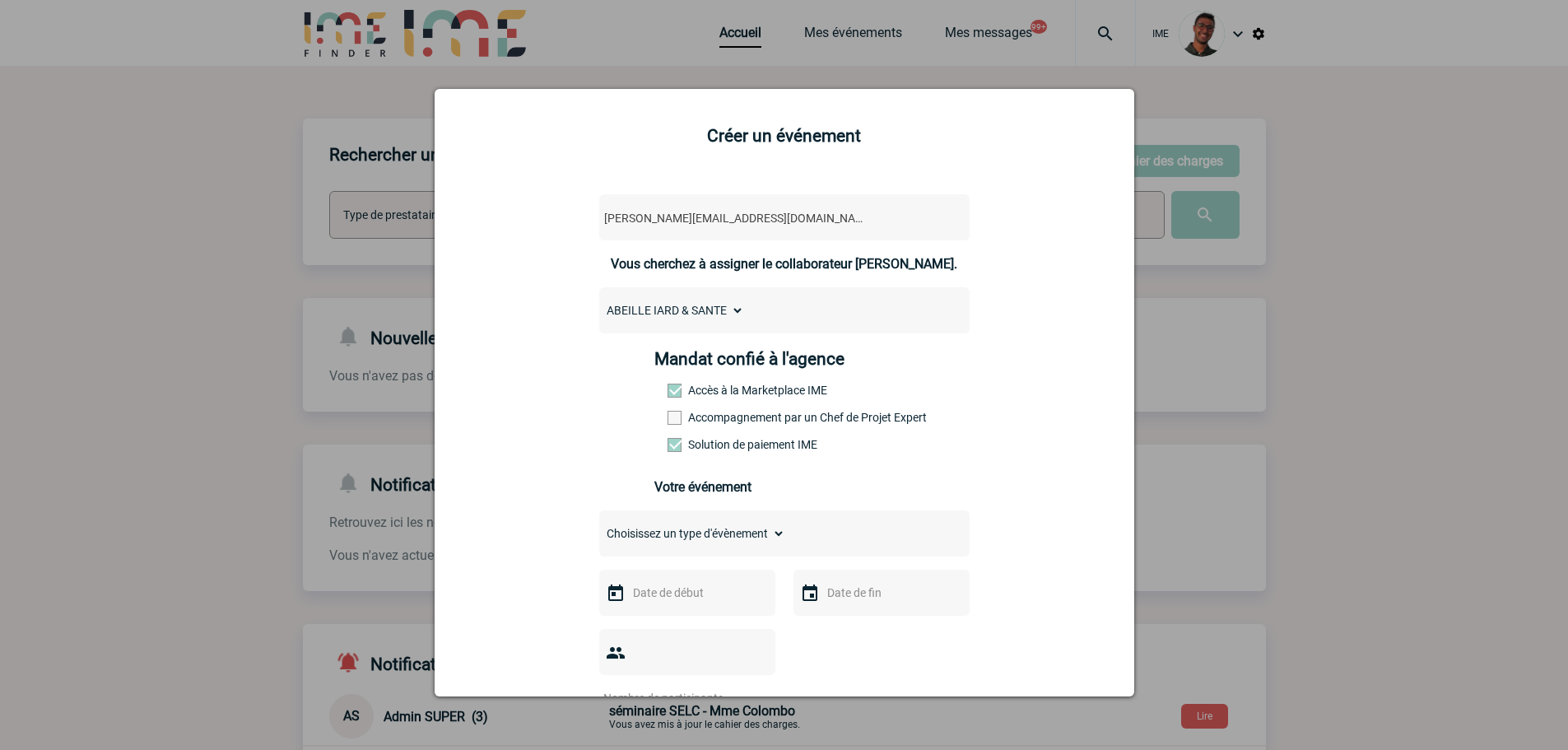
click at [698, 416] on label "Accompagnement par un Chef de Projet Expert" at bounding box center [703, 417] width 72 height 14
click at [0, 0] on input "Accompagnement par un Chef de Projet Expert" at bounding box center [0, 0] width 0 height 0
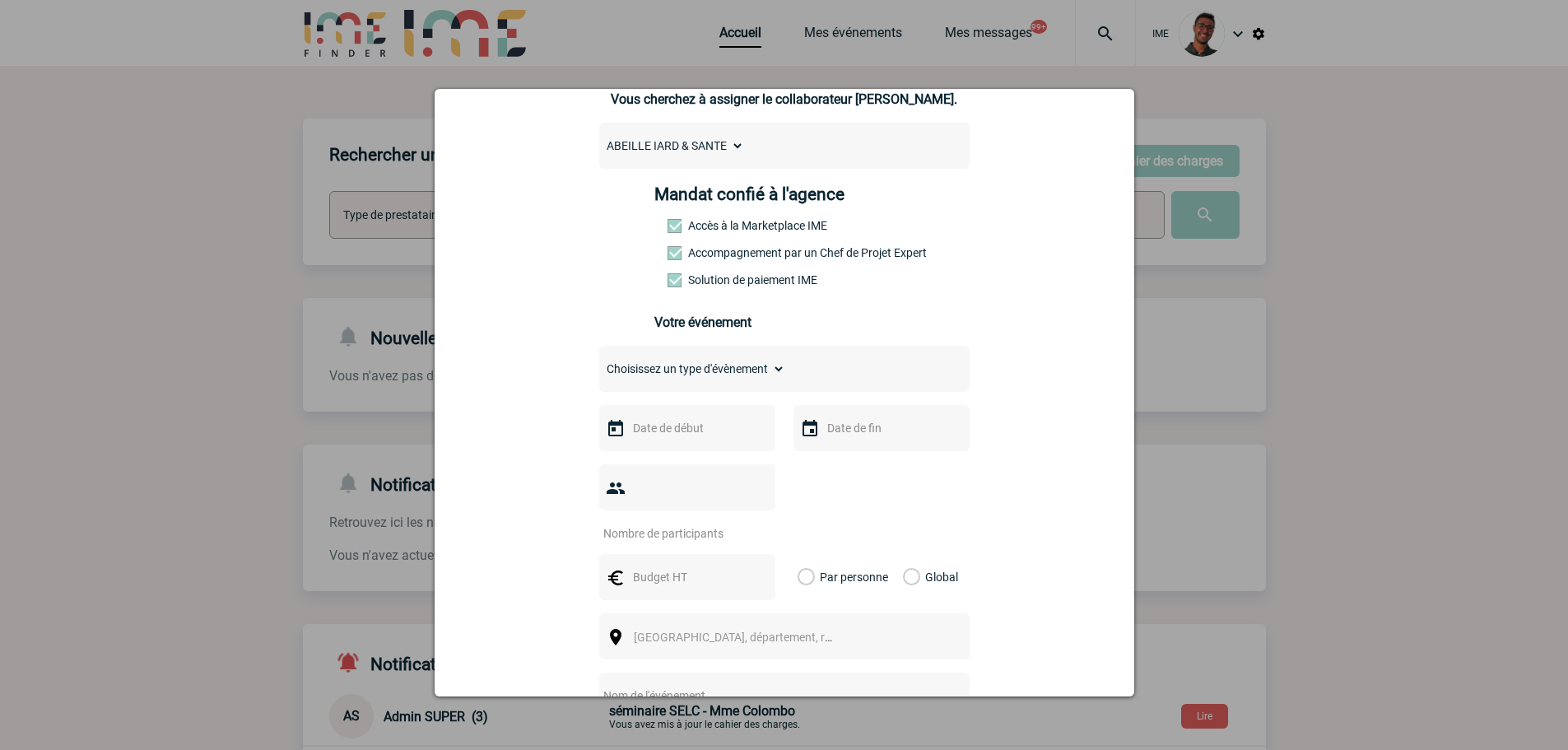
drag, startPoint x: 705, startPoint y: 367, endPoint x: 706, endPoint y: 381, distance: 14.0
click at [705, 367] on select "Choisissez un type d'évènement Séminaire avec nuitée Séminaire sans nuitée Repa…" at bounding box center [692, 369] width 186 height 23
click at [679, 390] on div "Choisissez un type d'évènement Séminaire avec nuitée Séminaire sans nuitée Repa…" at bounding box center [785, 369] width 371 height 46
click at [683, 378] on select "Choisissez un type d'évènement Séminaire avec nuitée Séminaire sans nuitée Repa…" at bounding box center [692, 369] width 186 height 23
select select "3"
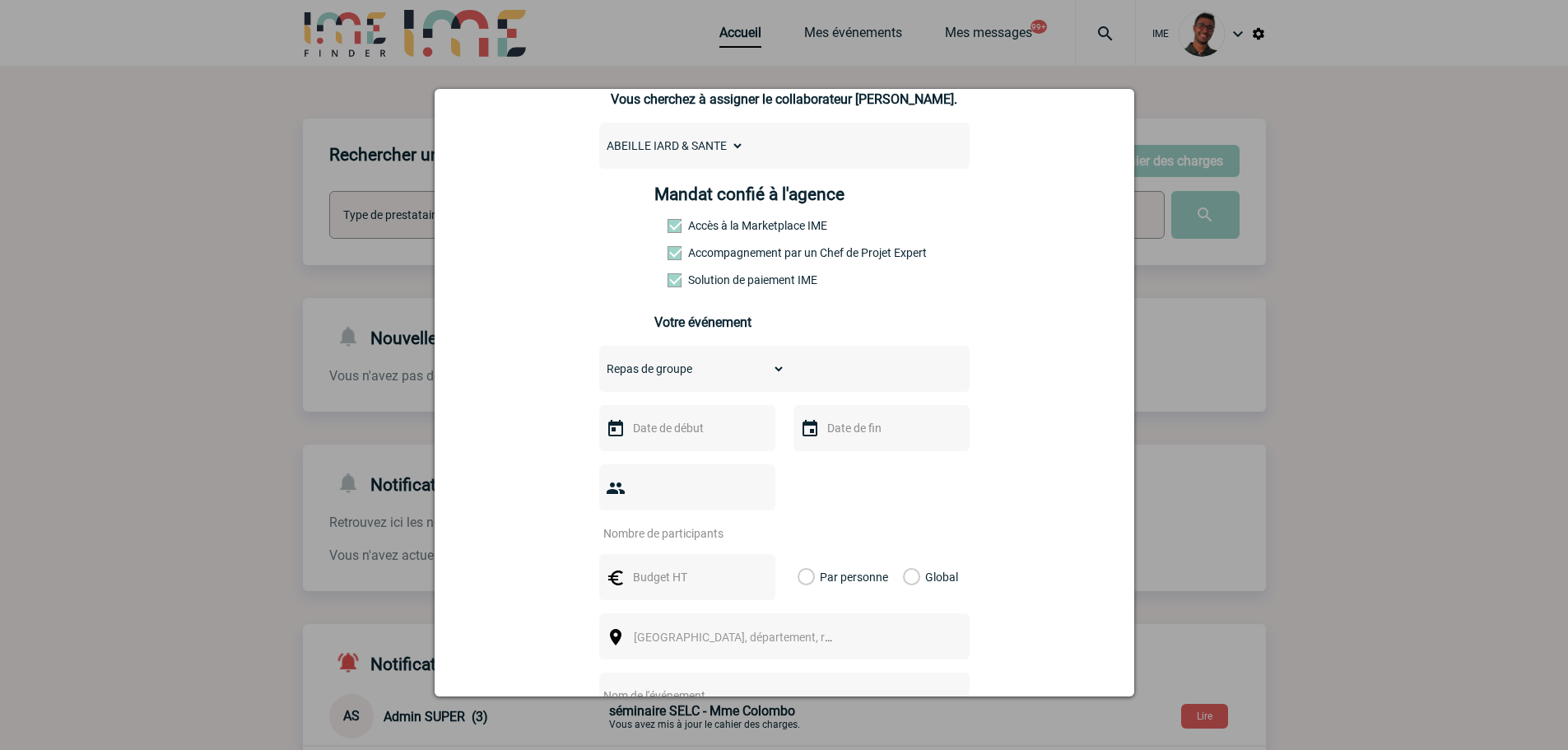
click at [600, 361] on select "Choisissez un type d'évènement Séminaire avec nuitée Séminaire sans nuitée Repa…" at bounding box center [692, 369] width 186 height 23
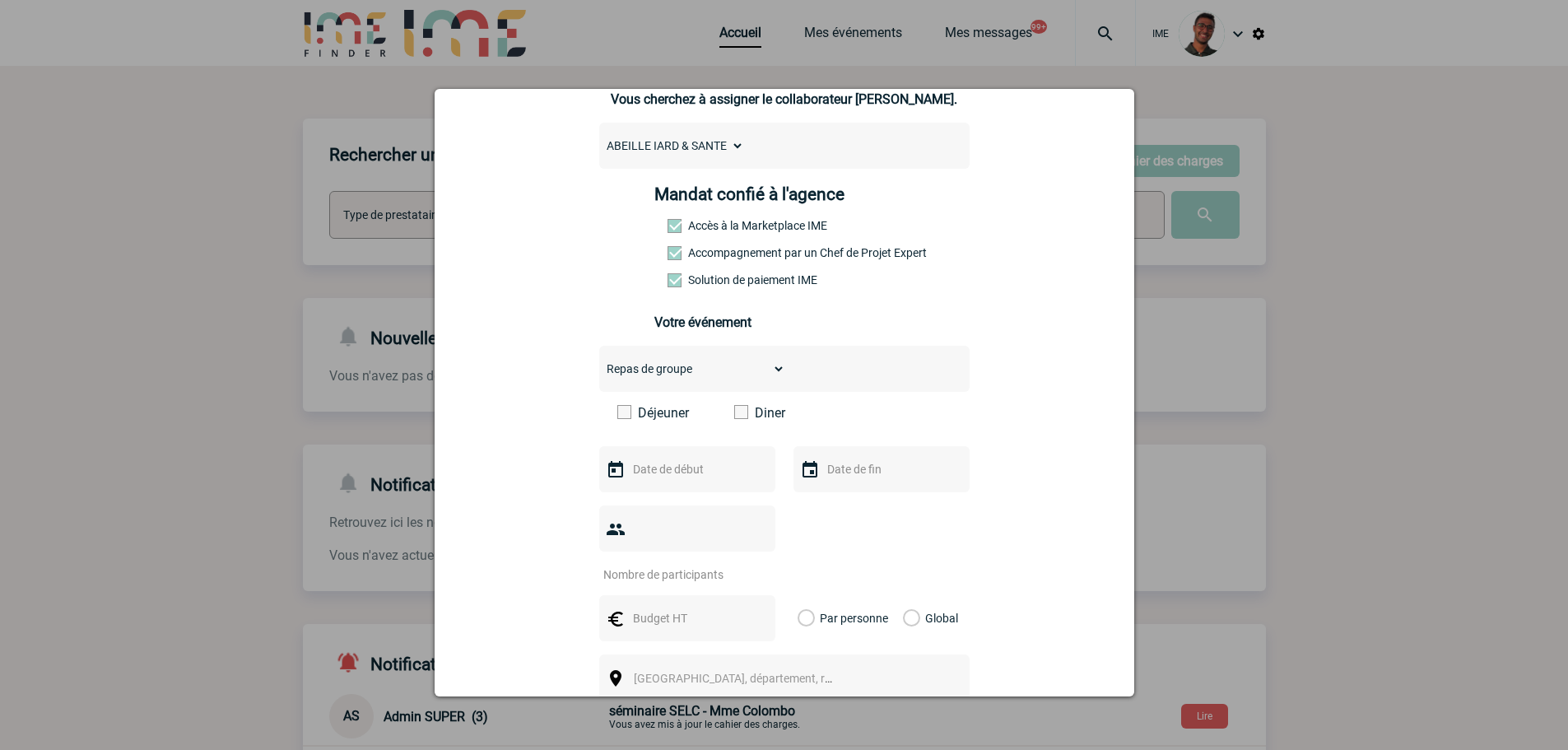
click at [655, 427] on div "Déjeuner Diner" at bounding box center [785, 418] width 371 height 28
click at [655, 421] on label "Déjeuner" at bounding box center [664, 412] width 95 height 15
click at [0, 0] on input "Déjeuner" at bounding box center [0, 0] width 0 height 0
click at [653, 480] on input "text" at bounding box center [686, 469] width 114 height 21
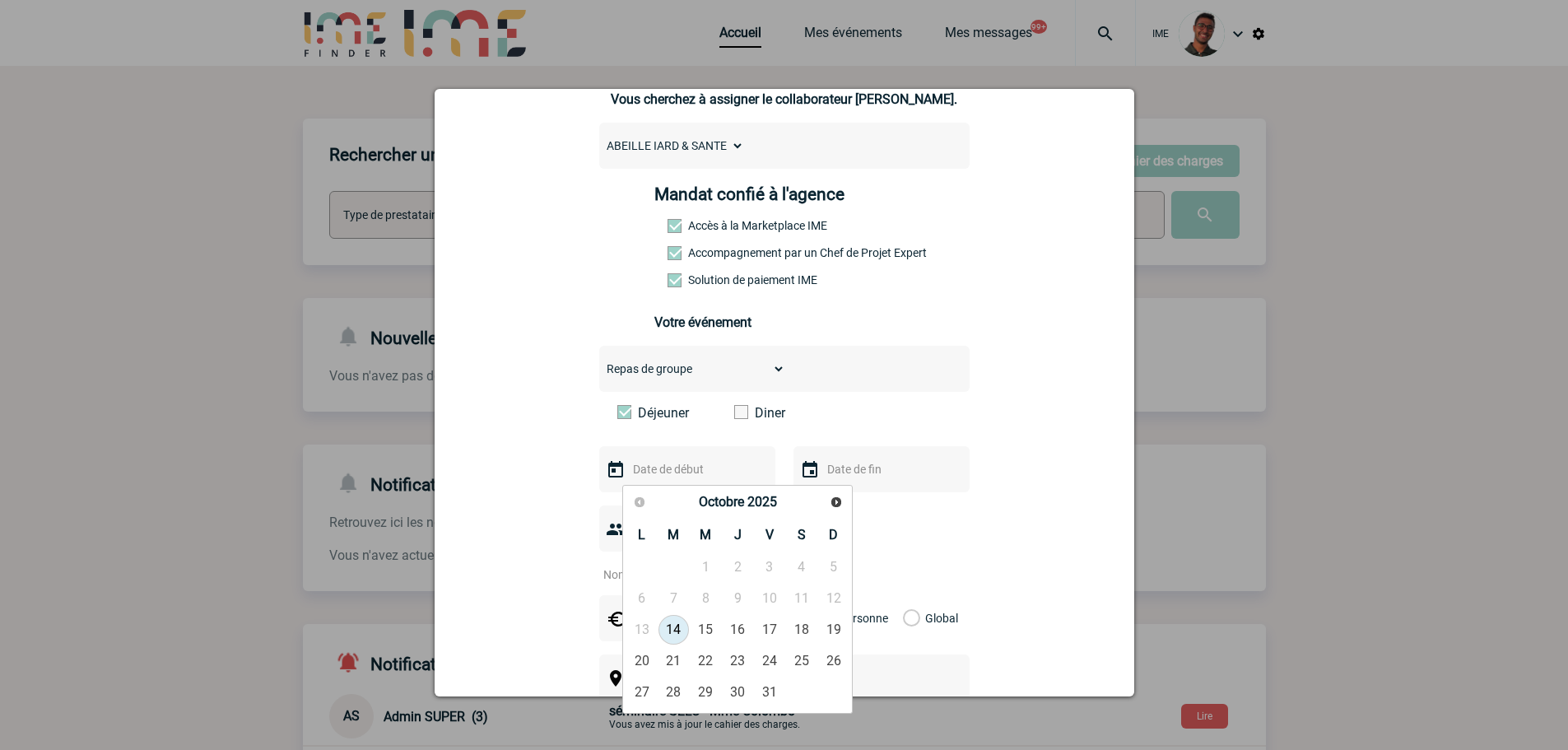
click at [682, 627] on link "14" at bounding box center [674, 629] width 31 height 30
type input "14-10-2025"
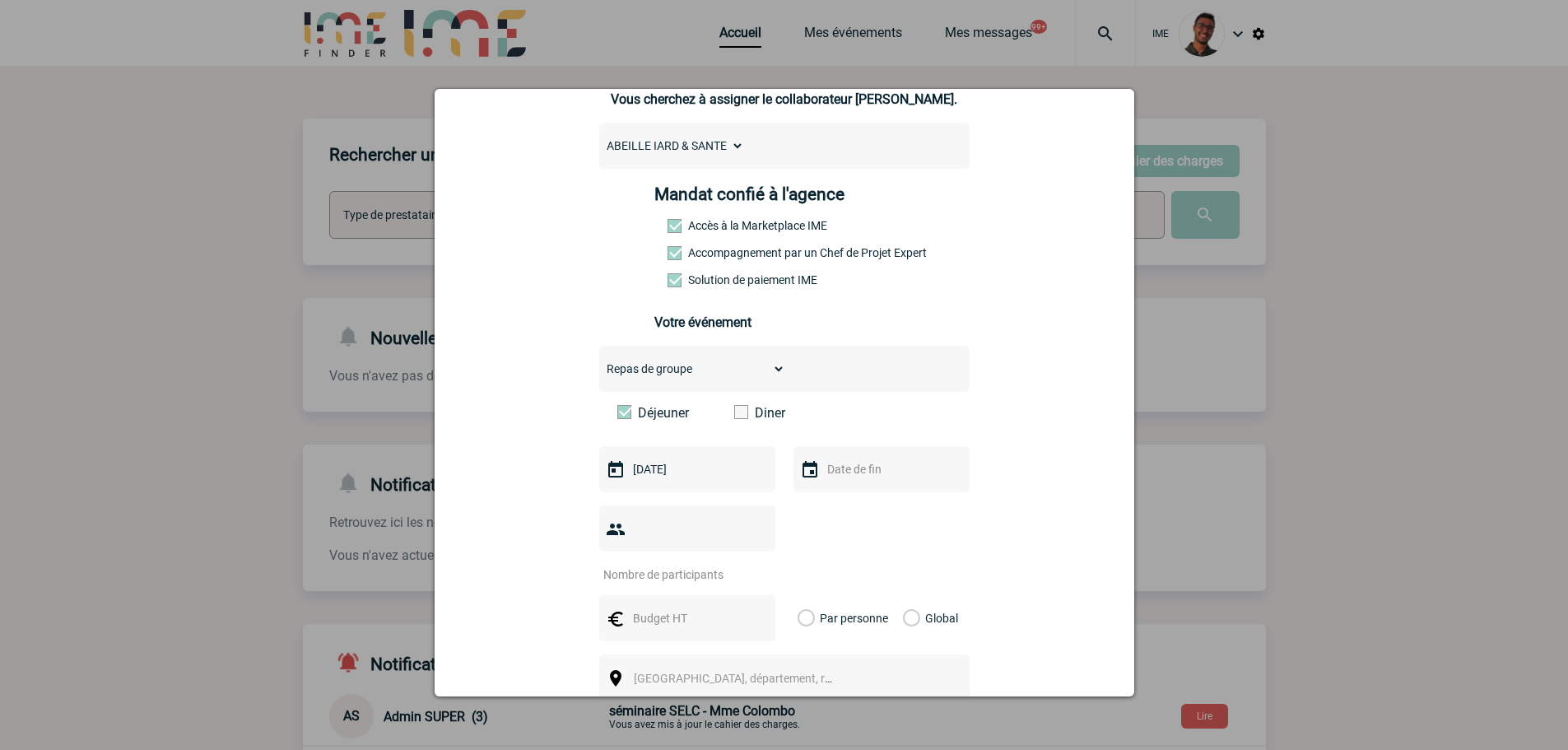
click at [848, 461] on div at bounding box center [882, 469] width 176 height 46
click at [838, 486] on div at bounding box center [882, 469] width 176 height 46
click at [845, 465] on input "text" at bounding box center [880, 469] width 114 height 21
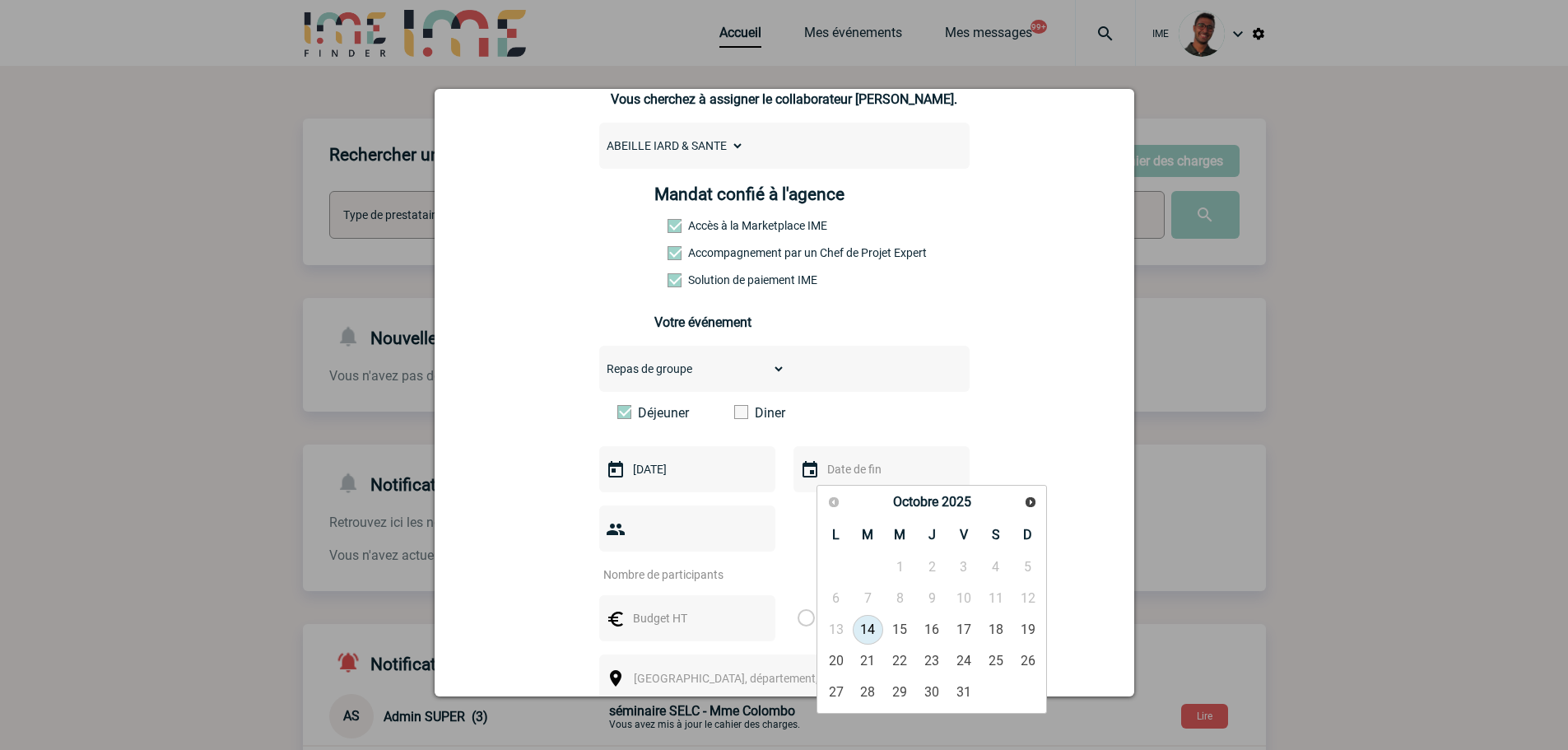
click at [862, 636] on link "14" at bounding box center [868, 629] width 31 height 30
type input "14-10-2025"
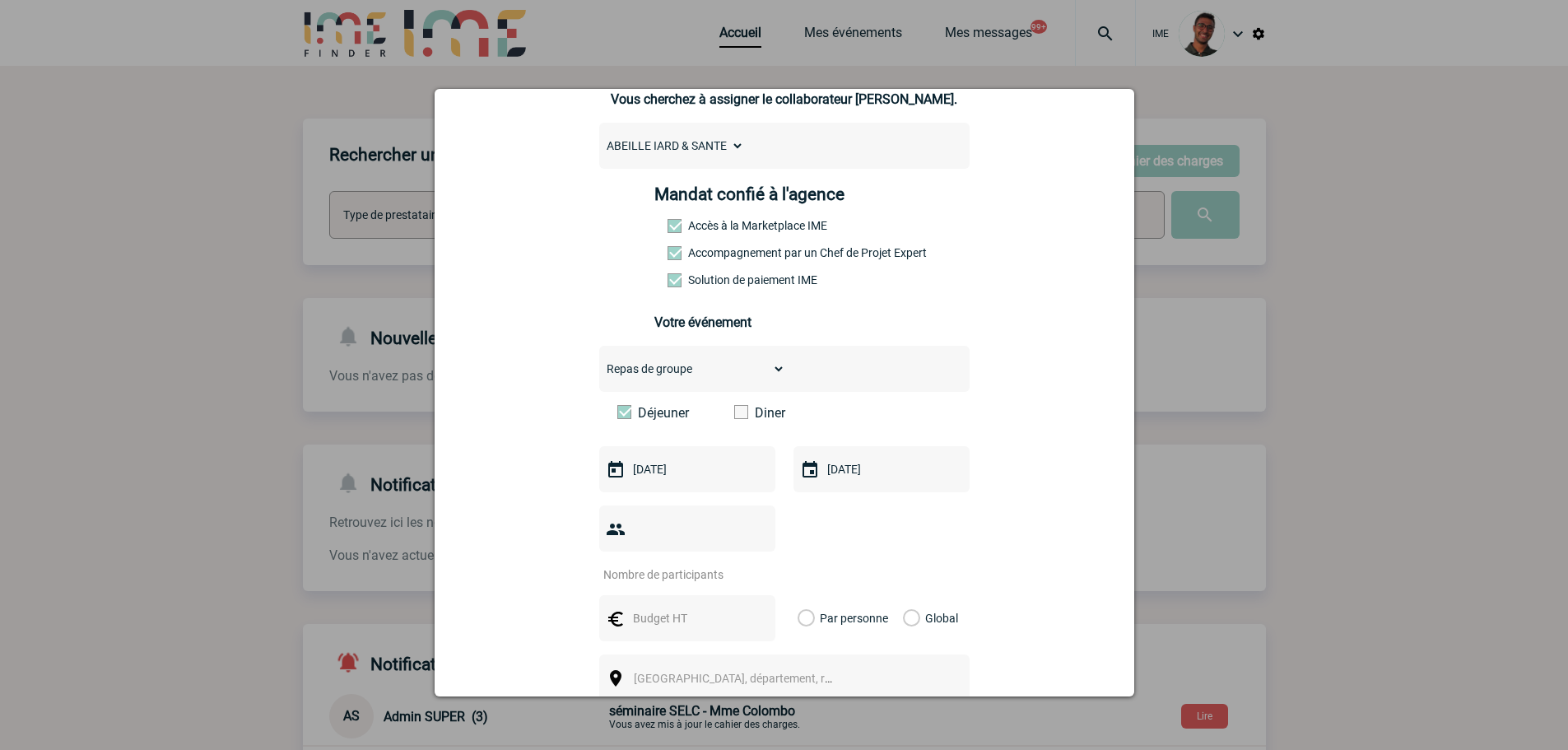
click at [714, 564] on input "number" at bounding box center [677, 574] width 154 height 21
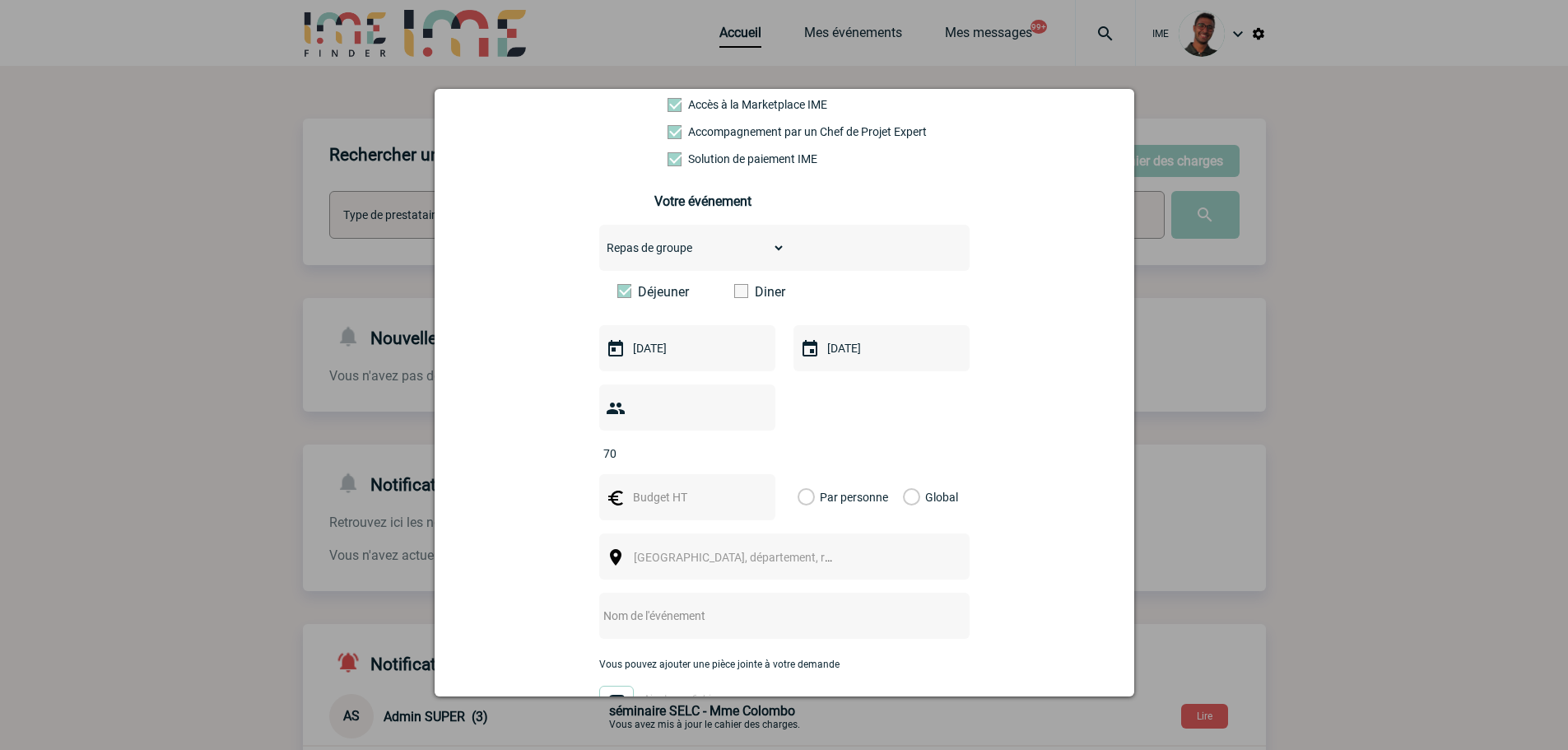
scroll to position [411, 0]
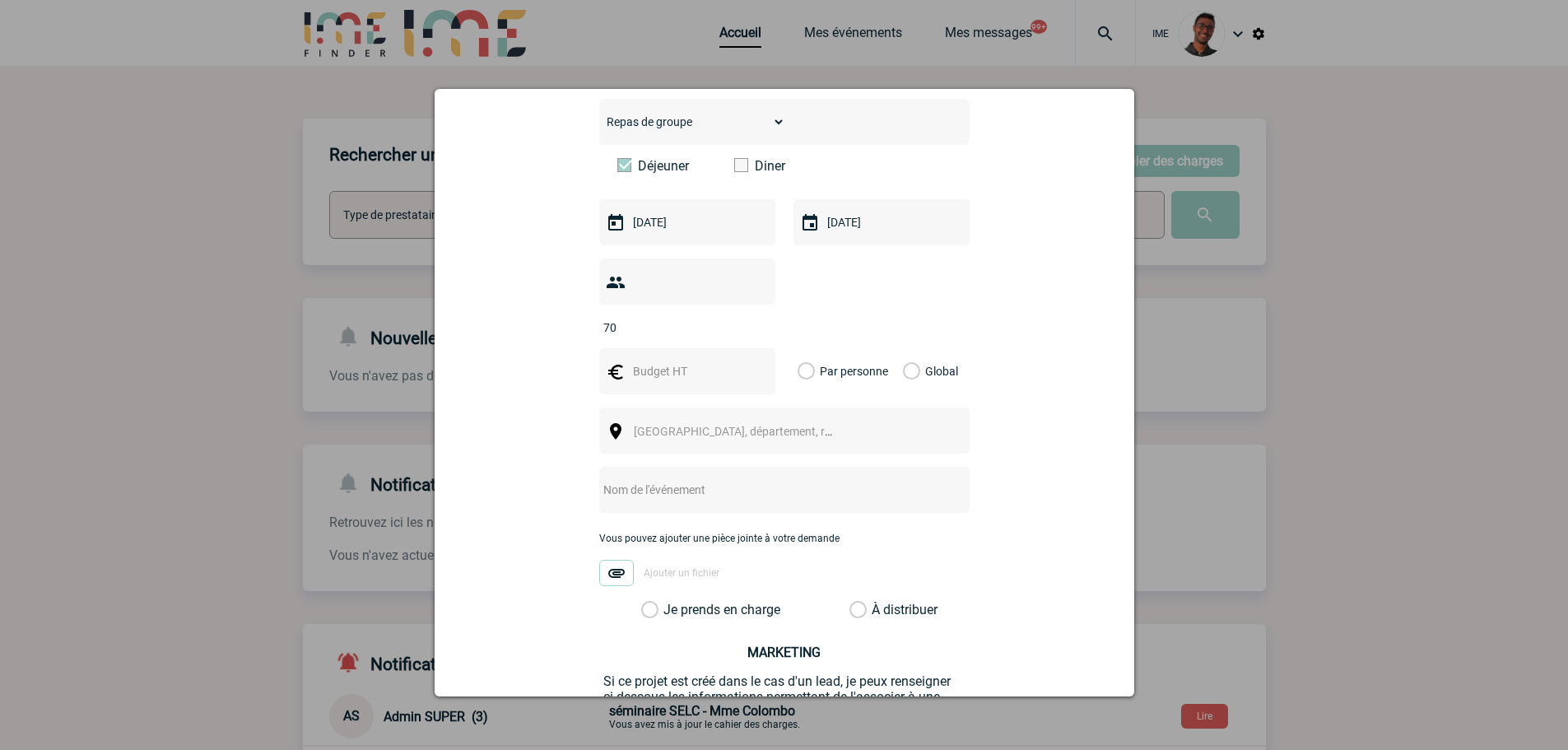
type input "70"
click at [672, 357] on div at bounding box center [687, 372] width 176 height 46
click at [646, 360] on input "text" at bounding box center [686, 371] width 114 height 21
type input "1674"
click at [903, 348] on label "Global" at bounding box center [908, 372] width 11 height 46
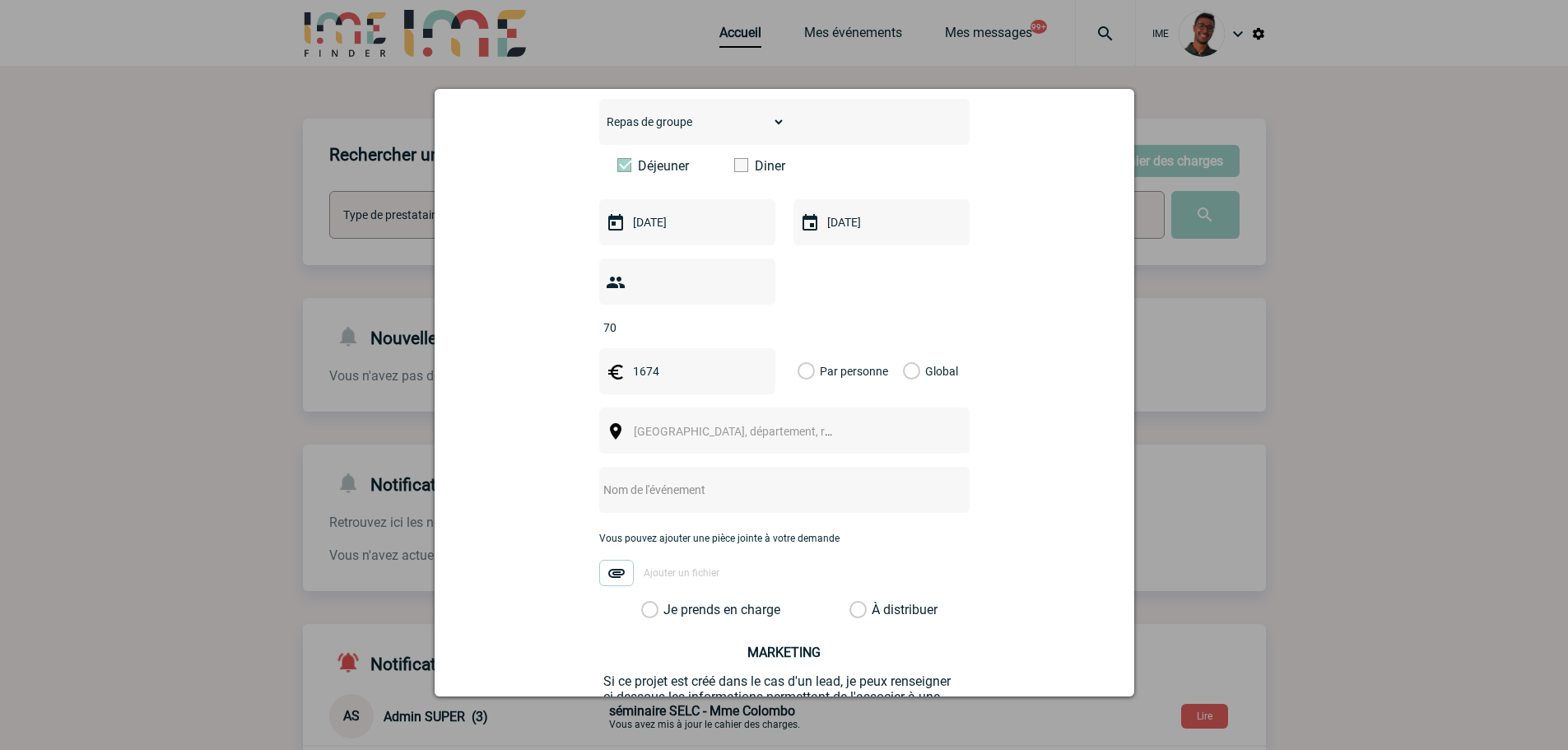
click at [0, 0] on input "Global" at bounding box center [0, 0] width 0 height 0
click at [819, 424] on div "[GEOGRAPHIC_DATA], département, région..." at bounding box center [785, 431] width 371 height 46
click at [741, 420] on span "[GEOGRAPHIC_DATA], département, région..." at bounding box center [741, 431] width 226 height 23
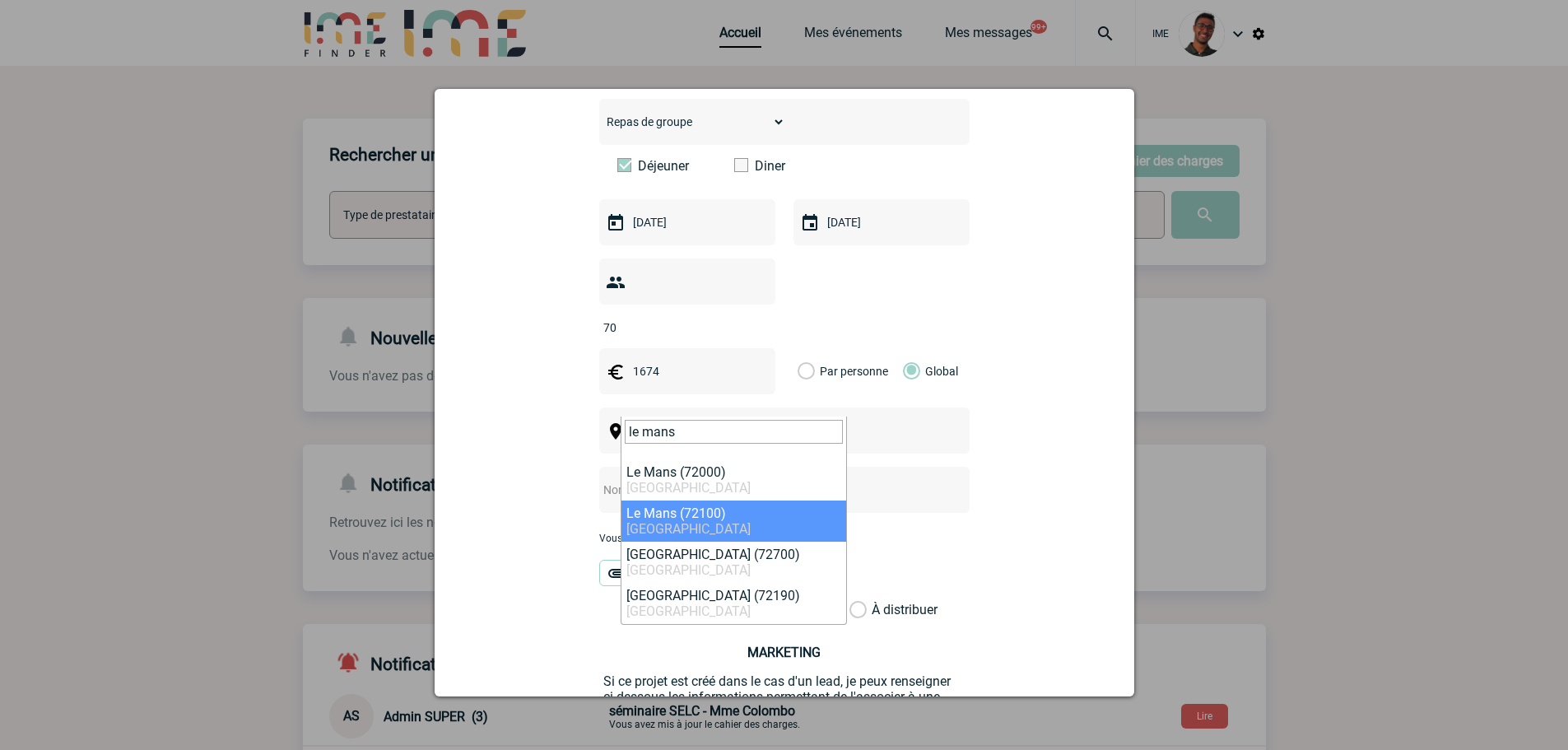
type input "le mans"
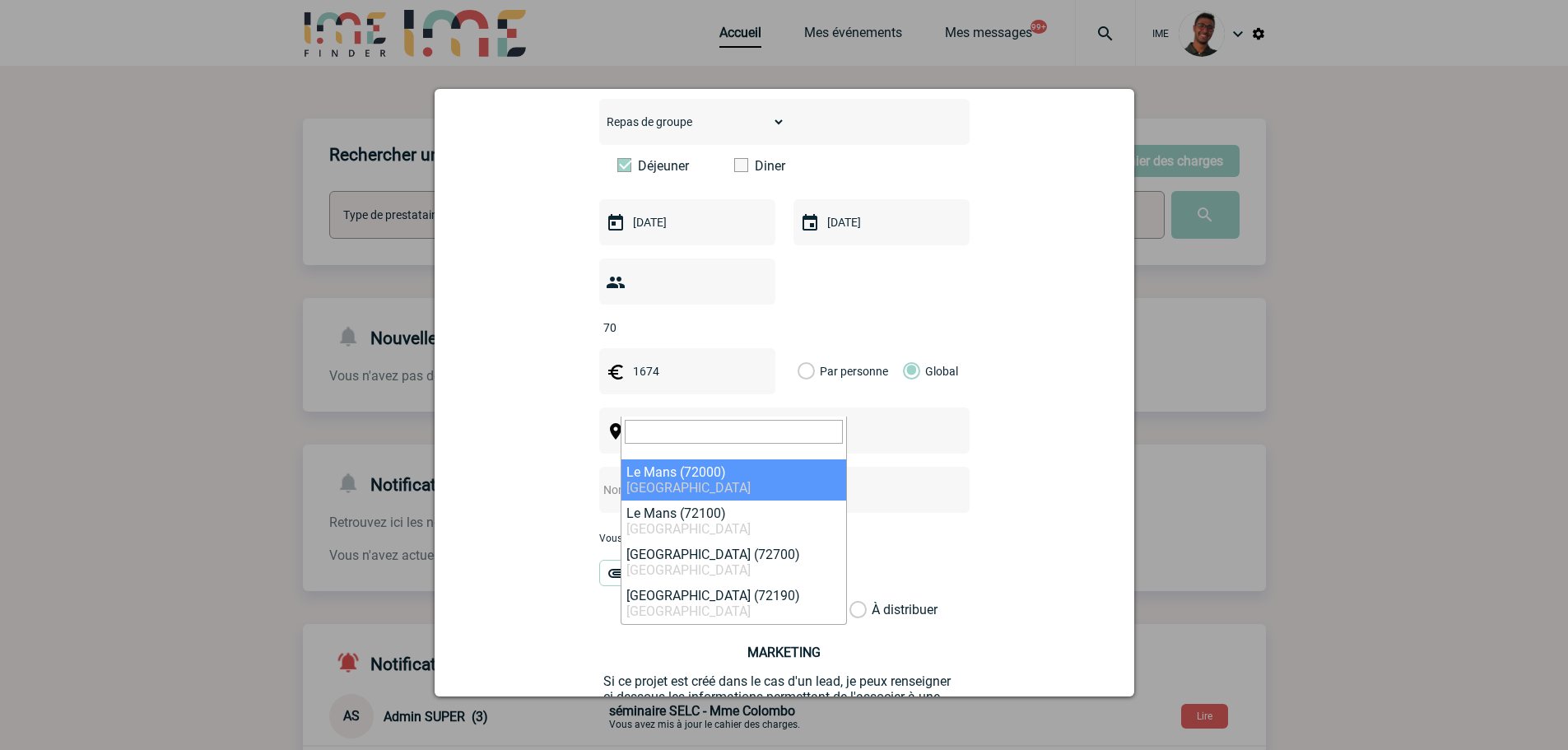
click at [664, 479] on input "text" at bounding box center [763, 489] width 326 height 21
select select "6160"
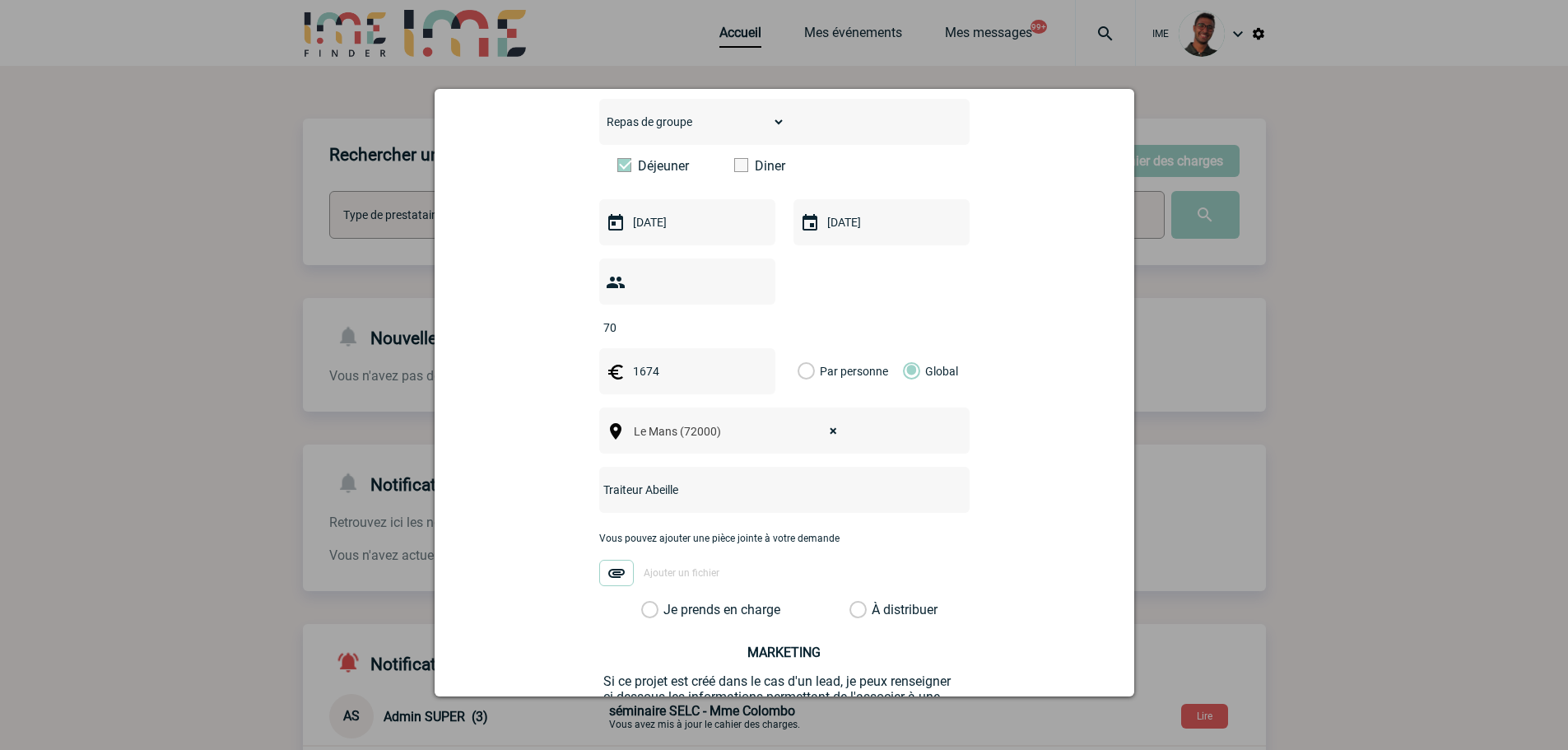
type input "Traiteur Abeille"
click at [669, 601] on label "Je prends en charge" at bounding box center [655, 609] width 28 height 16
click at [0, 0] on input "Je prends en charge" at bounding box center [0, 0] width 0 height 0
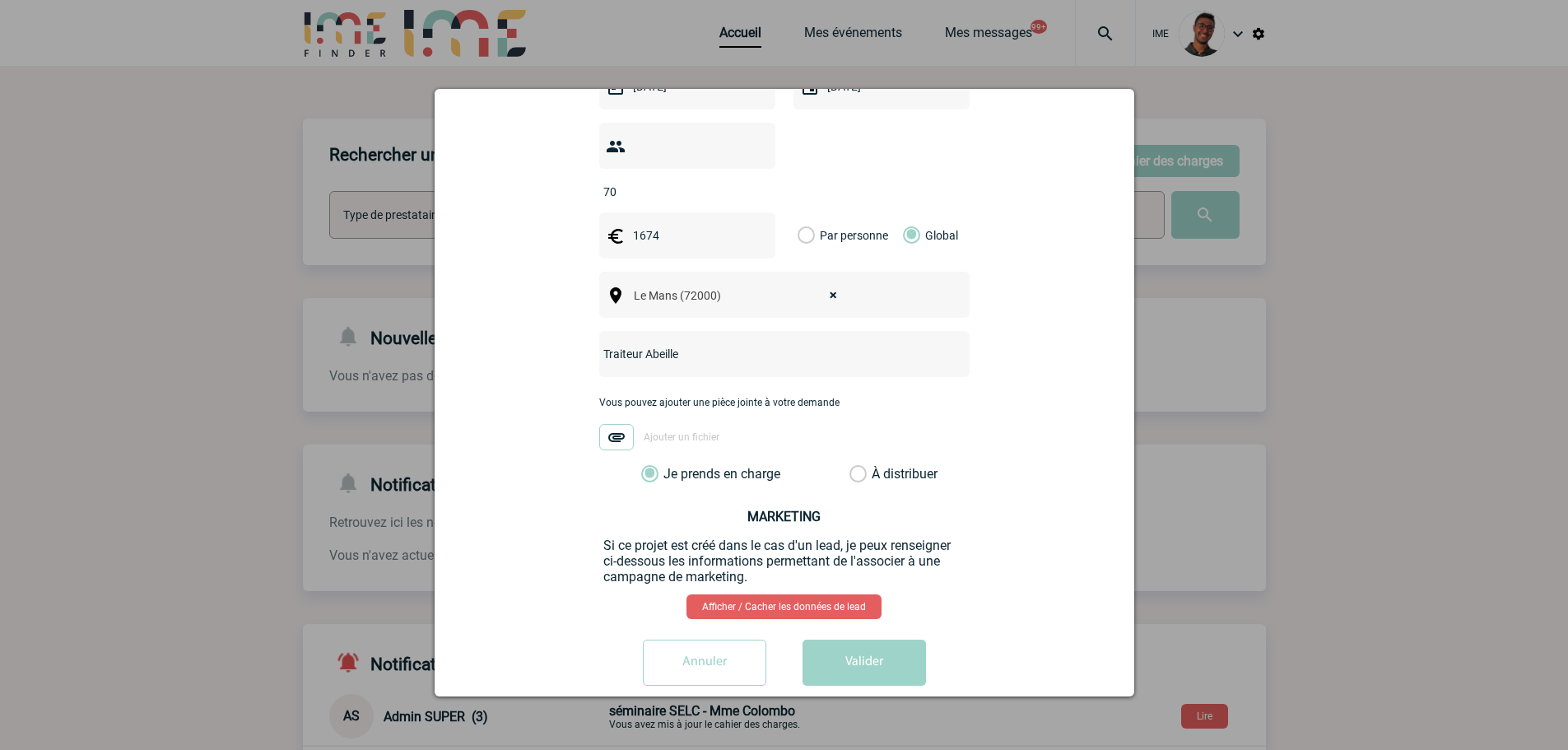
click at [837, 639] on button "Valider" at bounding box center [864, 662] width 124 height 46
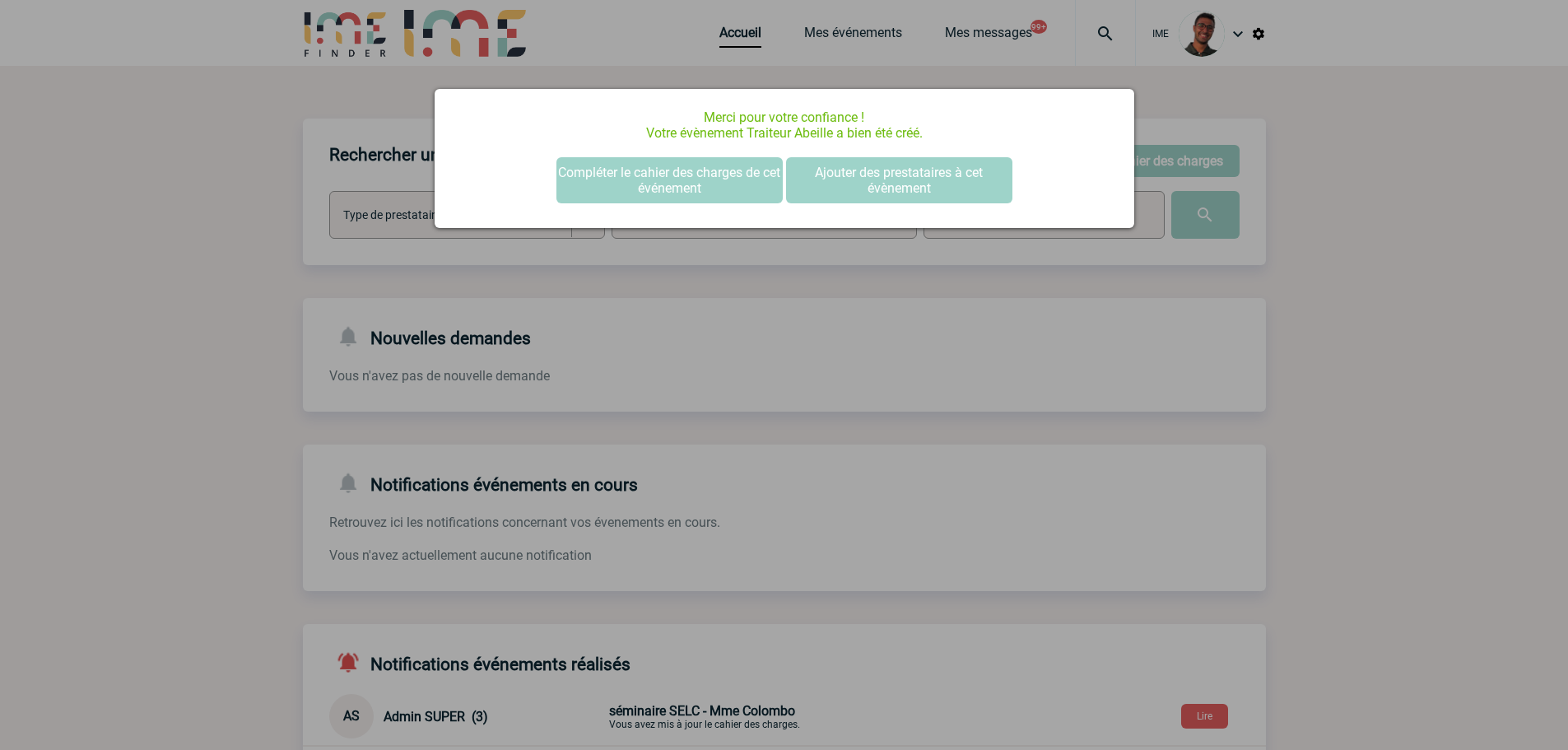
drag, startPoint x: 163, startPoint y: 154, endPoint x: 179, endPoint y: 153, distance: 16.0
click at [164, 153] on div at bounding box center [784, 375] width 1568 height 750
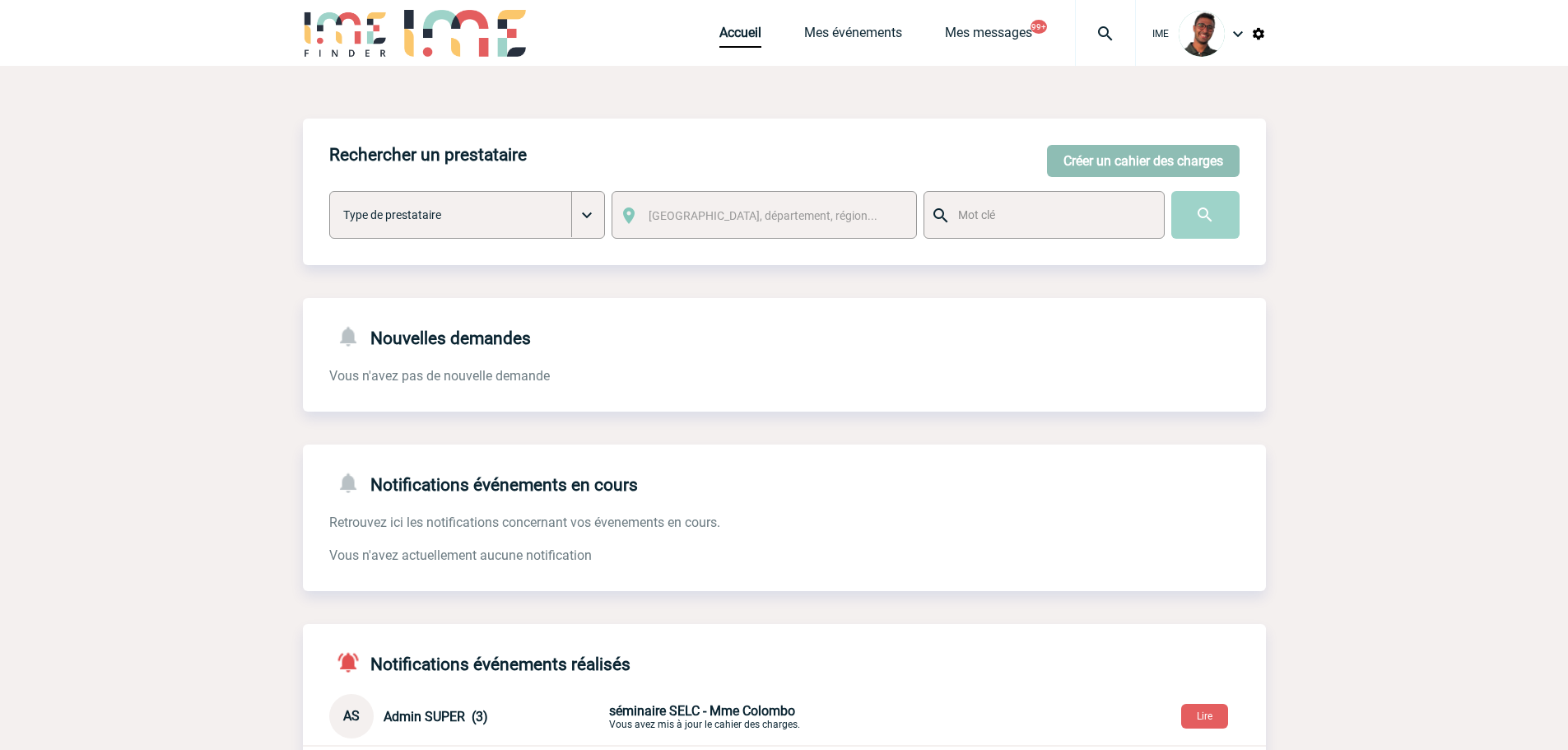
click at [1103, 162] on button "Créer un cahier des charges" at bounding box center [1142, 160] width 192 height 32
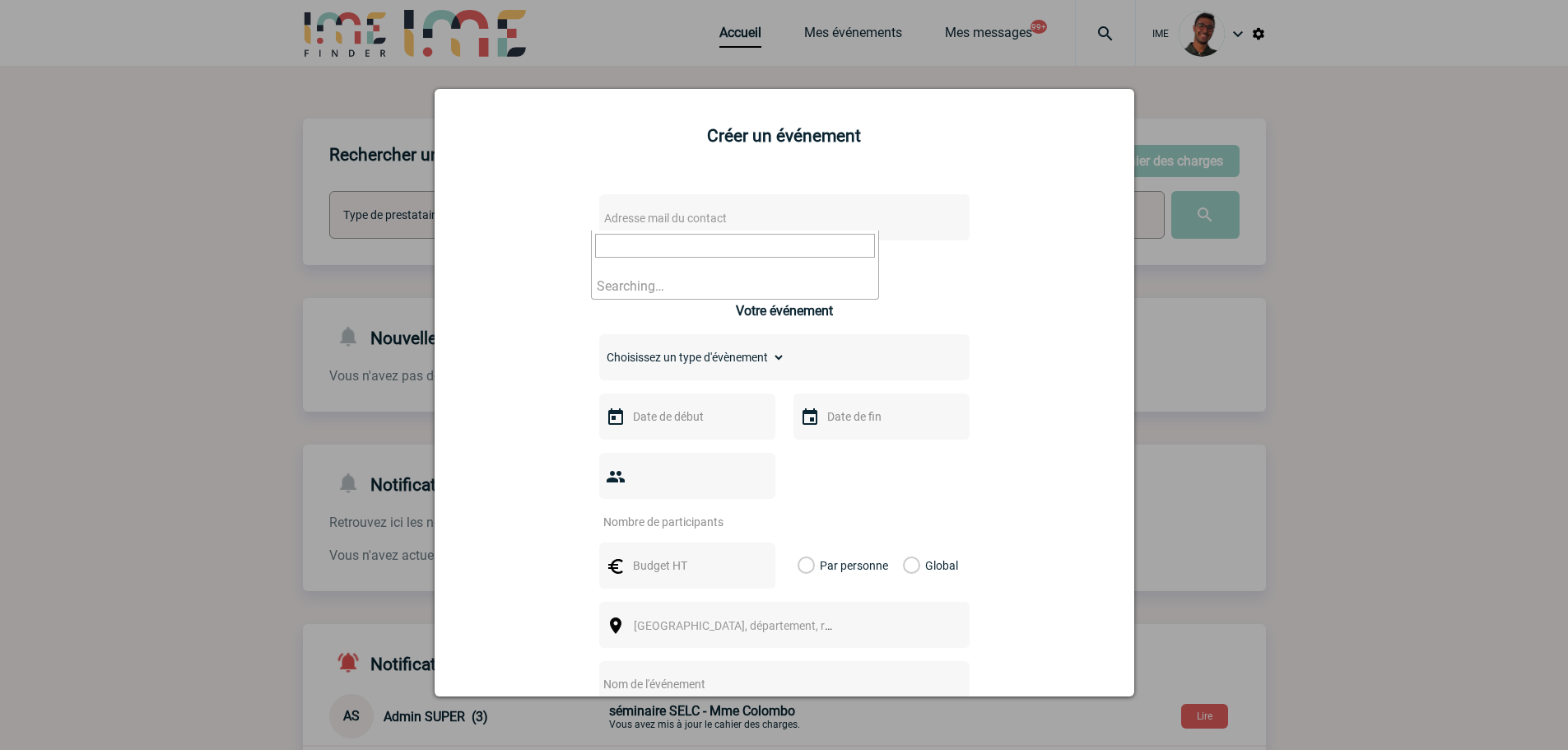
click at [669, 215] on span "Adresse mail du contact" at bounding box center [665, 218] width 123 height 14
type input "timothee.bompaire@sanofi.com"
drag, startPoint x: 814, startPoint y: 242, endPoint x: 532, endPoint y: 254, distance: 282.3
click at [532, 254] on body "IME Accueil Mes événements" at bounding box center [784, 504] width 1568 height 1008
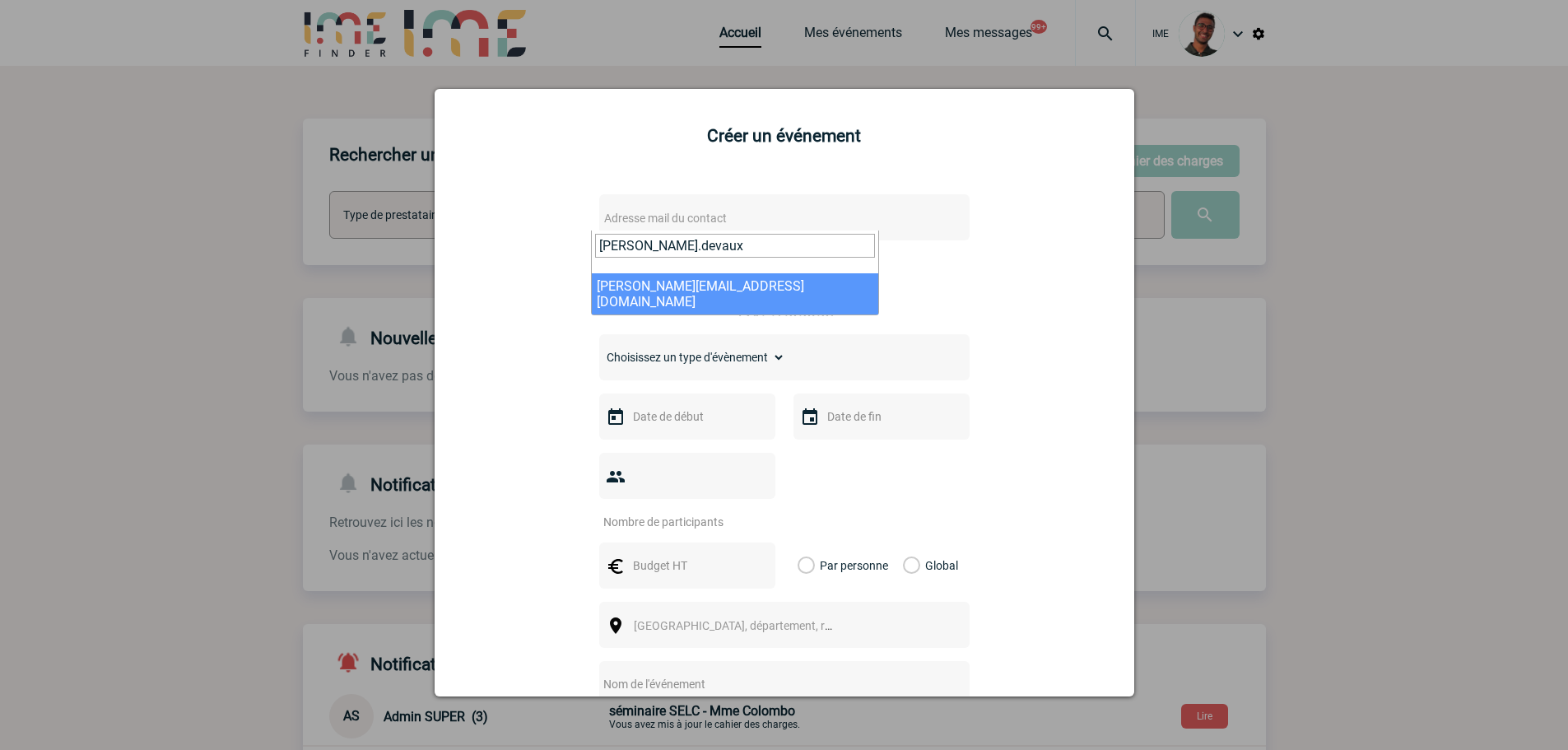
type input "anne.devaux"
select select "133191"
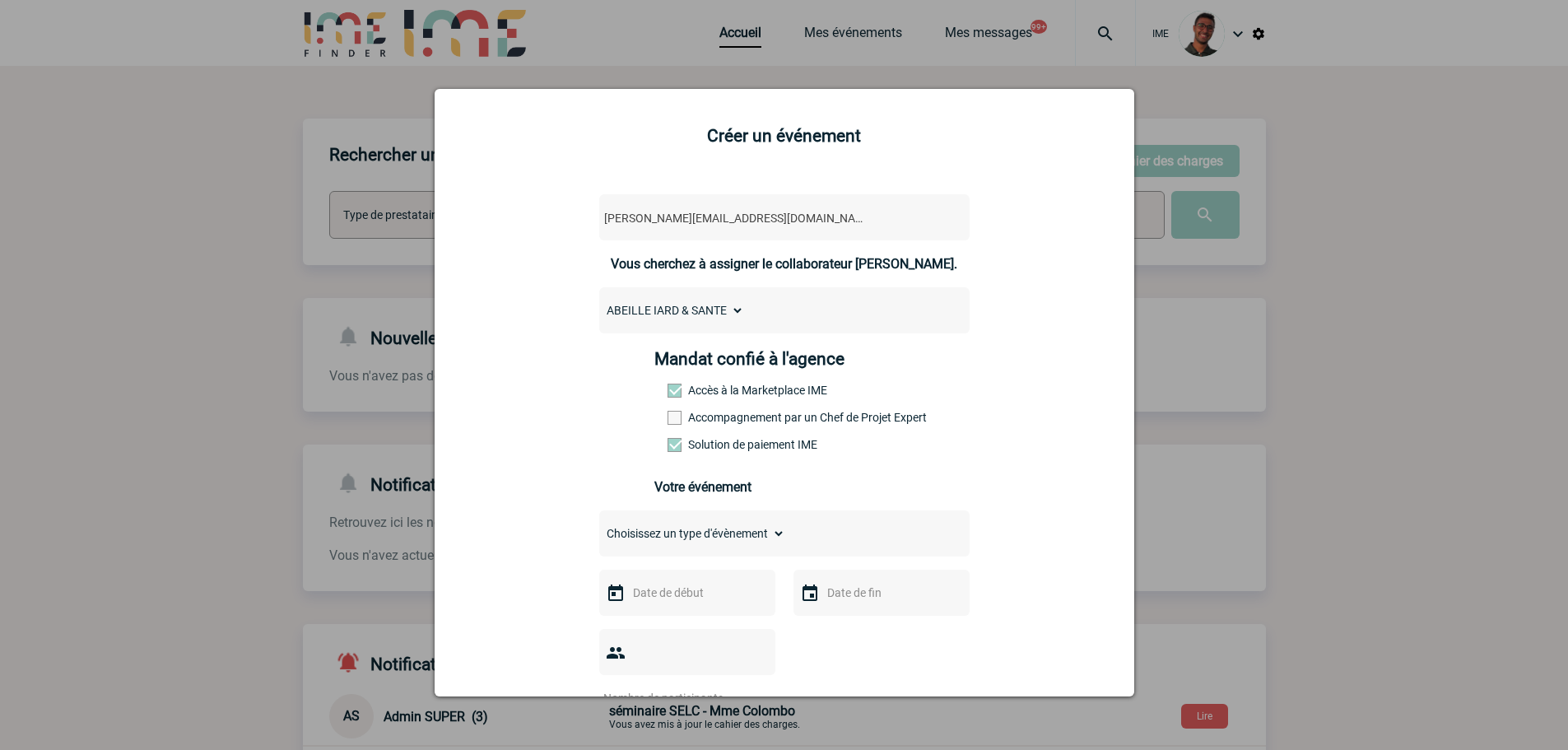
click at [705, 426] on div "Mandat confié à l'agence Accès à la Marketplace IME Accompagnement par un Chef …" at bounding box center [784, 405] width 259 height 114
click at [705, 427] on div "Mandat confié à l'agence Accès à la Marketplace IME Accompagnement par un Chef …" at bounding box center [784, 405] width 259 height 114
drag, startPoint x: 711, startPoint y: 419, endPoint x: 699, endPoint y: 497, distance: 78.9
click at [712, 419] on label "Accompagnement par un Chef de Projet Expert" at bounding box center [703, 417] width 72 height 14
click at [0, 0] on input "Accompagnement par un Chef de Projet Expert" at bounding box center [0, 0] width 0 height 0
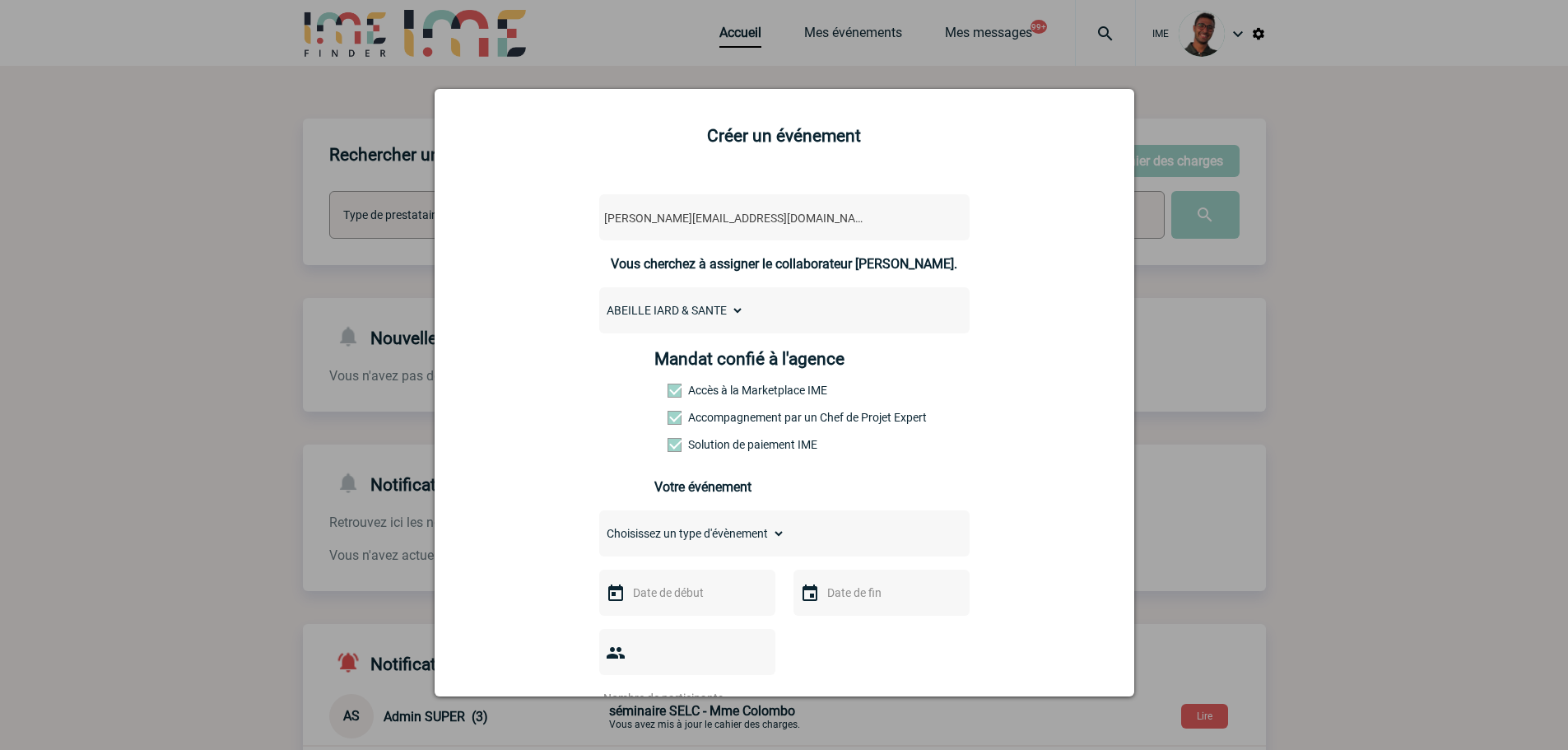
click at [687, 538] on select "Choisissez un type d'évènement Séminaire avec nuitée Séminaire sans nuitée Repa…" at bounding box center [692, 533] width 186 height 23
select select "3"
click at [600, 526] on select "Choisissez un type d'évènement Séminaire avec nuitée Séminaire sans nuitée Repa…" at bounding box center [692, 533] width 186 height 23
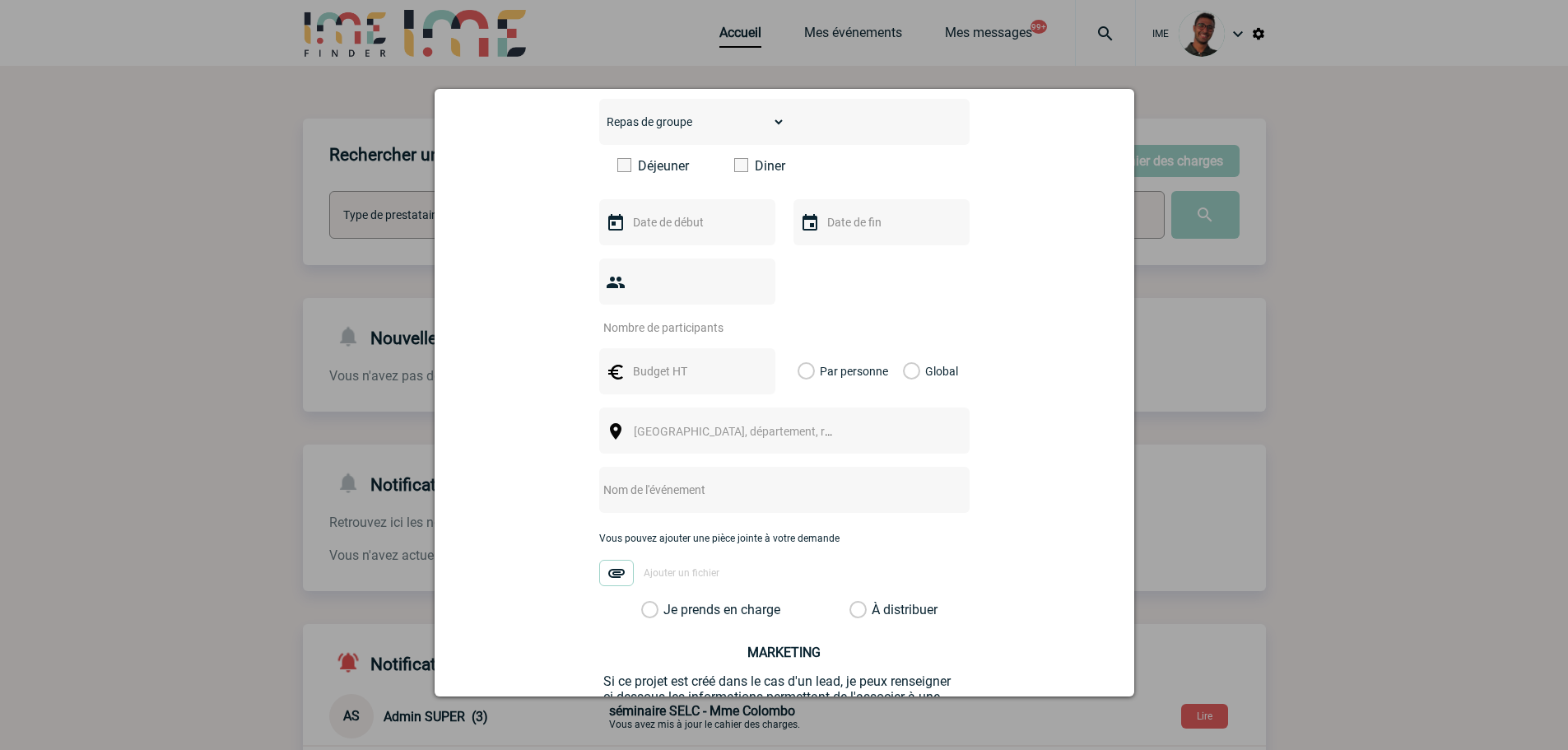
click at [652, 163] on label "Déjeuner" at bounding box center [664, 166] width 95 height 15
click at [0, 0] on input "Déjeuner" at bounding box center [0, 0] width 0 height 0
drag, startPoint x: 642, startPoint y: 339, endPoint x: 653, endPoint y: 338, distance: 11.0
click at [645, 360] on input "text" at bounding box center [686, 371] width 114 height 21
click at [680, 297] on div at bounding box center [687, 282] width 176 height 46
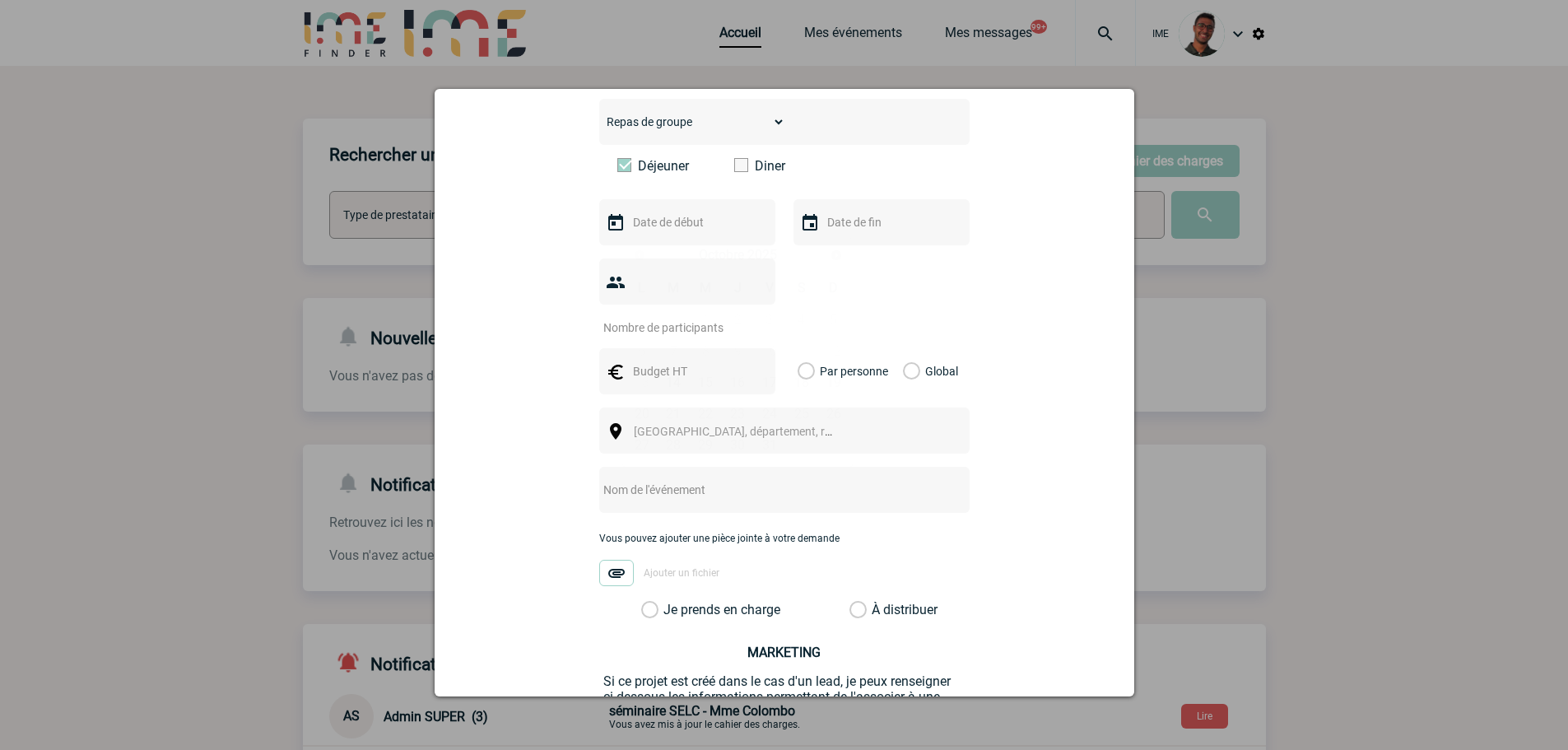
click at [688, 230] on input "text" at bounding box center [686, 222] width 114 height 21
click at [834, 260] on span "Suivant" at bounding box center [836, 255] width 14 height 14
click at [728, 436] on link "27" at bounding box center [738, 445] width 31 height 30
type input "27-11-2025"
click at [860, 226] on input "text" at bounding box center [880, 222] width 114 height 21
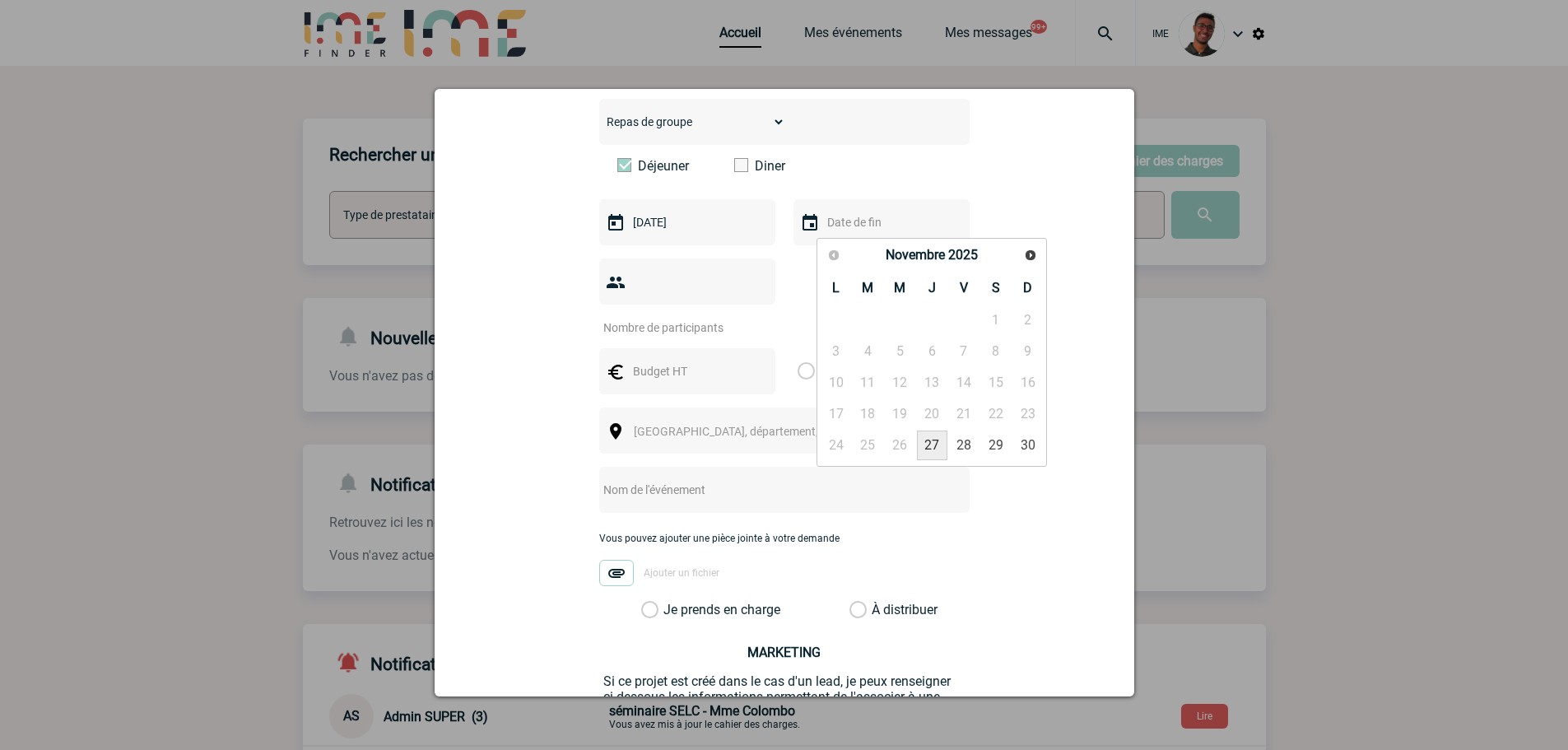
drag, startPoint x: 929, startPoint y: 445, endPoint x: 720, endPoint y: 346, distance: 231.3
click at [928, 443] on link "27" at bounding box center [933, 445] width 31 height 30
type input "27-11-2025"
click at [683, 297] on div at bounding box center [687, 282] width 176 height 46
click at [683, 317] on input "number" at bounding box center [677, 327] width 154 height 21
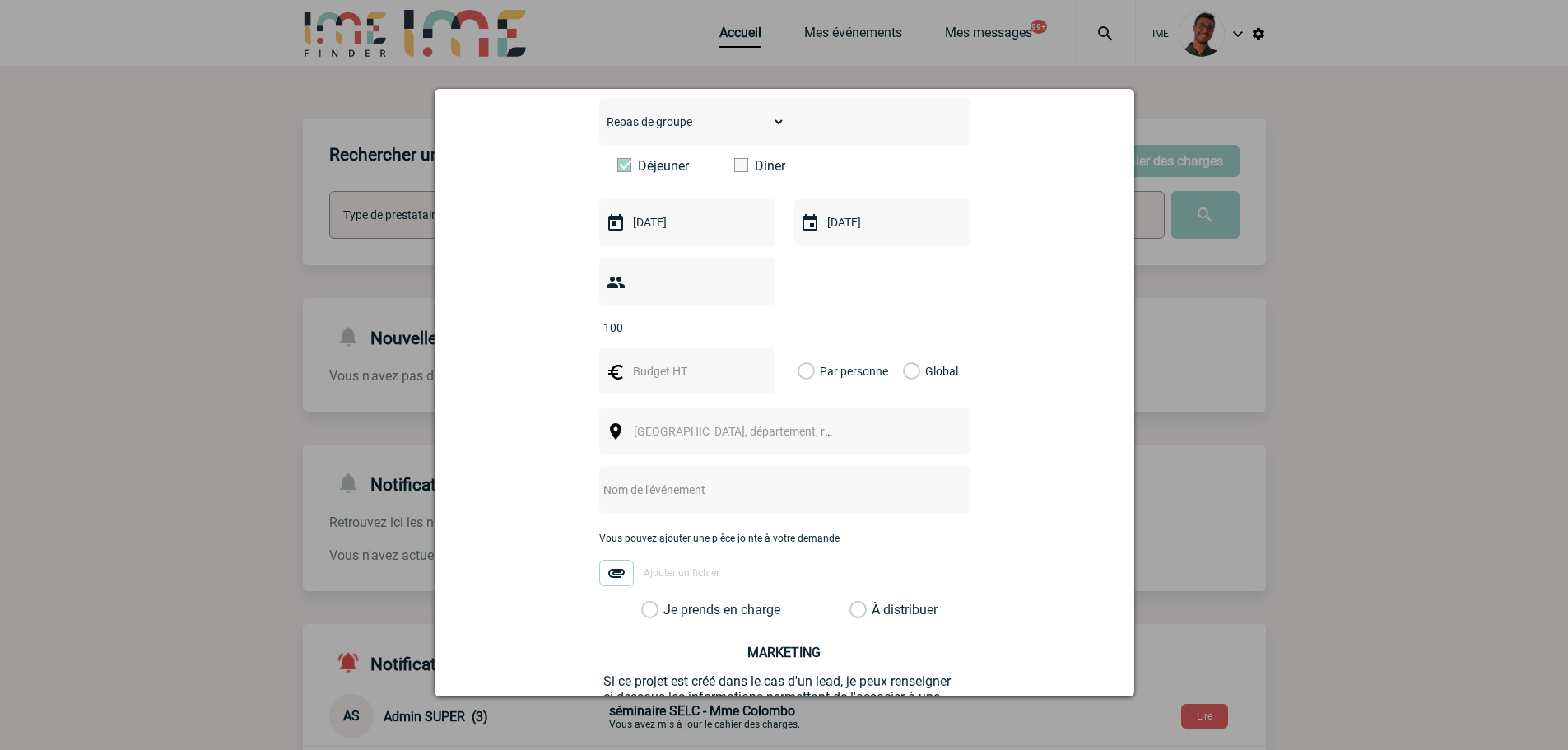
type input "100"
click at [659, 360] on input "text" at bounding box center [686, 371] width 114 height 21
type input "2059"
click at [906, 348] on label "Global" at bounding box center [908, 372] width 11 height 46
click at [0, 0] on input "Global" at bounding box center [0, 0] width 0 height 0
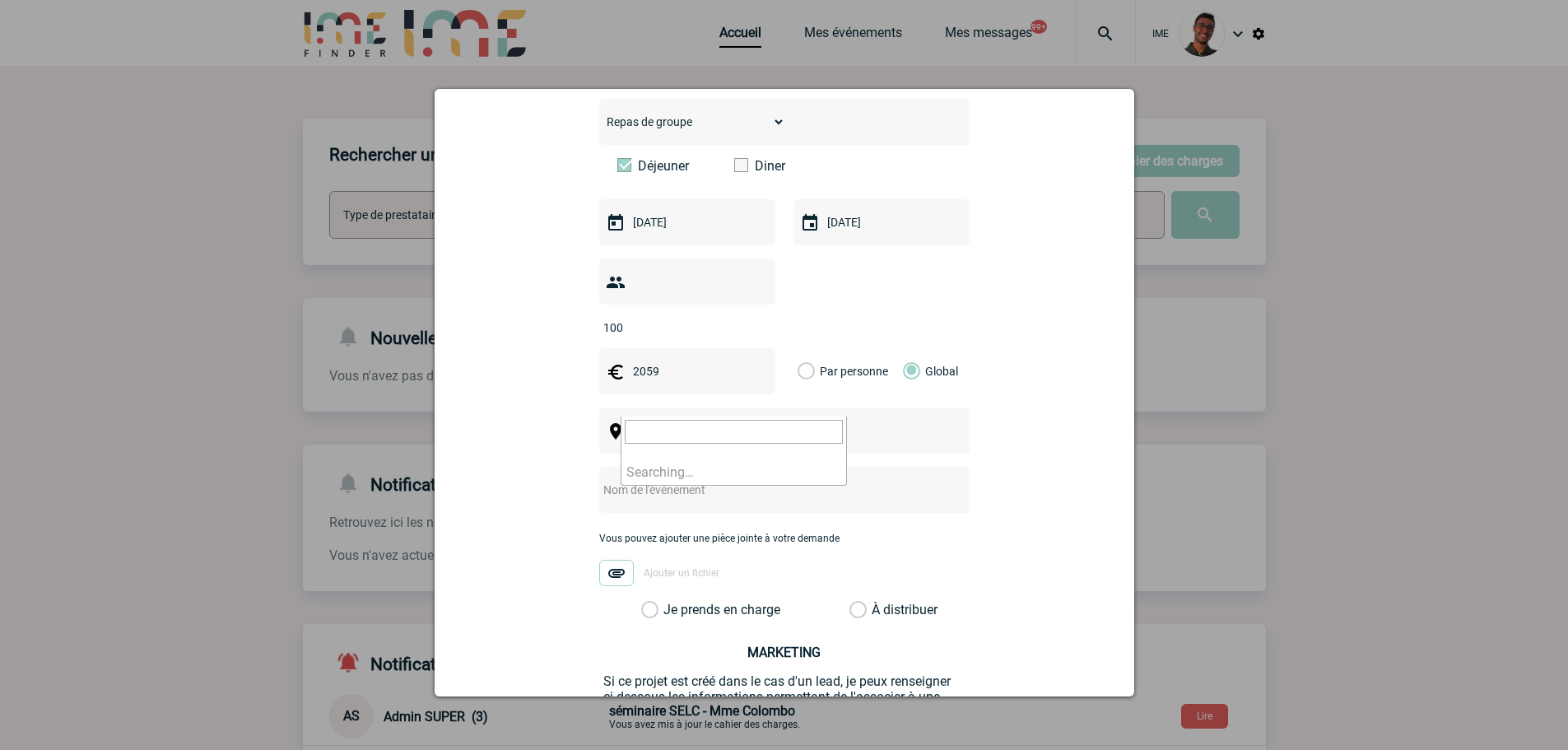
click at [808, 420] on span "[GEOGRAPHIC_DATA], département, région..." at bounding box center [741, 431] width 226 height 23
type input "bois colom"
select select "29"
click at [669, 479] on input "text" at bounding box center [763, 489] width 326 height 21
type input "Traiteur Abeille Bois-Colombes"
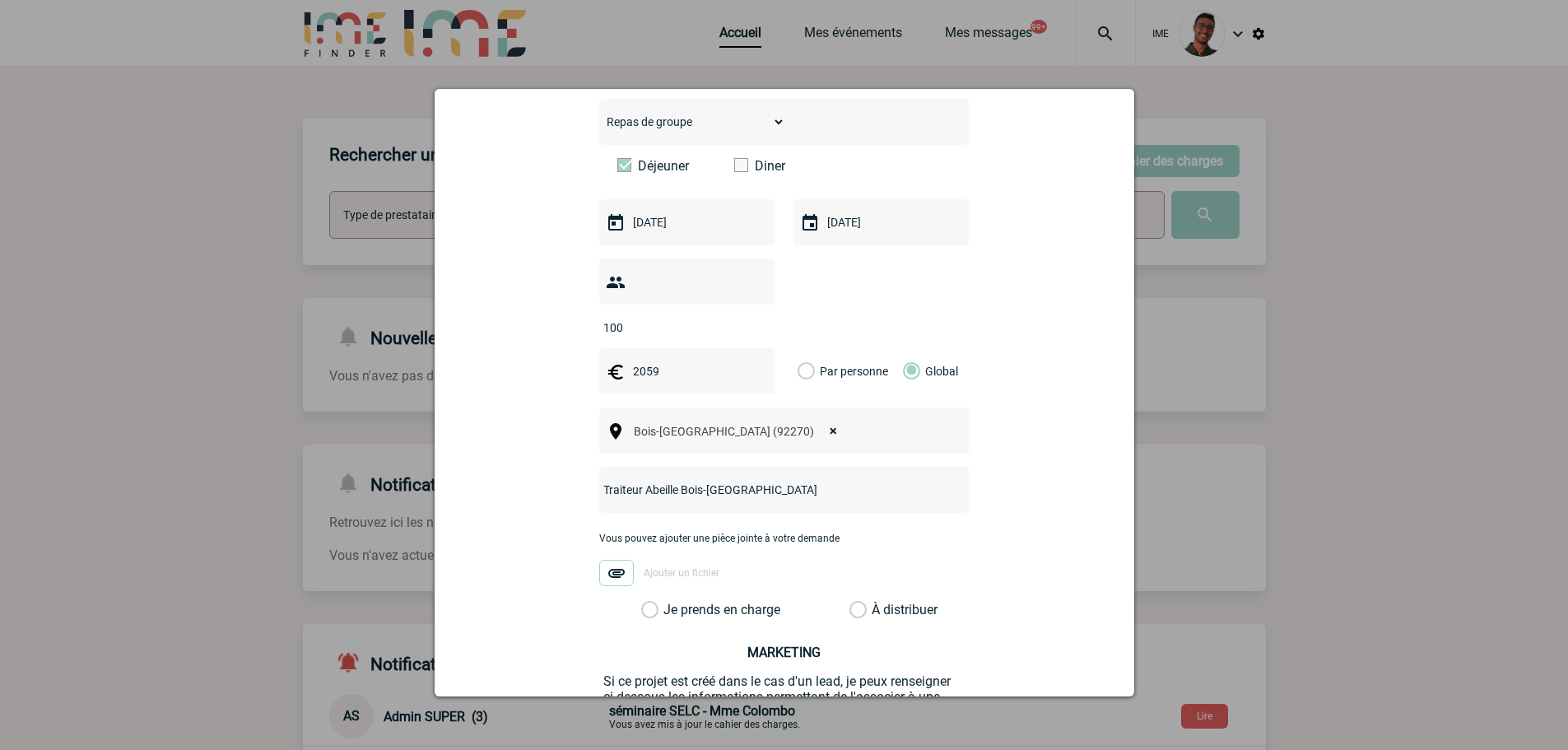
click at [669, 601] on label "Je prends en charge" at bounding box center [655, 609] width 28 height 16
click at [0, 0] on input "Je prends en charge" at bounding box center [0, 0] width 0 height 0
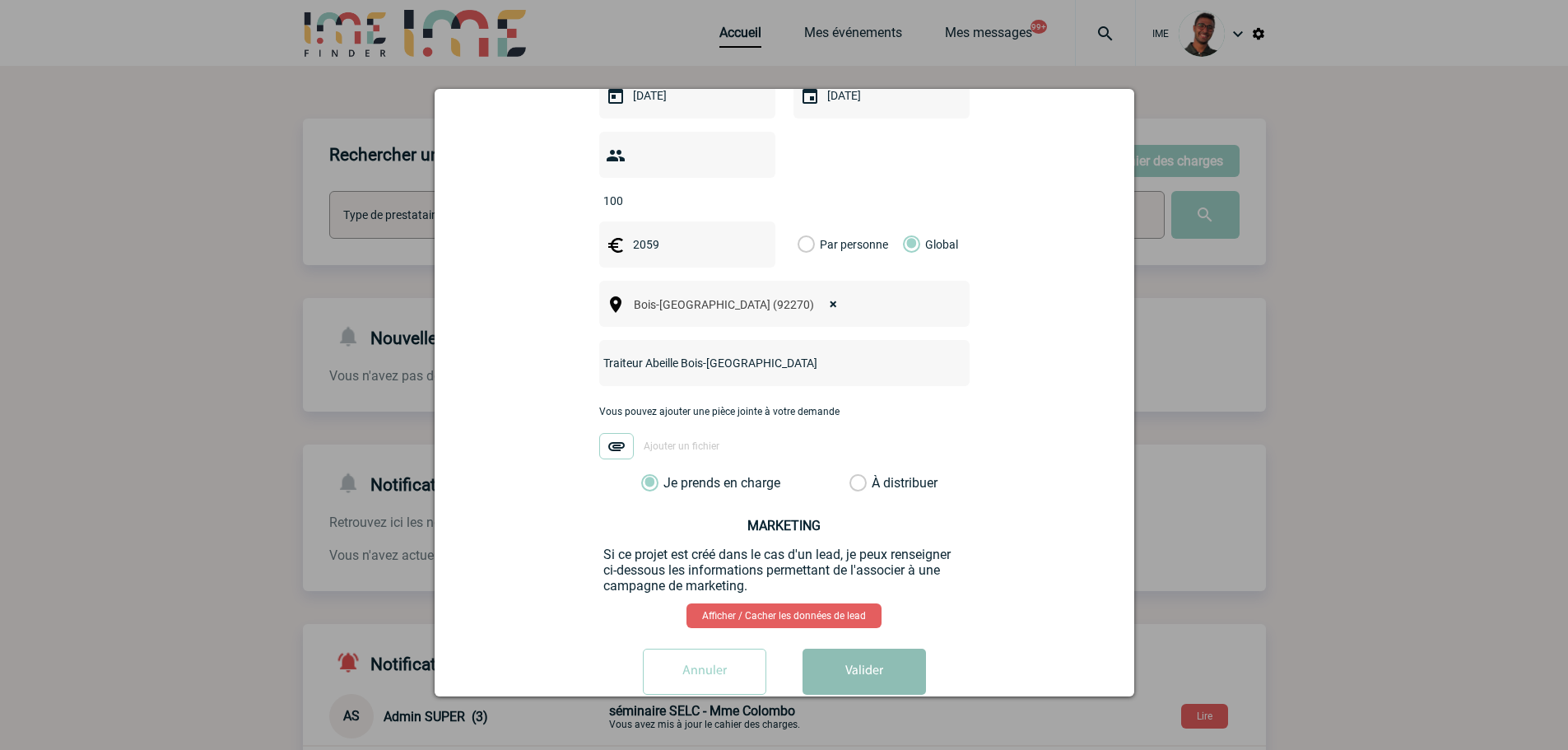
scroll to position [547, 0]
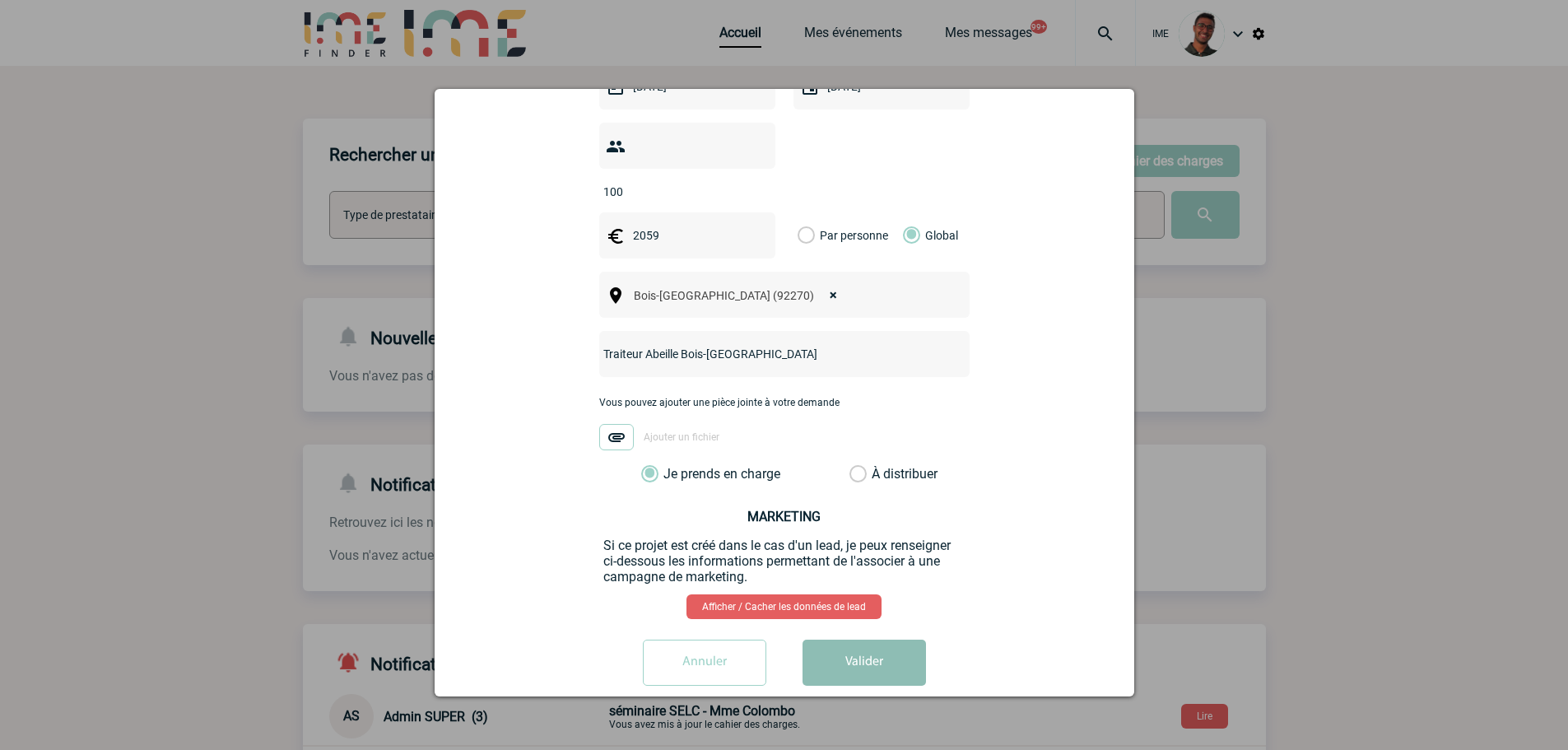
click at [865, 639] on button "Valider" at bounding box center [864, 662] width 124 height 46
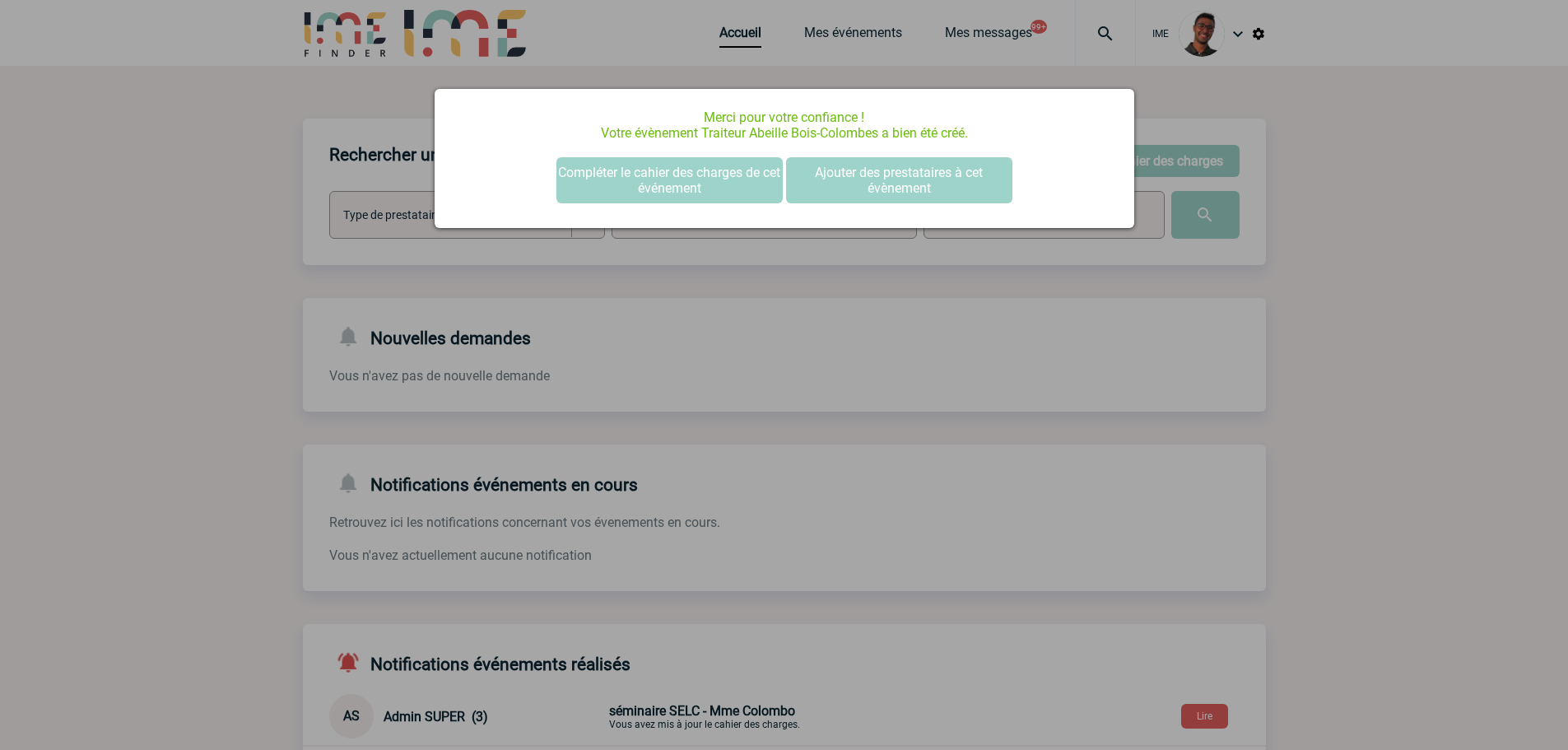
scroll to position [0, 0]
click at [375, 93] on div at bounding box center [784, 375] width 1568 height 750
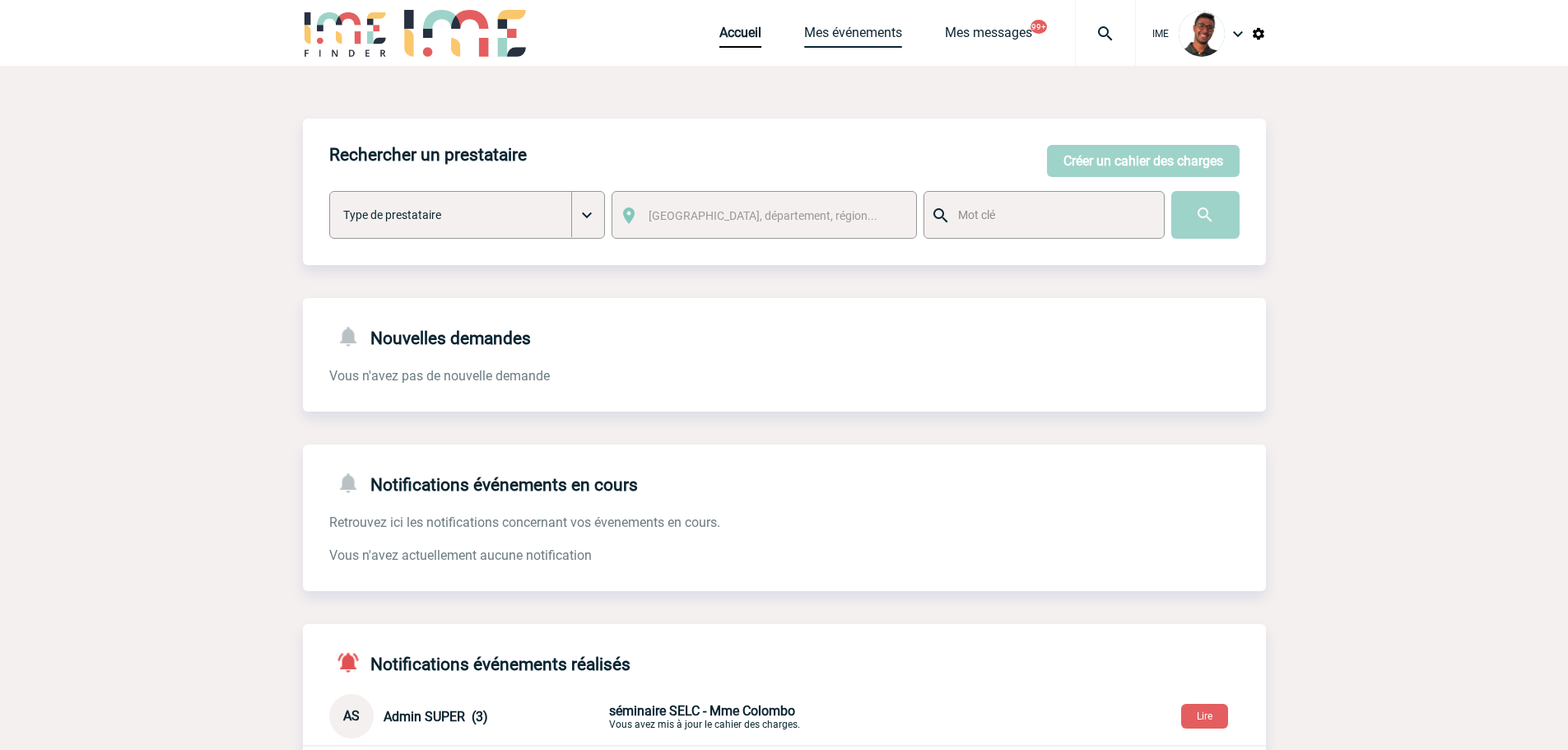
click at [883, 26] on link "Mes événements" at bounding box center [853, 37] width 98 height 23
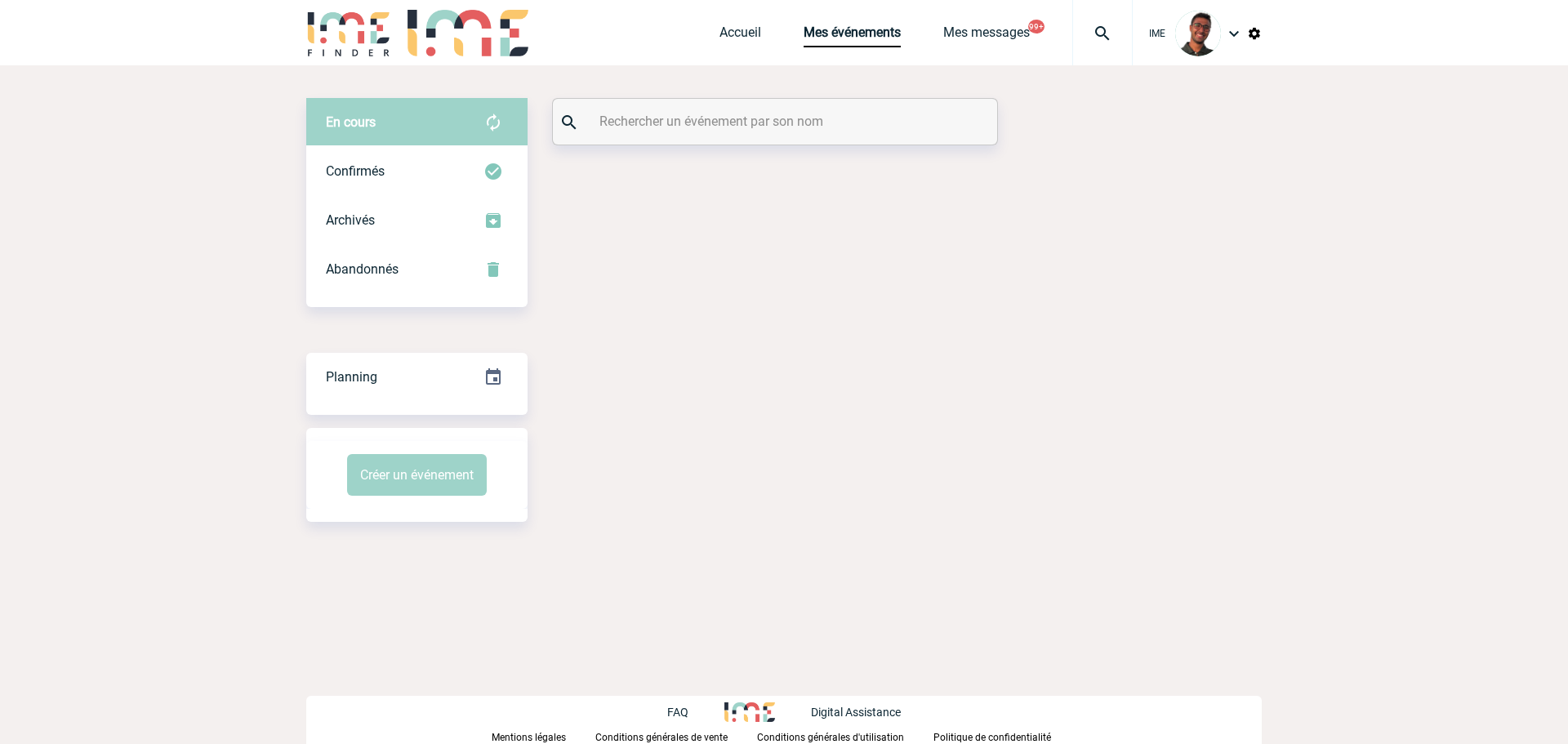
drag, startPoint x: 0, startPoint y: 0, endPoint x: 810, endPoint y: 120, distance: 818.8
click at [810, 120] on input "text" at bounding box center [776, 121] width 363 height 24
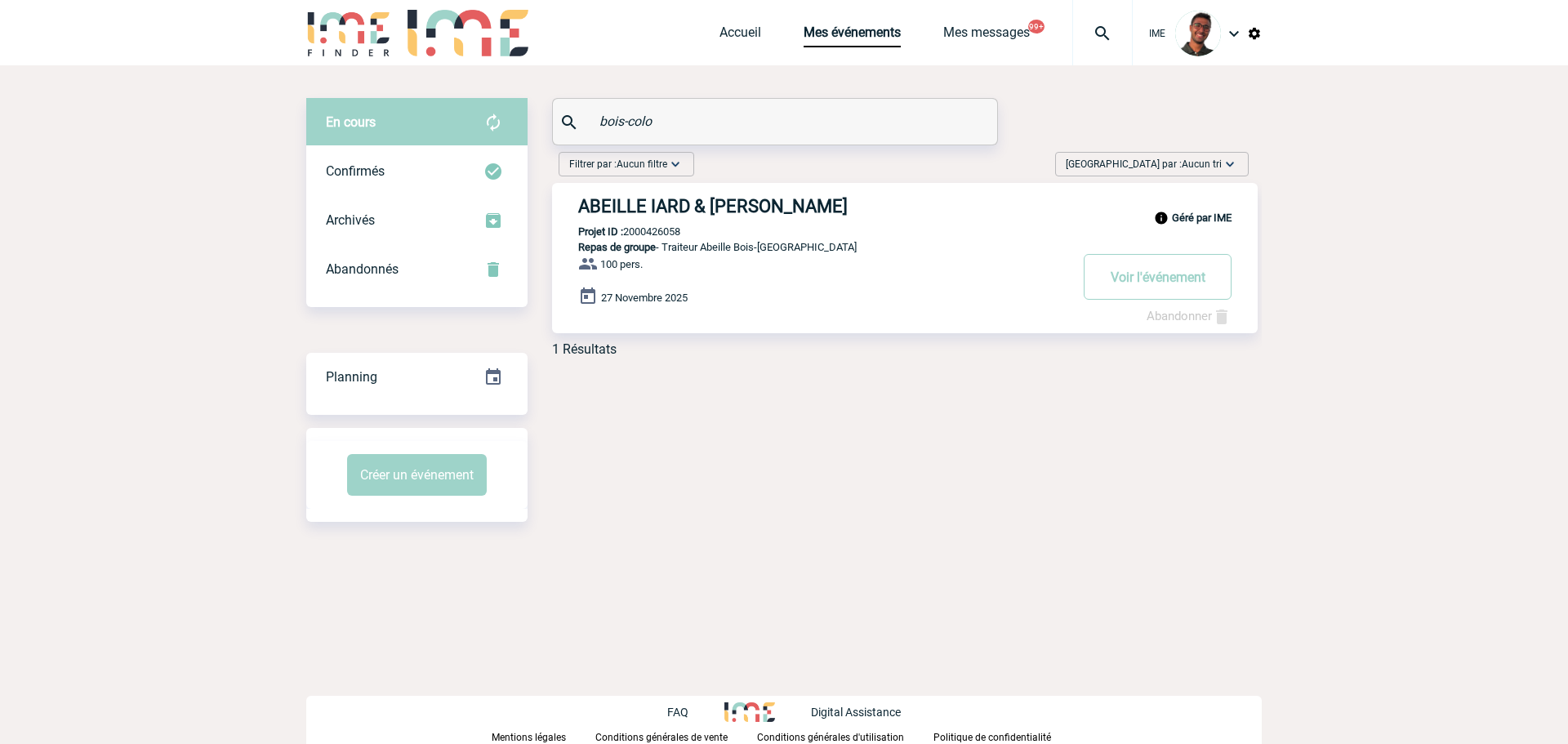
click at [667, 237] on p "Projet ID : 2000426058" at bounding box center [616, 231] width 128 height 12
copy p "2000426058"
click at [675, 223] on div "Géré par IME ABEILLE IARD & SANTE - [PERSON_NAME] Projet ID : 2000426058 Repas …" at bounding box center [904, 258] width 705 height 150
click at [665, 235] on p "Projet ID : 2000426058" at bounding box center [616, 231] width 128 height 12
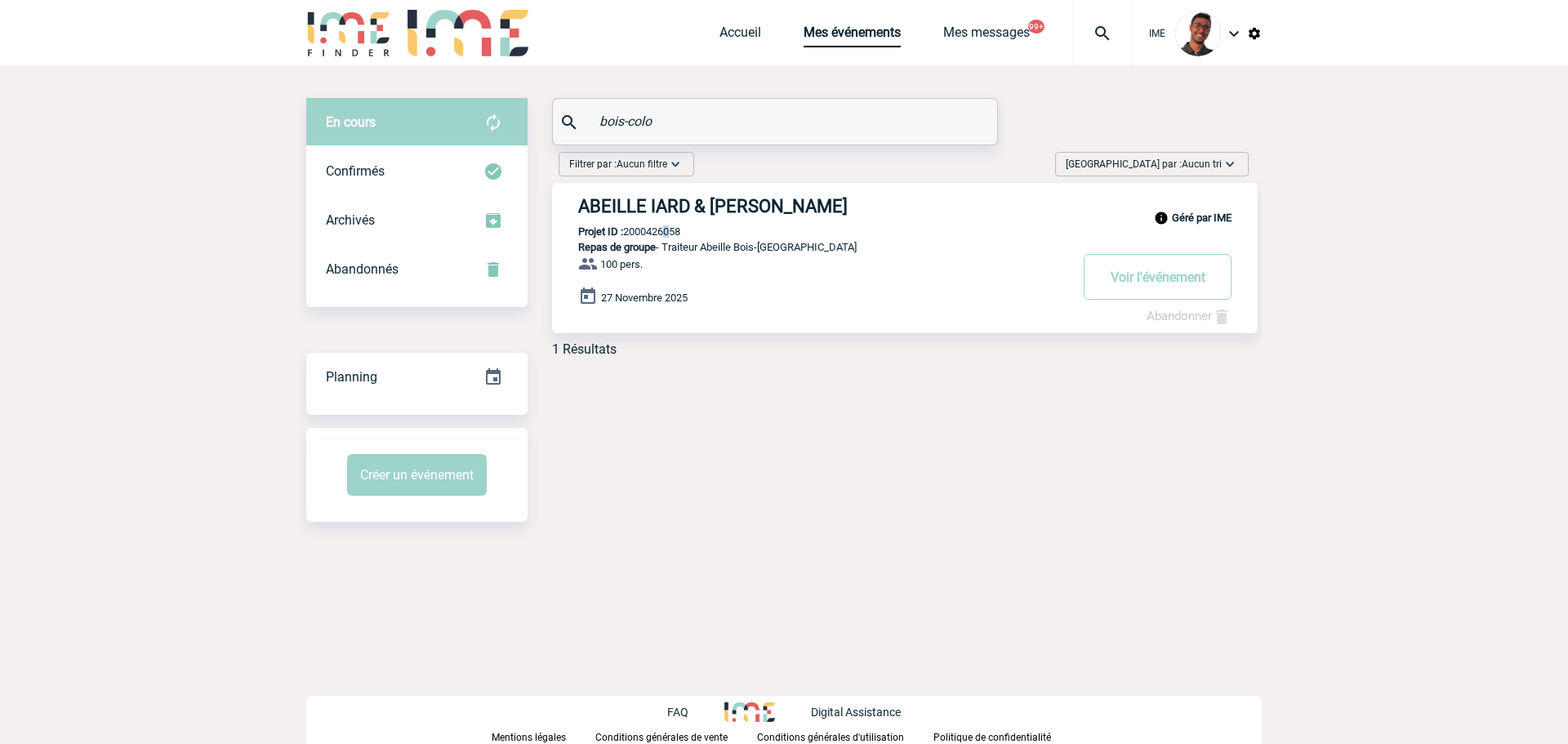
click at [665, 235] on p "Projet ID : 2000426058" at bounding box center [616, 231] width 128 height 12
copy p "6"
click at [679, 228] on p "Projet ID : 2000426058" at bounding box center [616, 231] width 128 height 12
copy p "2000426058"
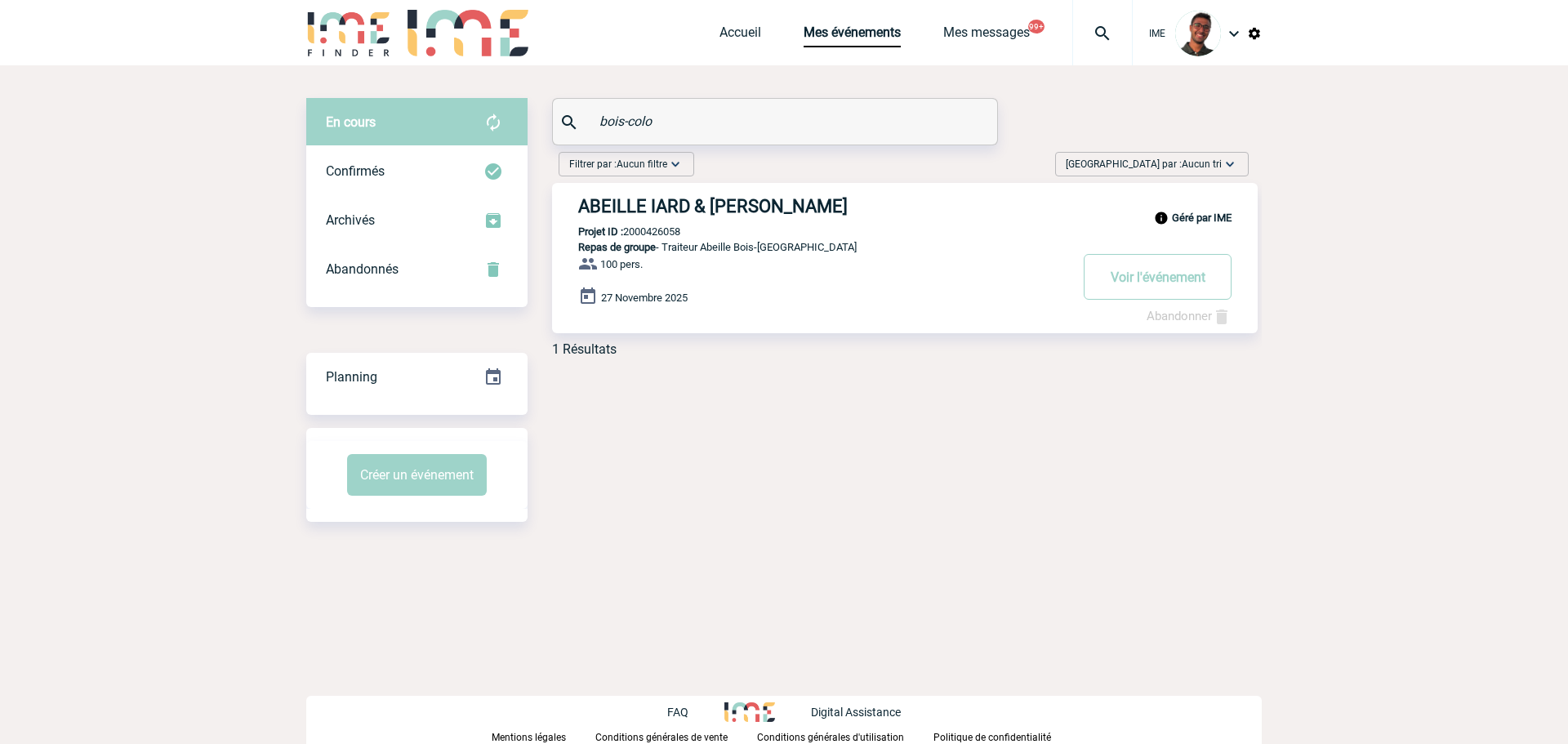
drag, startPoint x: 662, startPoint y: 115, endPoint x: 487, endPoint y: 127, distance: 175.4
click at [486, 128] on div "En cours En cours Confirmés Archivés Abandonnés En cours Confirmés Archivés Aba…" at bounding box center [784, 234] width 955 height 272
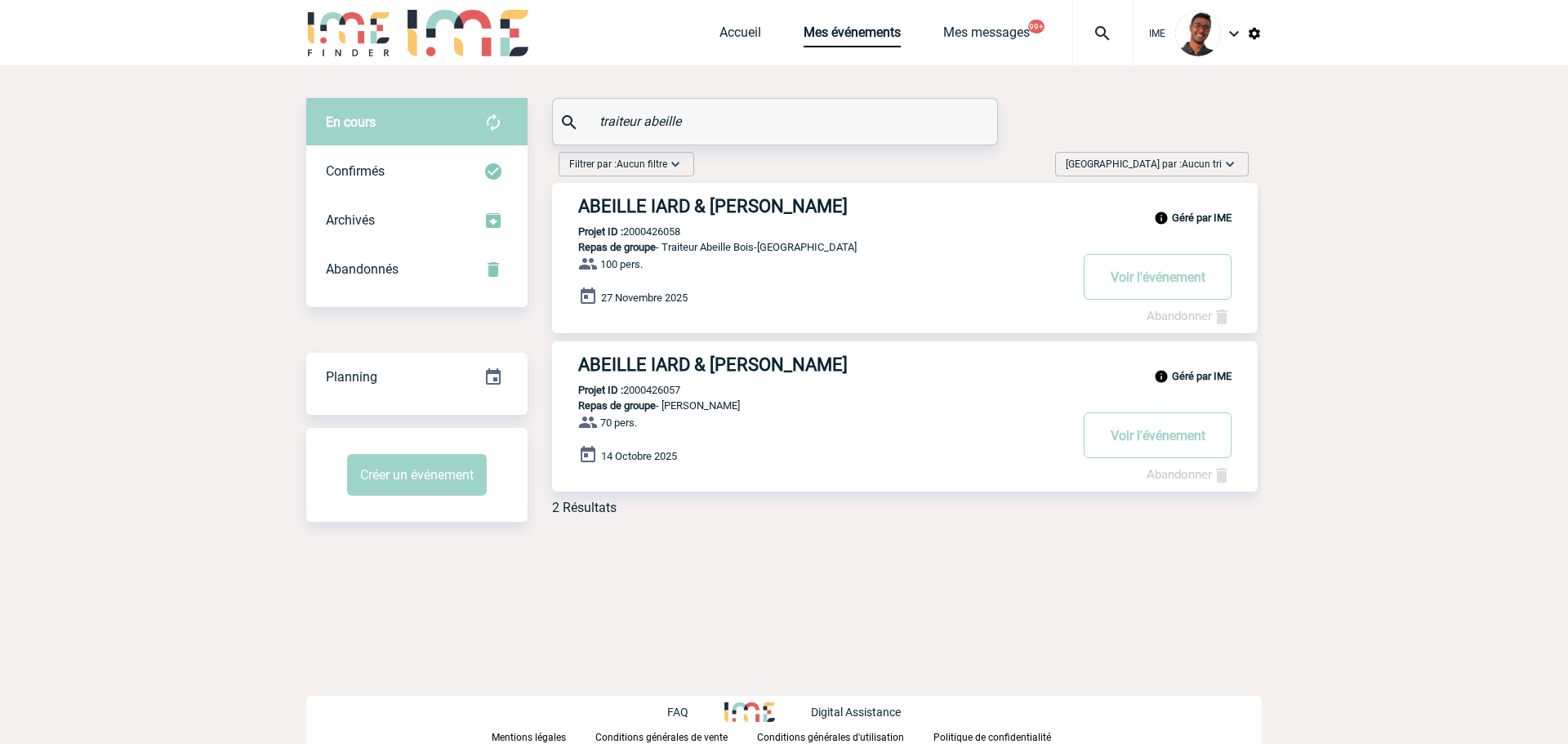
type input "traiteur abeille"
click at [637, 204] on h3 "ABEILLE IARD & [PERSON_NAME]" at bounding box center [822, 206] width 489 height 20
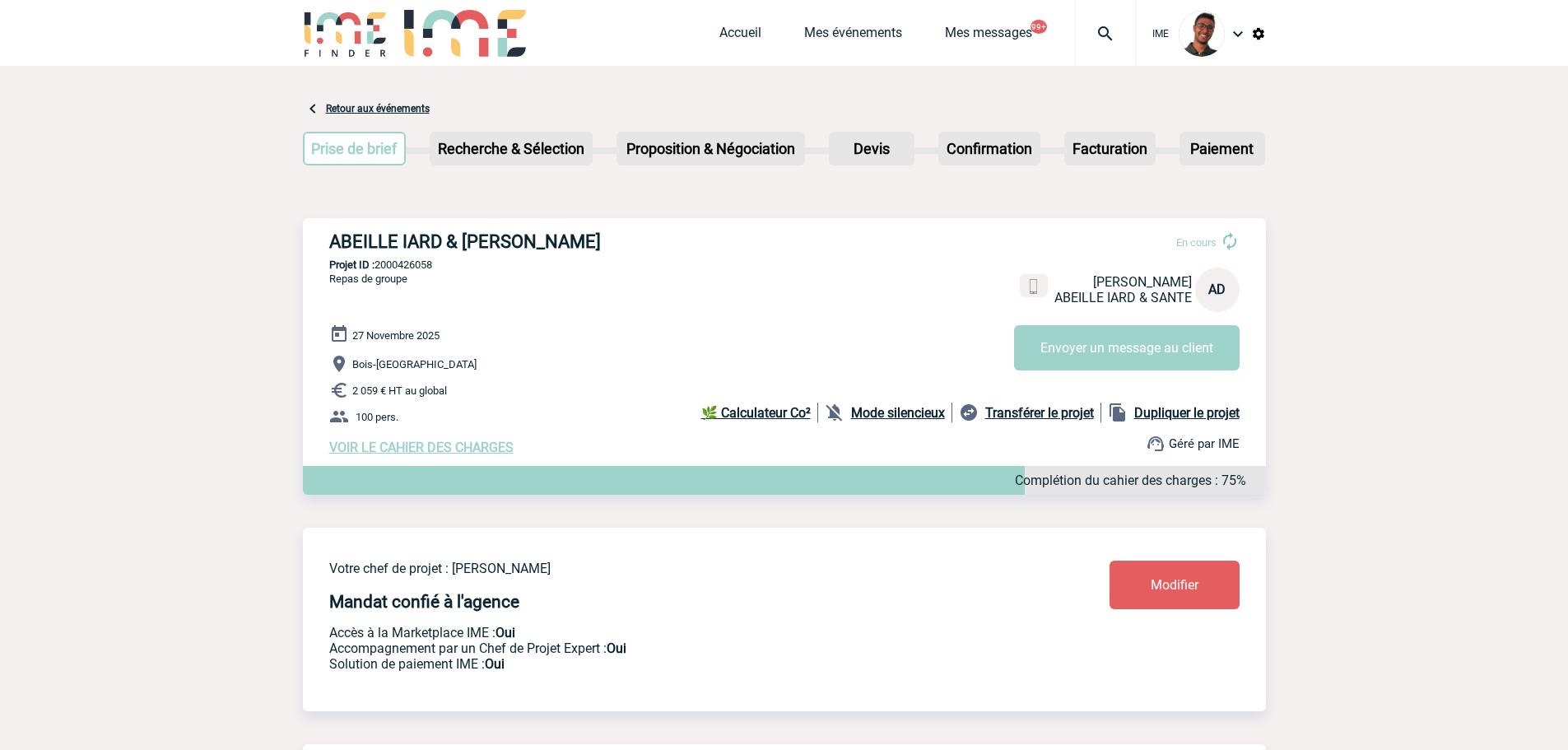
click at [1158, 566] on link "Modifier" at bounding box center [1174, 584] width 130 height 48
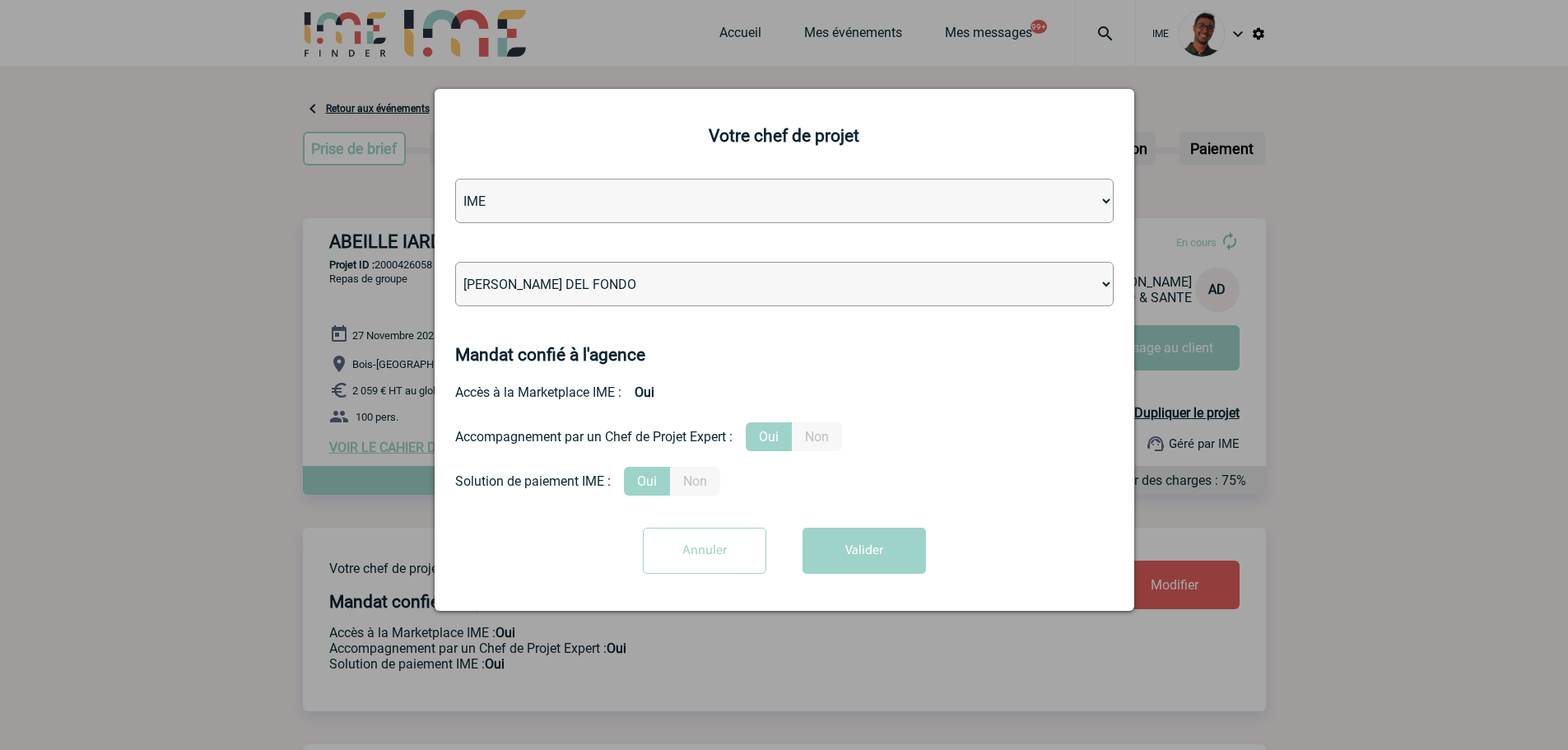
click at [826, 289] on select "Léa PITTIGLIO Yanis DE CLERCQ Victor KALB Jean-Chris NTAMACK Stefan MILADINOVIC…" at bounding box center [784, 284] width 658 height 44
select select "132752"
click at [455, 263] on select "Léa PITTIGLIO Yanis DE CLERCQ Victor KALB Jean-Chris NTAMACK Stefan MILADINOVIC…" at bounding box center [784, 284] width 658 height 44
click at [878, 547] on button "Valider" at bounding box center [864, 550] width 124 height 46
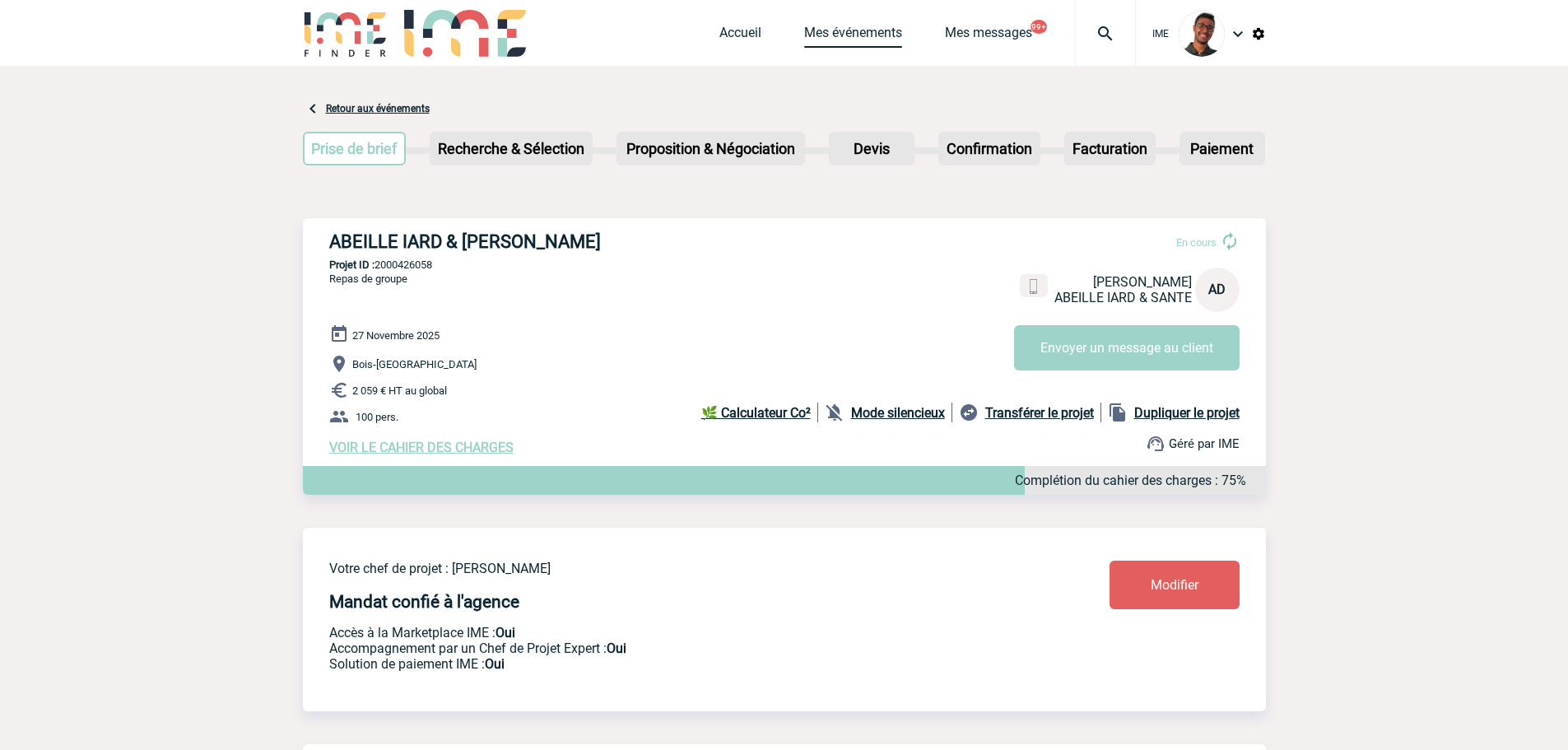
click at [826, 43] on link "Mes événements" at bounding box center [853, 37] width 98 height 23
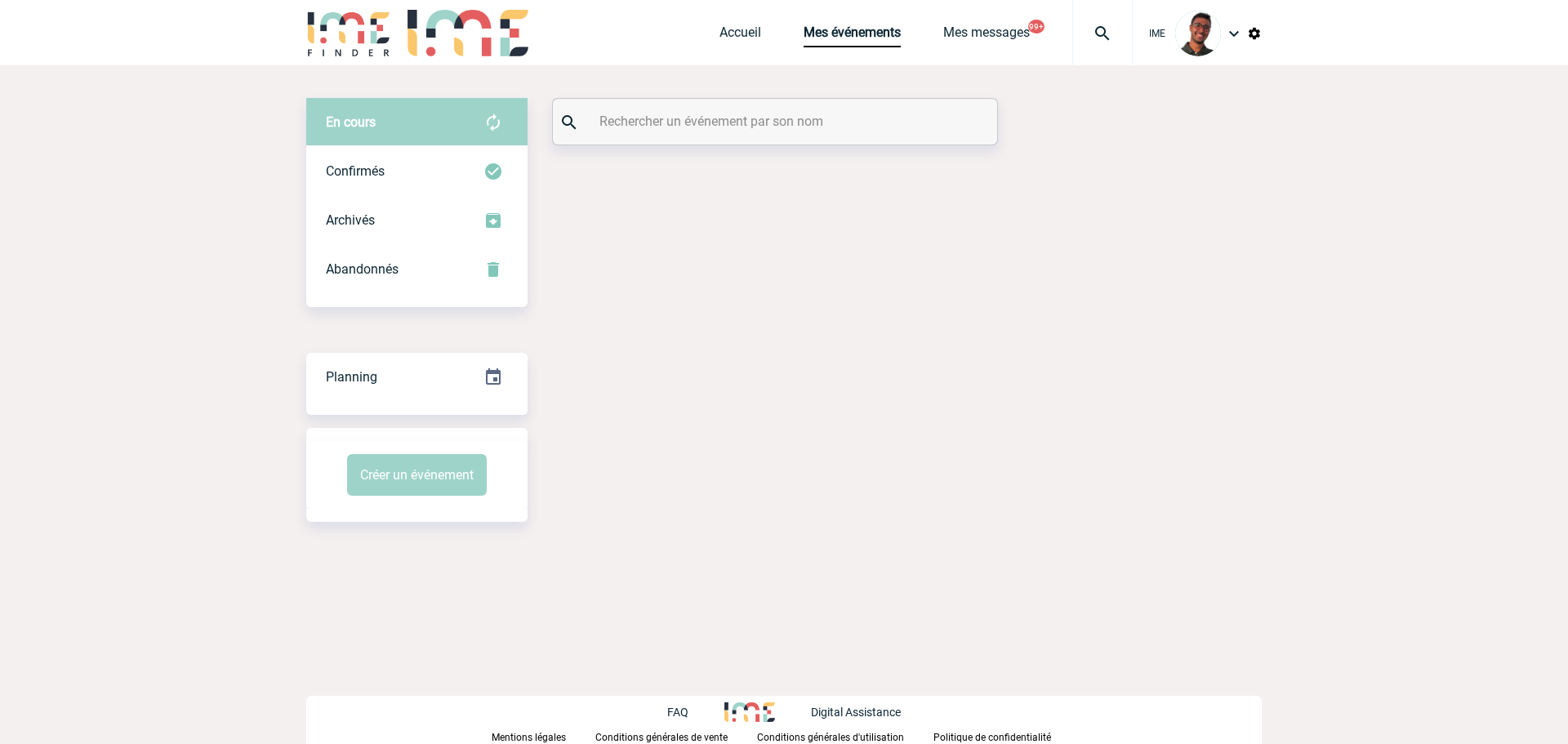
click at [824, 119] on input "text" at bounding box center [776, 121] width 363 height 24
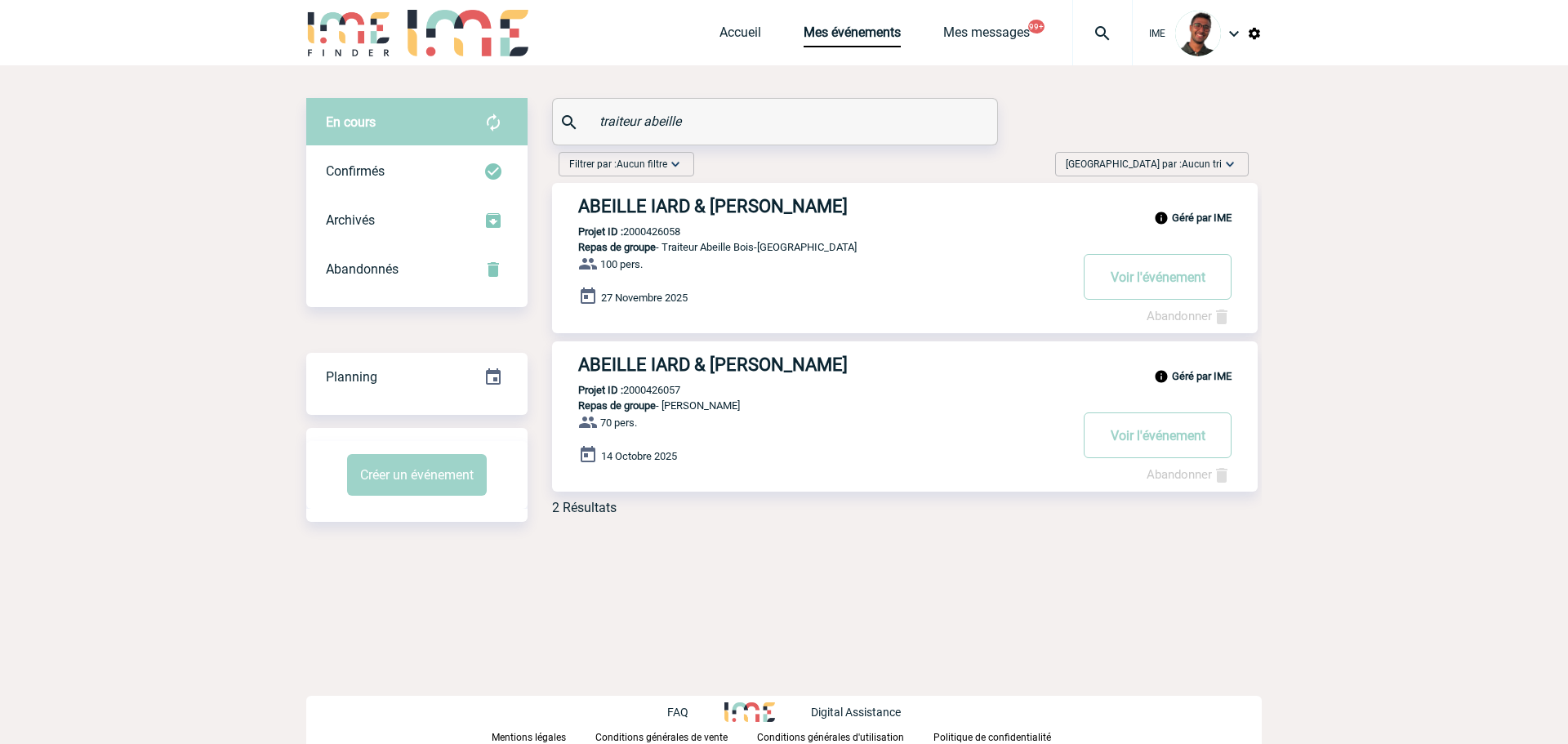
type input "traiteur abeille"
click at [705, 362] on h3 "ABEILLE IARD & SANTE - Anne DEVAUX" at bounding box center [822, 364] width 489 height 20
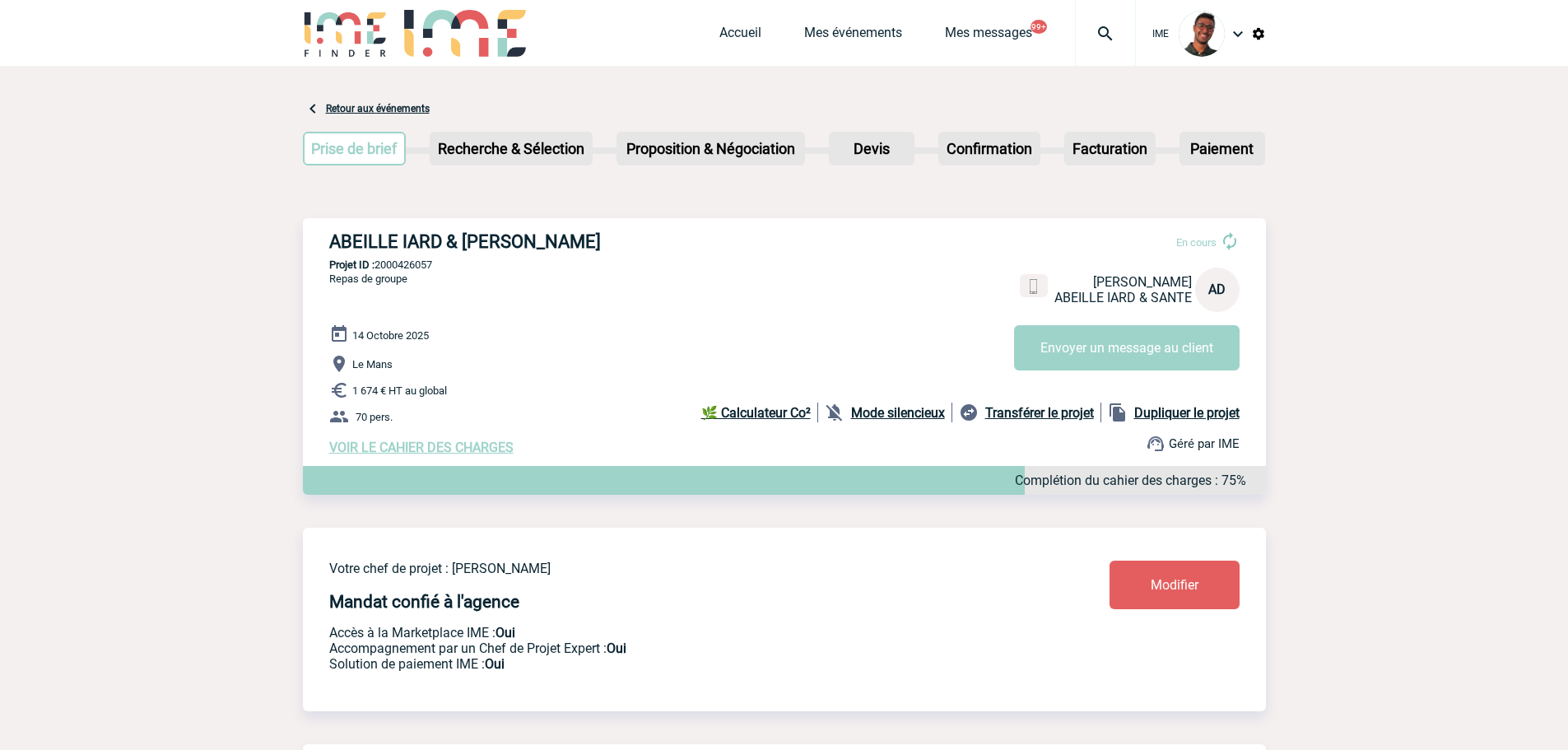
click at [406, 455] on span "VOIR LE CAHIER DES CHARGES" at bounding box center [421, 447] width 184 height 15
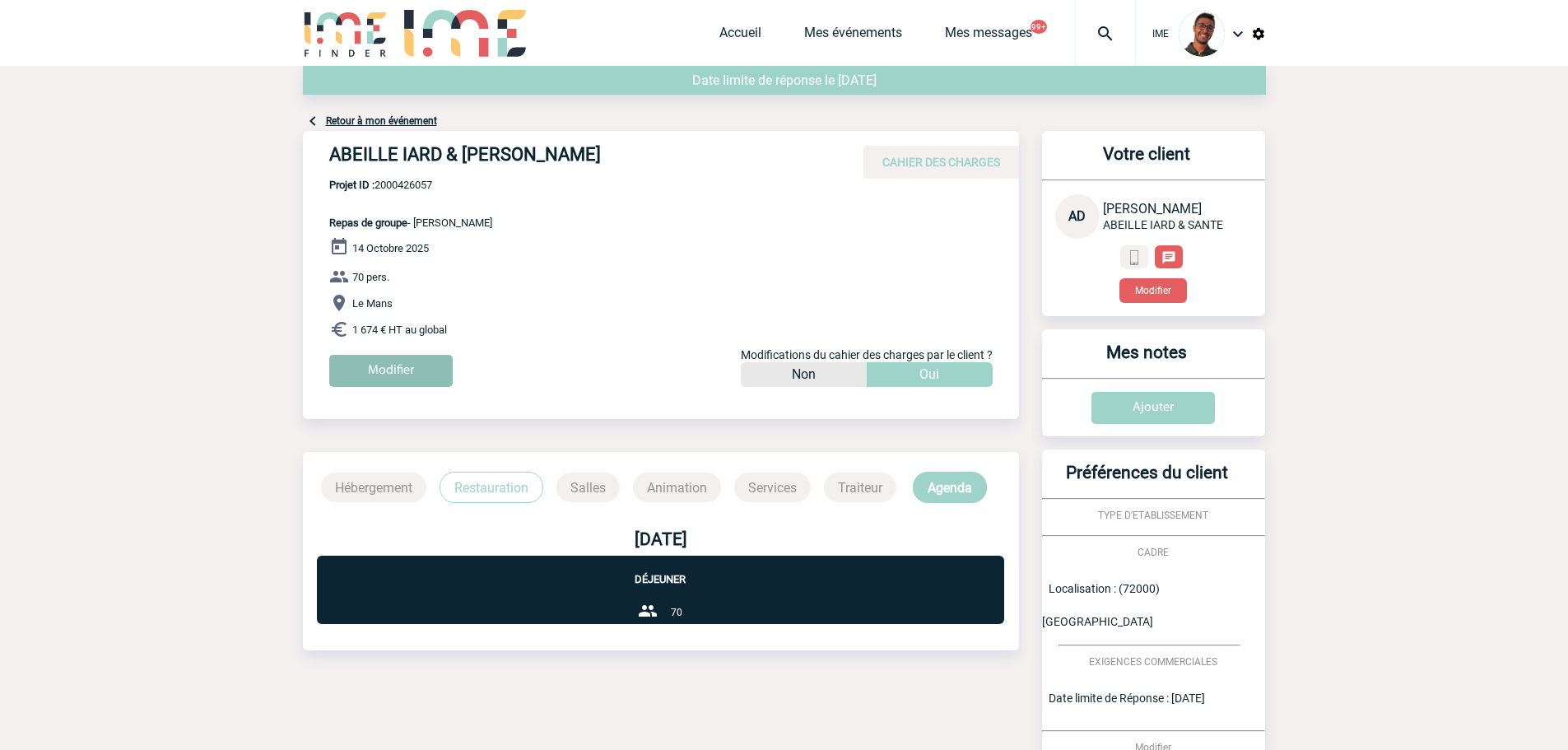
click at [427, 364] on input "Modifier" at bounding box center [391, 370] width 124 height 32
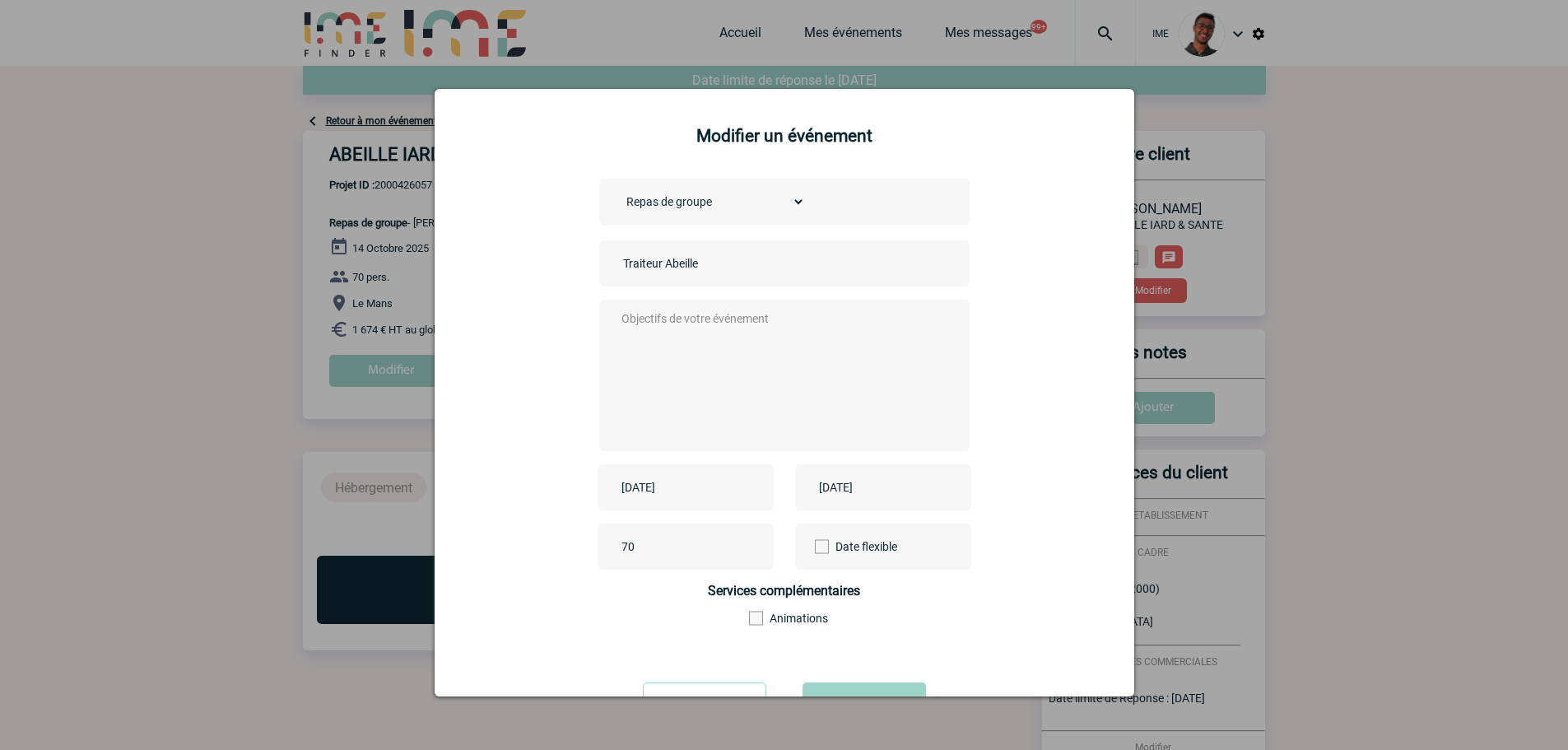
click at [747, 269] on input "Traiteur Abeille" at bounding box center [734, 264] width 231 height 21
type input "Traiteur Abeille Le Mans"
click at [720, 310] on textarea at bounding box center [779, 374] width 325 height 131
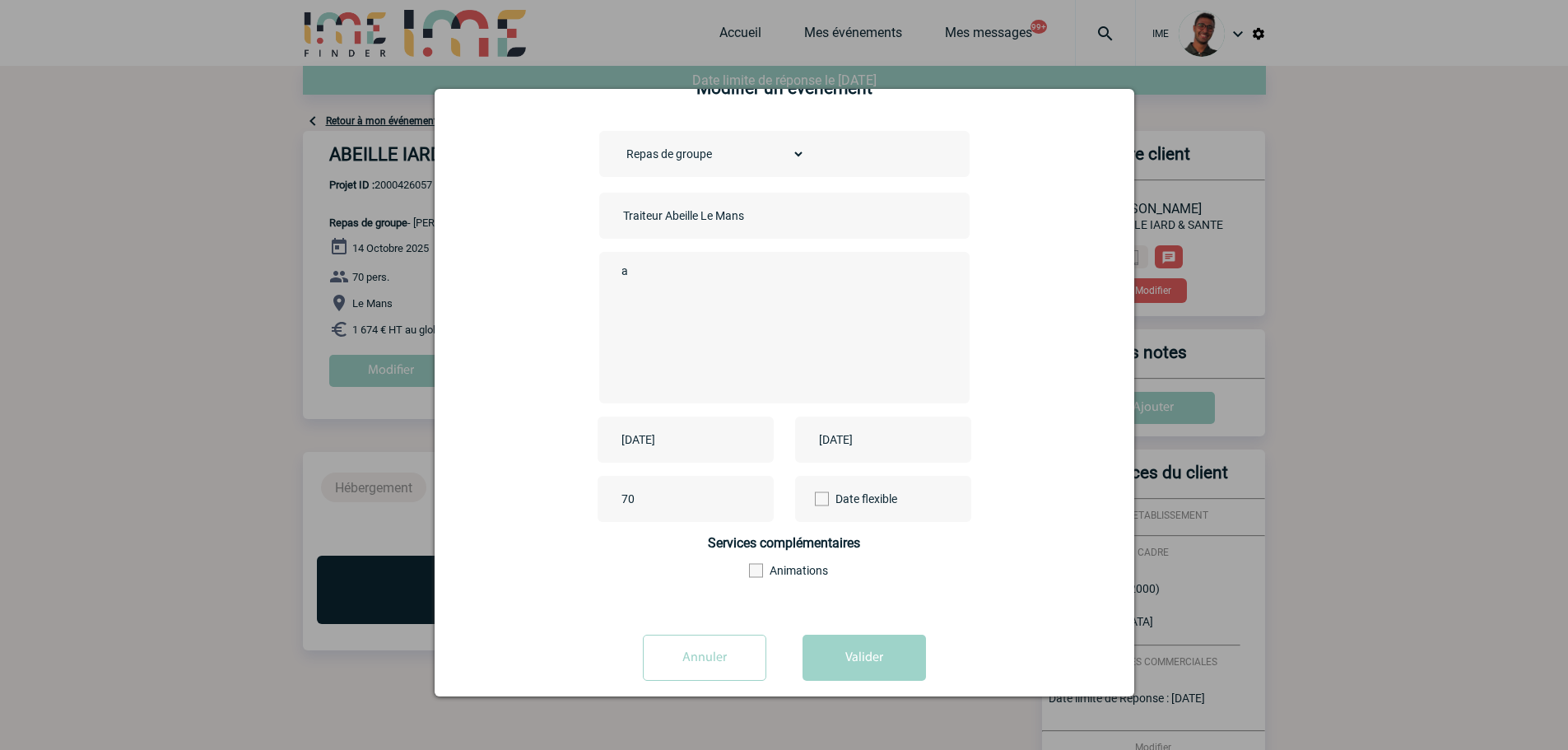
scroll to position [70, 0]
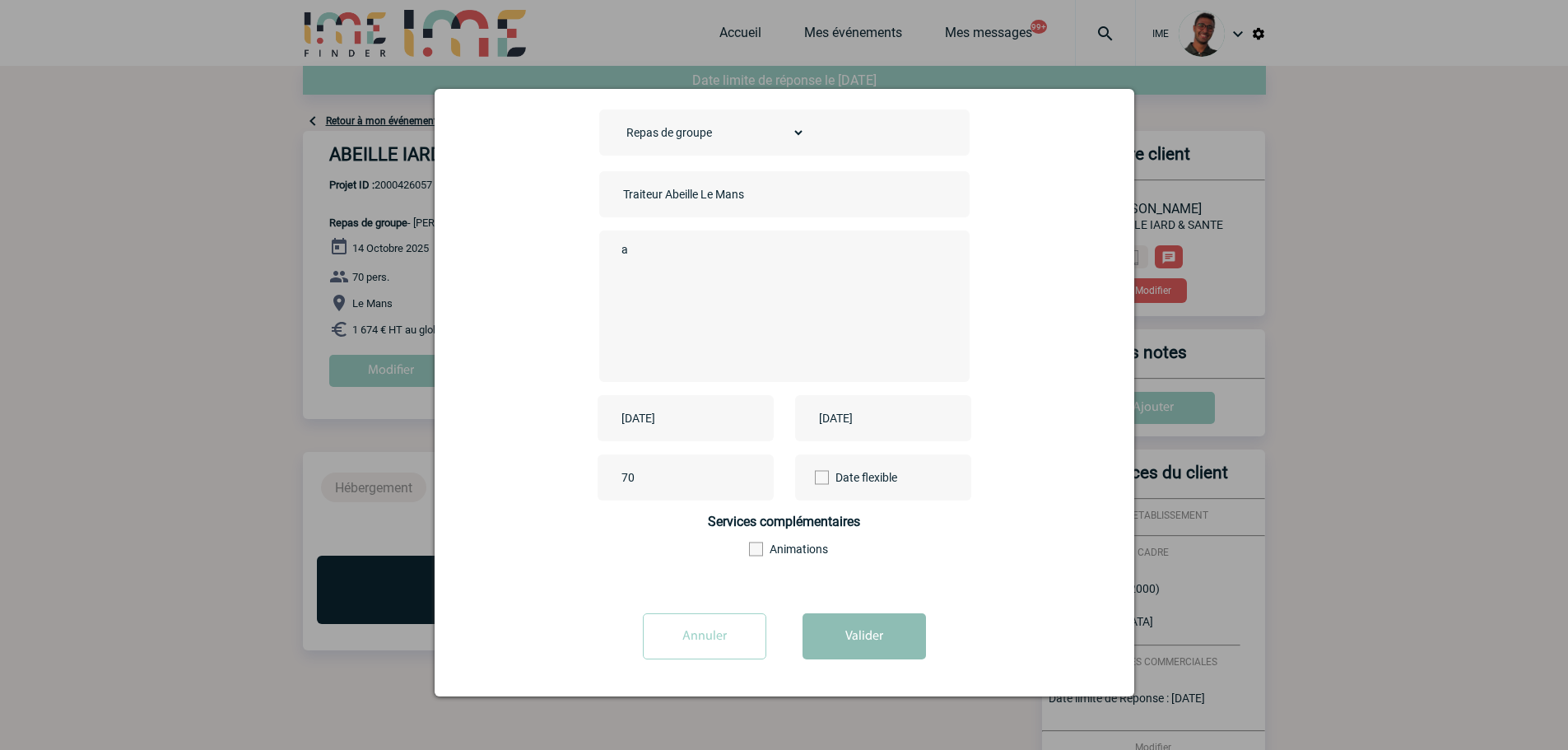
type textarea "a"
click at [887, 633] on button "Valider" at bounding box center [864, 636] width 124 height 46
click at [865, 594] on div "Choisissez un type d'évènement Séminaire avec nuitée Séminaire sans nuitée Repa…" at bounding box center [784, 352] width 658 height 487
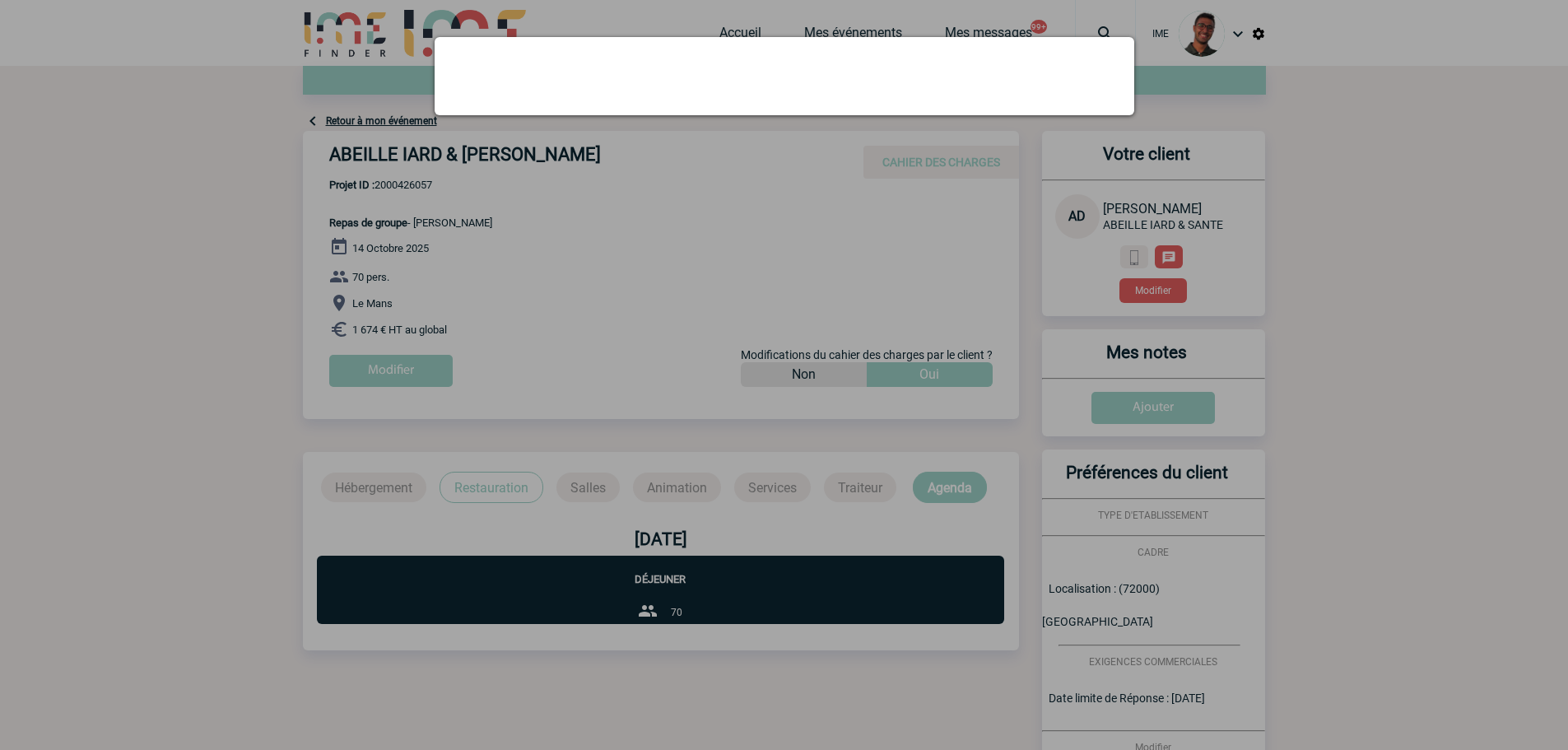
scroll to position [0, 0]
click at [869, 638] on div at bounding box center [784, 375] width 1568 height 750
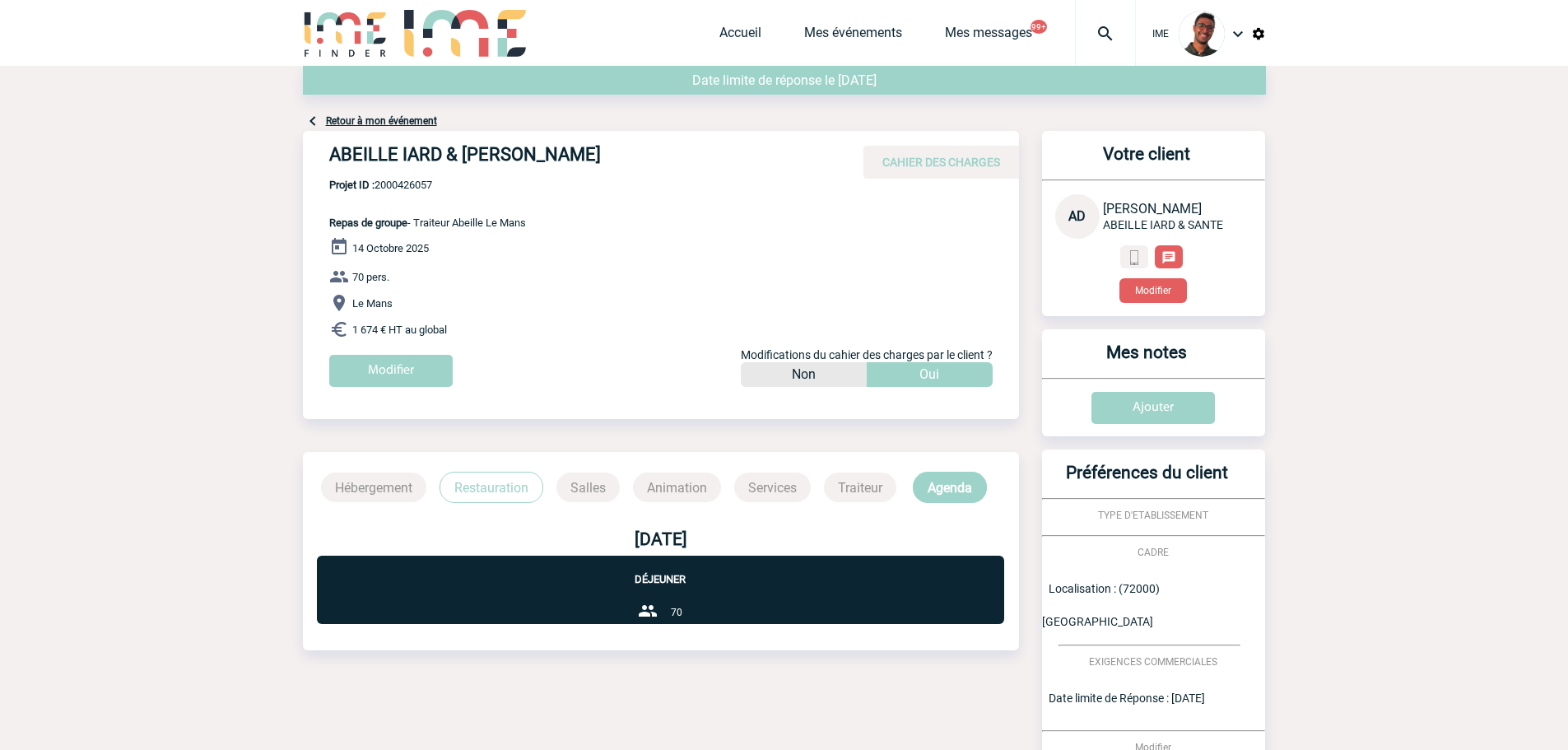
click at [403, 118] on link "Retour à mon événement" at bounding box center [381, 121] width 111 height 12
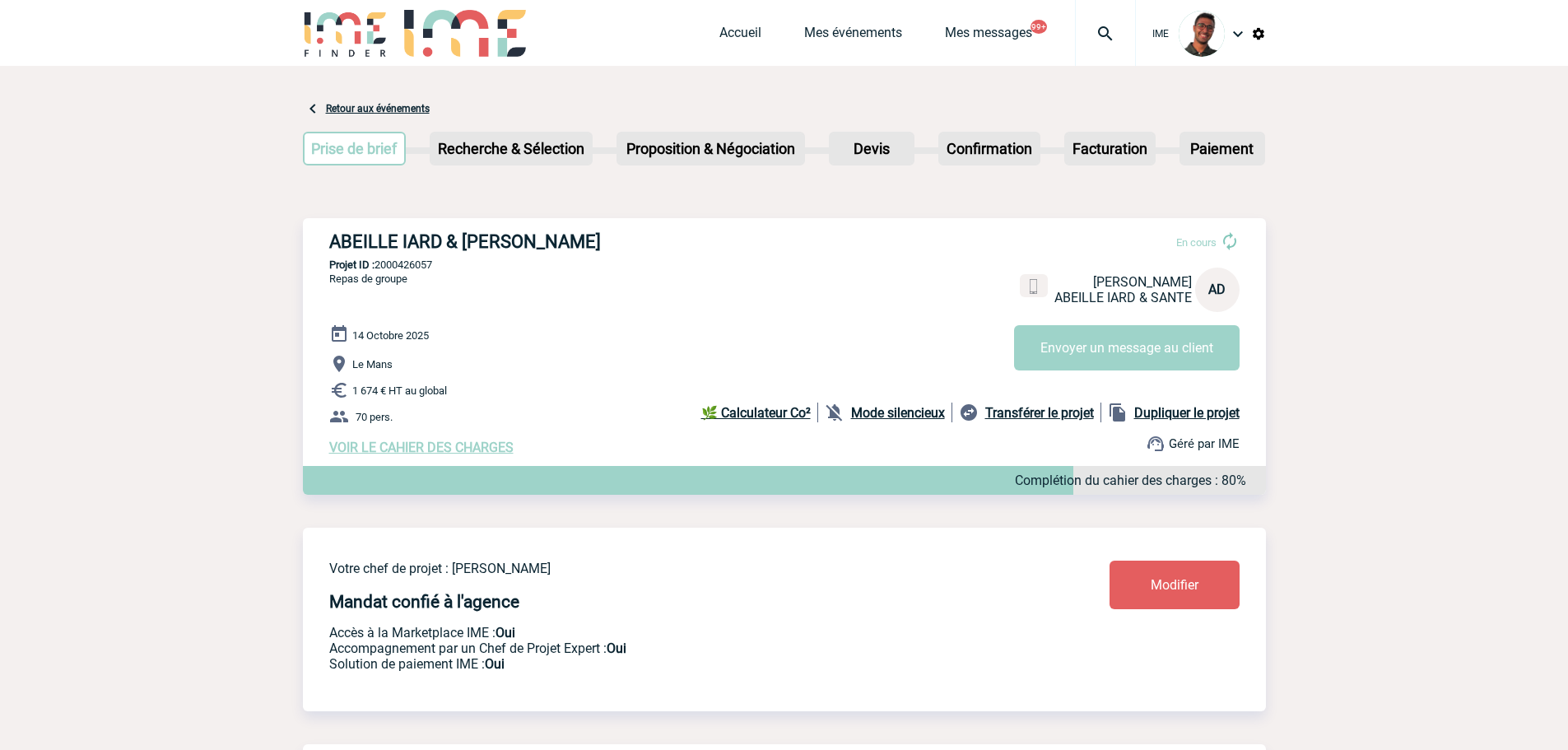
click at [1173, 616] on div "Votre chef de projet : [PERSON_NAME] DEL FONDO Mandat confié à l'agence Accès à…" at bounding box center [784, 605] width 963 height 157
click at [1176, 606] on link "Modifier" at bounding box center [1174, 584] width 130 height 48
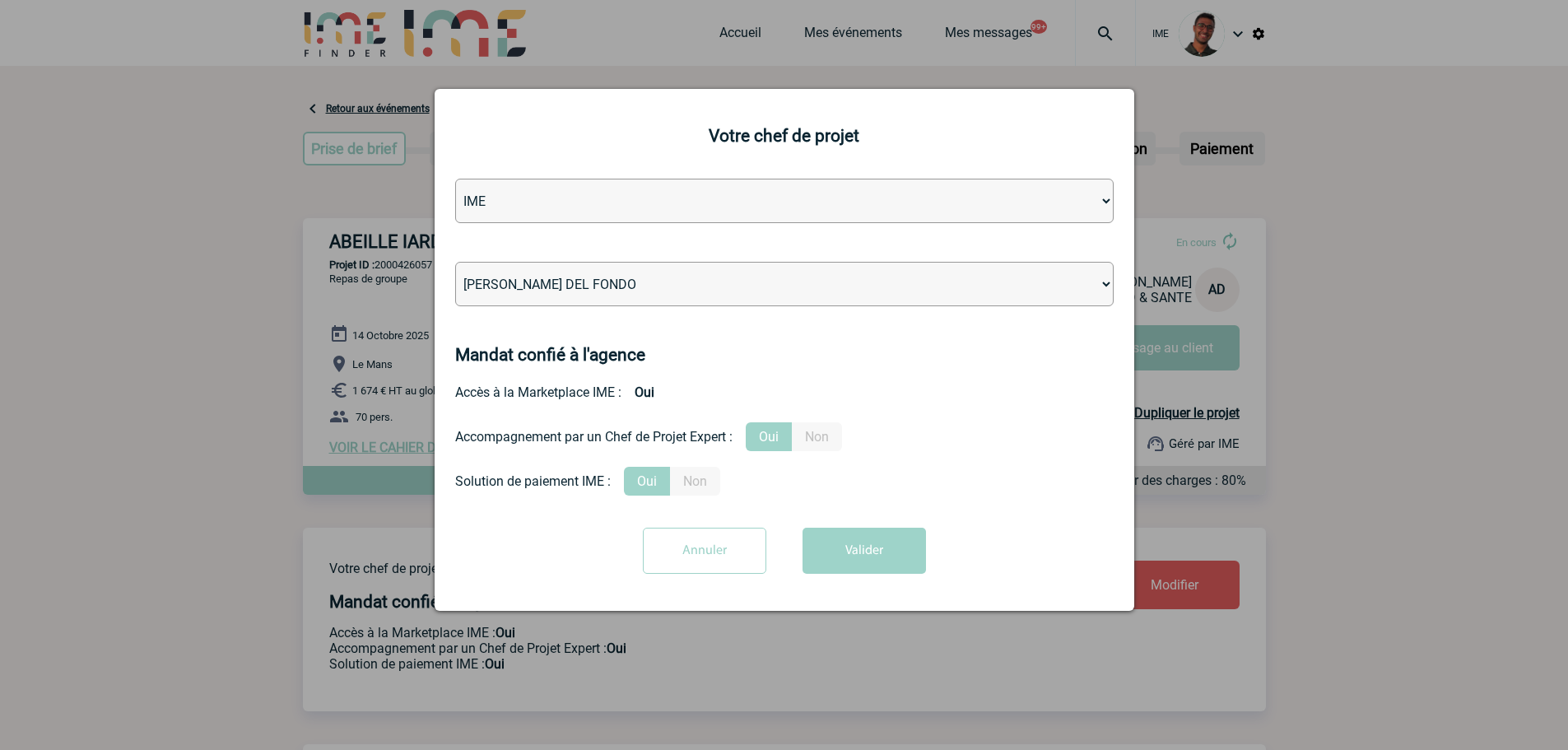
click at [820, 202] on select "Agence IME IME Nantes IME [GEOGRAPHIC_DATA]" at bounding box center [784, 201] width 658 height 44
drag, startPoint x: 529, startPoint y: 355, endPoint x: 549, endPoint y: 342, distance: 23.9
click at [532, 351] on h4 "Mandat confié à l'agence" at bounding box center [549, 354] width 190 height 19
click at [616, 283] on select "[PERSON_NAME] [PERSON_NAME] [PERSON_NAME] Jean-[PERSON_NAME] [PERSON_NAME] [PER…" at bounding box center [784, 284] width 658 height 44
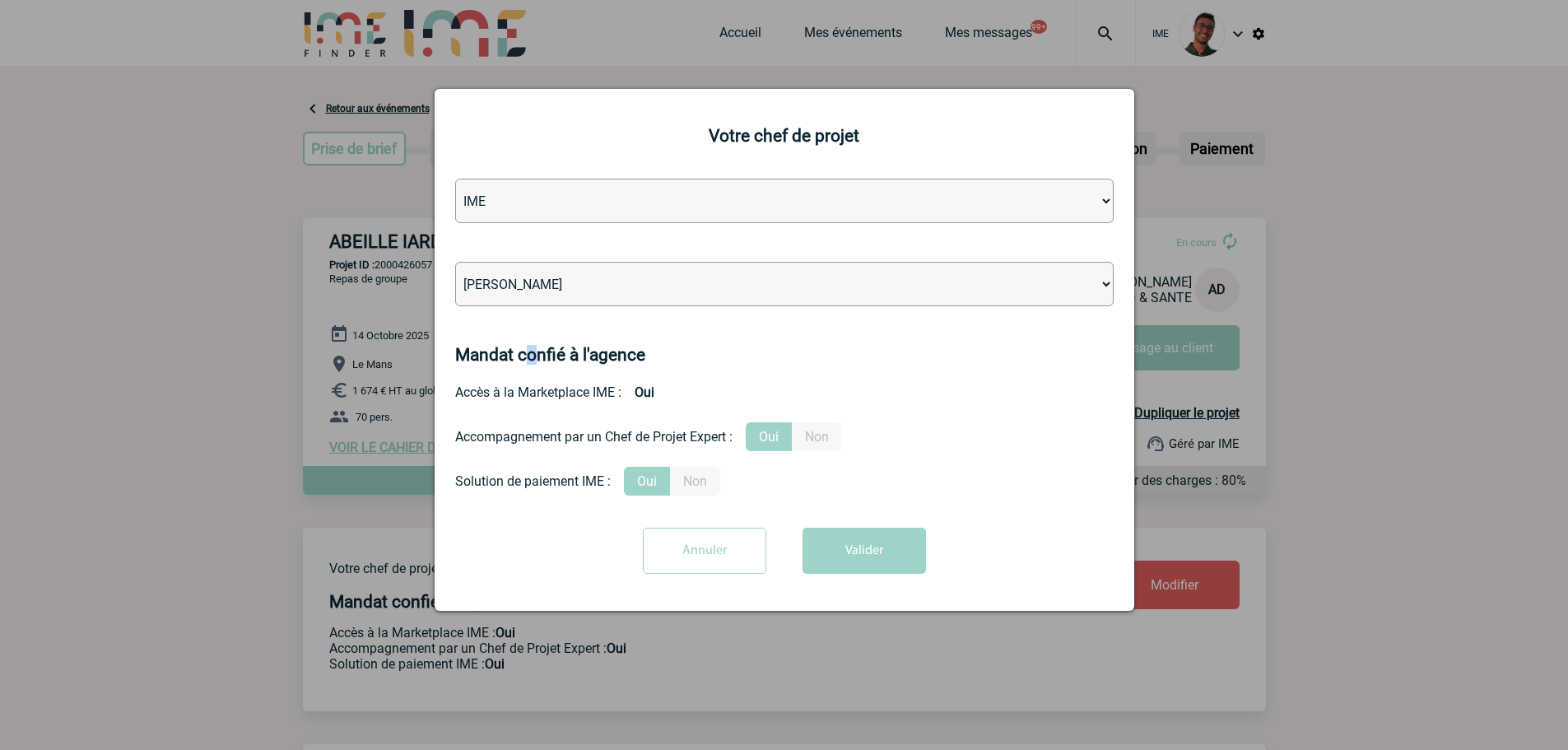
click at [616, 283] on select "[PERSON_NAME] [PERSON_NAME] [PERSON_NAME] Jean-[PERSON_NAME] [PERSON_NAME] [PER…" at bounding box center [784, 284] width 658 height 44
select select "132752"
click at [455, 263] on select "[PERSON_NAME] [PERSON_NAME] [PERSON_NAME] Jean-[PERSON_NAME] [PERSON_NAME] [PER…" at bounding box center [784, 284] width 658 height 44
click at [847, 560] on button "Valider" at bounding box center [864, 550] width 124 height 46
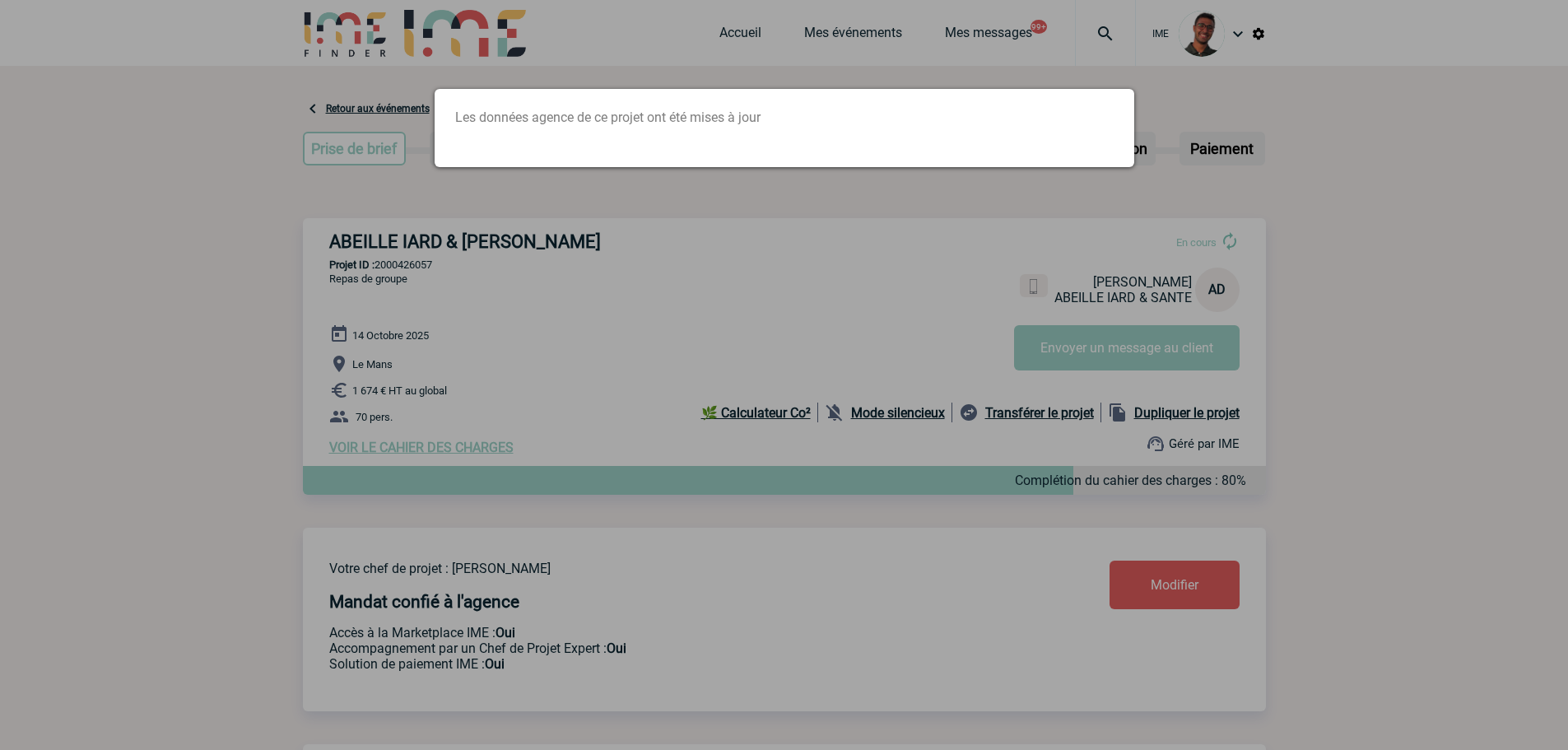
click at [406, 294] on div at bounding box center [784, 375] width 1568 height 750
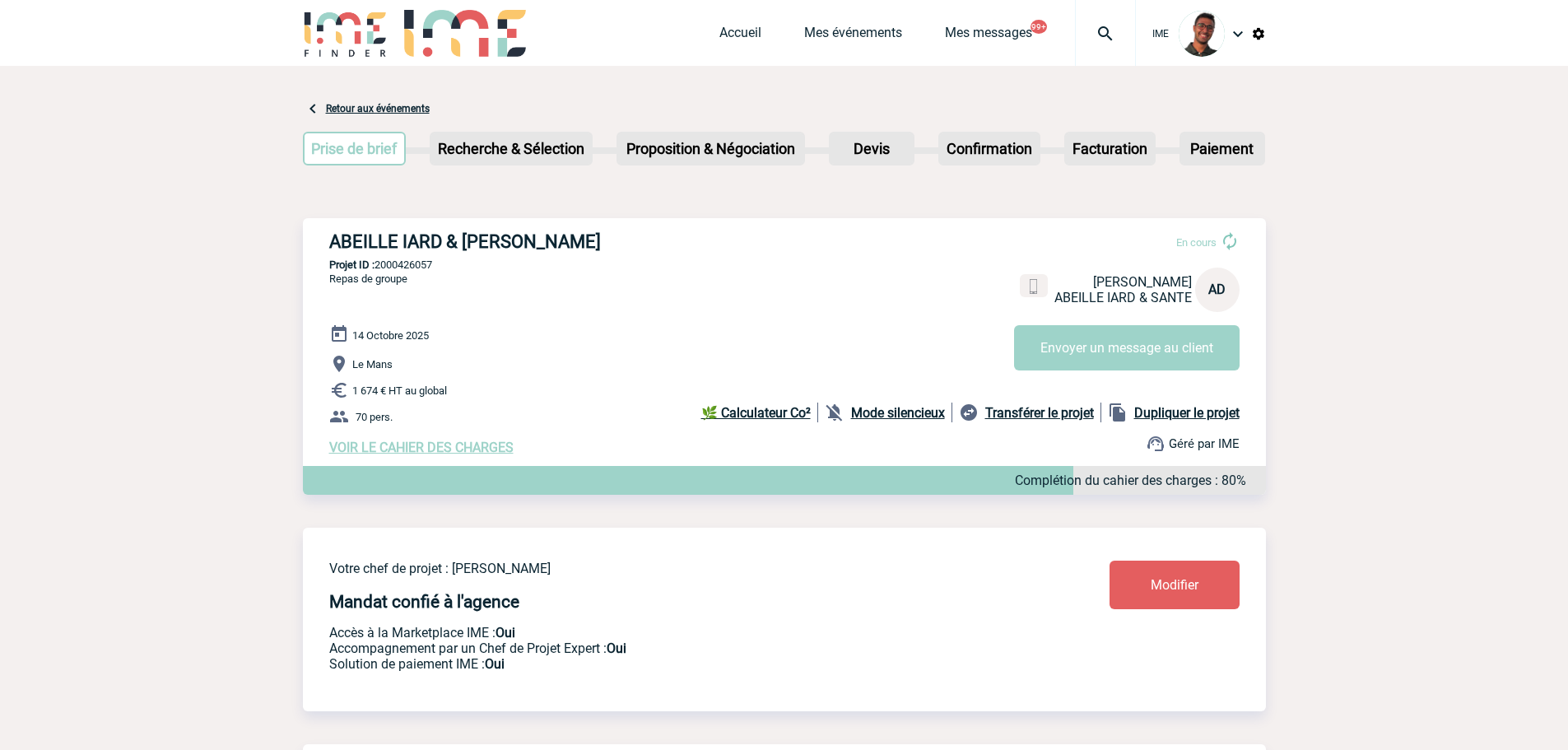
click at [415, 270] on p "Projet ID : 2000426057" at bounding box center [784, 264] width 963 height 13
copy p "2000426057"
click at [687, 270] on p "Projet ID : 2000426057" at bounding box center [784, 264] width 963 height 13
click at [349, 37] on img at bounding box center [346, 33] width 86 height 47
